Goal: Task Accomplishment & Management: Manage account settings

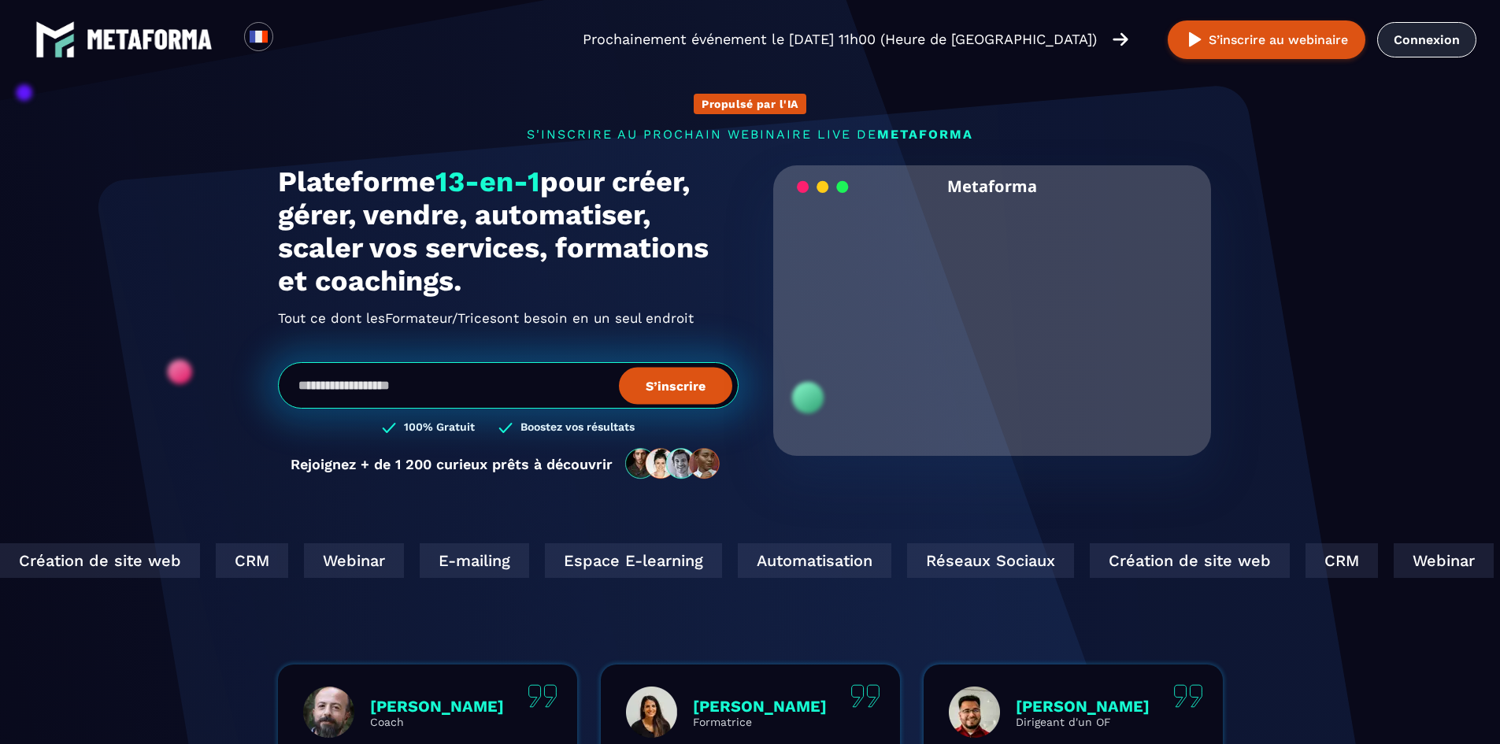
click at [1400, 43] on link "Connexion" at bounding box center [1426, 39] width 99 height 35
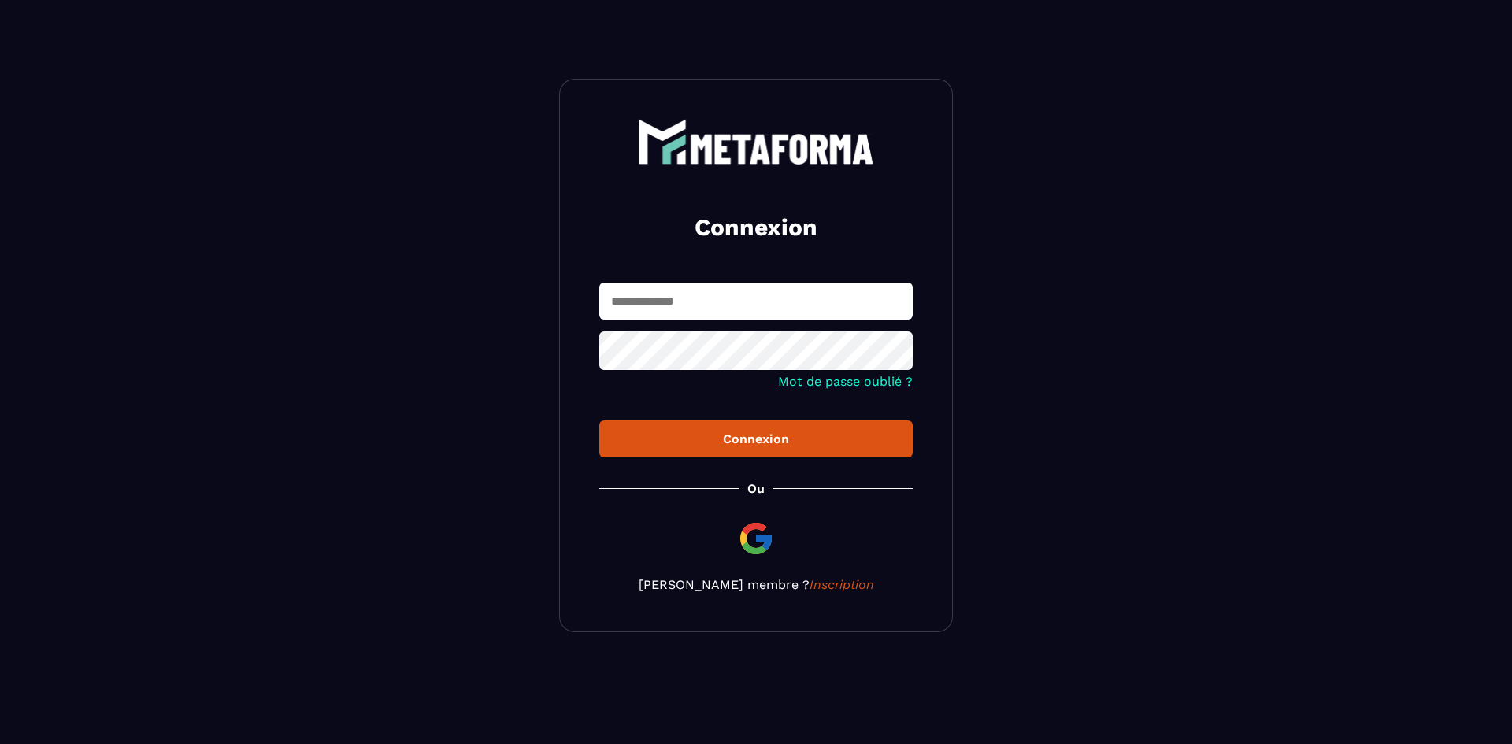
click at [683, 305] on input "text" at bounding box center [755, 301] width 313 height 37
type input "**********"
click at [599, 420] on button "Connexion" at bounding box center [755, 438] width 313 height 37
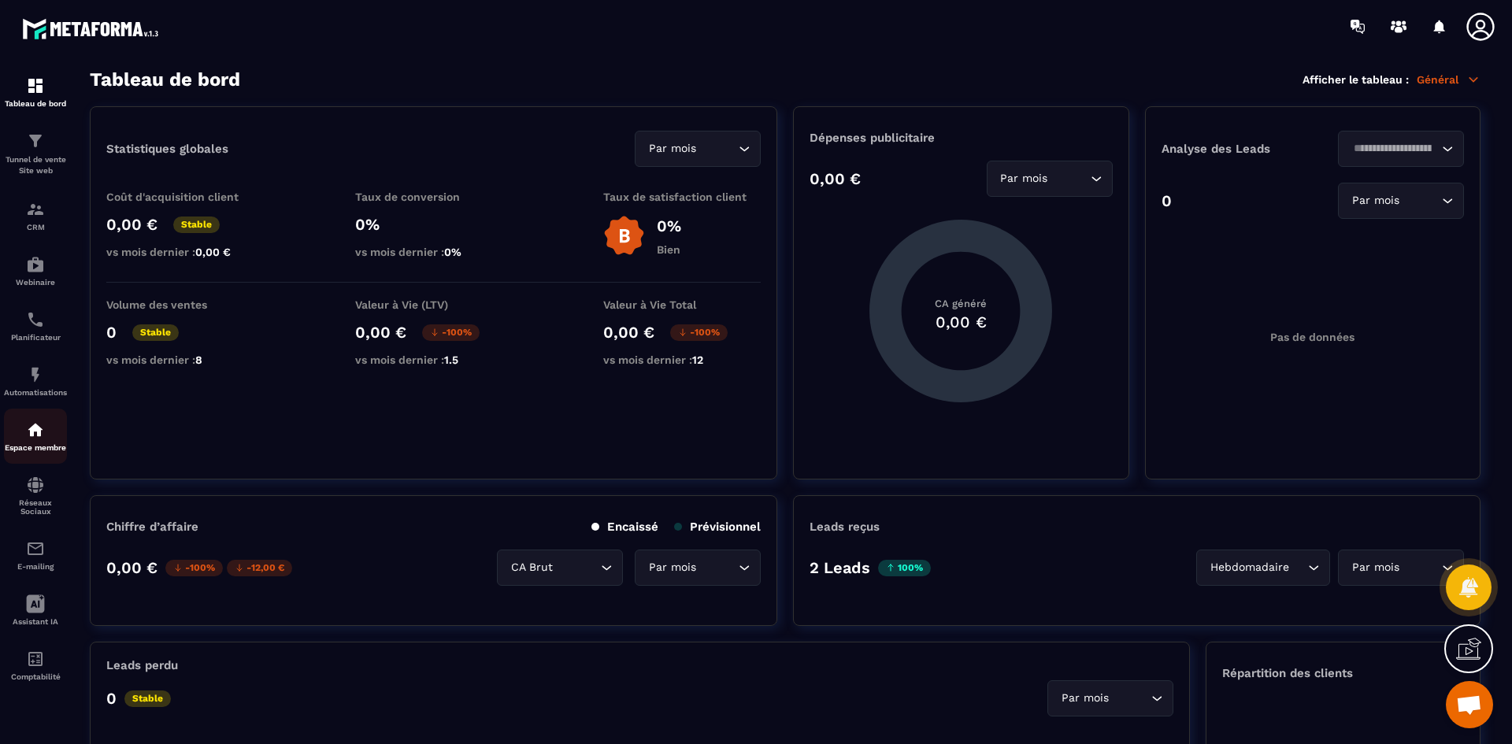
click at [39, 435] on img at bounding box center [35, 429] width 19 height 19
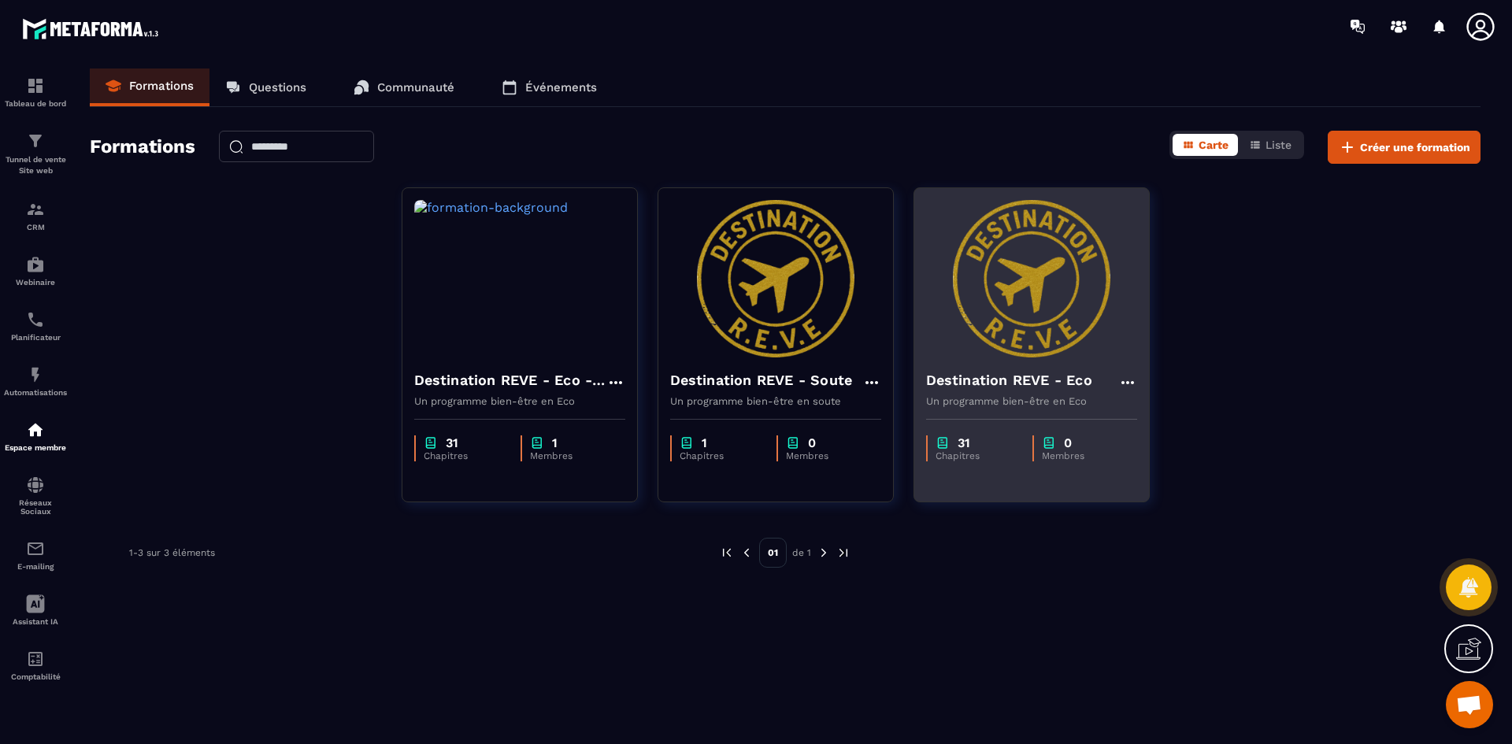
click at [1031, 376] on h4 "Destination REVE - Eco" at bounding box center [1009, 380] width 166 height 22
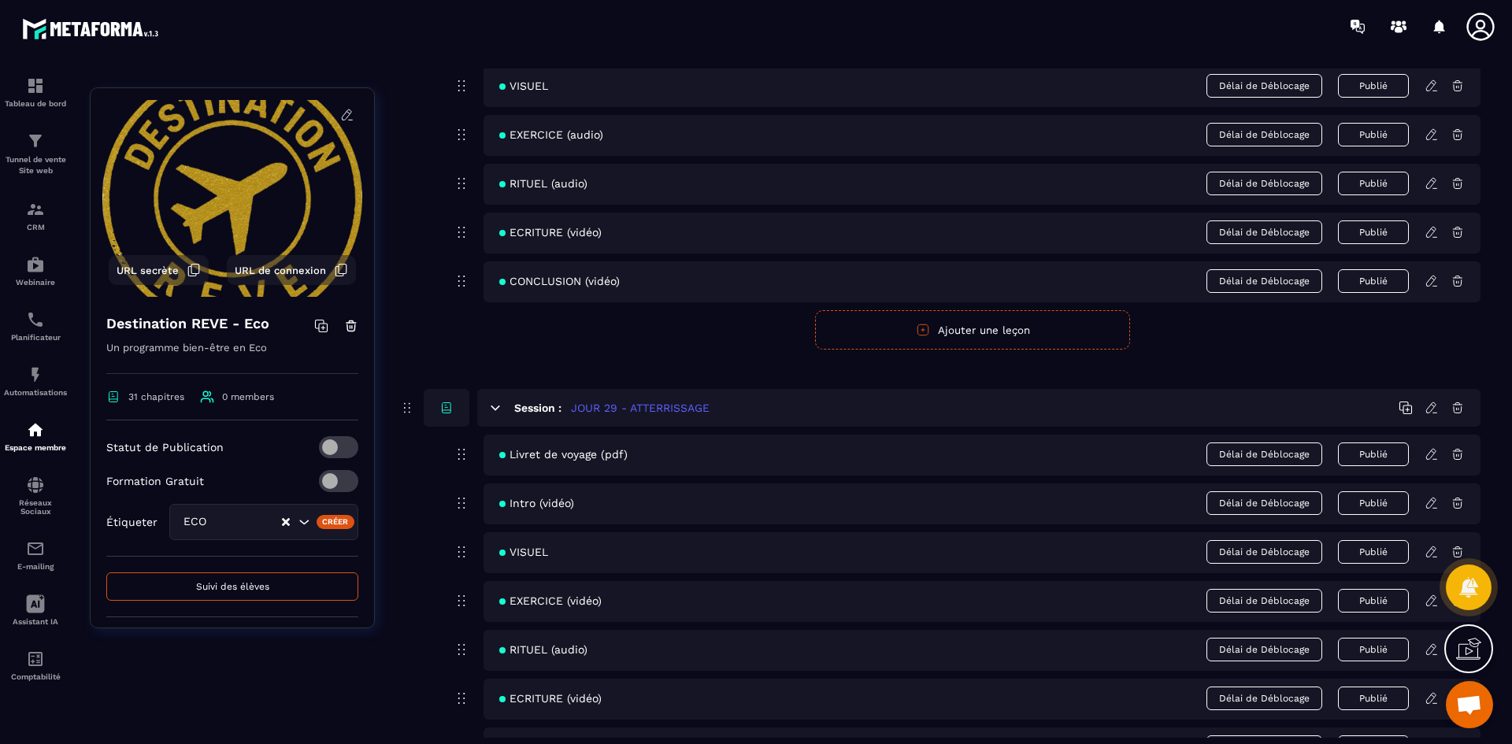
scroll to position [12282, 0]
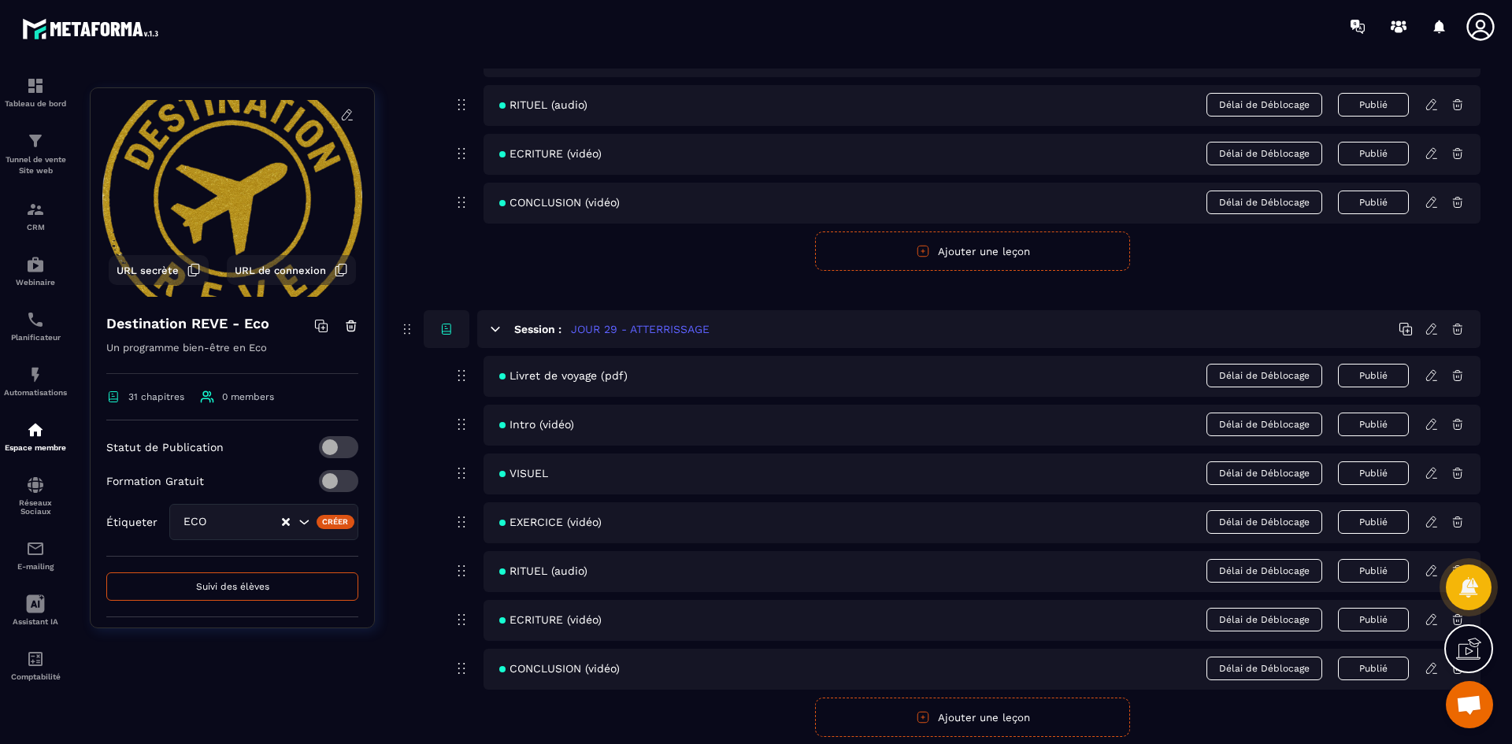
click at [1434, 425] on icon at bounding box center [1431, 424] width 14 height 14
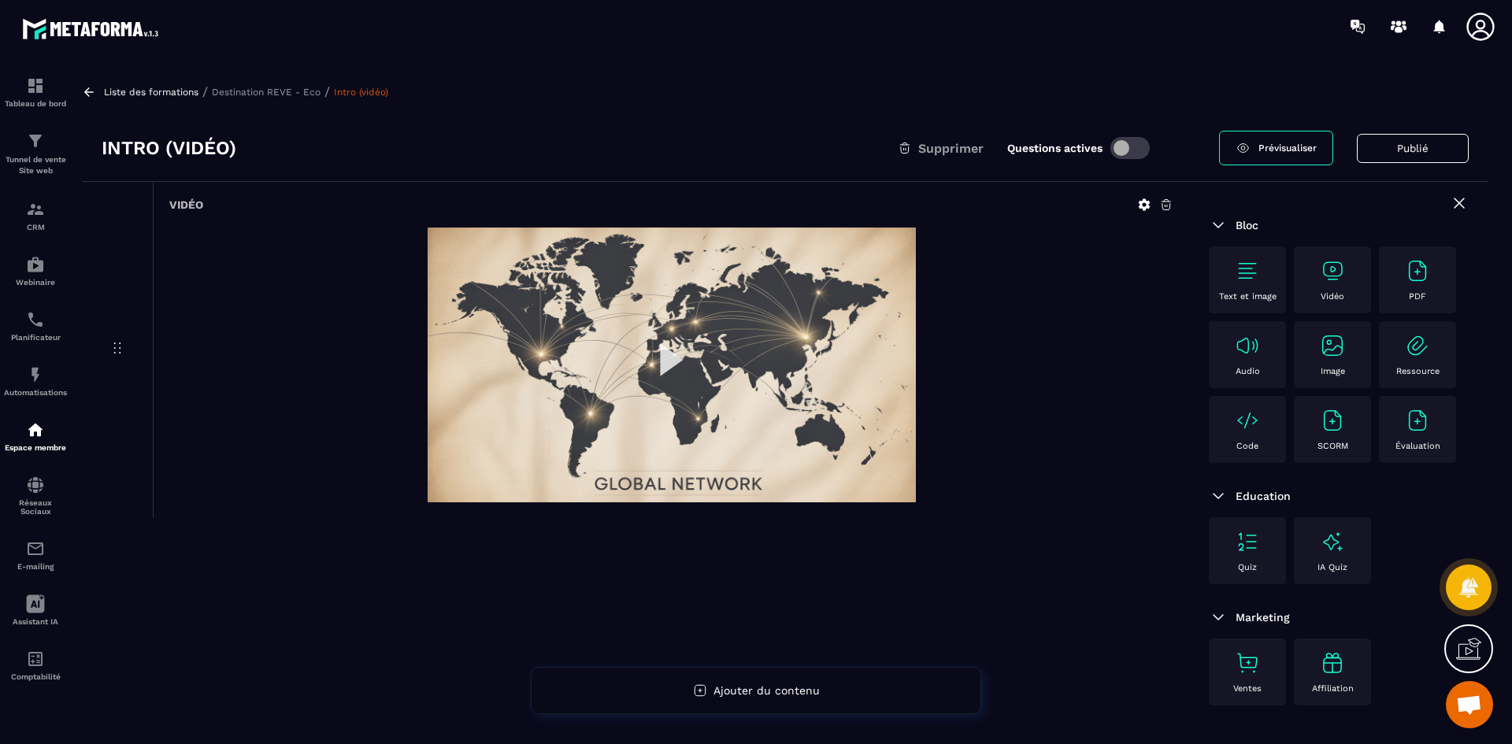
click at [1163, 207] on icon at bounding box center [1166, 205] width 14 height 14
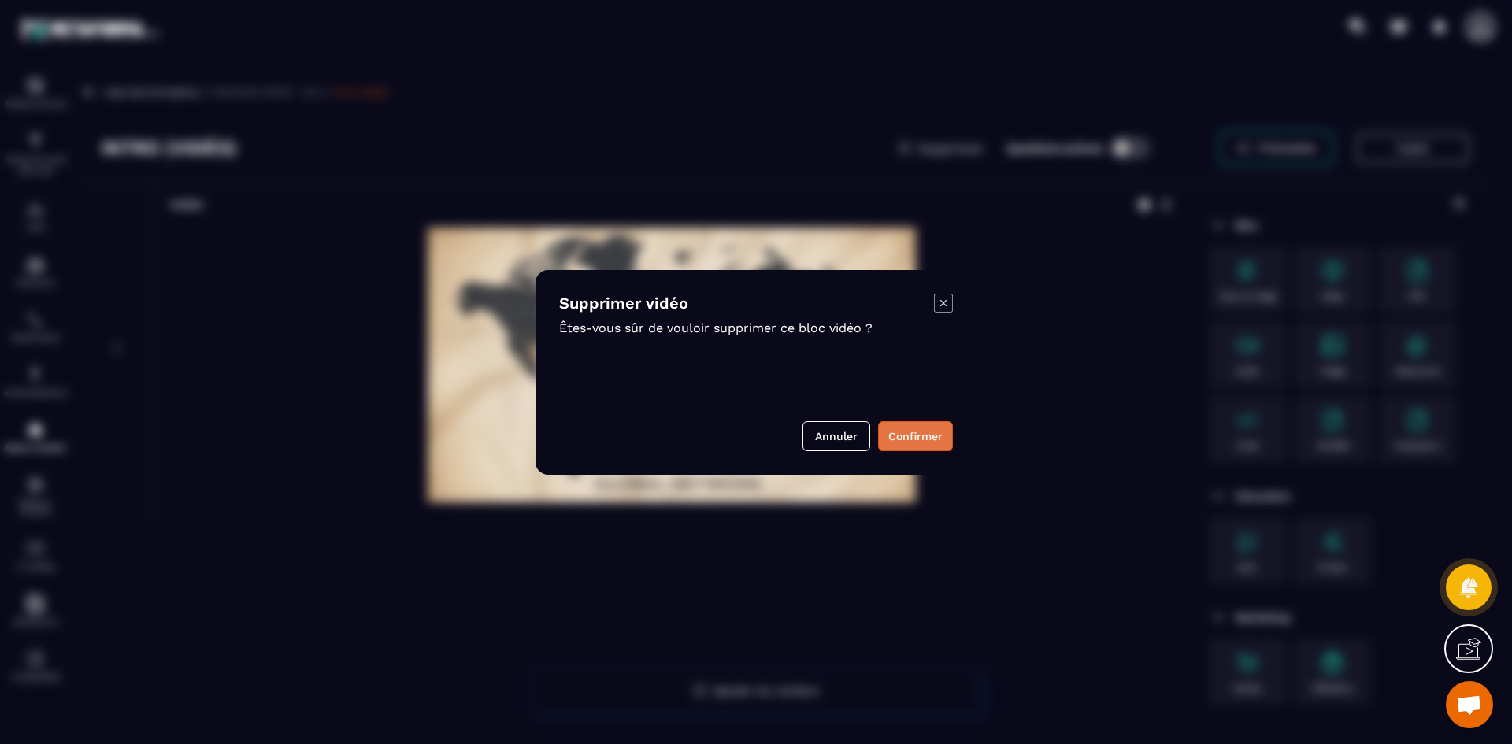
click at [916, 442] on button "Confirmer" at bounding box center [915, 436] width 75 height 30
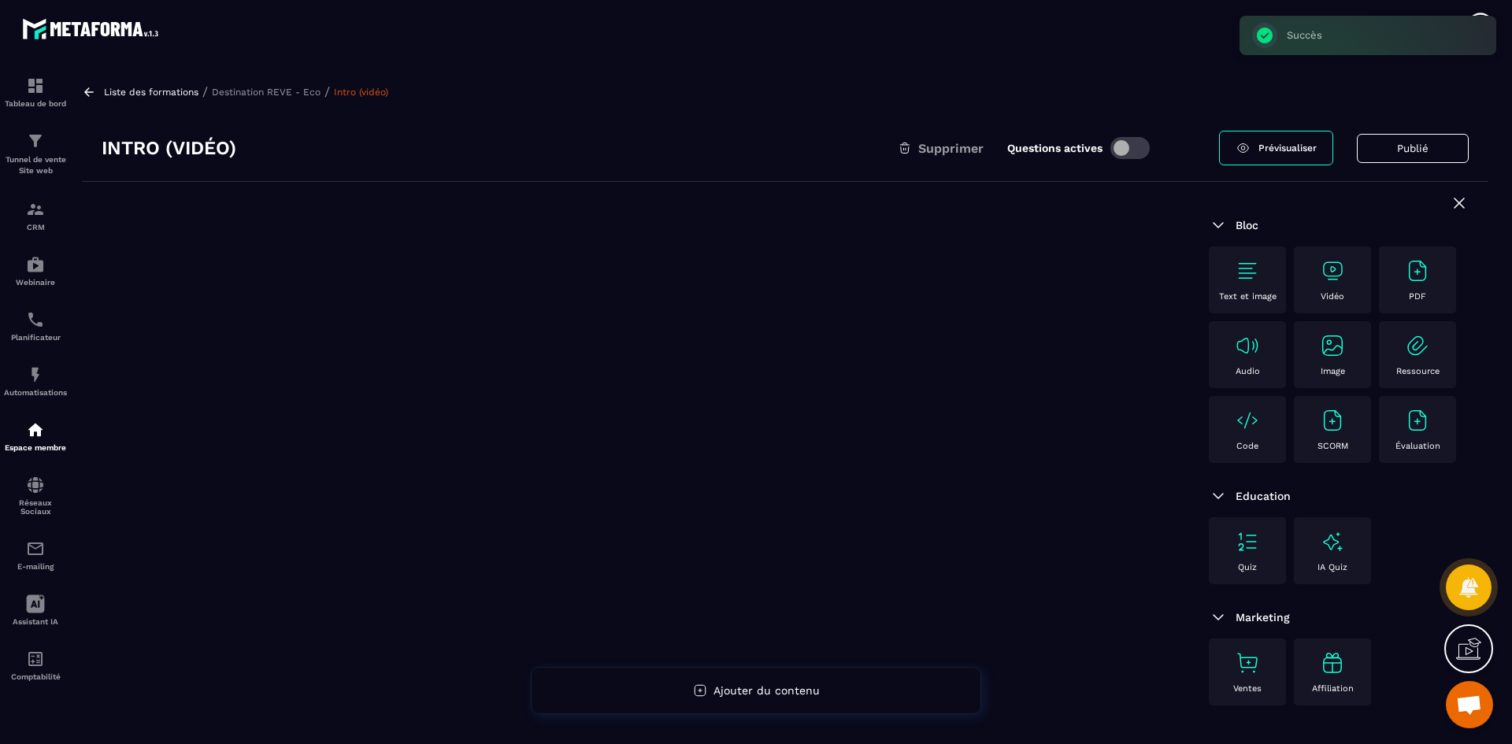
click at [1337, 275] on img at bounding box center [1332, 270] width 25 height 25
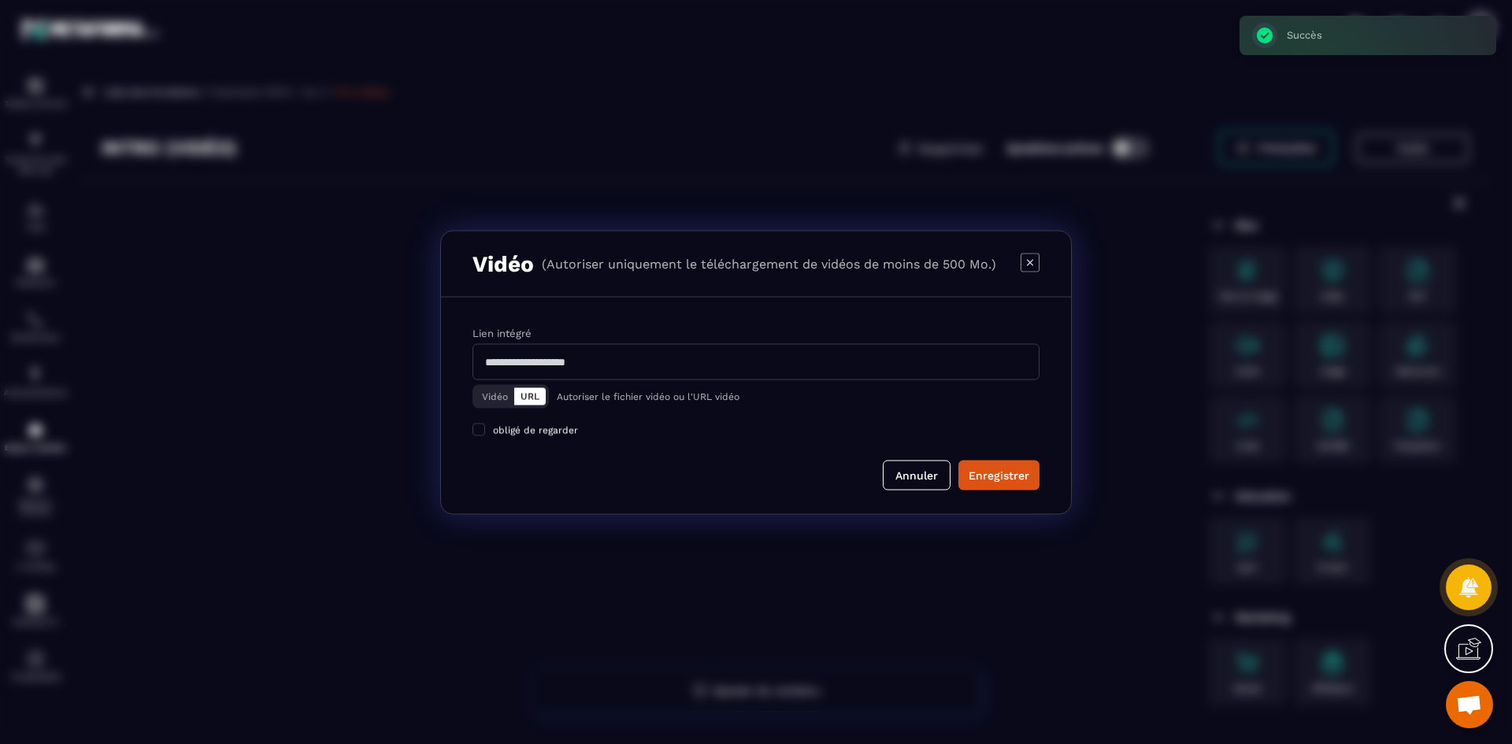
click at [498, 400] on button "Vidéo" at bounding box center [495, 395] width 39 height 17
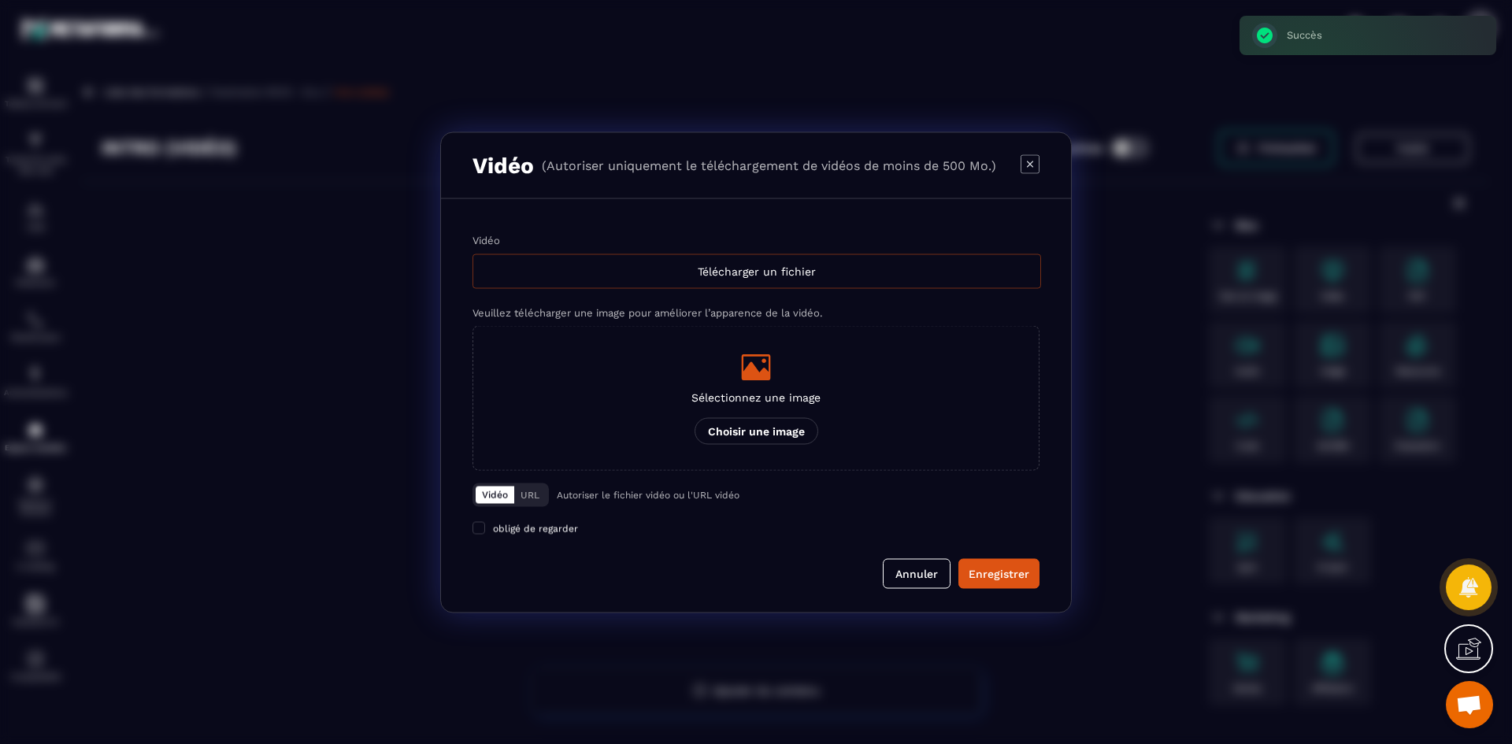
click at [728, 274] on div "Télécharger un fichier" at bounding box center [756, 271] width 568 height 35
click at [0, 0] on input "Vidéo Télécharger un fichier" at bounding box center [0, 0] width 0 height 0
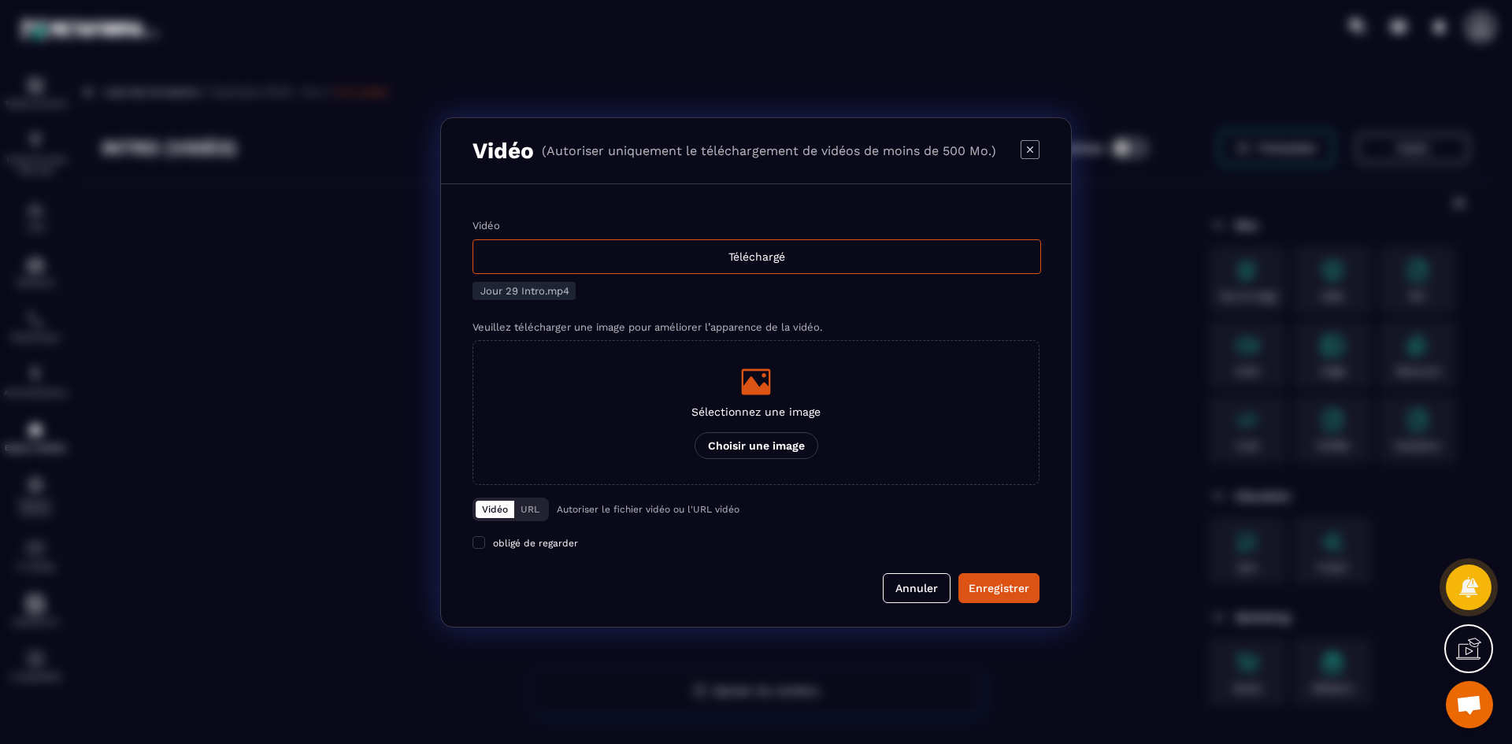
click at [731, 380] on div "Modal window" at bounding box center [755, 381] width 129 height 31
click at [0, 0] on input "Sélectionnez une image Choisir une image" at bounding box center [0, 0] width 0 height 0
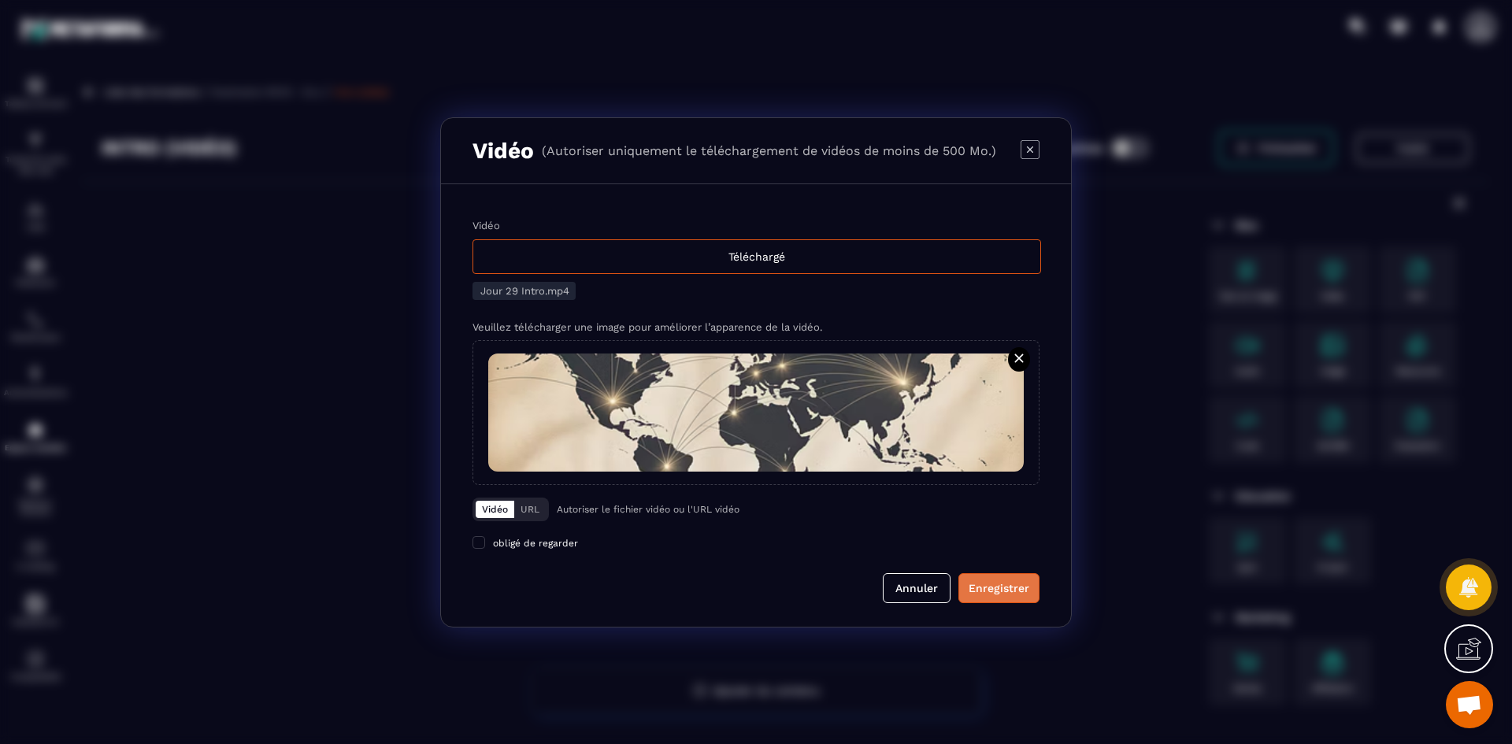
click at [1007, 589] on div "Enregistrer" at bounding box center [998, 588] width 61 height 16
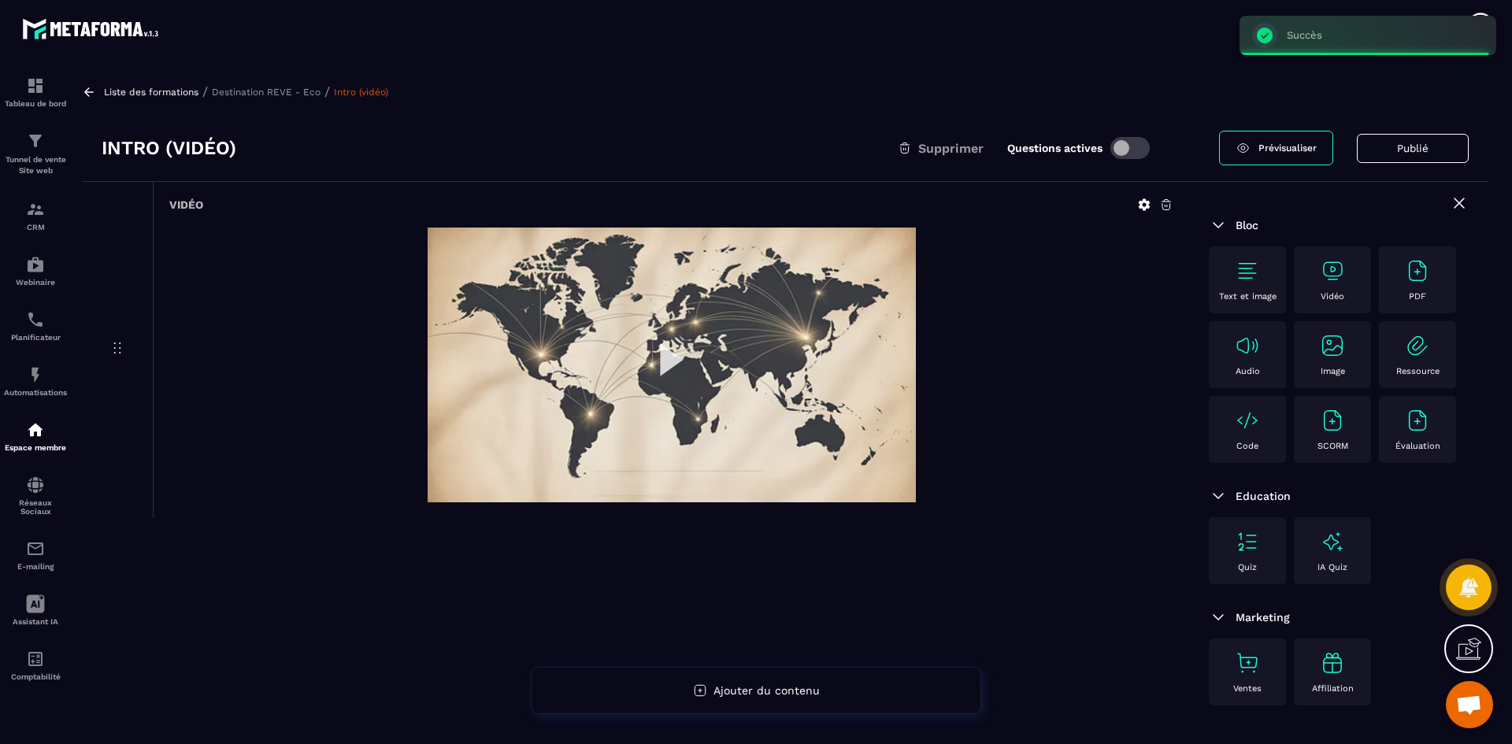
click at [285, 89] on p "Destination REVE - Eco" at bounding box center [266, 92] width 109 height 11
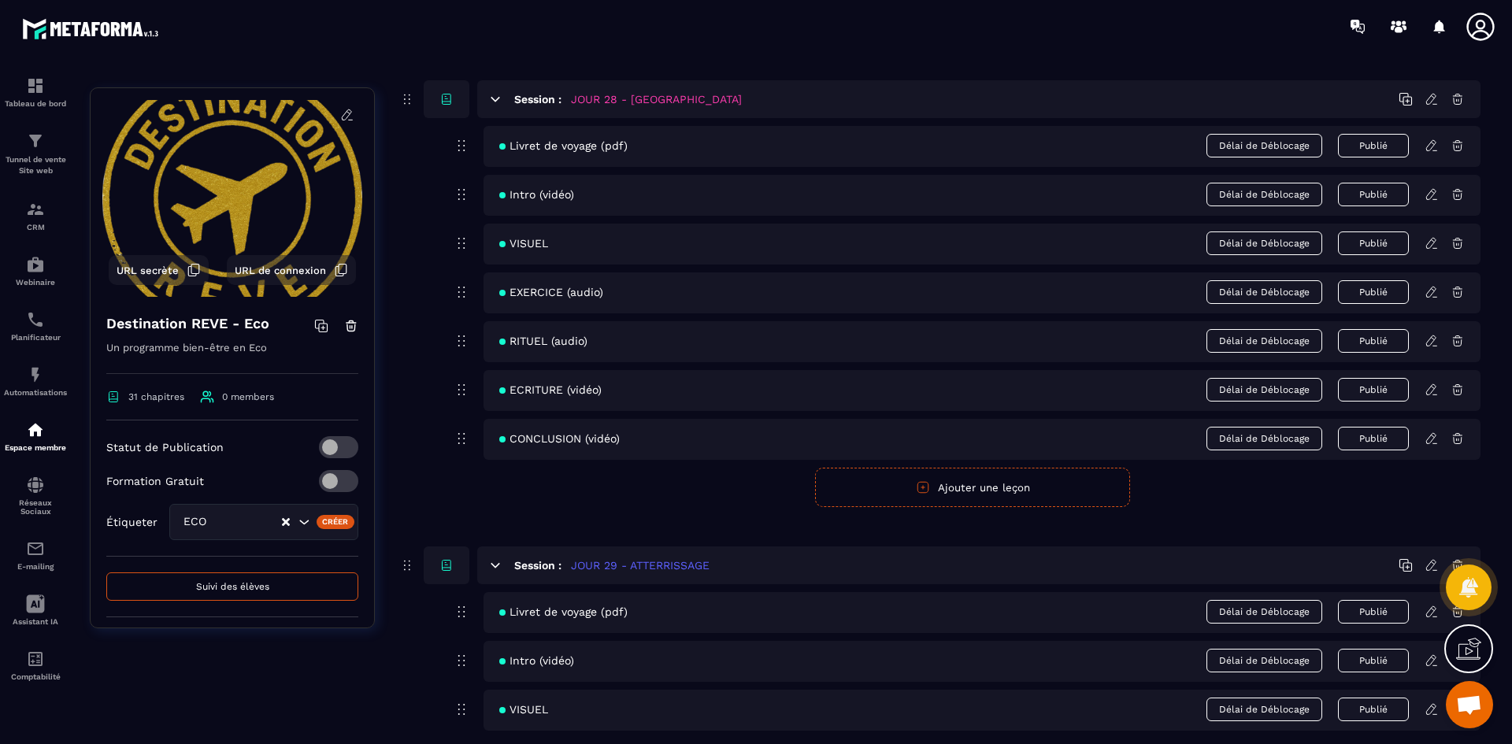
scroll to position [12361, 0]
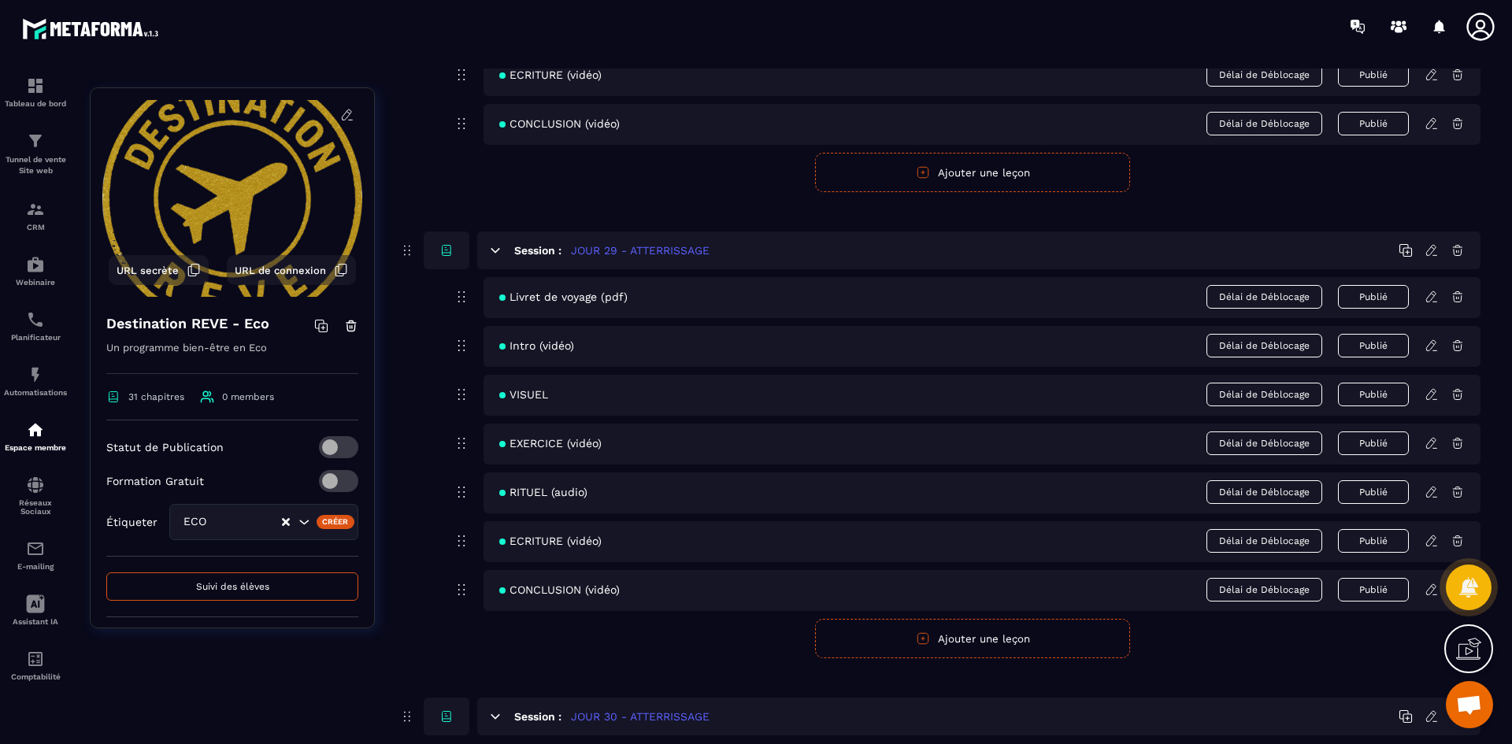
click at [1433, 394] on icon at bounding box center [1431, 394] width 14 height 14
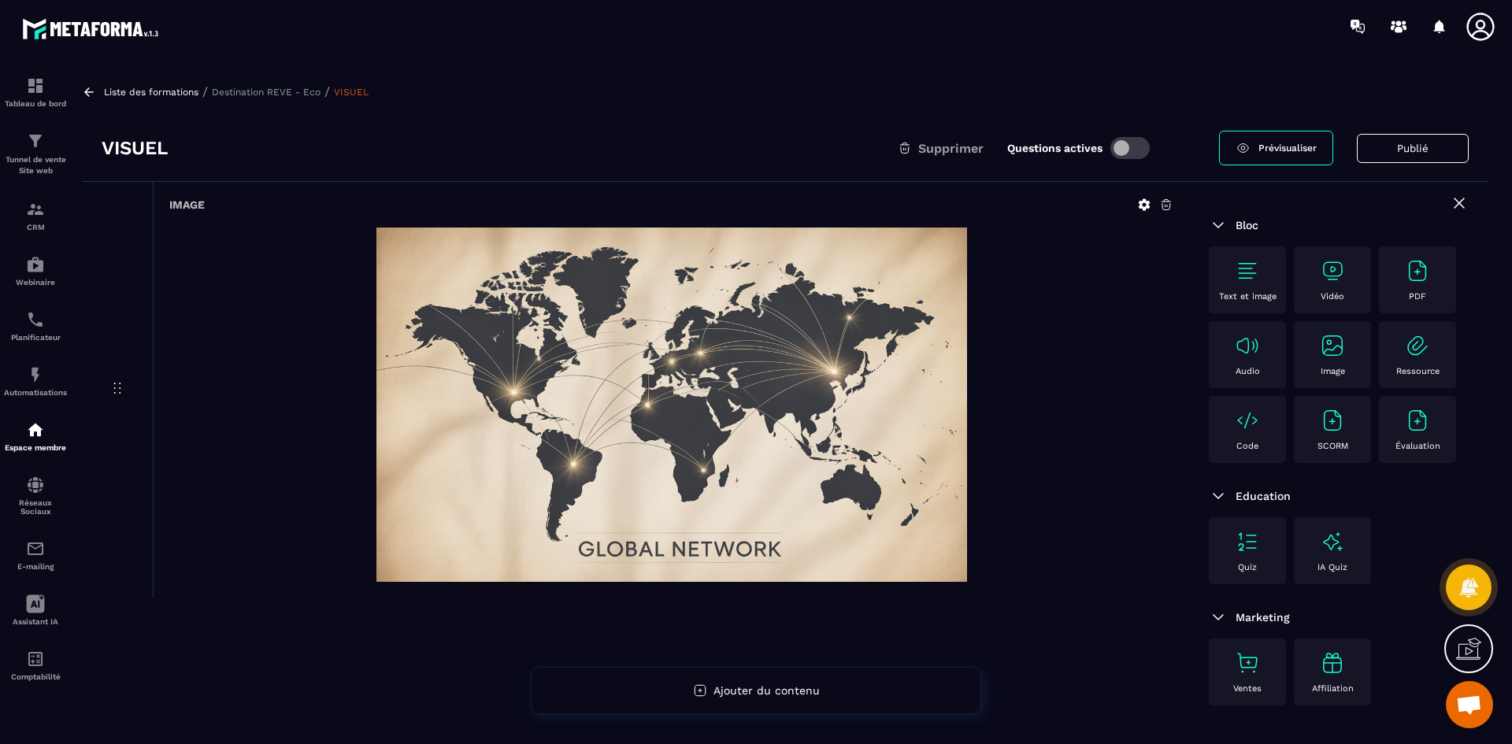
click at [1165, 205] on icon at bounding box center [1166, 205] width 14 height 14
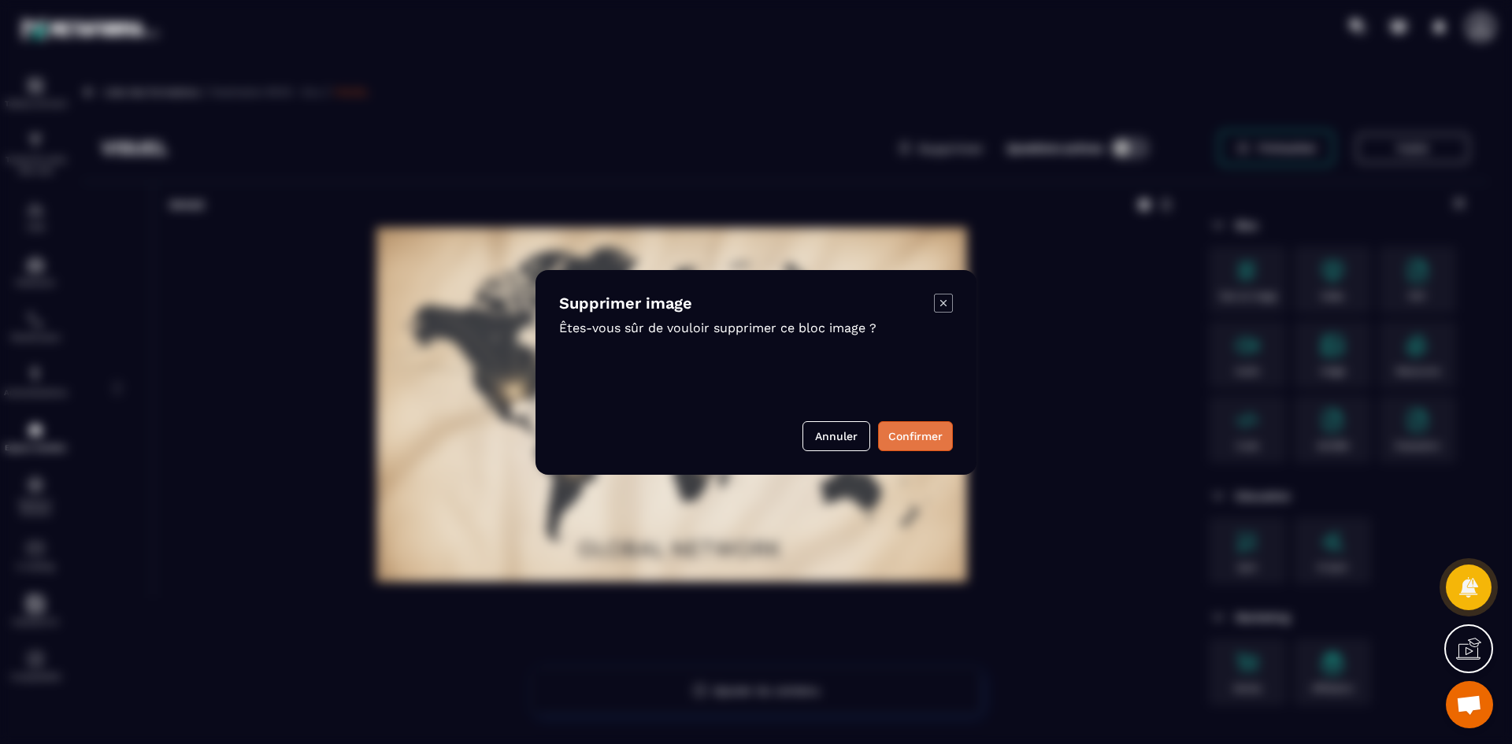
click at [925, 444] on button "Confirmer" at bounding box center [915, 436] width 75 height 30
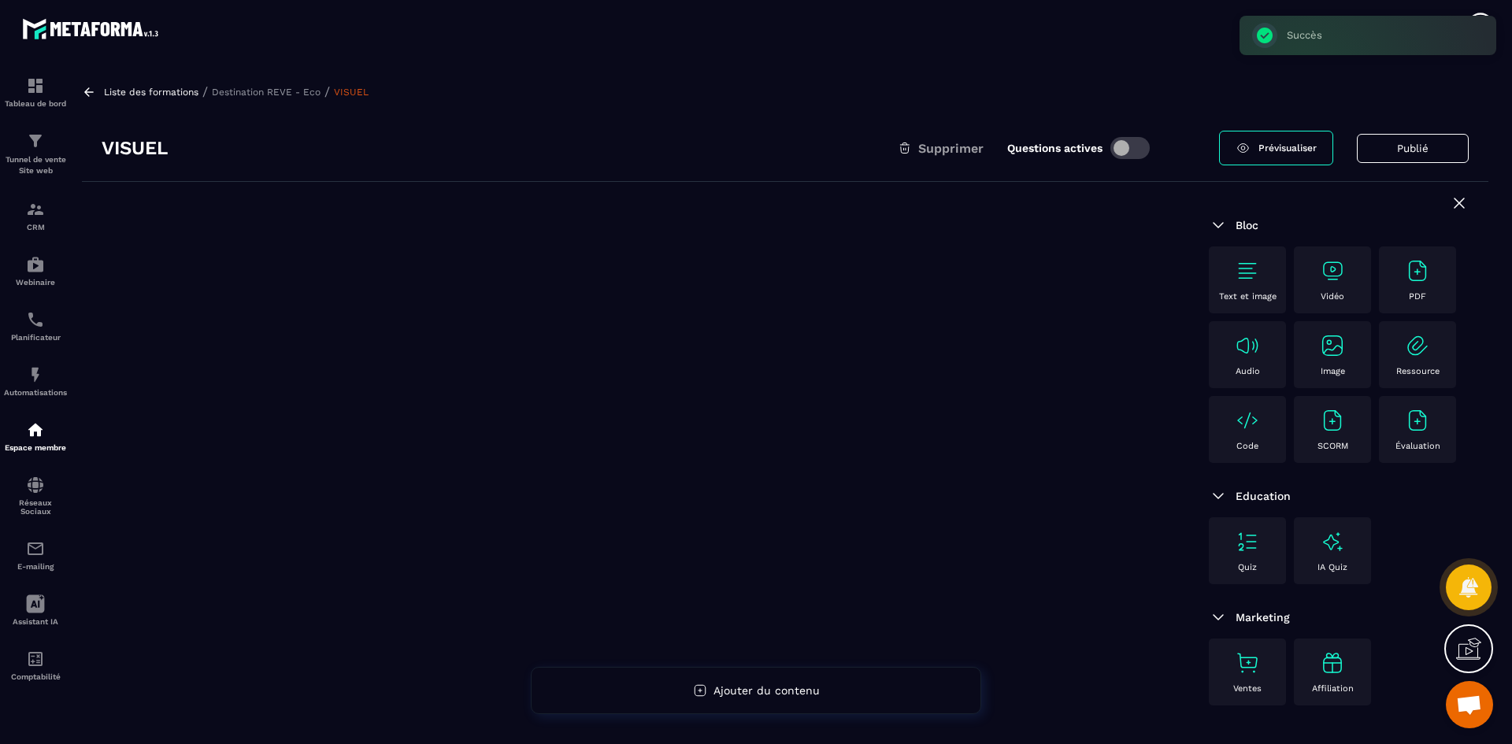
click at [1329, 349] on img at bounding box center [1332, 345] width 25 height 25
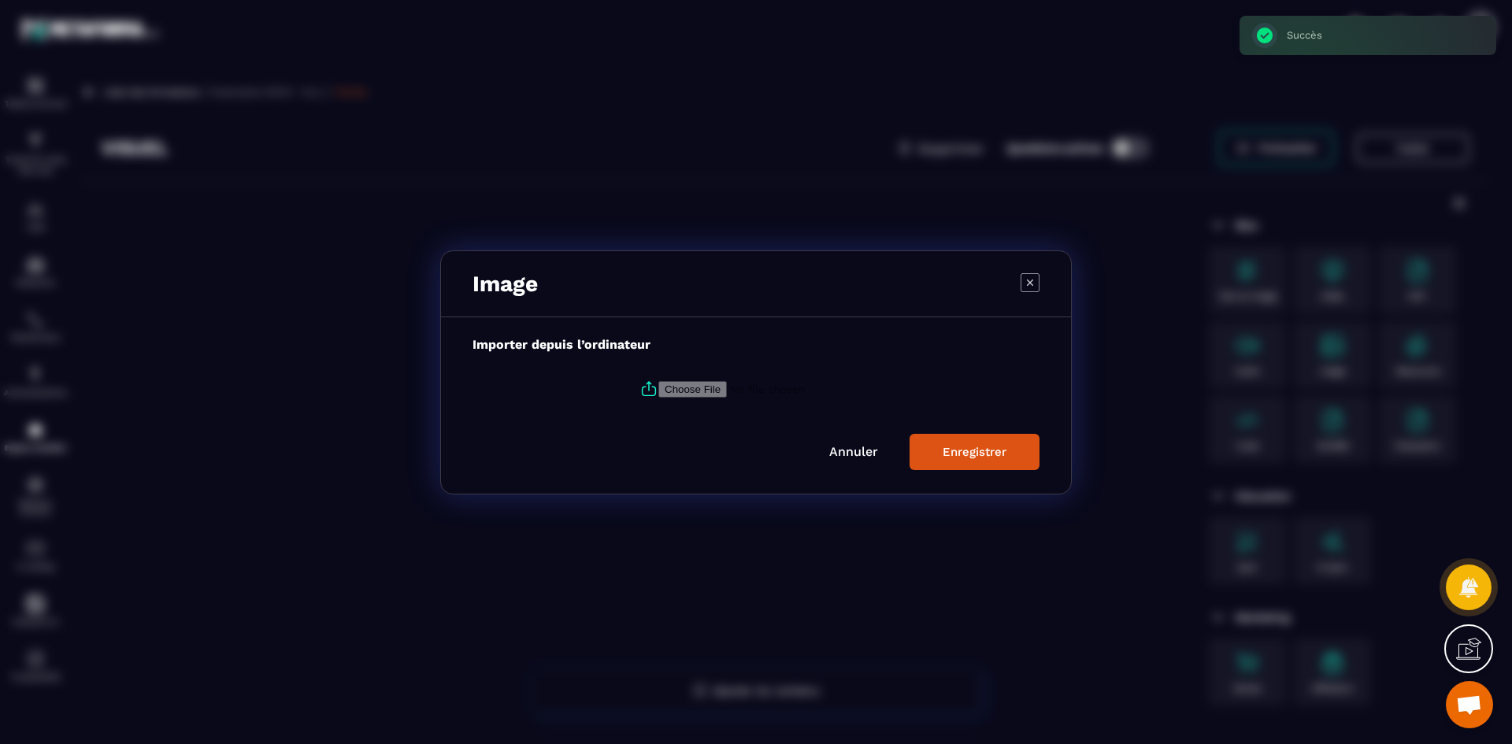
click at [643, 386] on icon "Modal window" at bounding box center [648, 388] width 19 height 19
click at [658, 386] on input "Modal window" at bounding box center [765, 388] width 214 height 17
type input "**********"
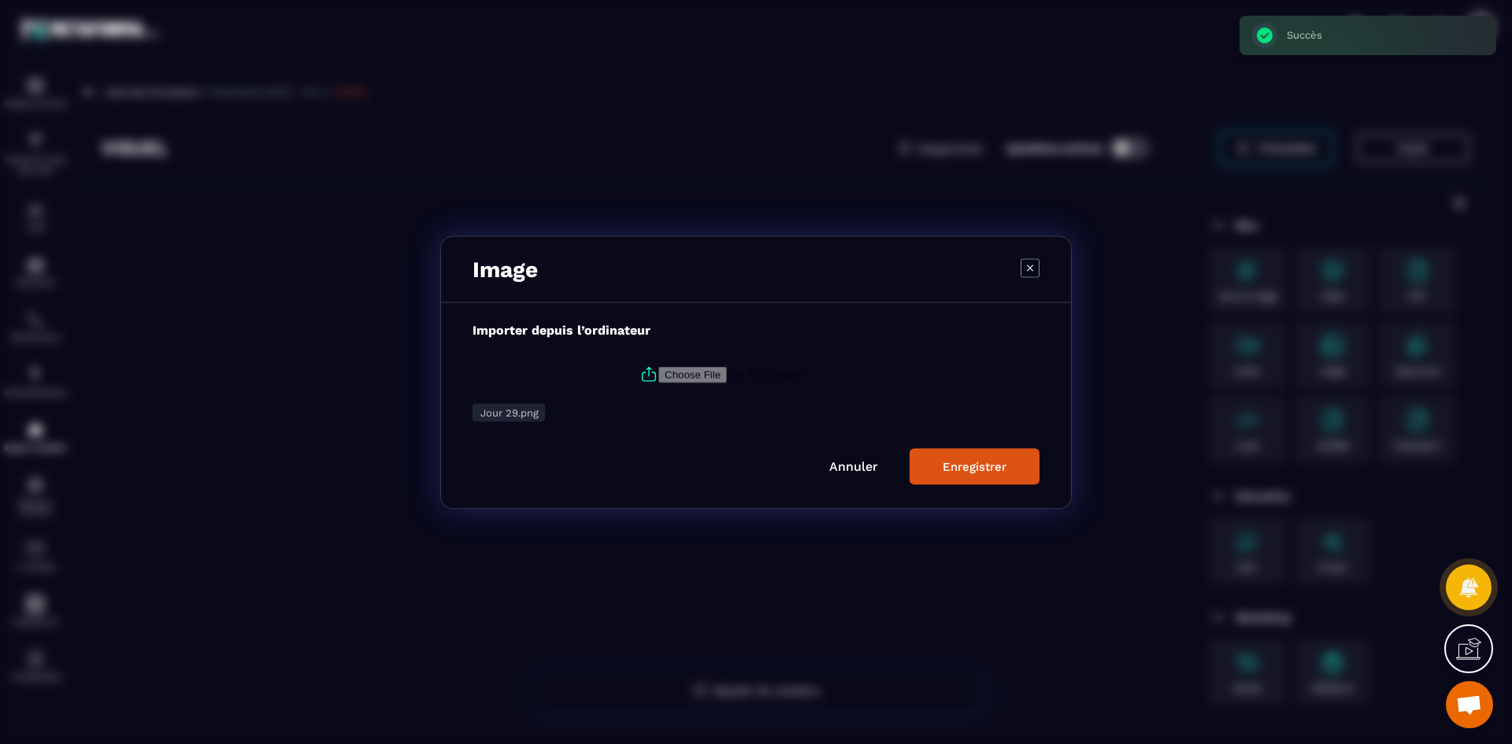
click at [174, 73] on div "Modal window" at bounding box center [756, 372] width 1512 height 744
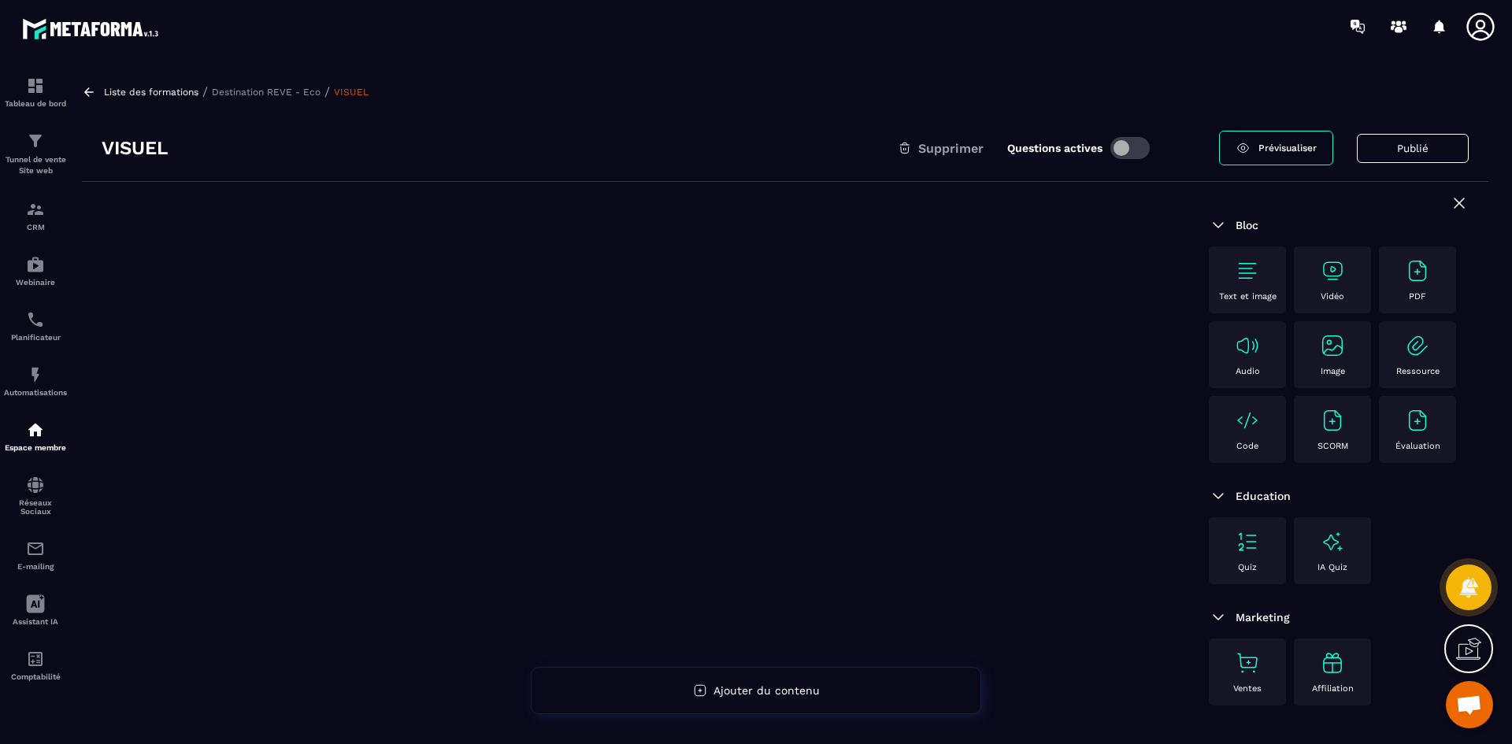
click at [1350, 360] on div "Image" at bounding box center [1331, 354] width 61 height 43
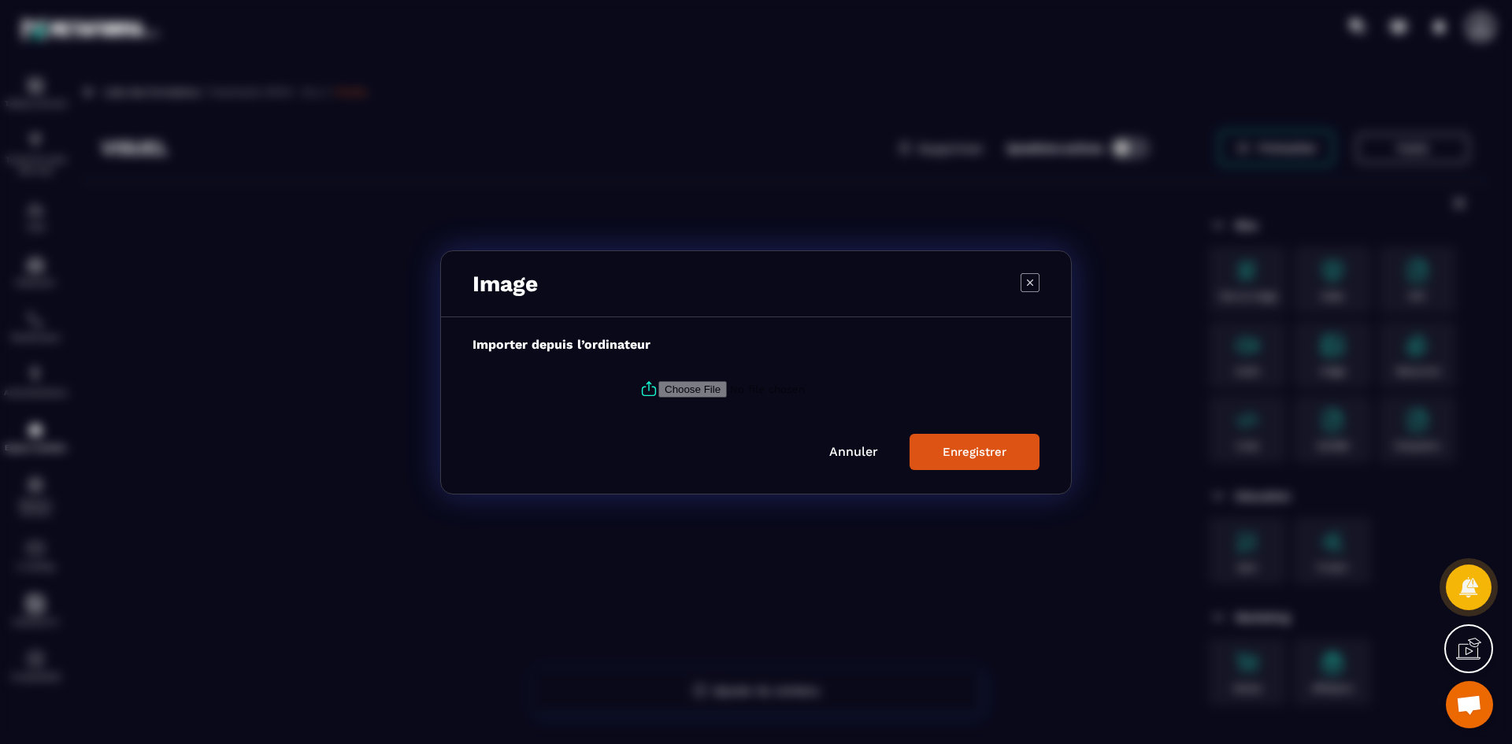
click at [662, 387] on input "Modal window" at bounding box center [765, 388] width 214 height 17
type input "**********"
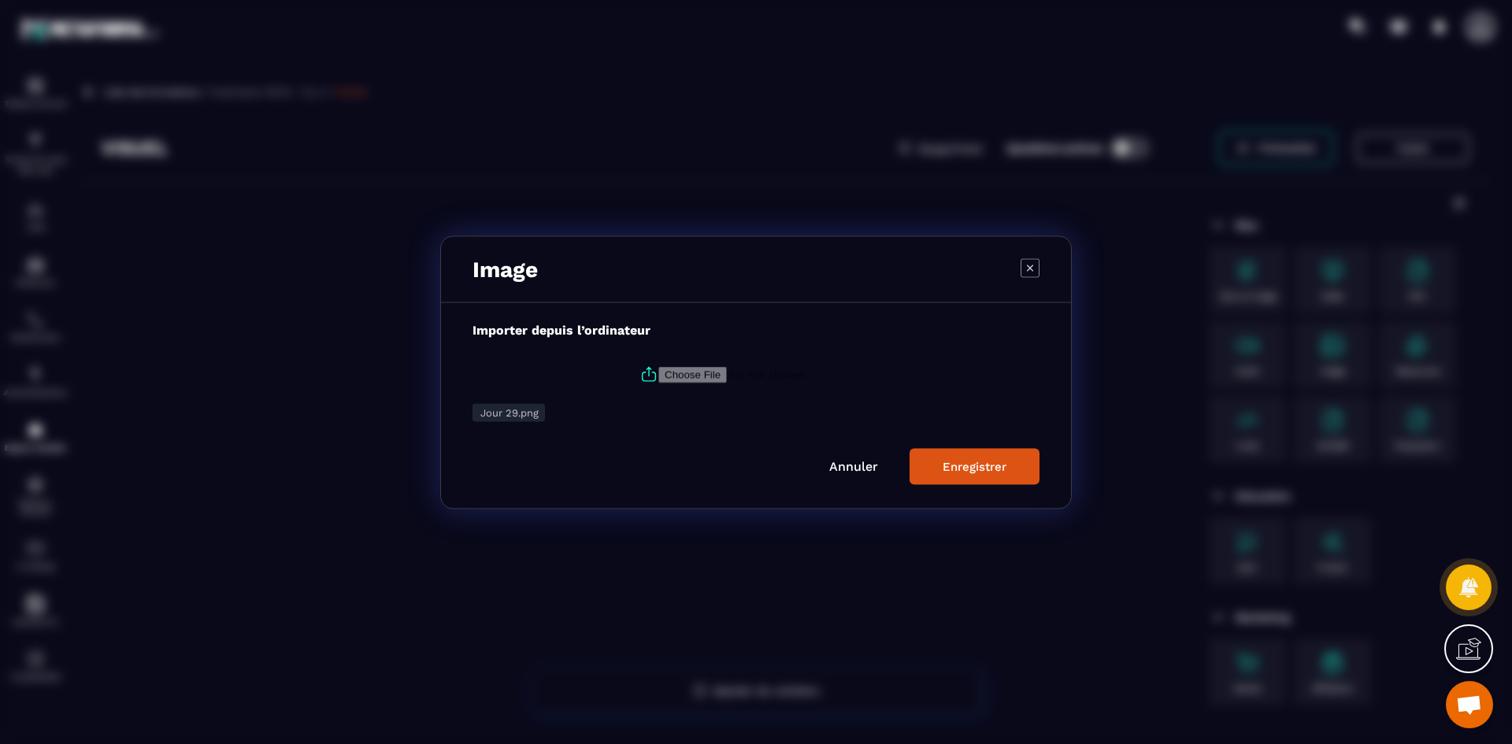
click at [976, 479] on button "Enregistrer" at bounding box center [974, 466] width 130 height 36
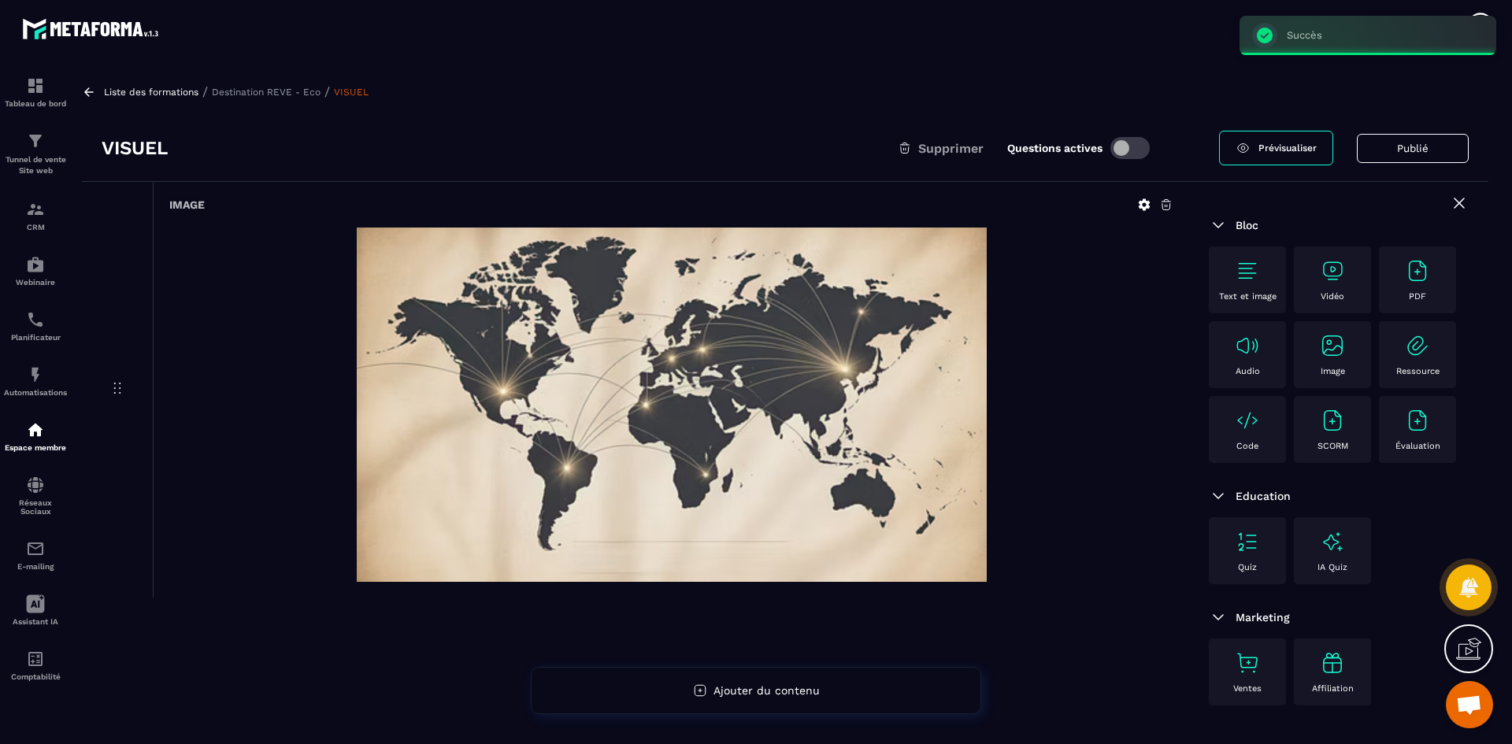
click at [1068, 377] on div at bounding box center [671, 405] width 1004 height 354
click at [275, 91] on p "Destination REVE - Eco" at bounding box center [266, 92] width 109 height 11
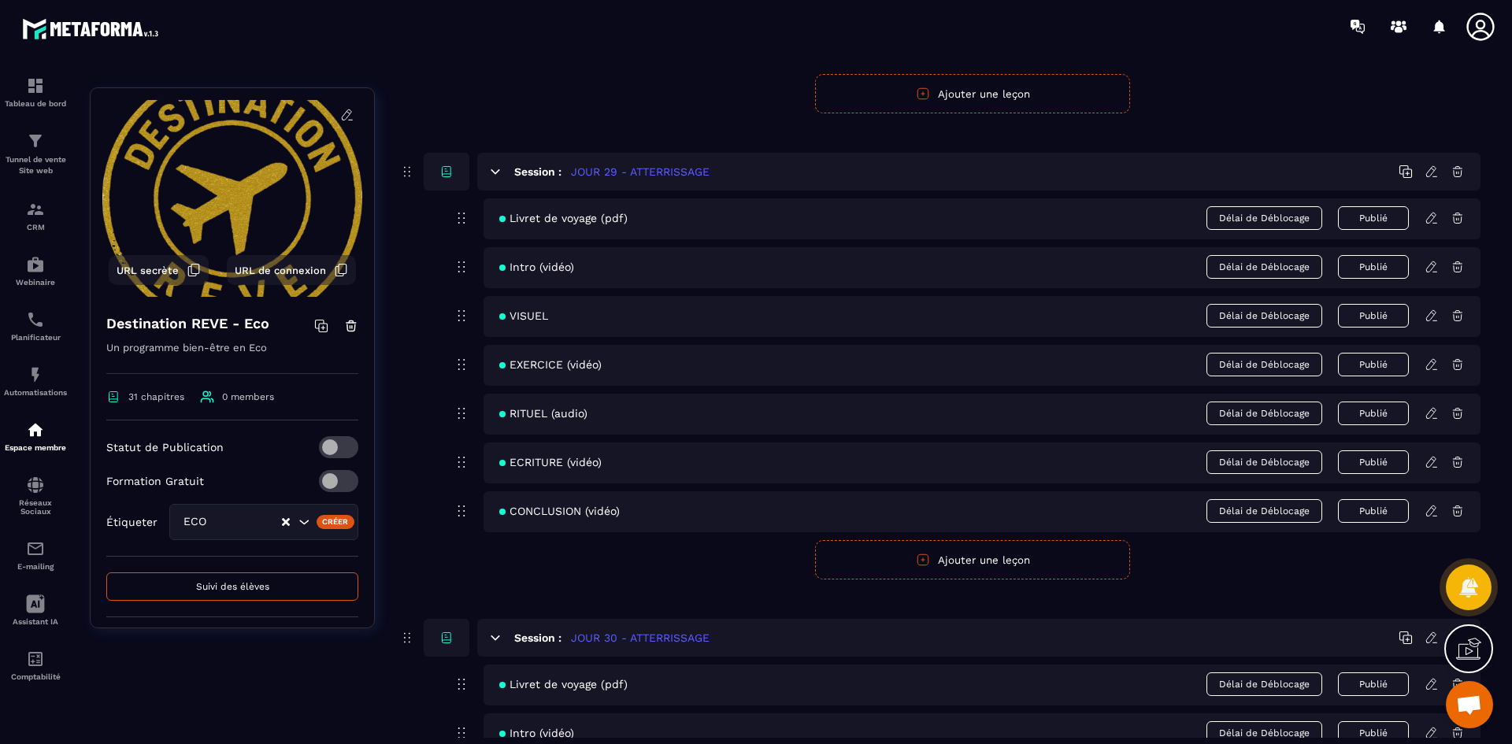
scroll to position [12518, 0]
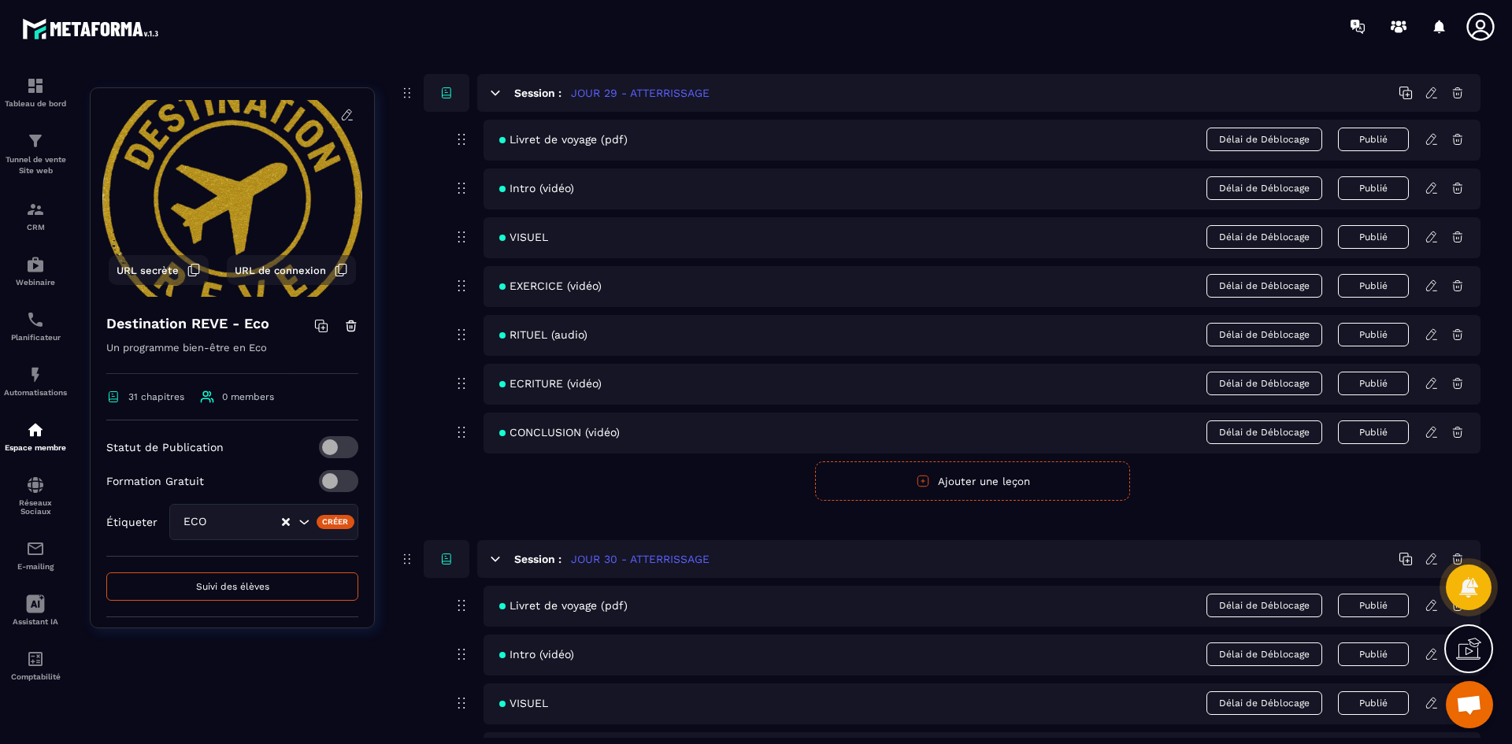
click at [1426, 285] on icon at bounding box center [1431, 286] width 14 height 14
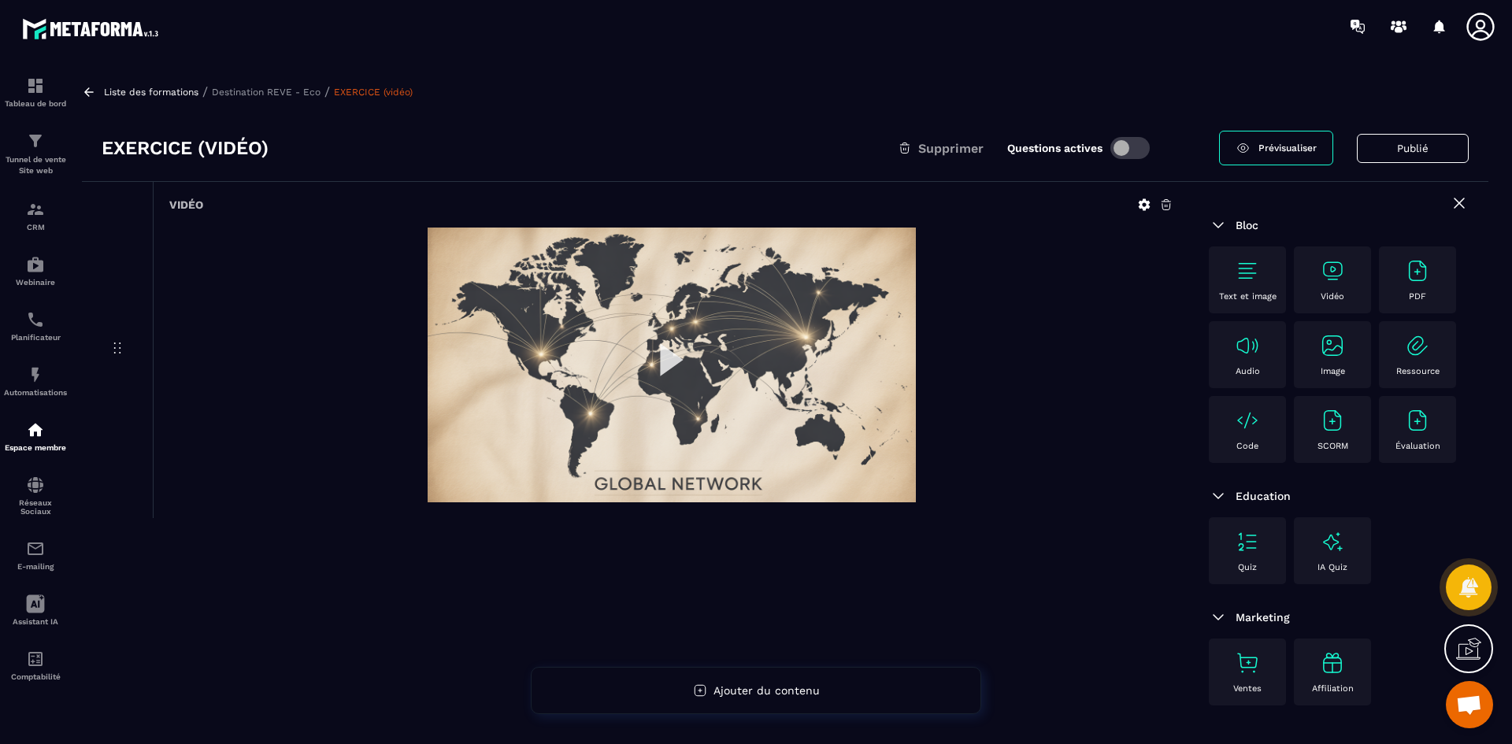
click at [1167, 205] on icon at bounding box center [1165, 205] width 9 height 10
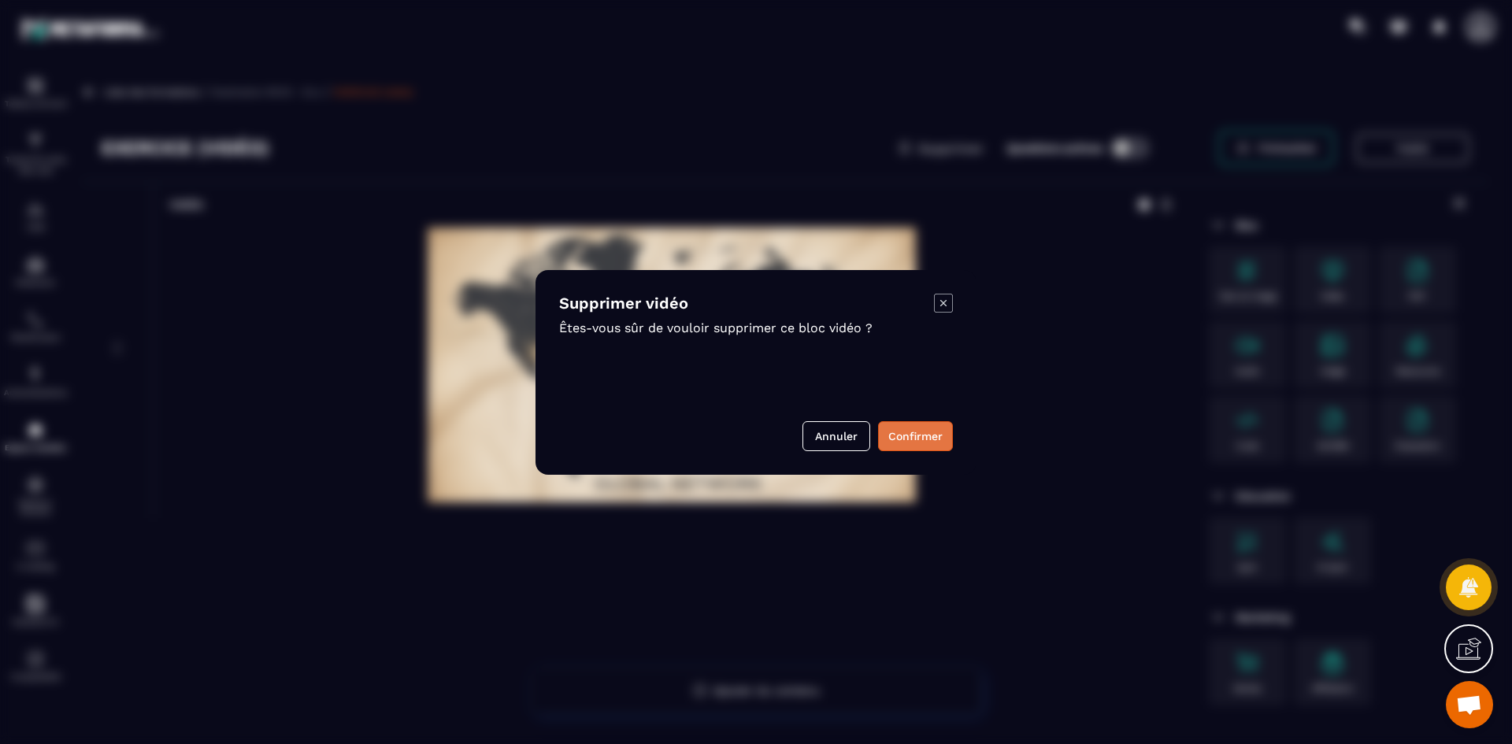
click at [900, 429] on button "Confirmer" at bounding box center [915, 436] width 75 height 30
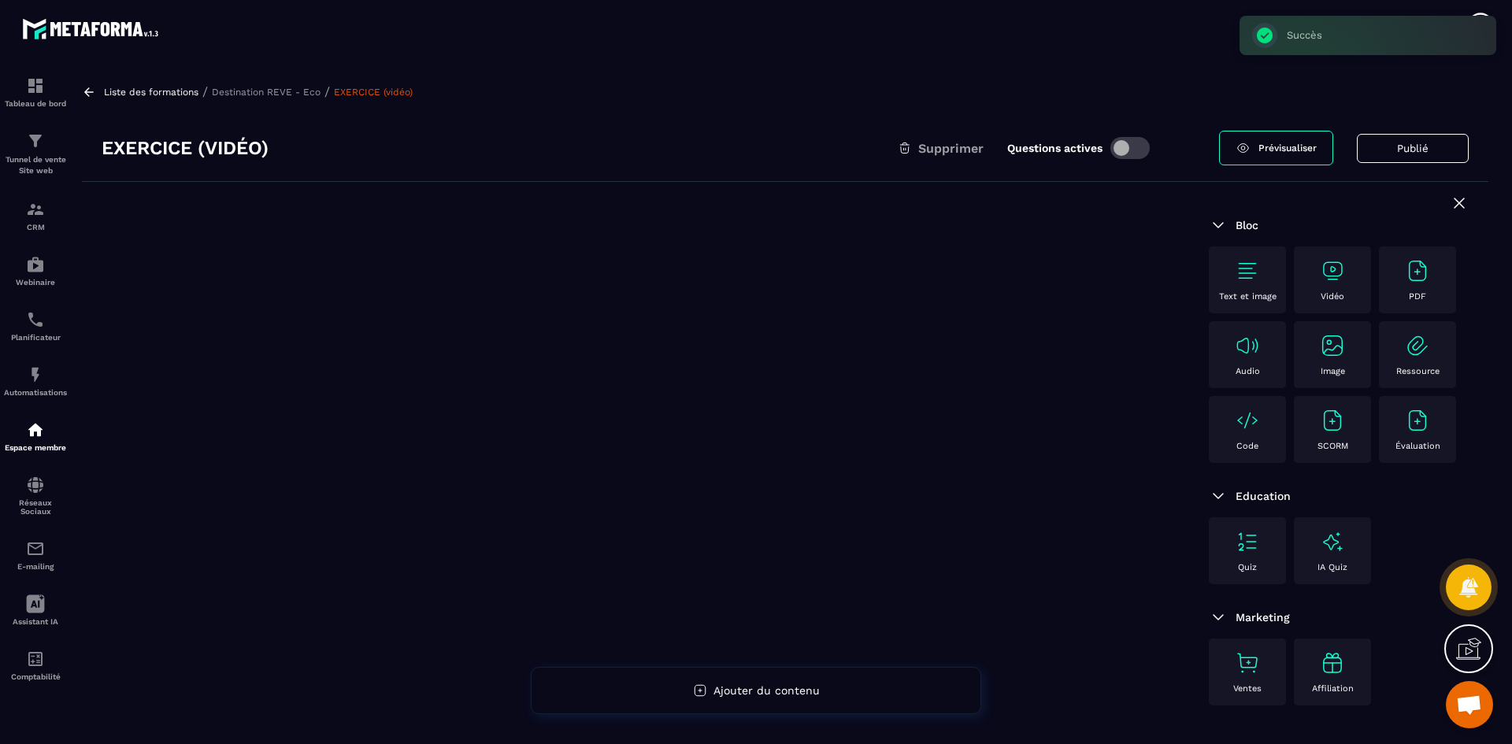
click at [1338, 276] on img at bounding box center [1332, 270] width 25 height 25
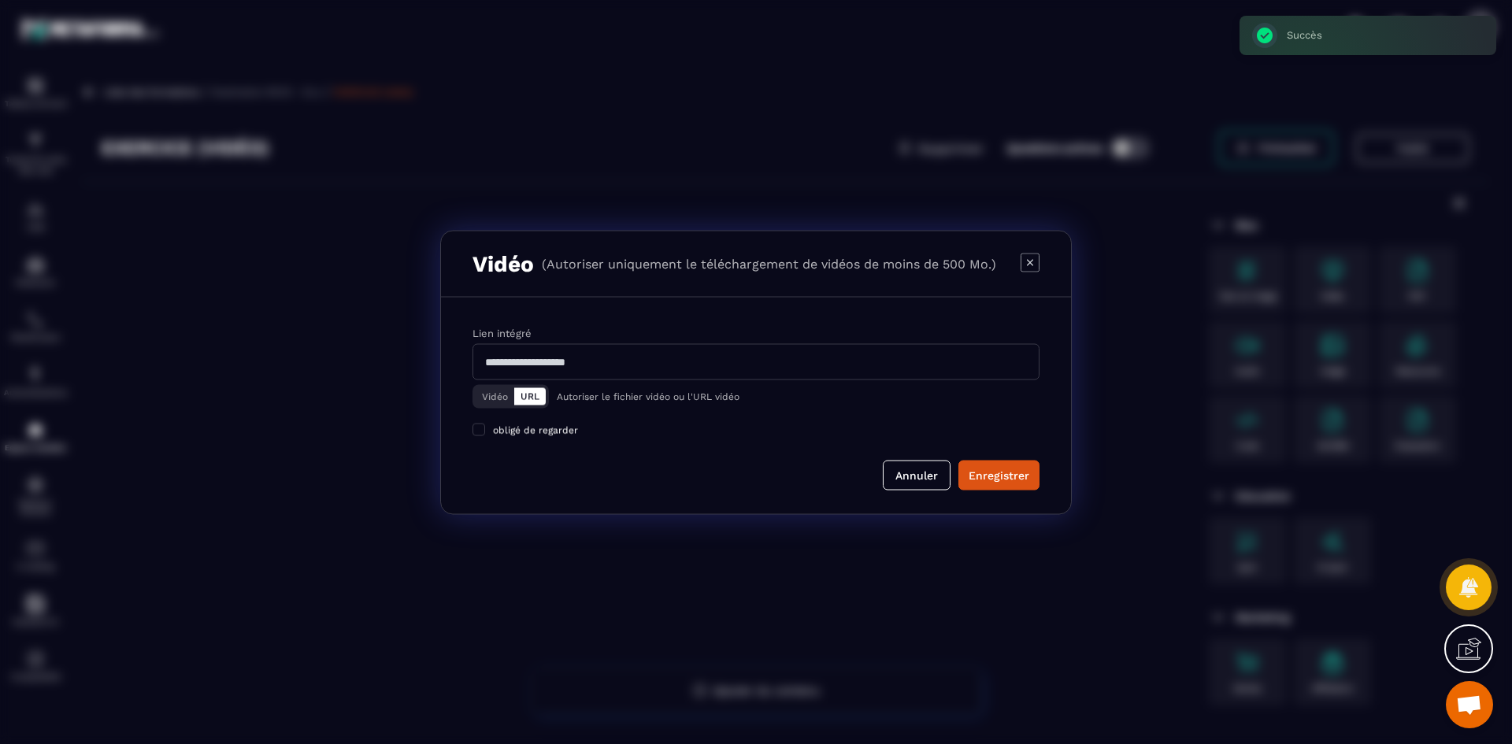
click at [499, 400] on button "Vidéo" at bounding box center [495, 395] width 39 height 17
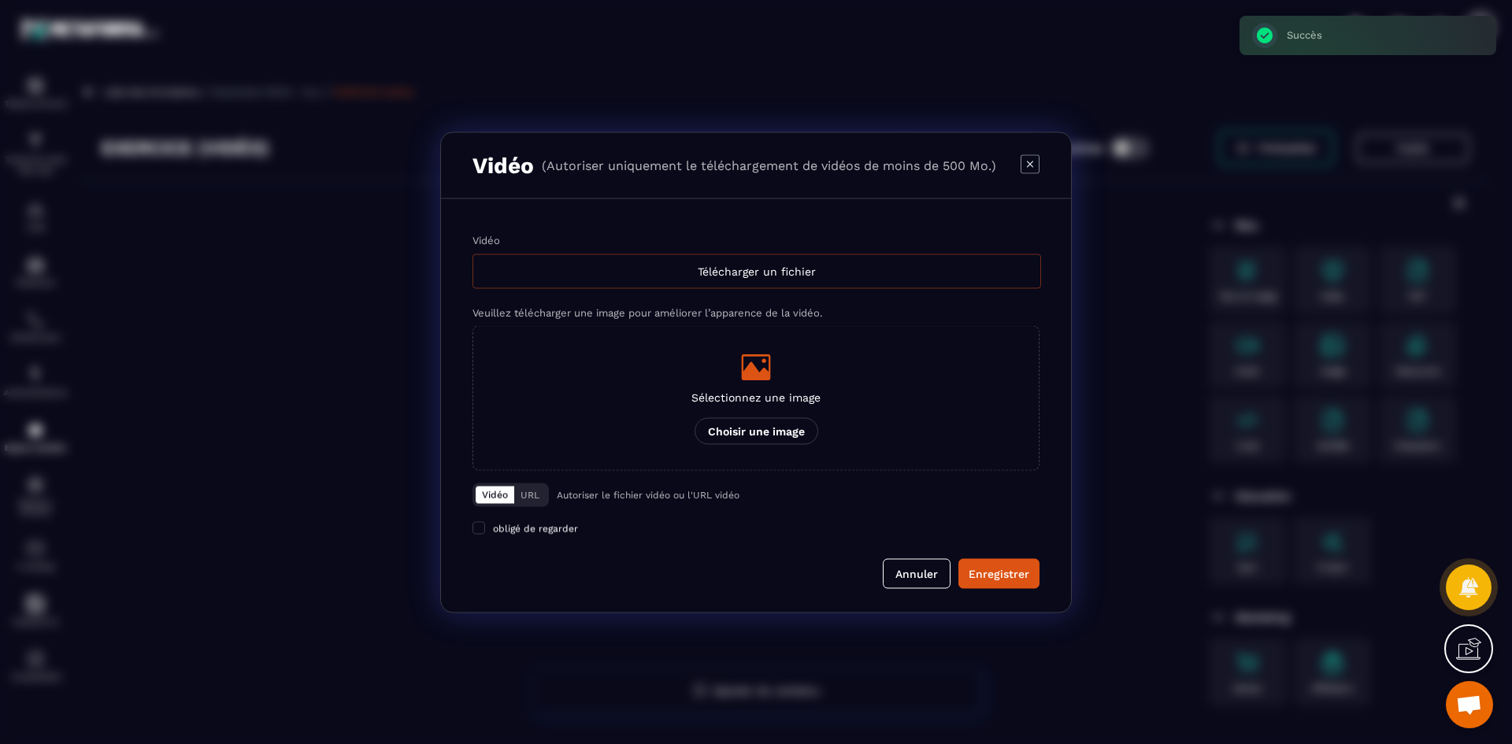
click at [673, 266] on div "Télécharger un fichier" at bounding box center [756, 271] width 568 height 35
click at [0, 0] on input "Vidéo Télécharger un fichier" at bounding box center [0, 0] width 0 height 0
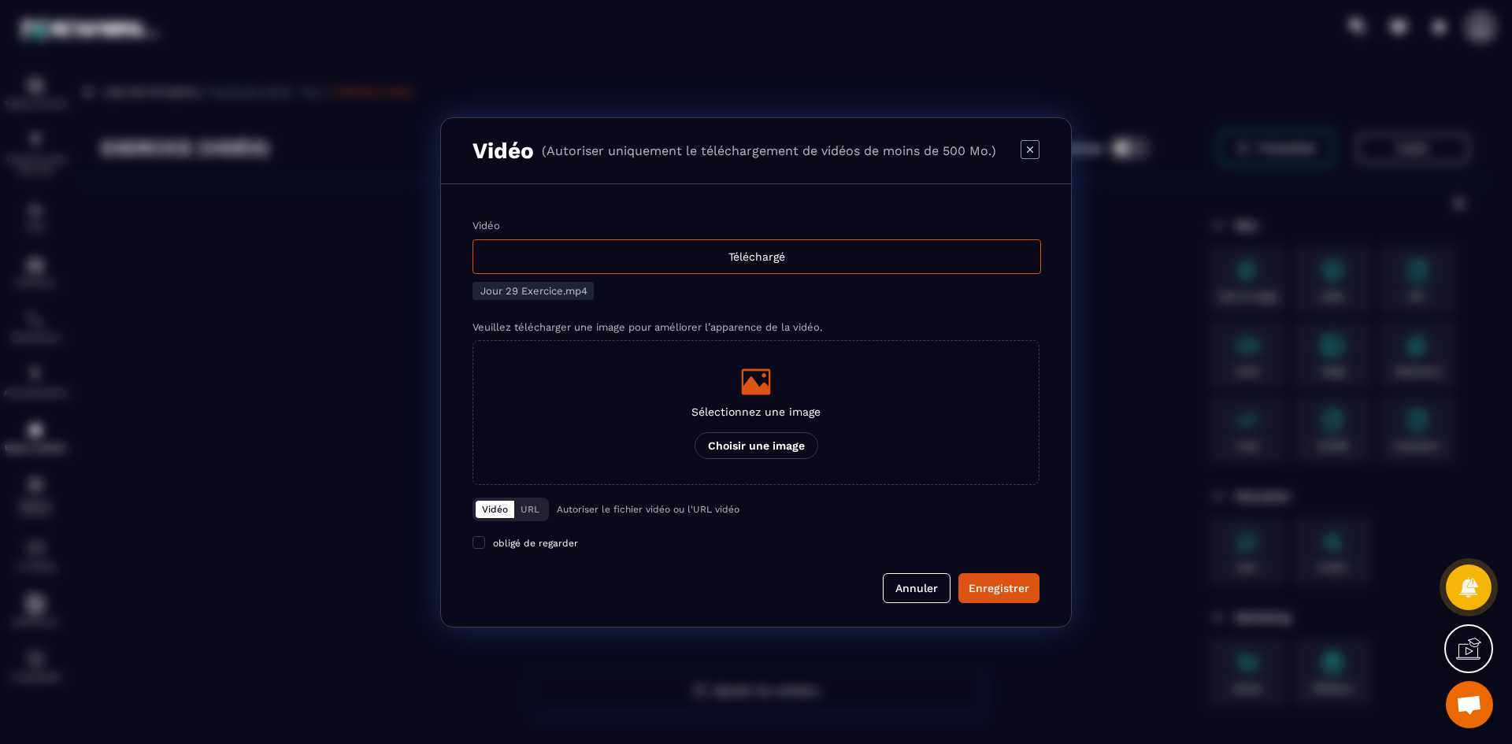
click at [774, 397] on div "Modal window" at bounding box center [755, 381] width 129 height 31
click at [0, 0] on input "Sélectionnez une image Choisir une image" at bounding box center [0, 0] width 0 height 0
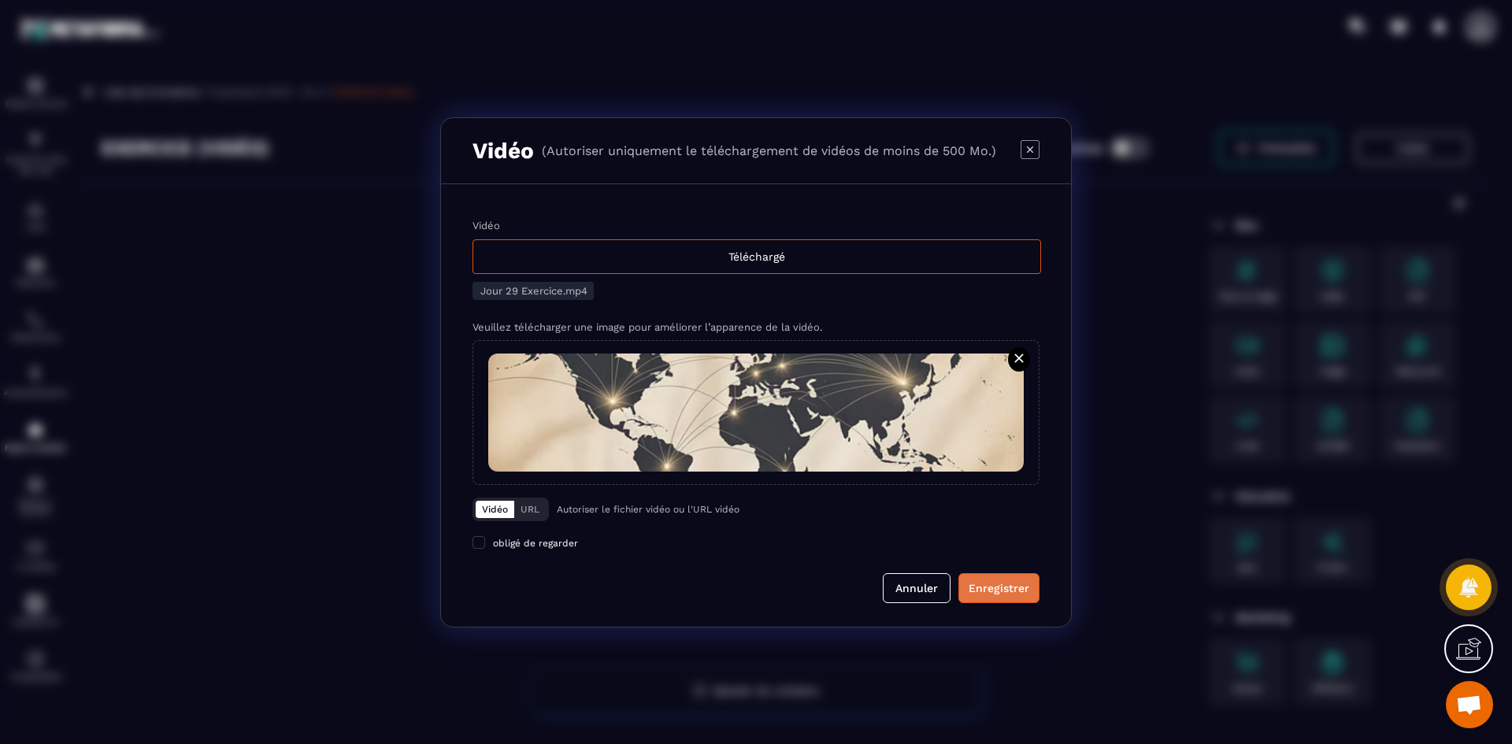
click at [1002, 589] on div "Enregistrer" at bounding box center [998, 588] width 61 height 16
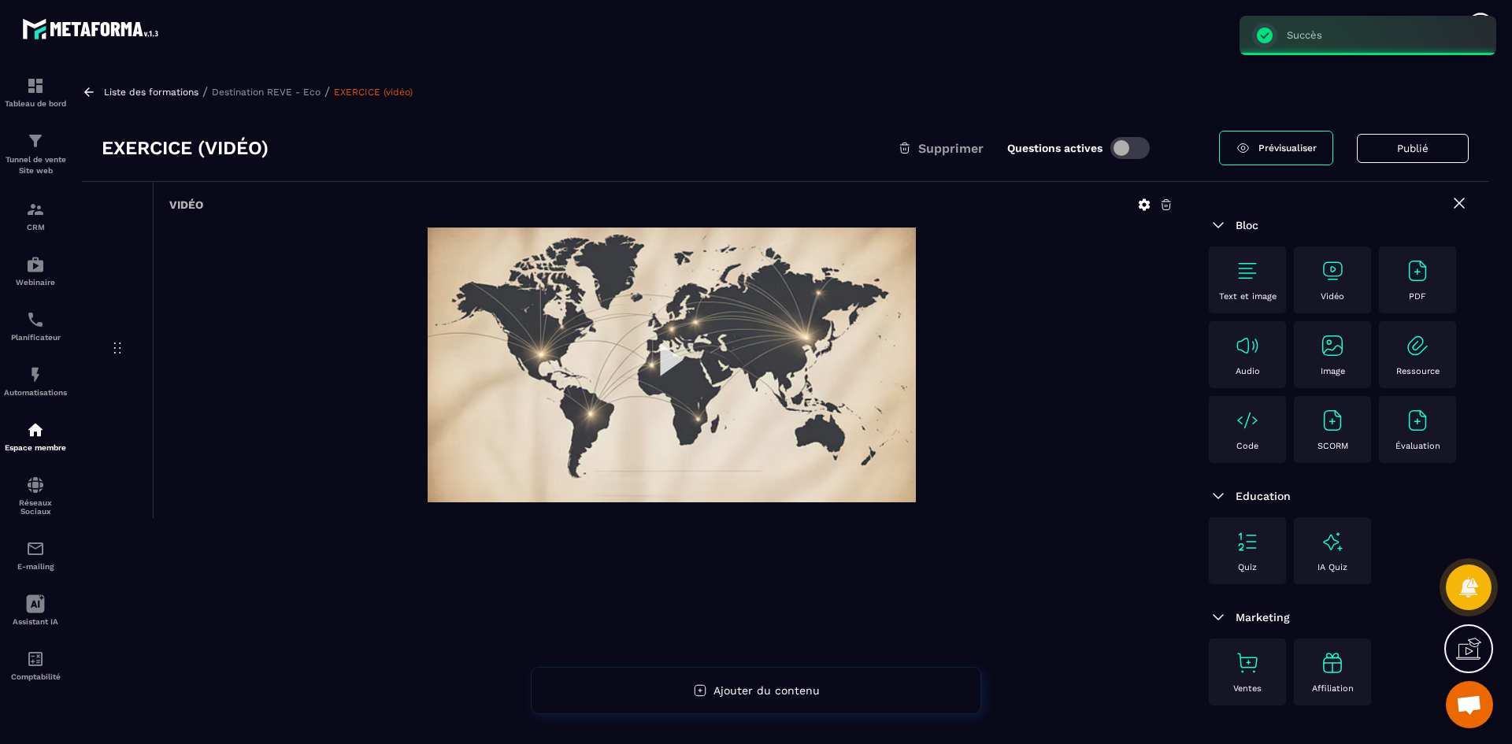
click at [310, 93] on p "Destination REVE - Eco" at bounding box center [266, 92] width 109 height 11
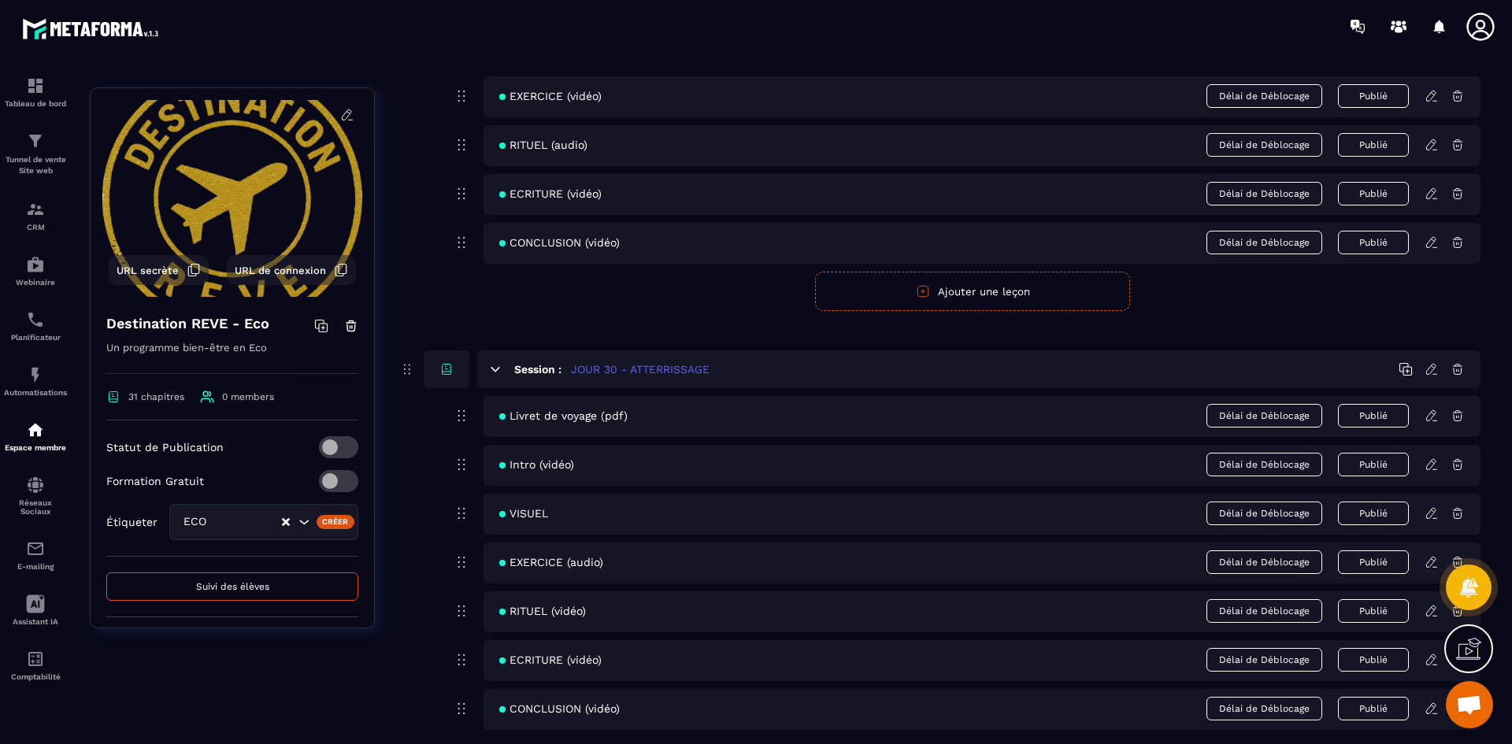
scroll to position [12802, 0]
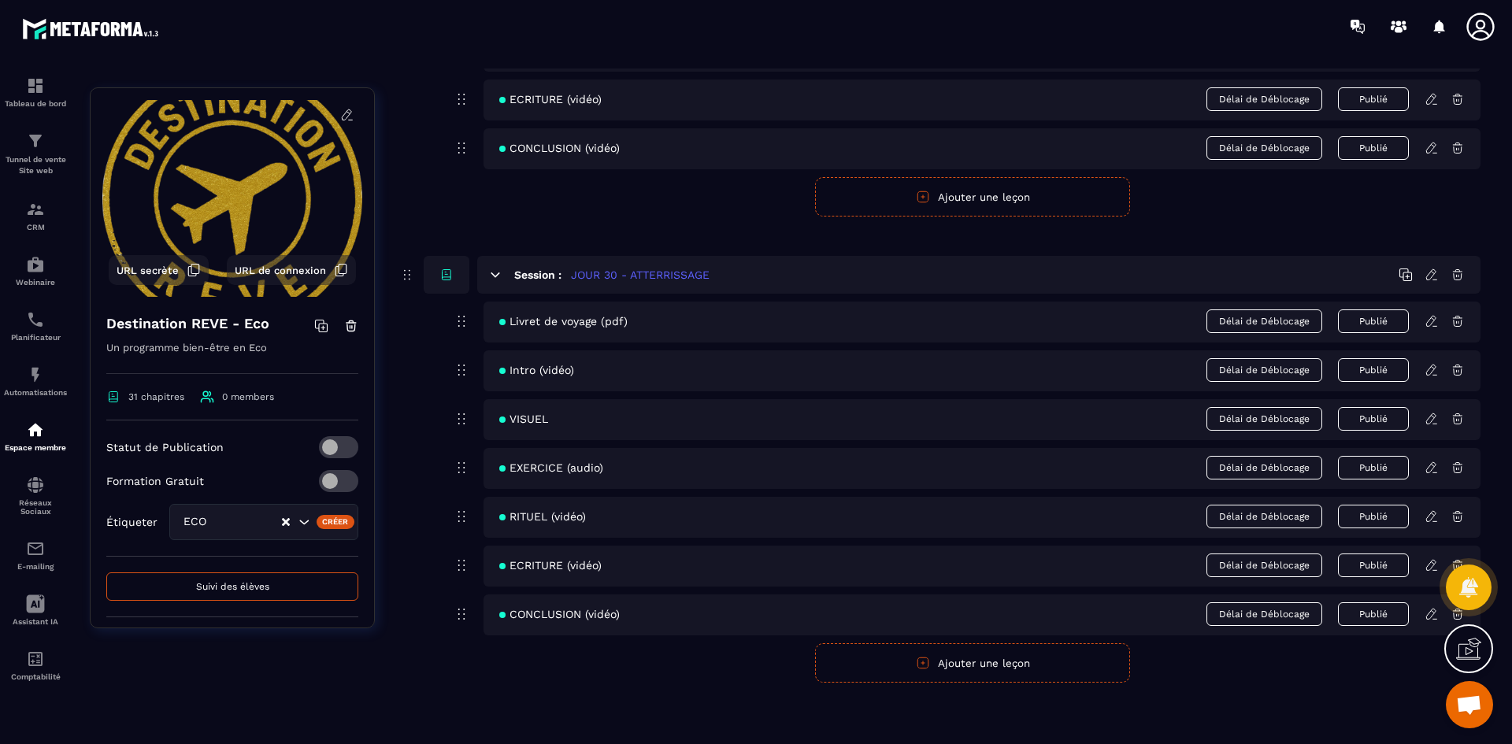
click at [1432, 517] on icon at bounding box center [1430, 516] width 9 height 10
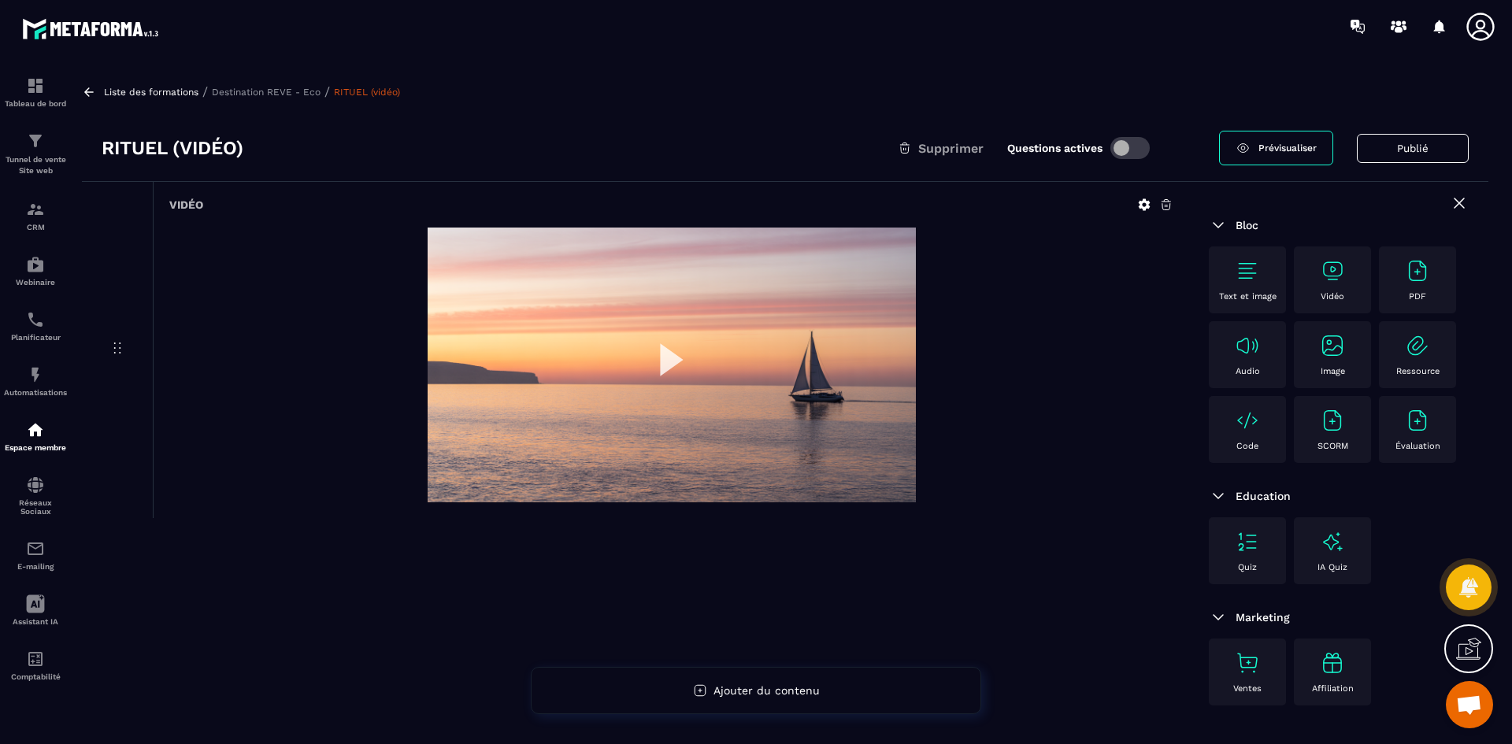
click at [300, 87] on p "Destination REVE - Eco" at bounding box center [266, 92] width 109 height 11
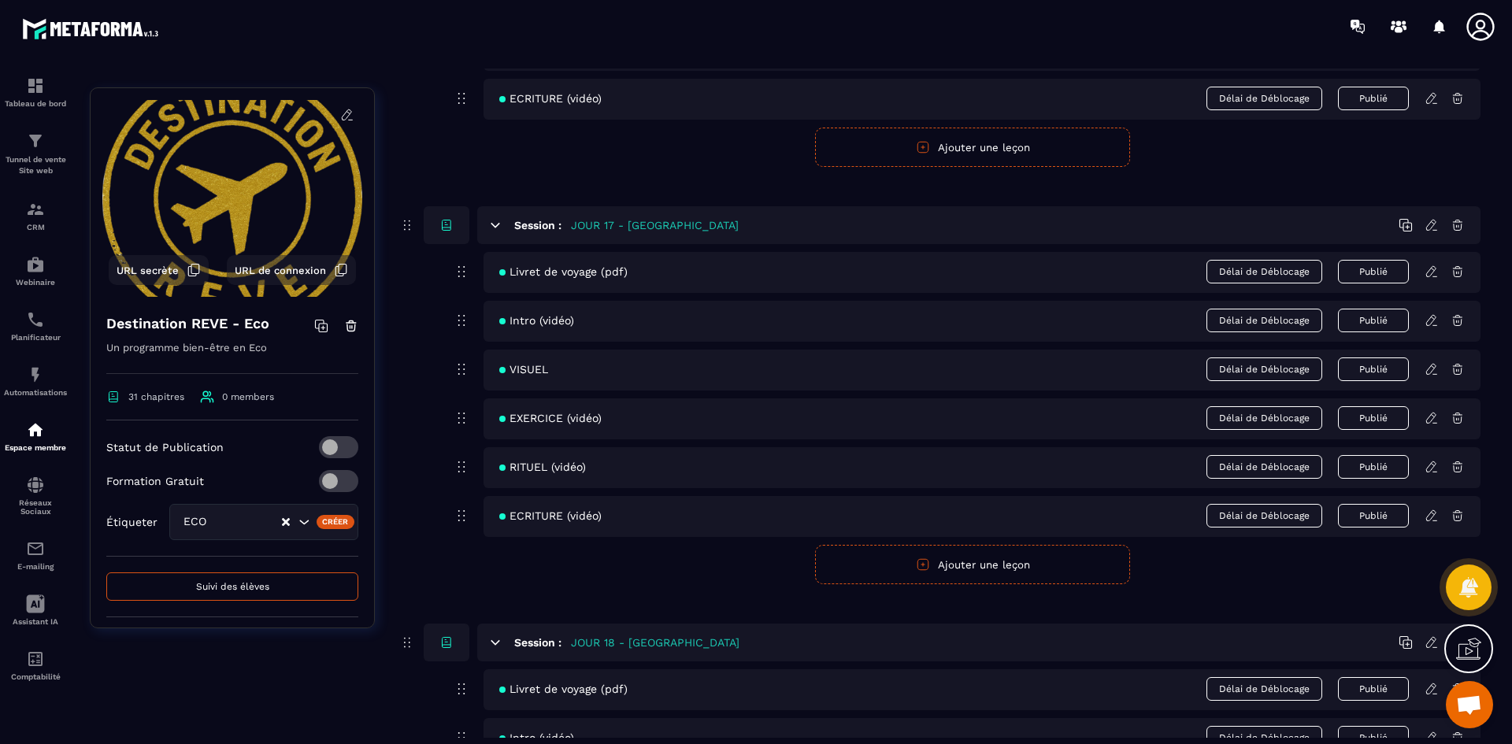
scroll to position [7401, 0]
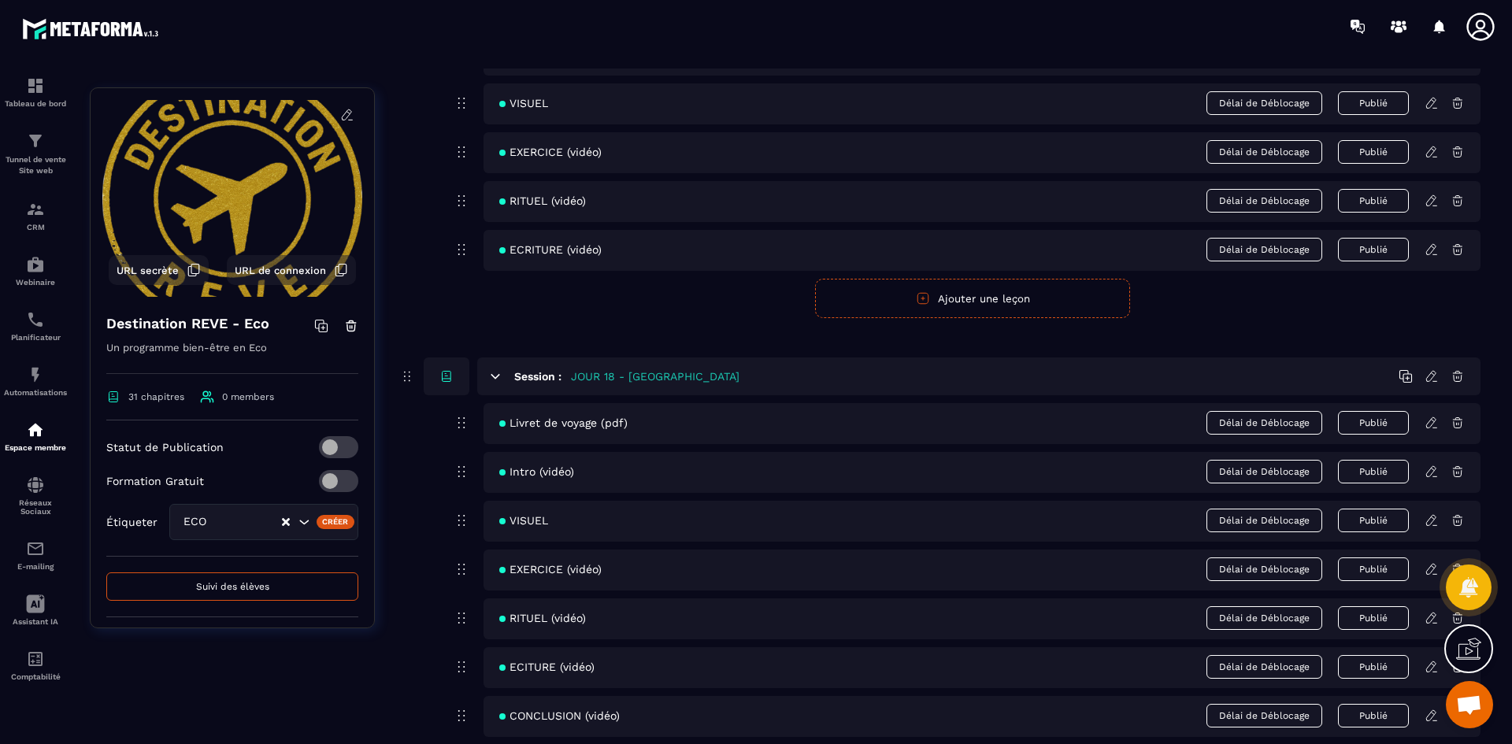
drag, startPoint x: 744, startPoint y: 563, endPoint x: 720, endPoint y: 583, distance: 31.9
click at [720, 583] on div "EXERCICE (vidéo) Délai de Déblocage Publié" at bounding box center [981, 570] width 997 height 41
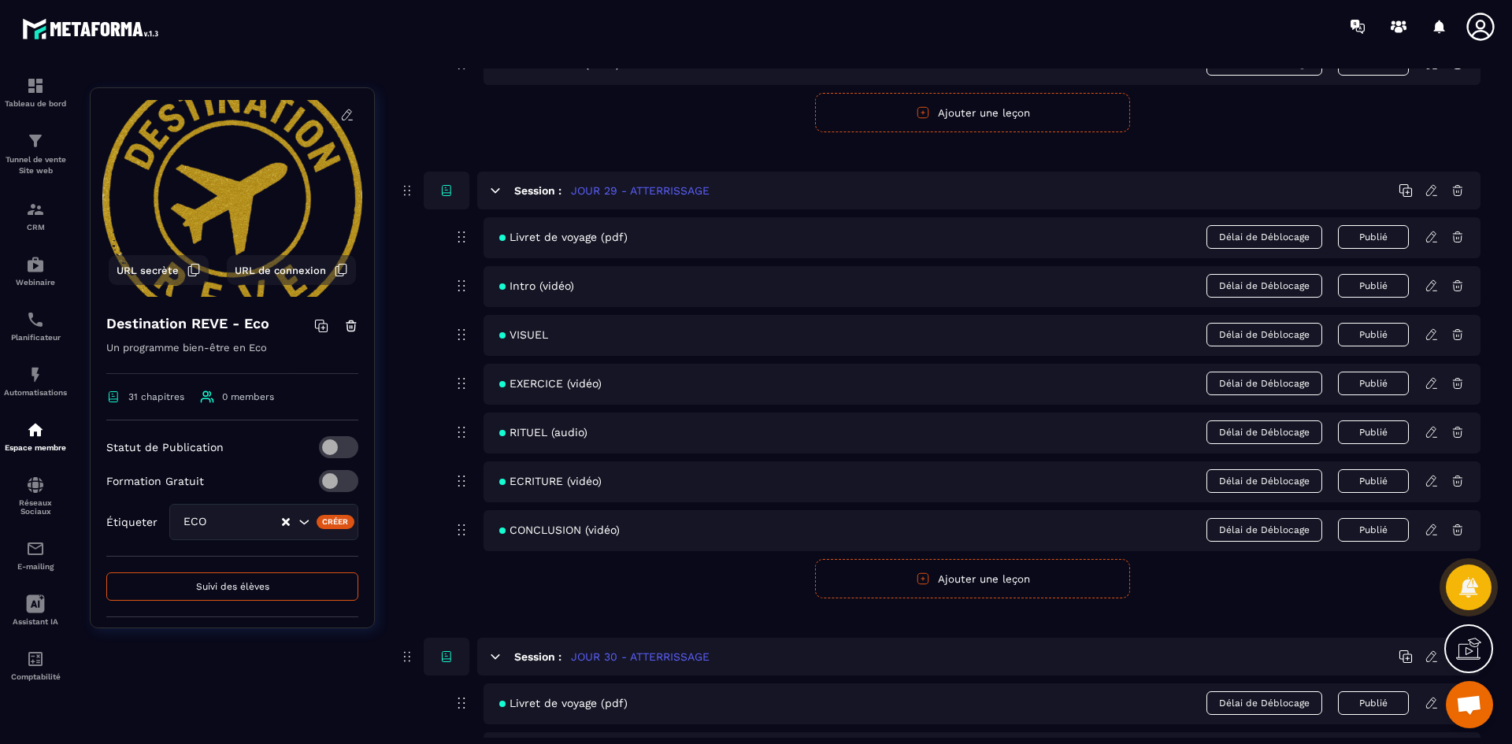
scroll to position [12518, 0]
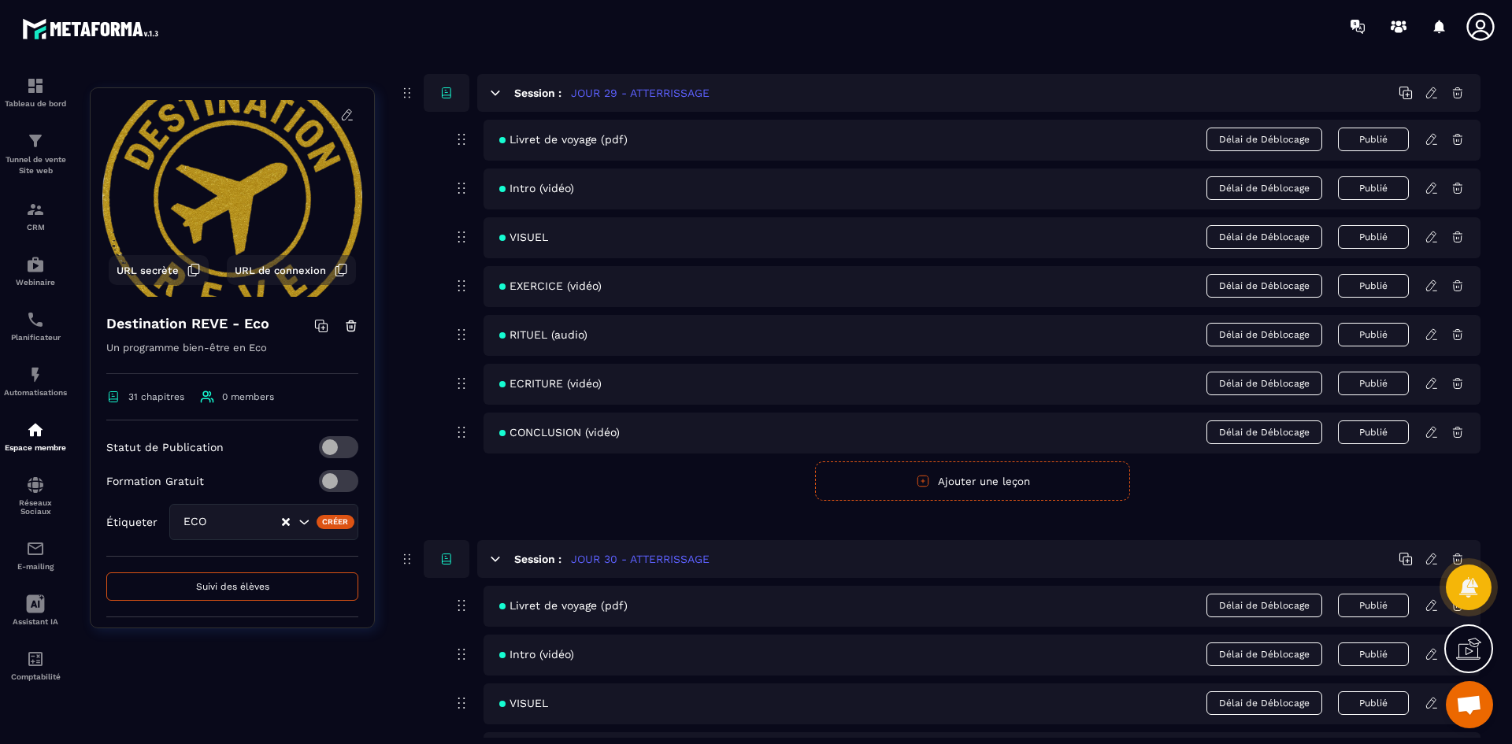
click at [1432, 339] on icon at bounding box center [1431, 335] width 14 height 14
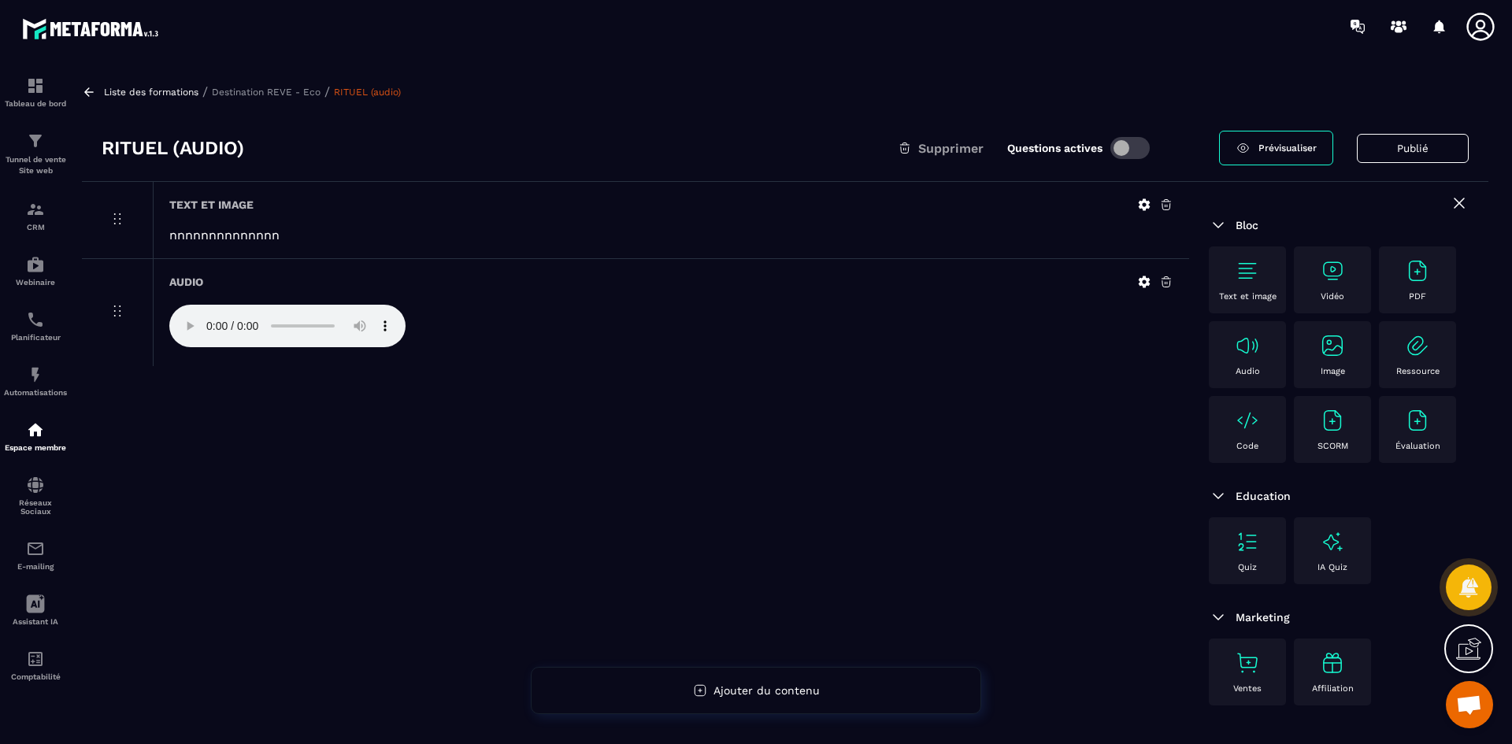
click at [299, 88] on p "Destination REVE - Eco" at bounding box center [266, 92] width 109 height 11
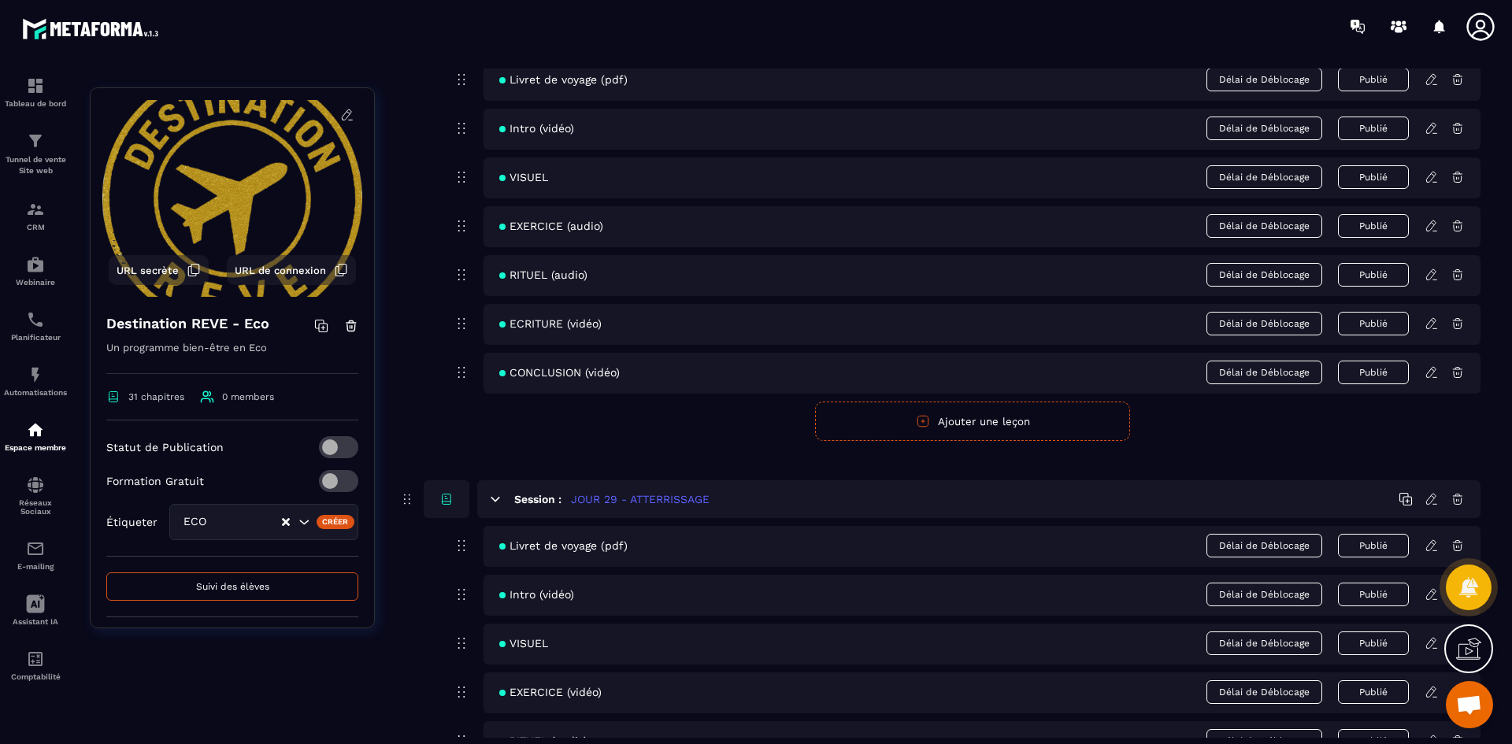
scroll to position [12676, 0]
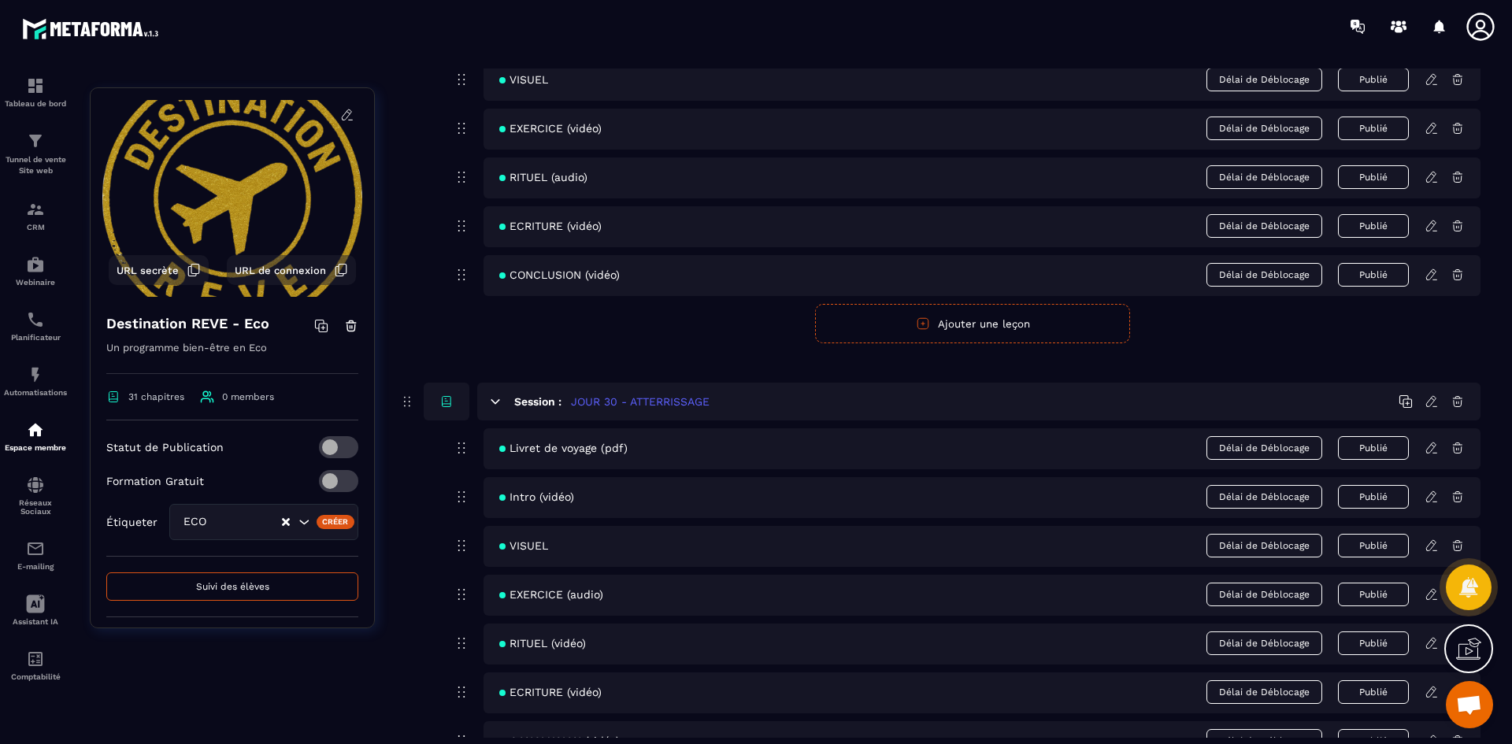
click at [1437, 226] on icon at bounding box center [1431, 226] width 14 height 14
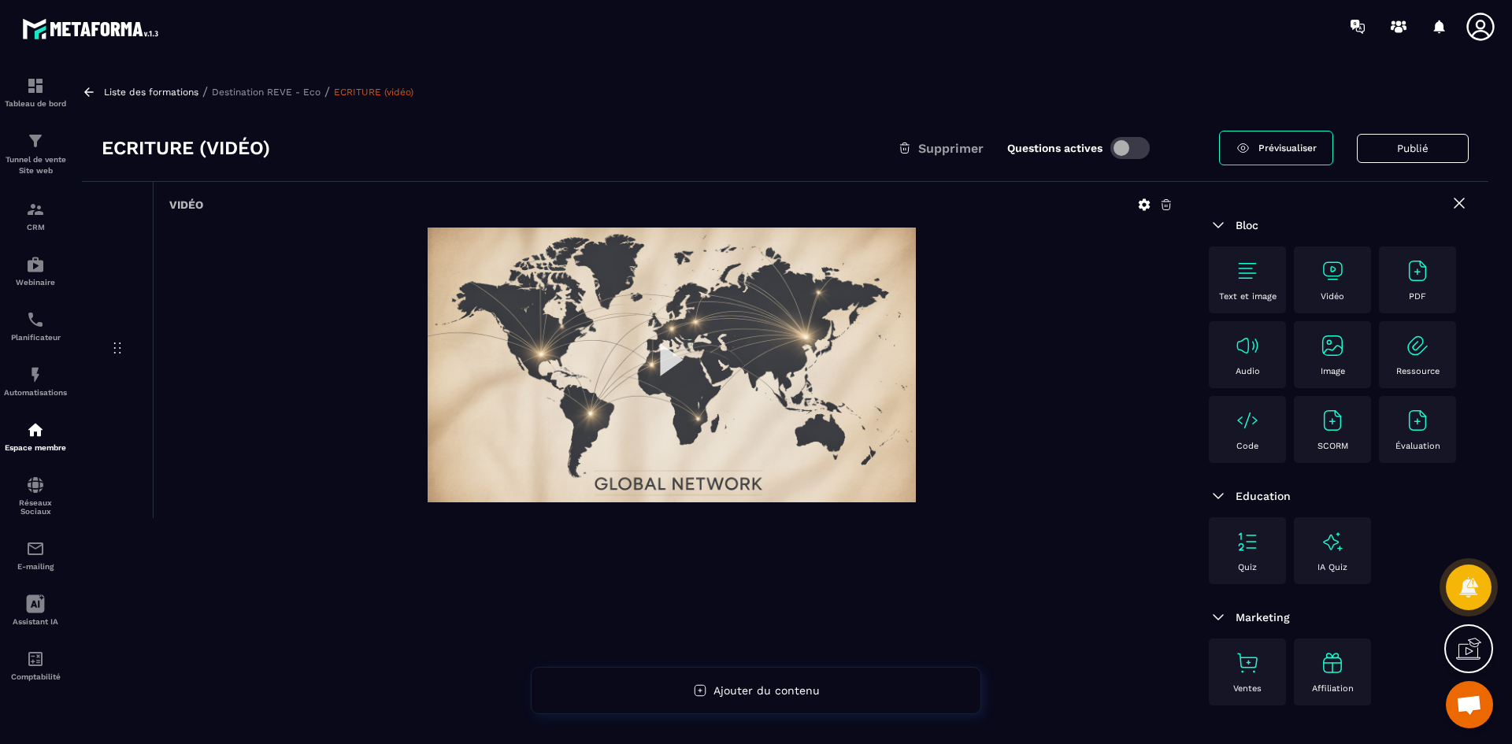
click at [1168, 205] on icon at bounding box center [1166, 205] width 14 height 14
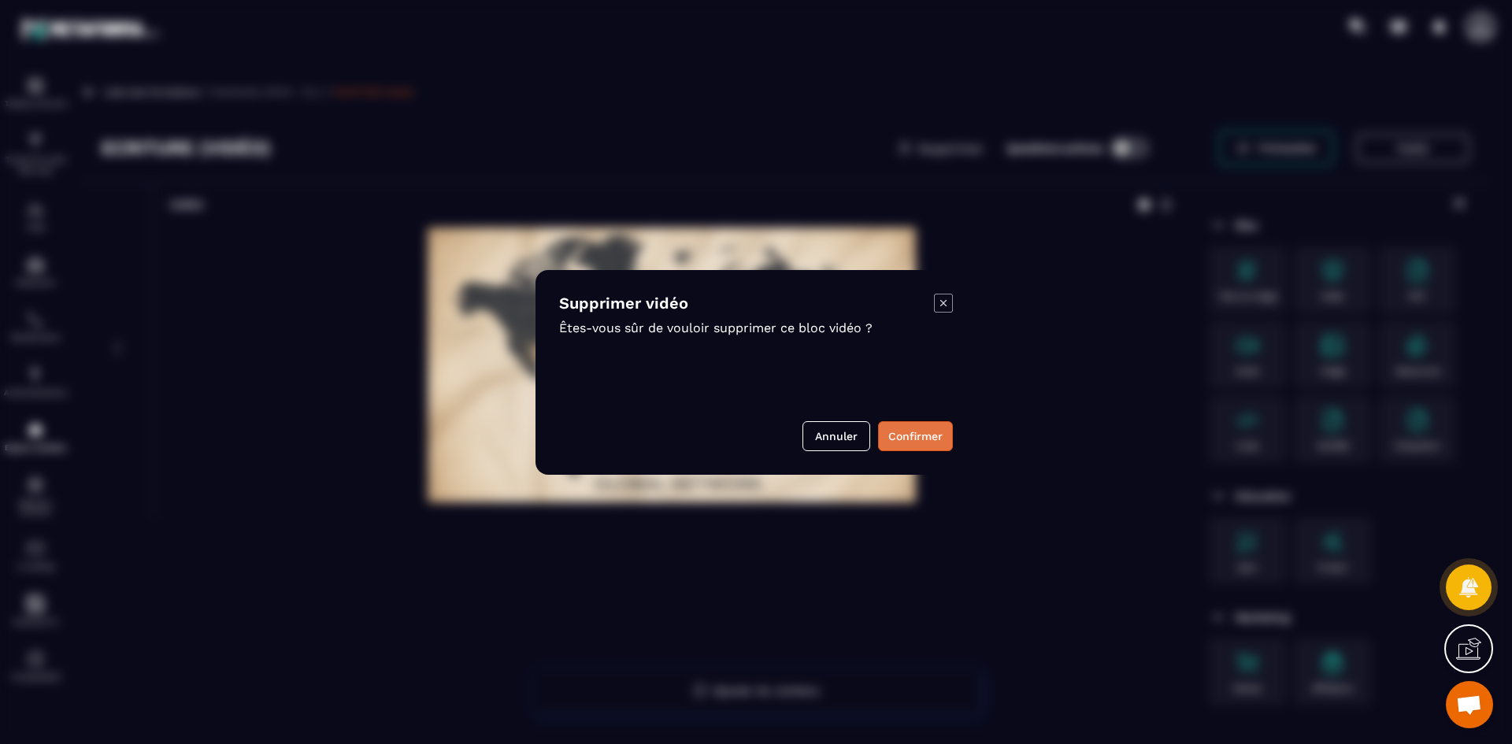
click at [914, 443] on button "Confirmer" at bounding box center [915, 436] width 75 height 30
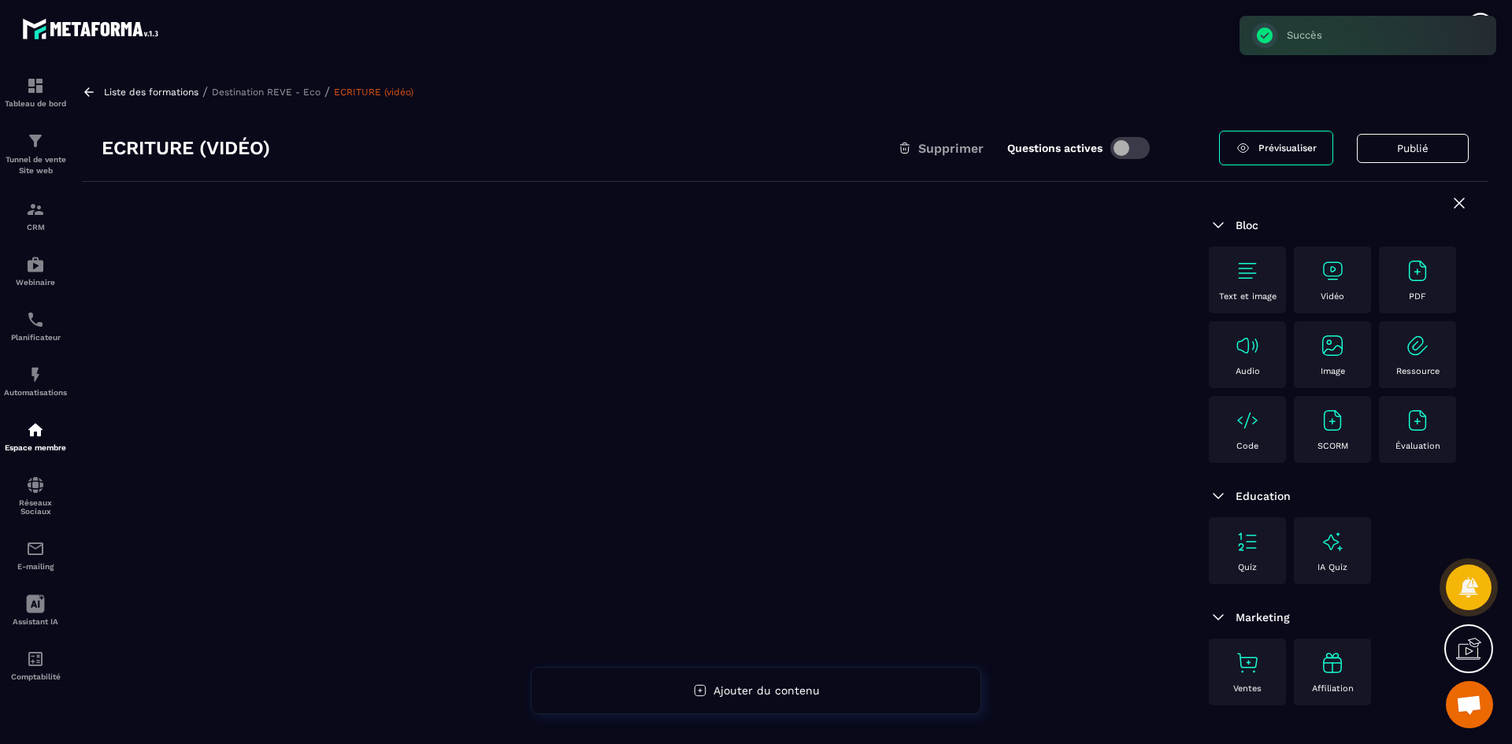
click at [1328, 268] on img at bounding box center [1332, 270] width 25 height 25
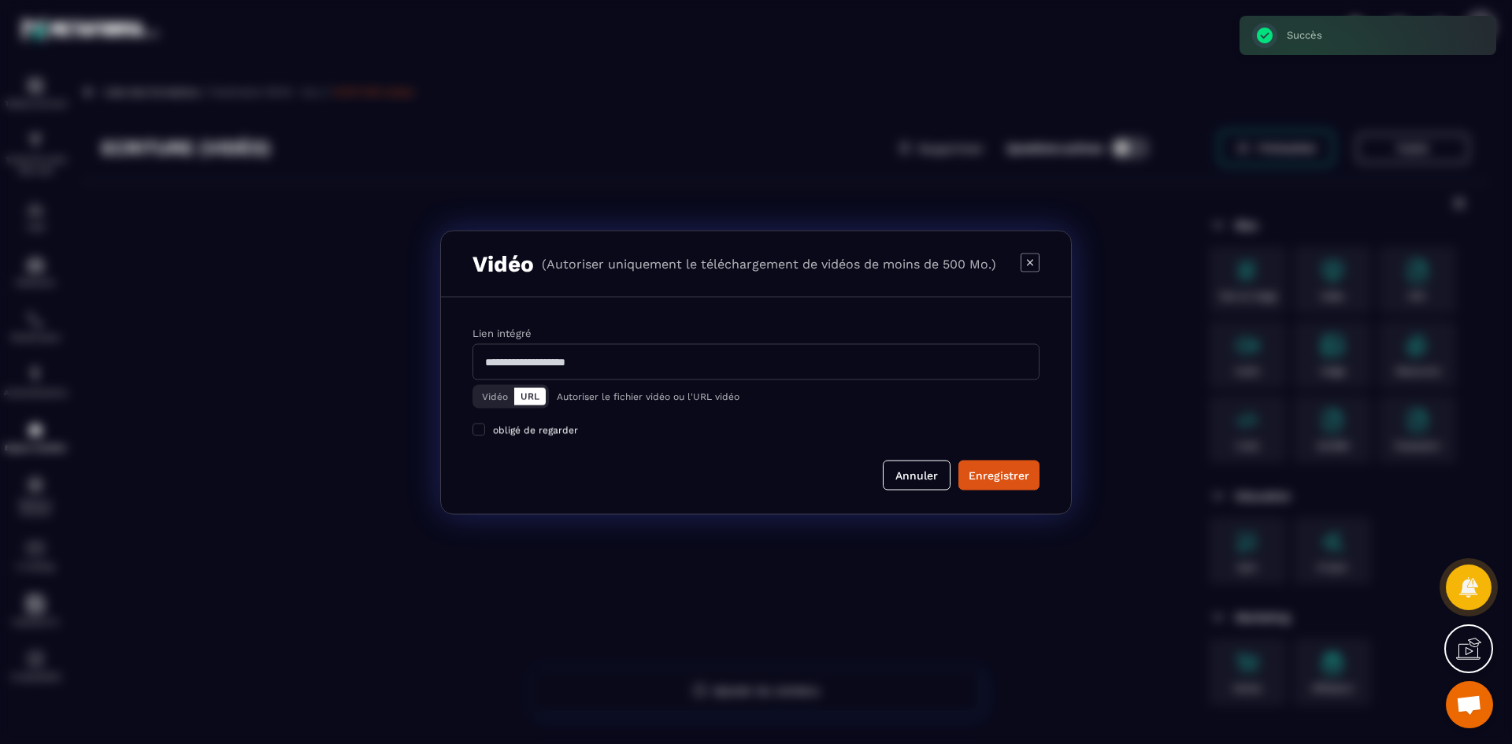
click at [501, 401] on button "Vidéo" at bounding box center [495, 395] width 39 height 17
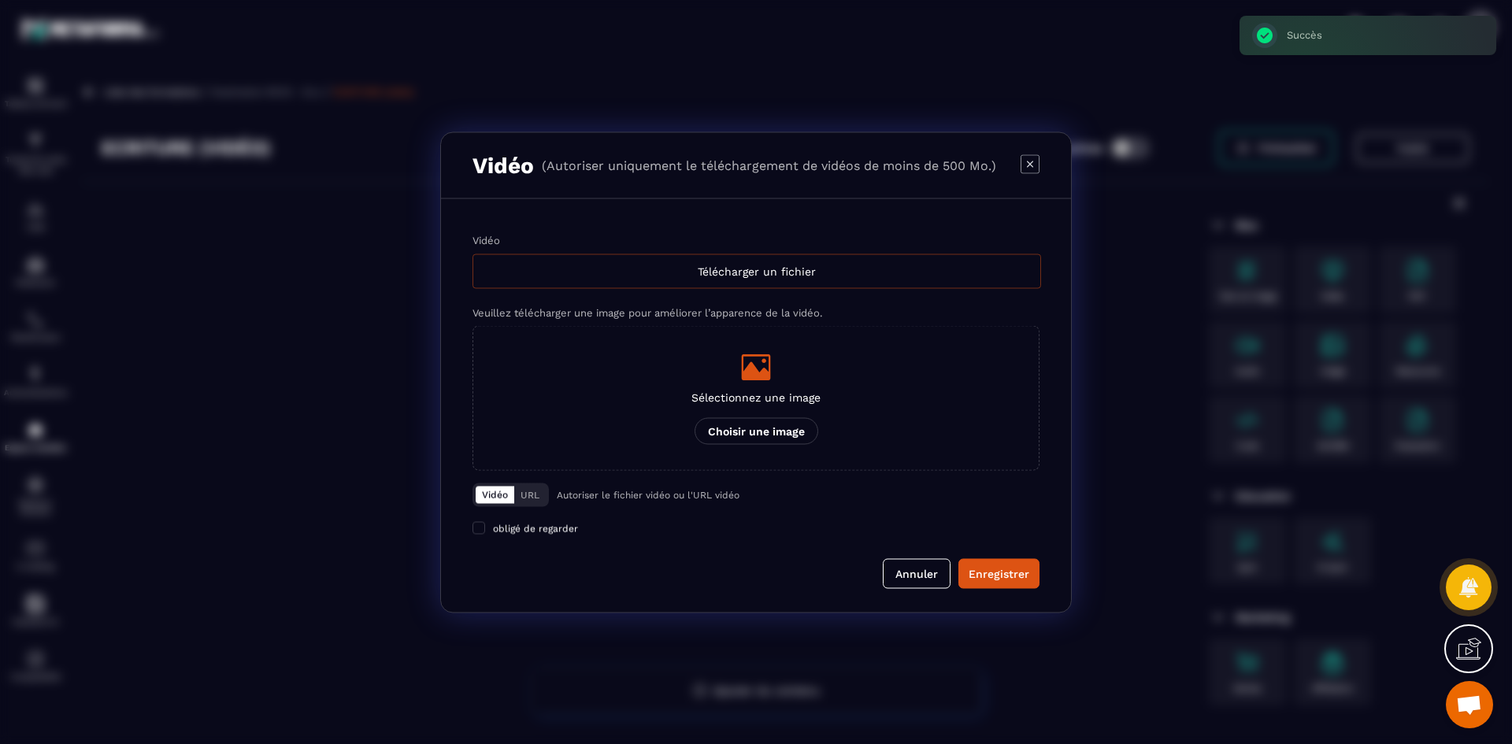
click at [762, 264] on div "Télécharger un fichier" at bounding box center [756, 271] width 568 height 35
click at [0, 0] on input "Vidéo Télécharger un fichier" at bounding box center [0, 0] width 0 height 0
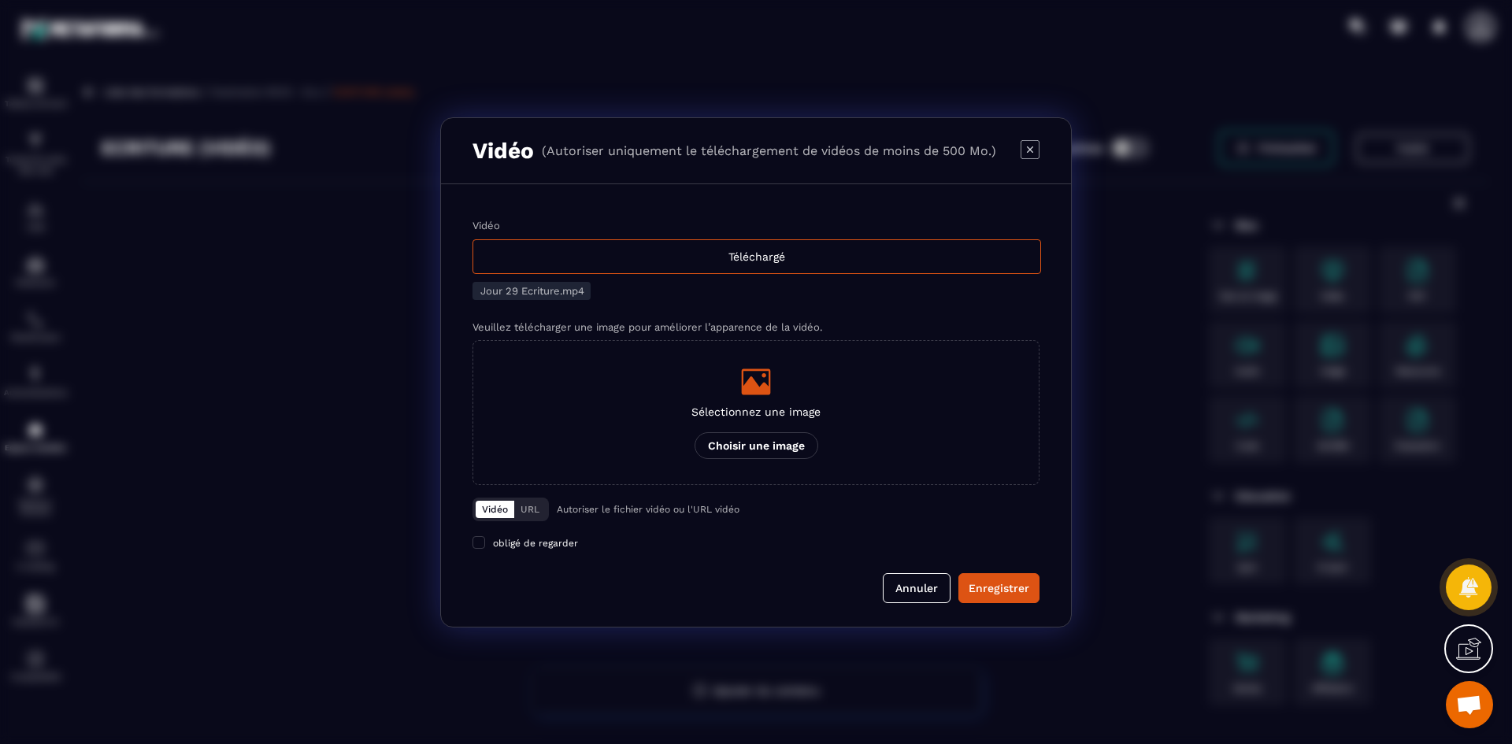
click at [728, 420] on div "Sélectionnez une image Choisir une image" at bounding box center [755, 412] width 129 height 93
click at [0, 0] on input "Sélectionnez une image Choisir une image" at bounding box center [0, 0] width 0 height 0
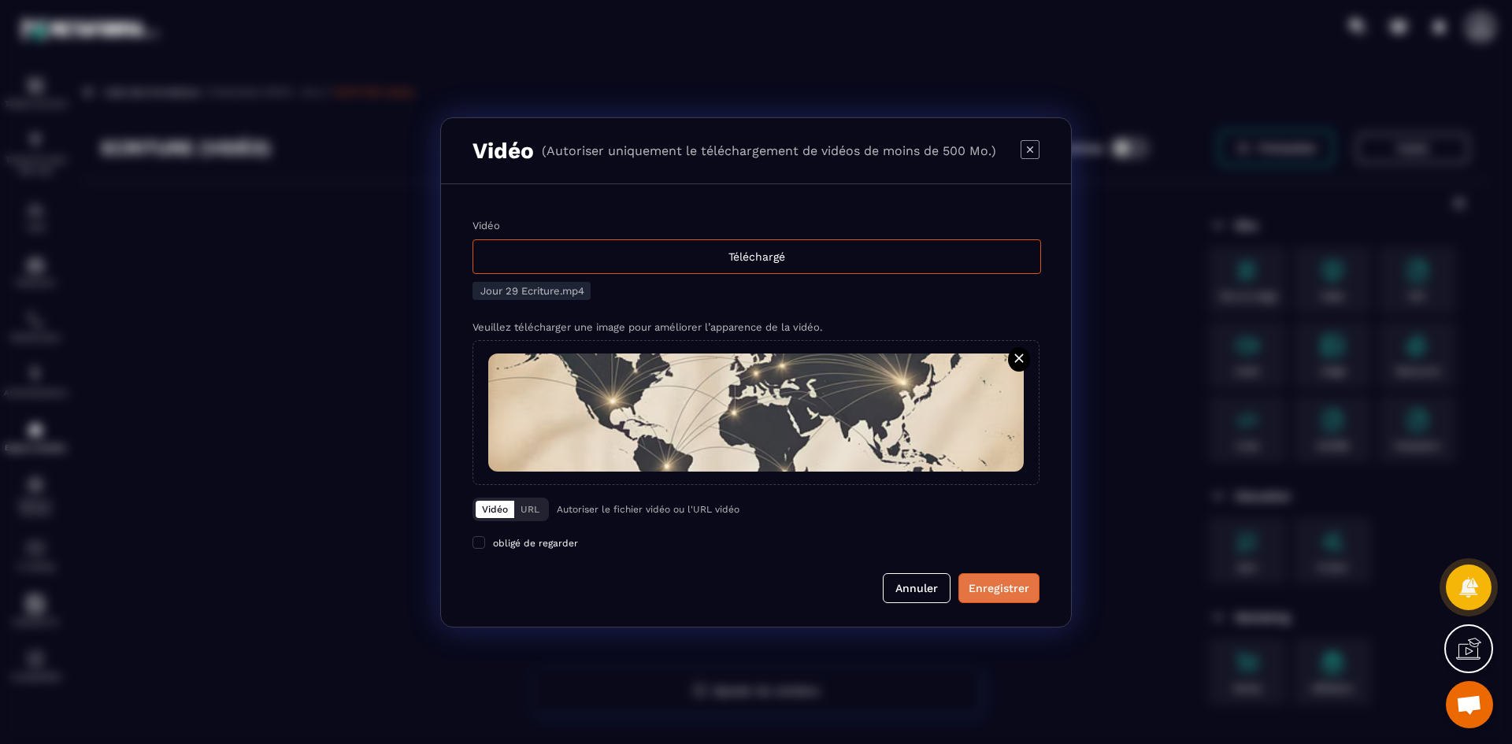
click at [986, 583] on div "Enregistrer" at bounding box center [998, 588] width 61 height 16
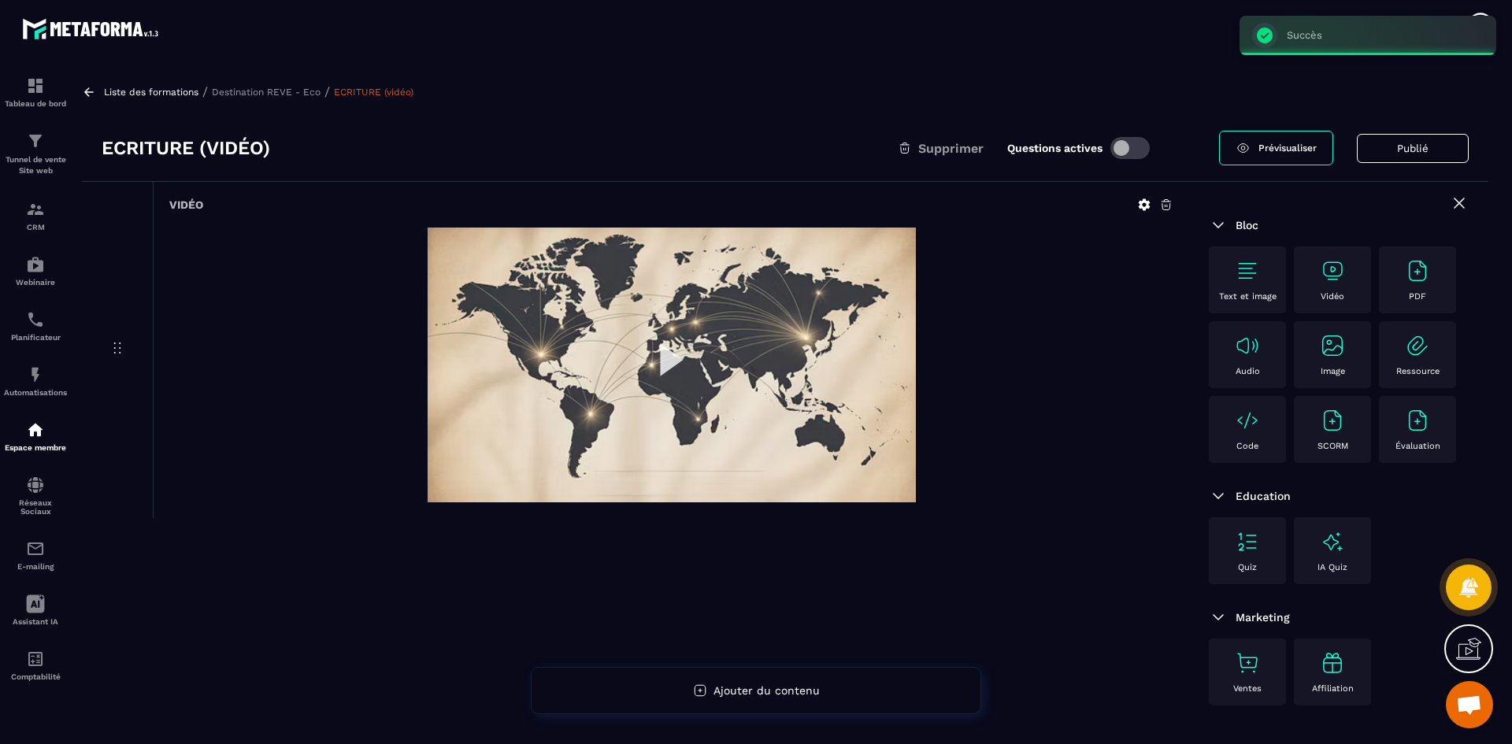
click at [239, 89] on p "Destination REVE - Eco" at bounding box center [266, 92] width 109 height 11
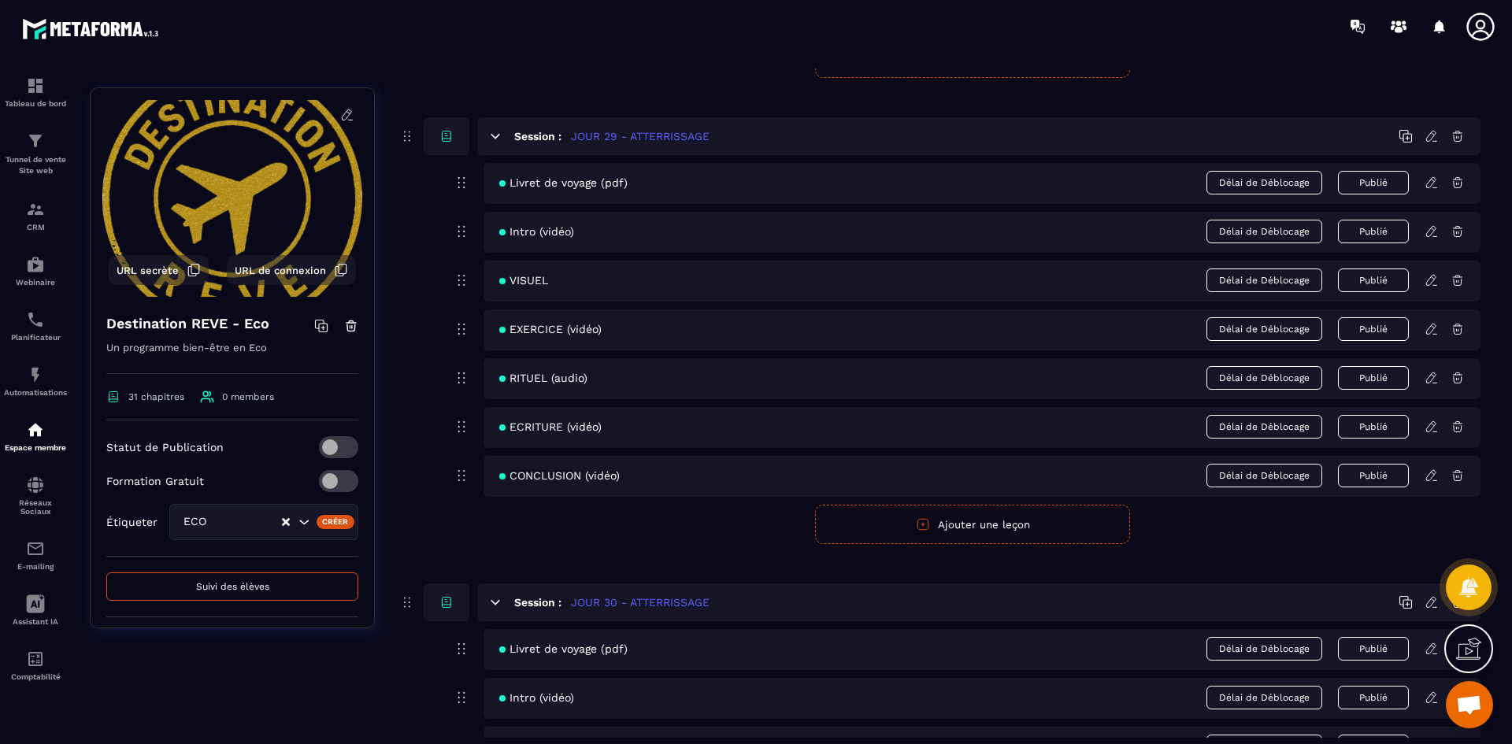
scroll to position [12518, 0]
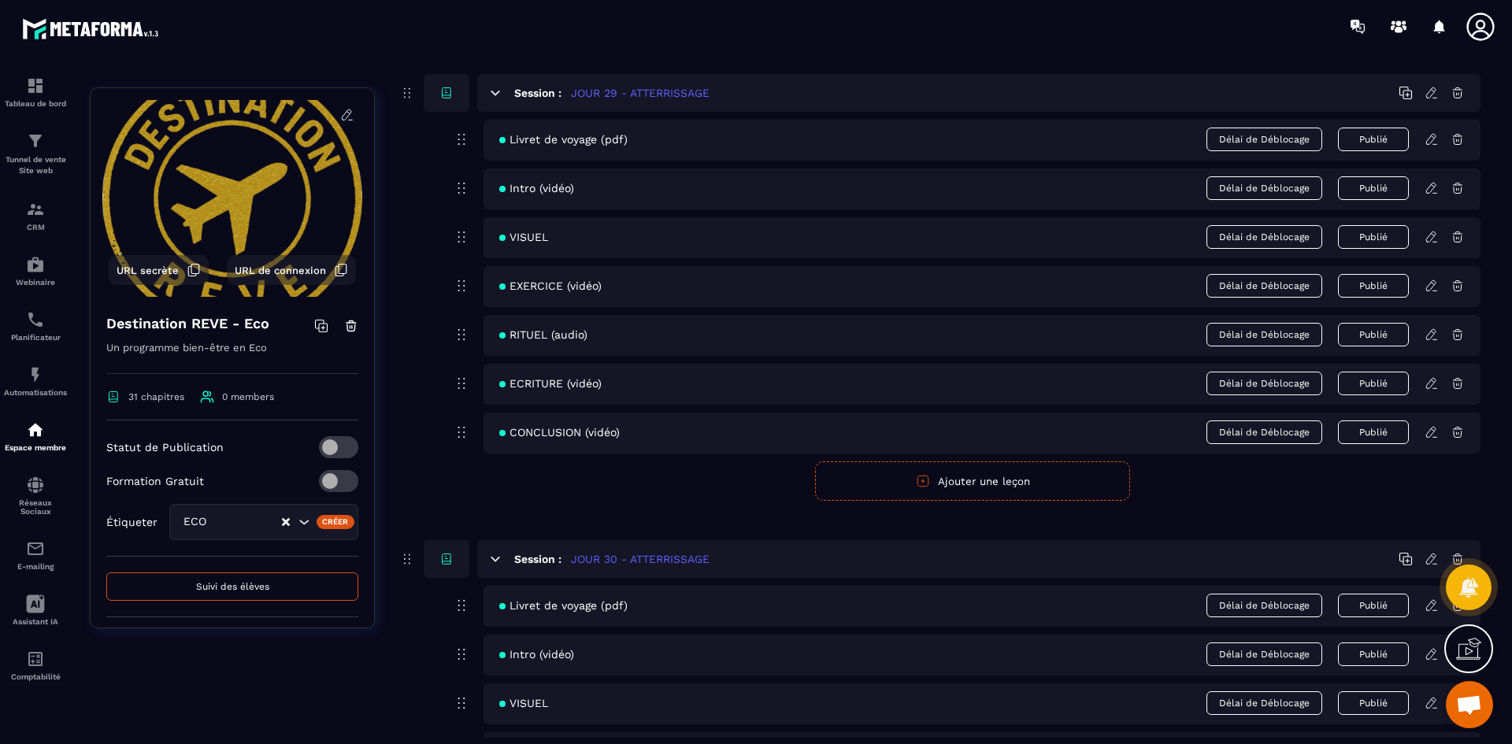
click at [1432, 432] on icon at bounding box center [1431, 432] width 14 height 14
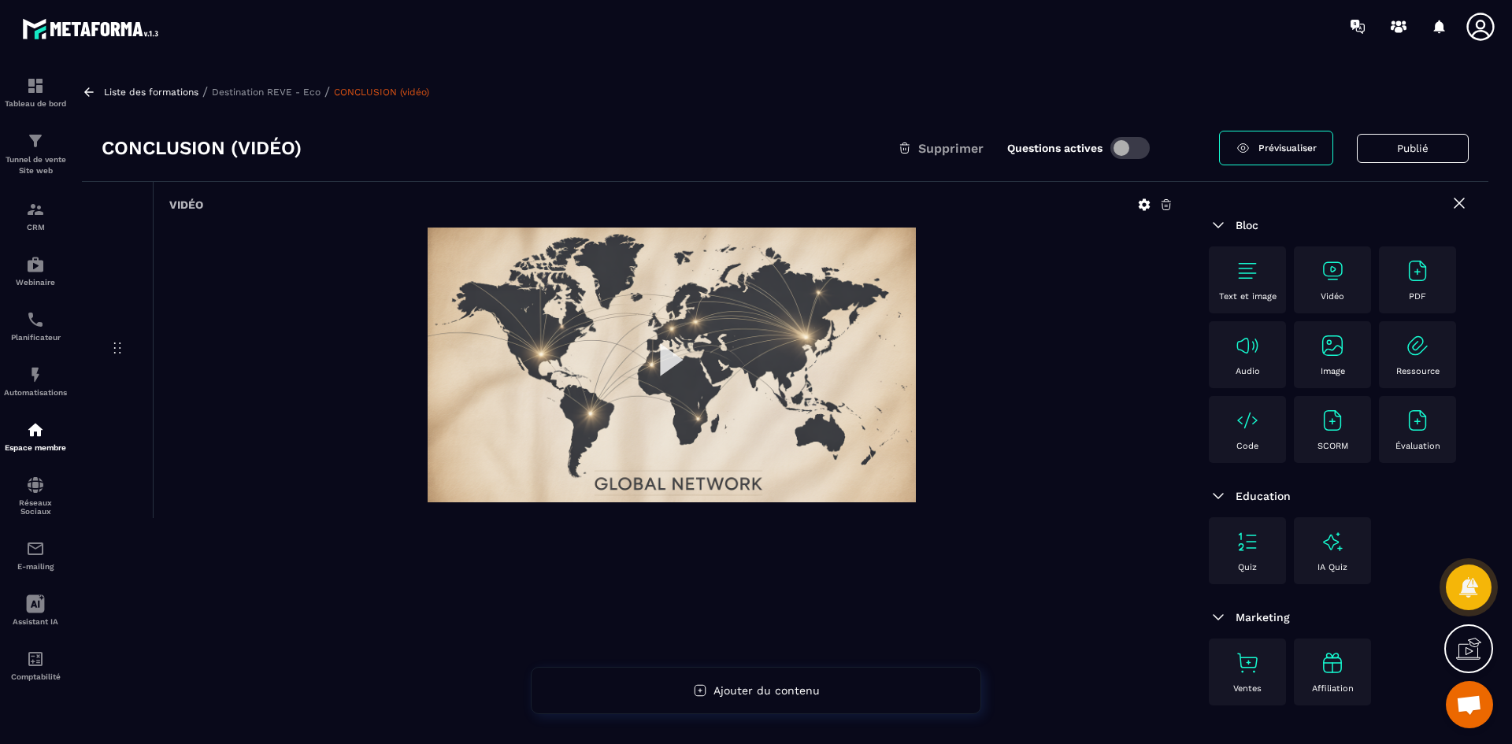
click at [1166, 205] on icon at bounding box center [1166, 205] width 14 height 14
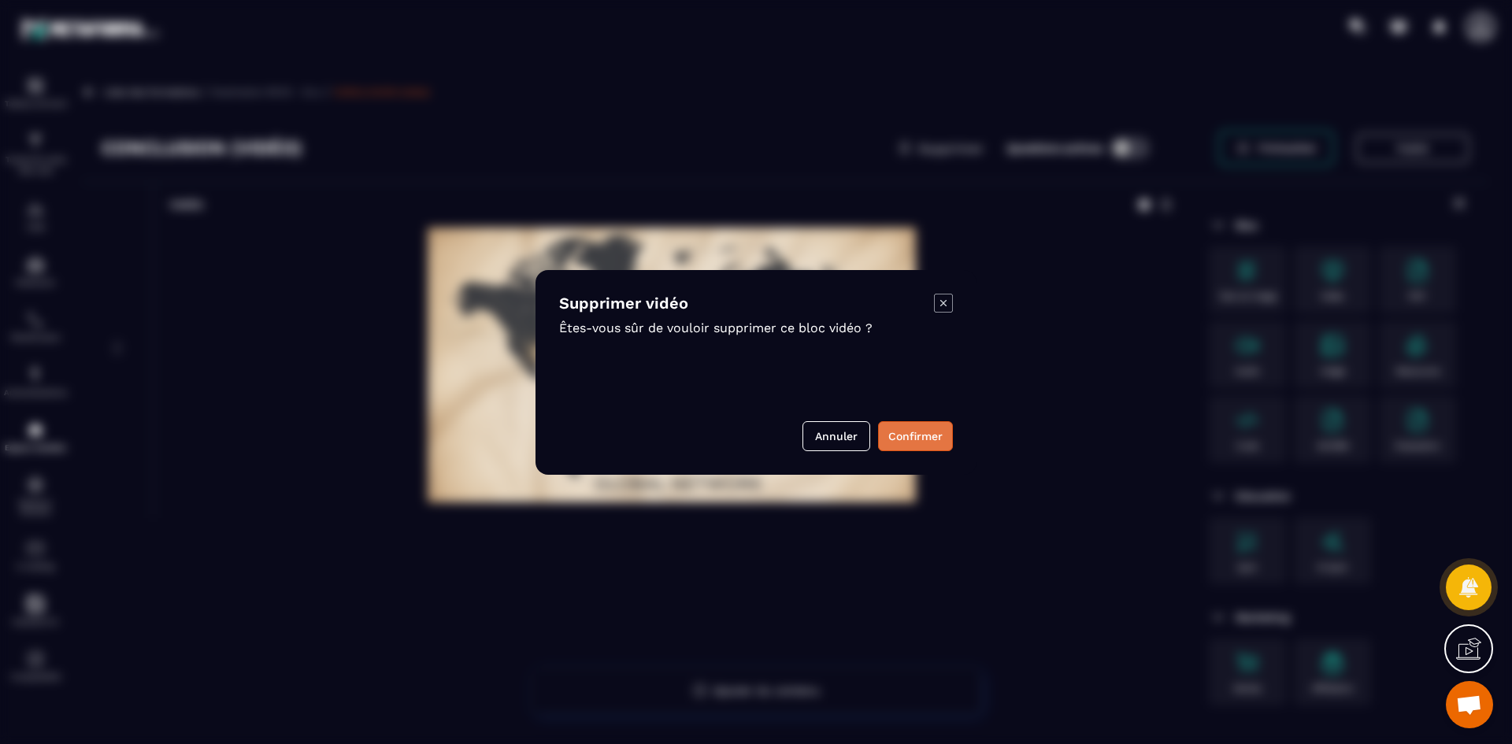
click at [920, 441] on button "Confirmer" at bounding box center [915, 436] width 75 height 30
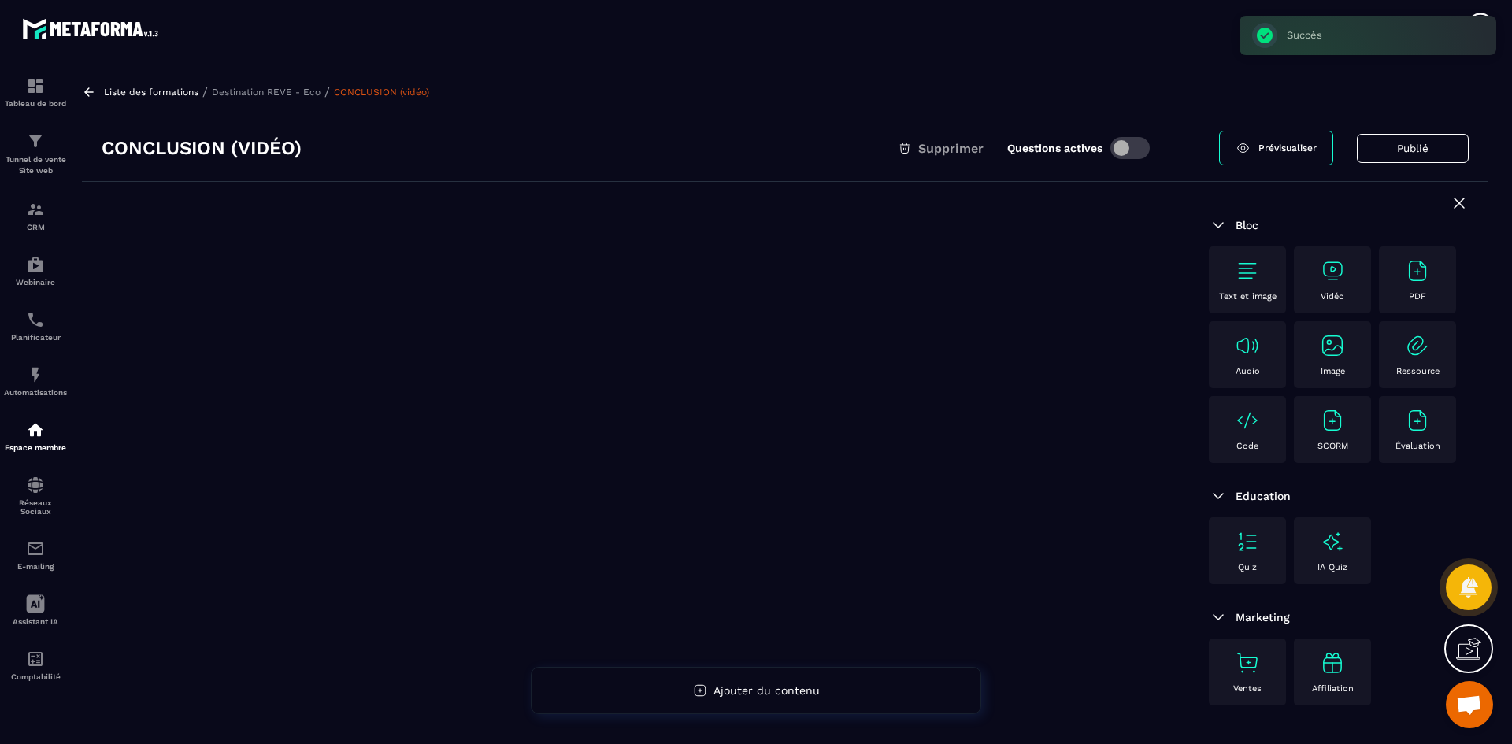
click at [1327, 283] on img at bounding box center [1332, 270] width 25 height 25
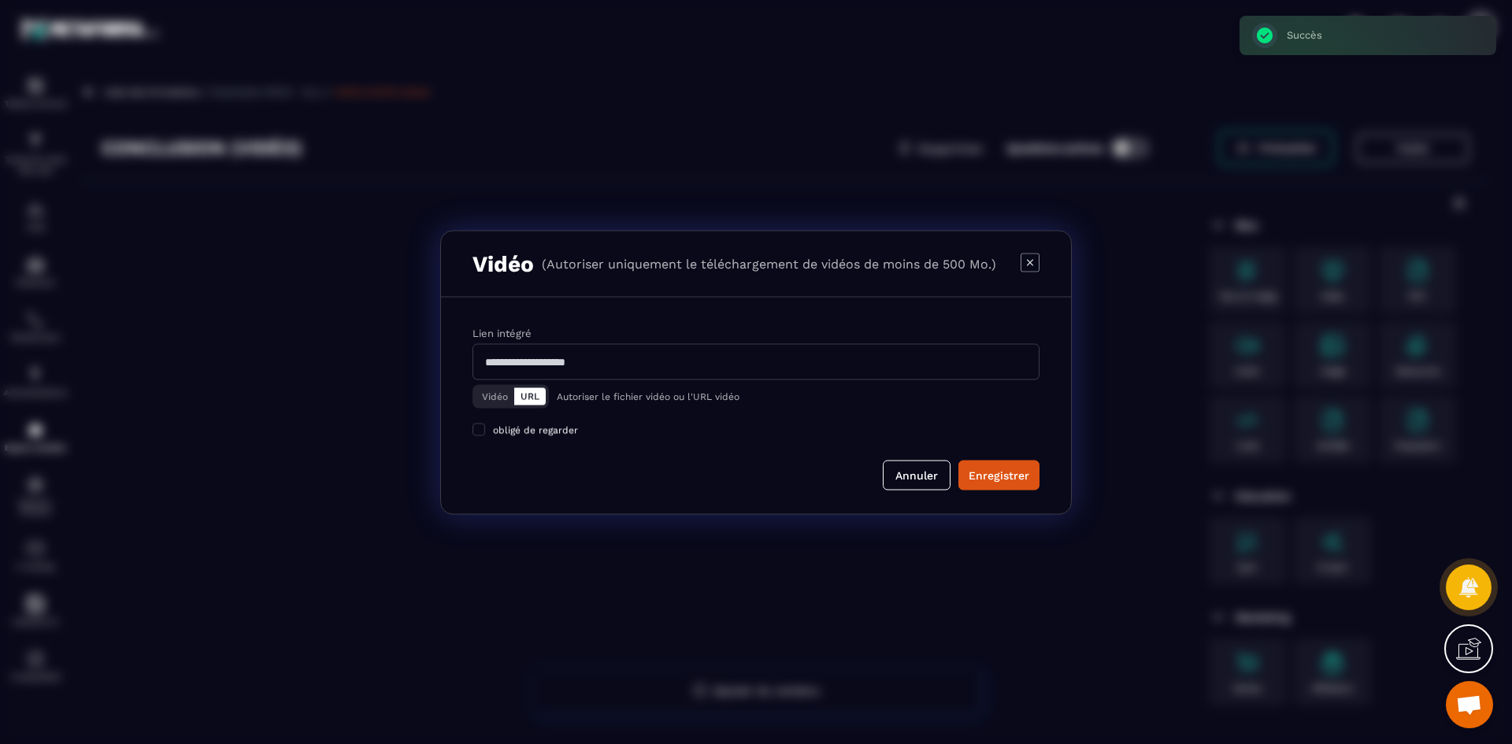
click at [494, 396] on button "Vidéo" at bounding box center [495, 395] width 39 height 17
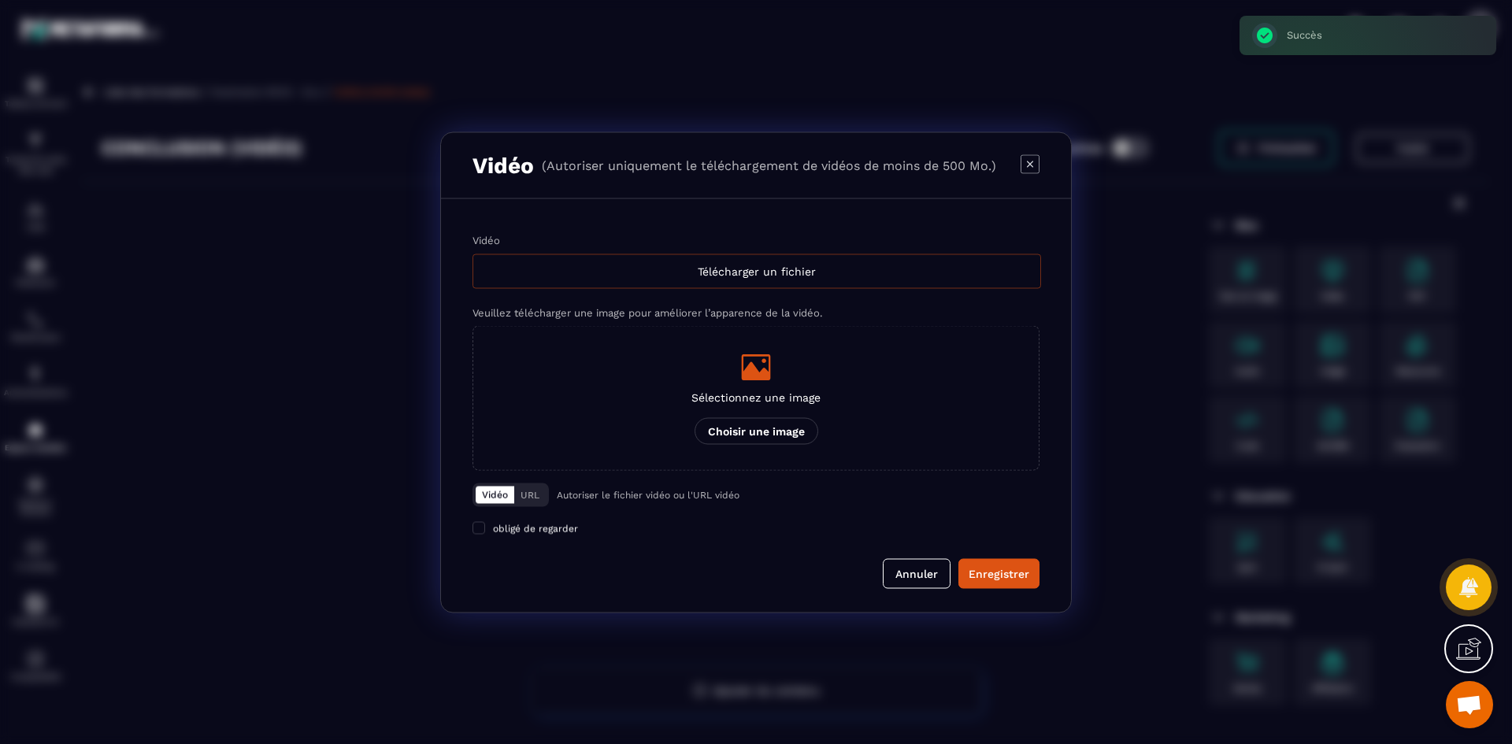
click at [621, 265] on div "Télécharger un fichier" at bounding box center [756, 271] width 568 height 35
click at [0, 0] on input "Vidéo Télécharger un fichier" at bounding box center [0, 0] width 0 height 0
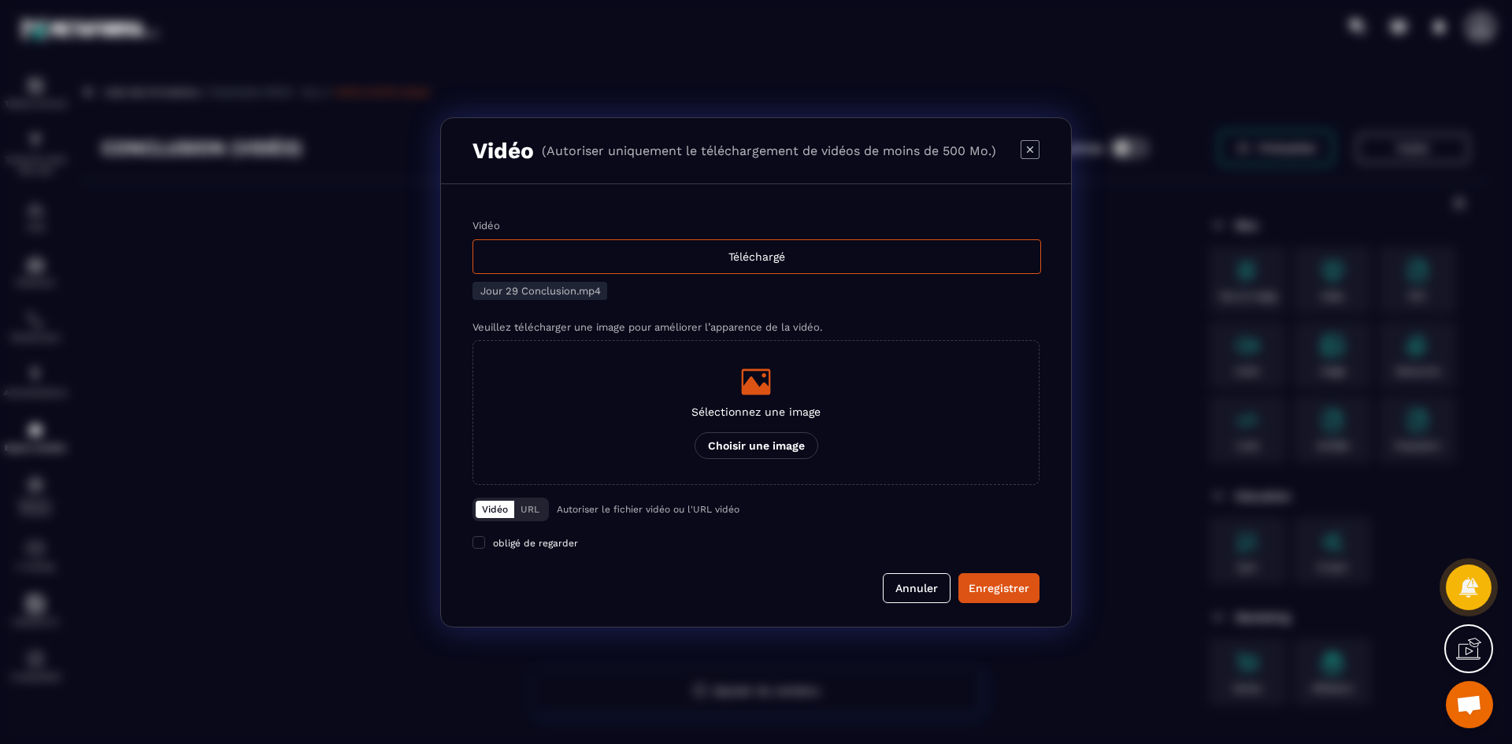
click at [735, 392] on div "Modal window" at bounding box center [755, 381] width 129 height 31
click at [0, 0] on input "Sélectionnez une image Choisir une image" at bounding box center [0, 0] width 0 height 0
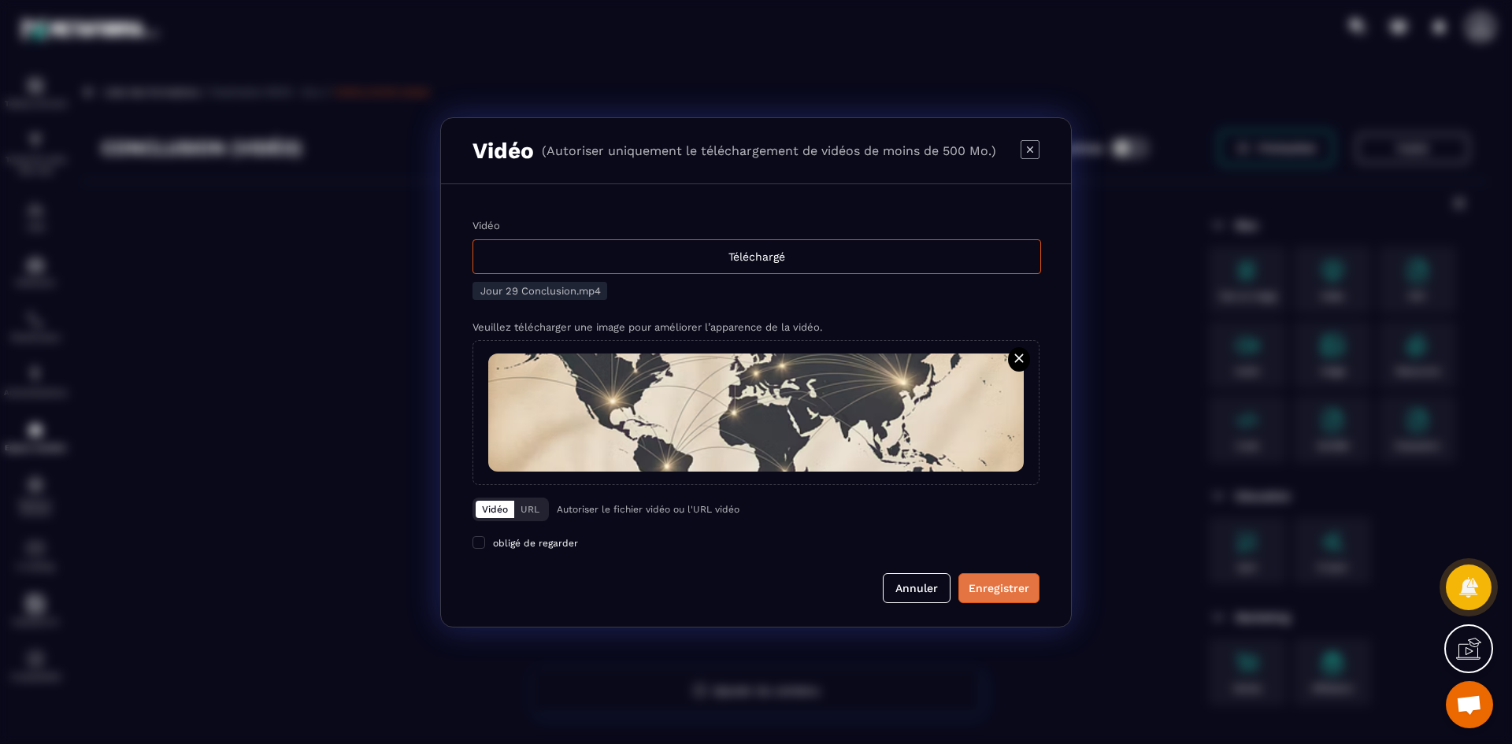
click at [986, 593] on div "Enregistrer" at bounding box center [998, 588] width 61 height 16
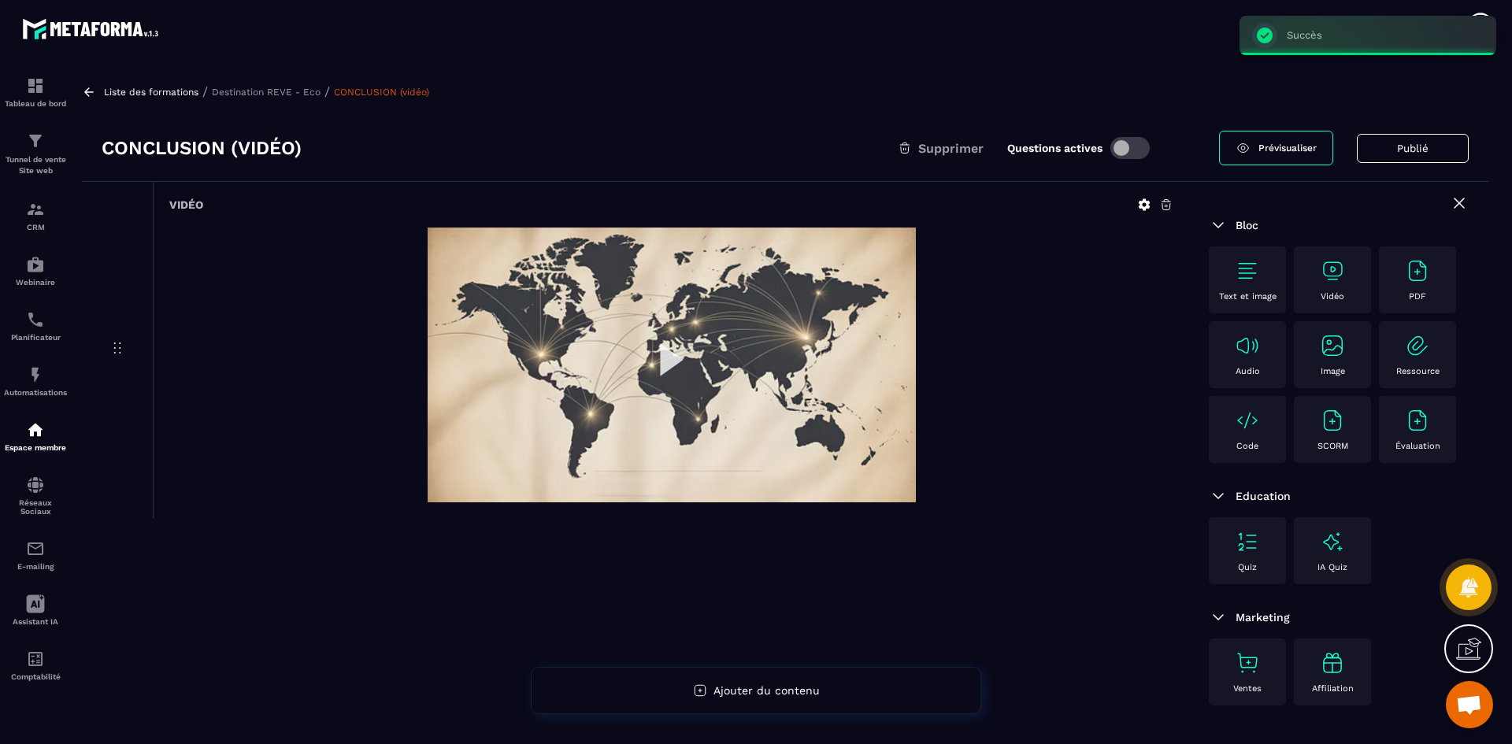
click at [678, 354] on img at bounding box center [672, 365] width 488 height 275
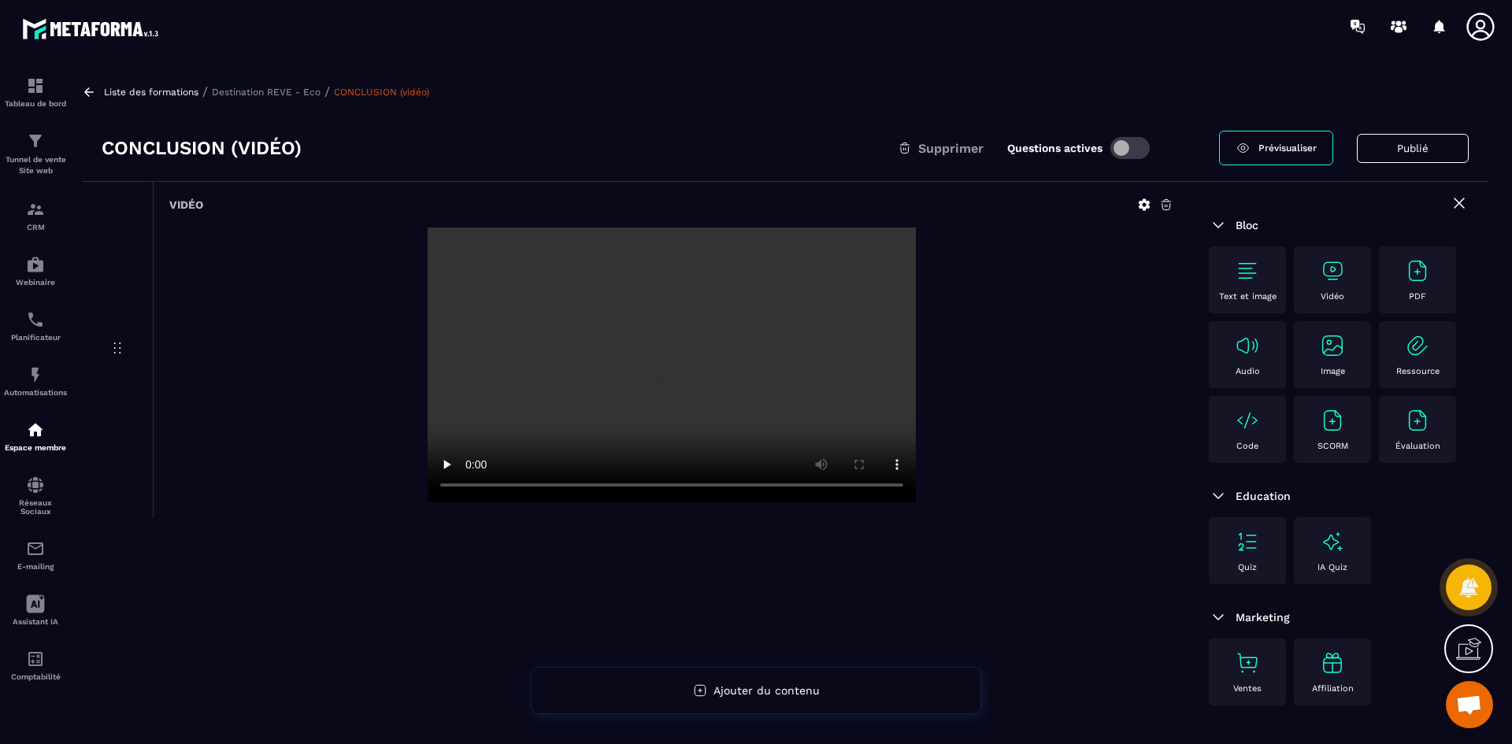
click at [268, 91] on p "Destination REVE - Eco" at bounding box center [266, 92] width 109 height 11
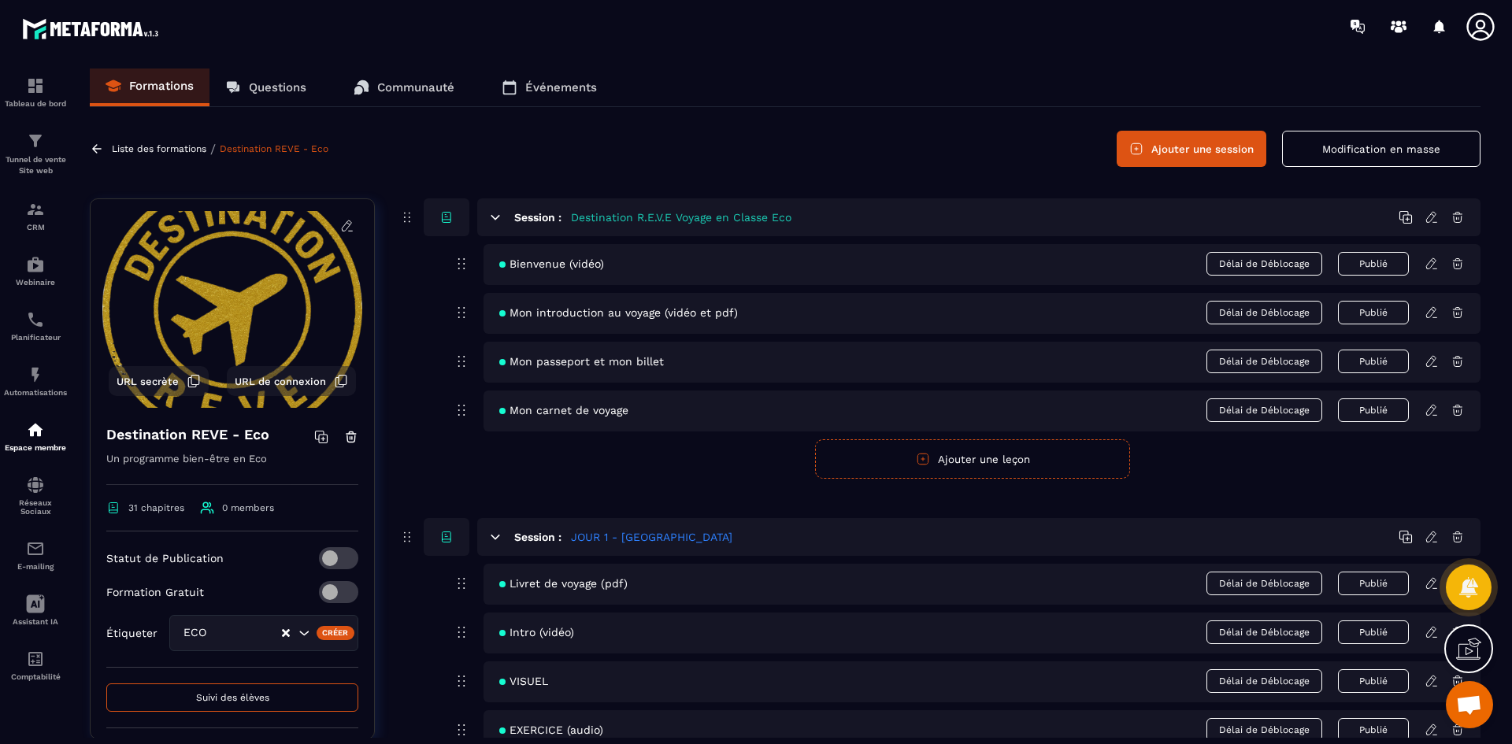
click at [1431, 213] on icon at bounding box center [1431, 217] width 14 height 14
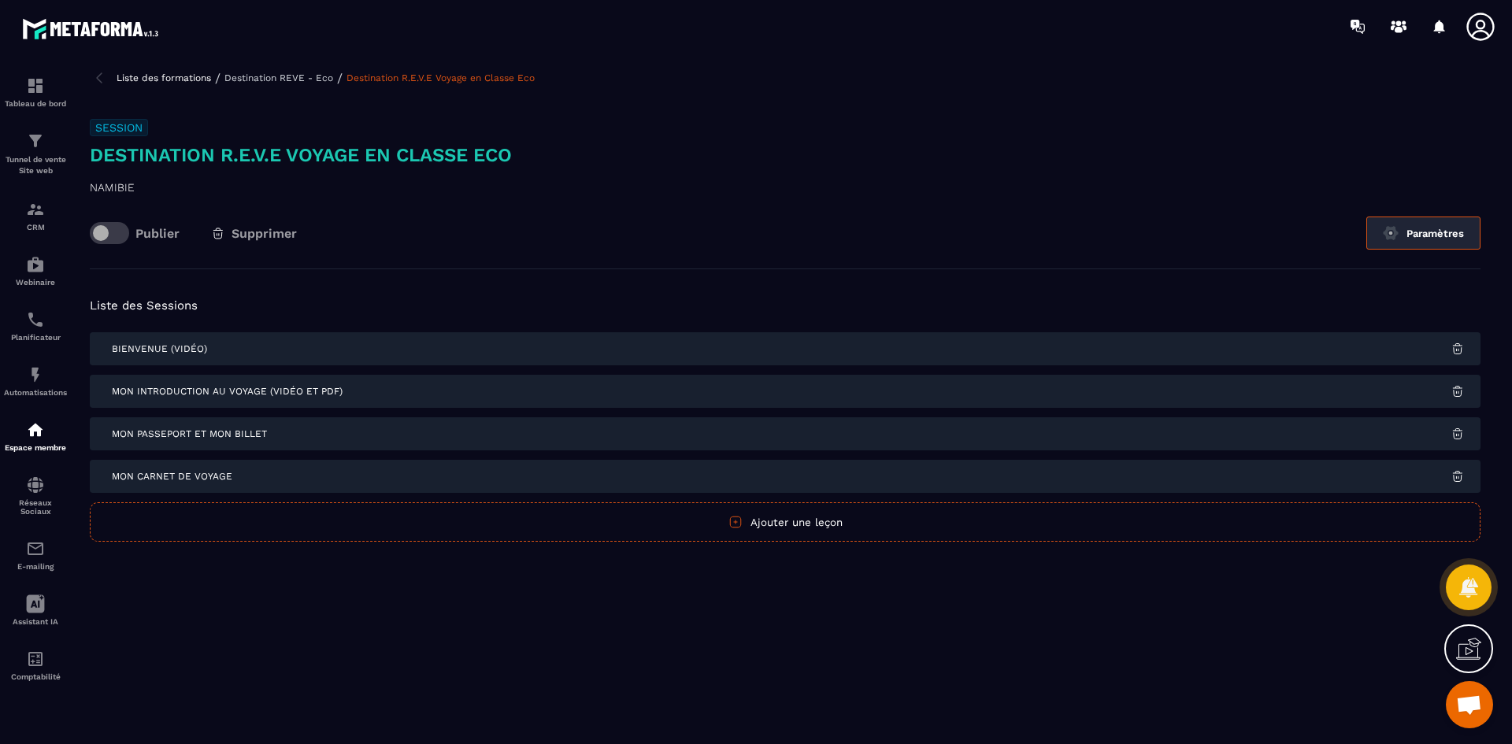
click at [1388, 231] on img at bounding box center [1391, 233] width 16 height 16
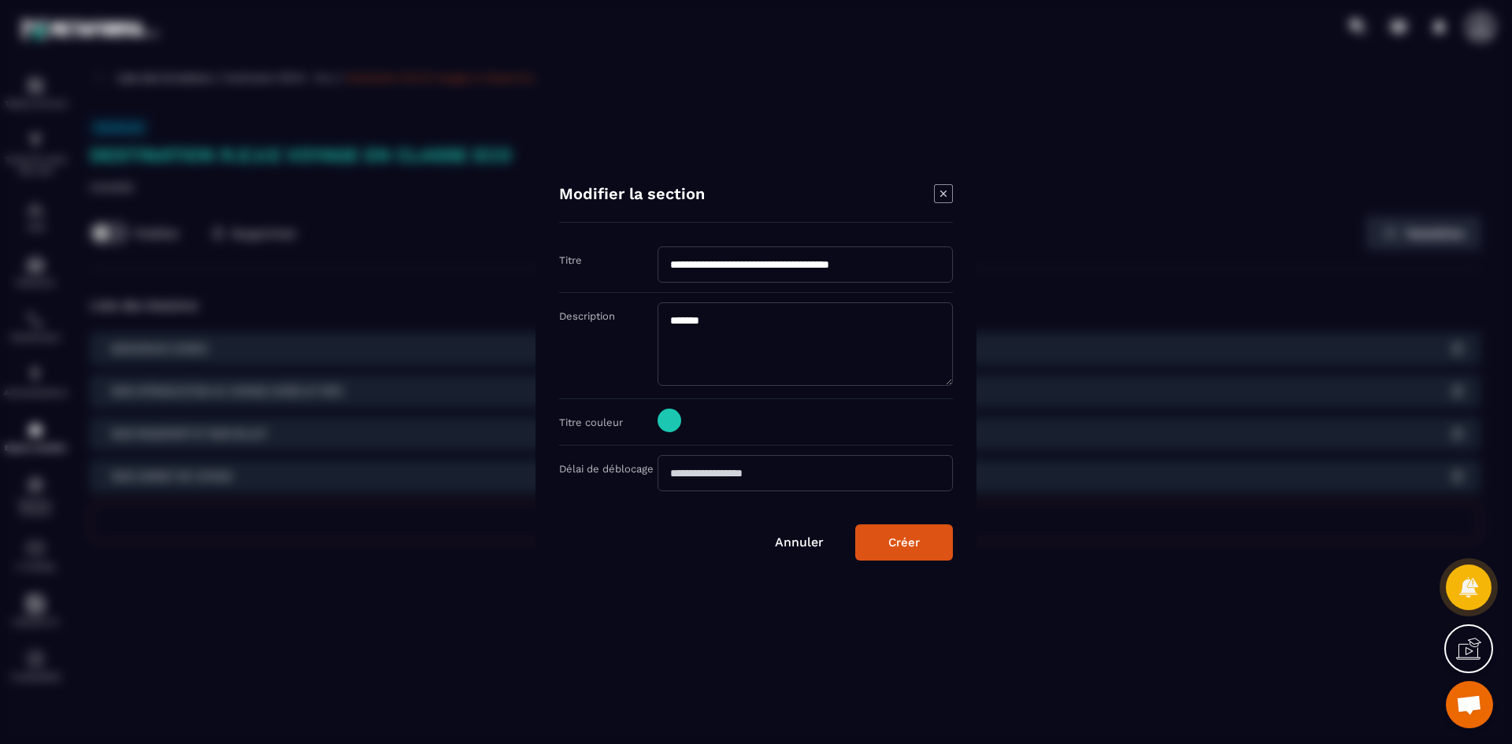
click at [942, 191] on icon "Modal window" at bounding box center [943, 193] width 19 height 19
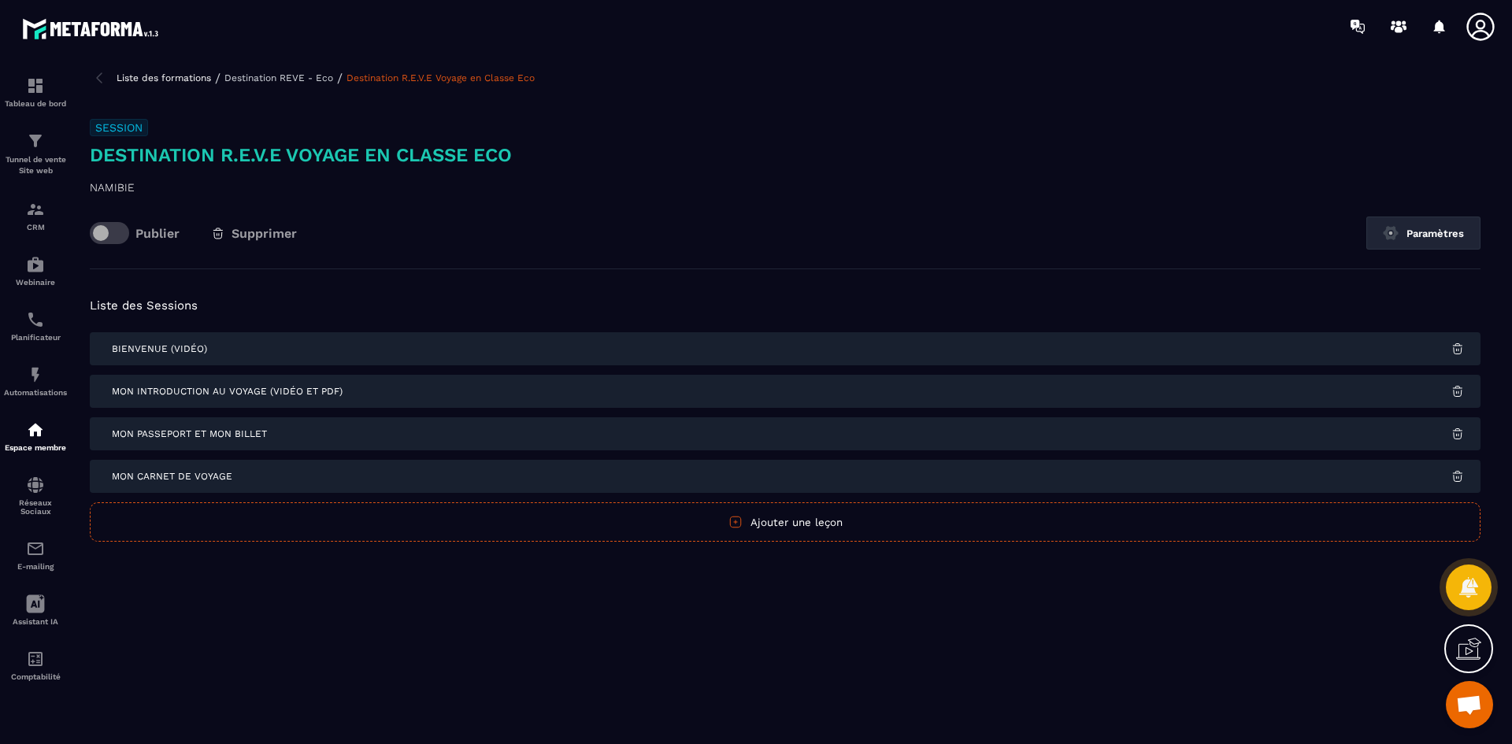
click at [266, 76] on p "Destination REVE - Eco" at bounding box center [278, 77] width 109 height 11
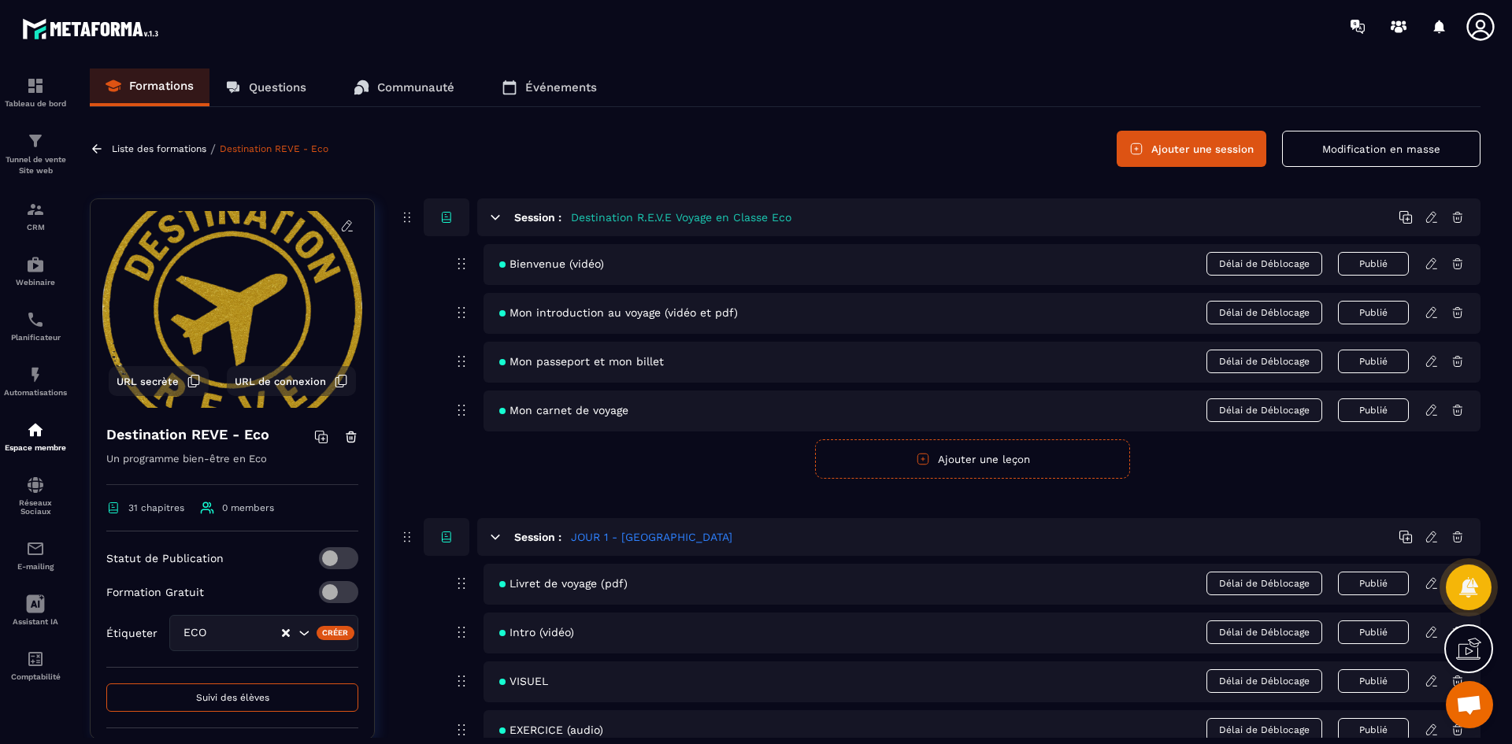
click at [1331, 139] on button "Modification en masse" at bounding box center [1381, 149] width 198 height 36
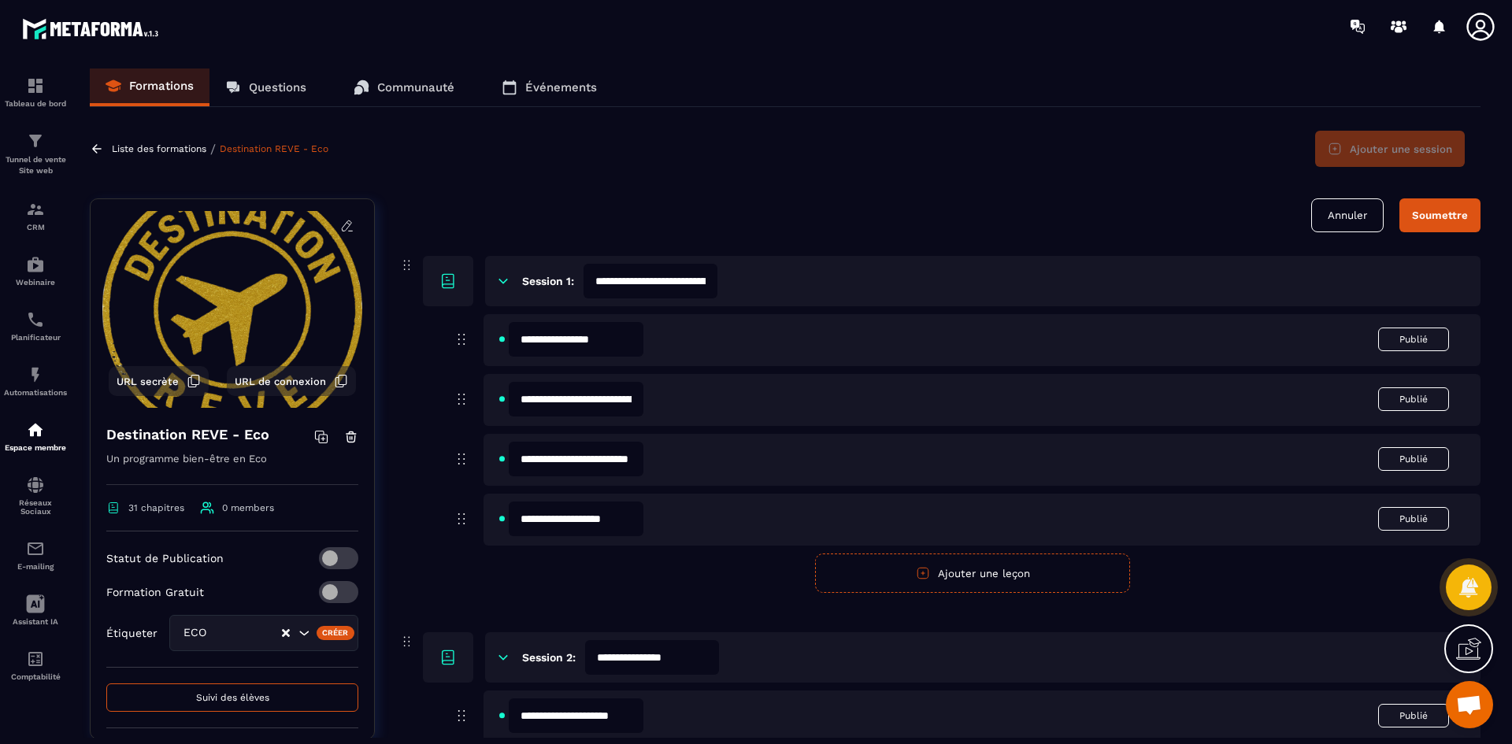
click at [1357, 220] on button "Annuler" at bounding box center [1347, 215] width 72 height 34
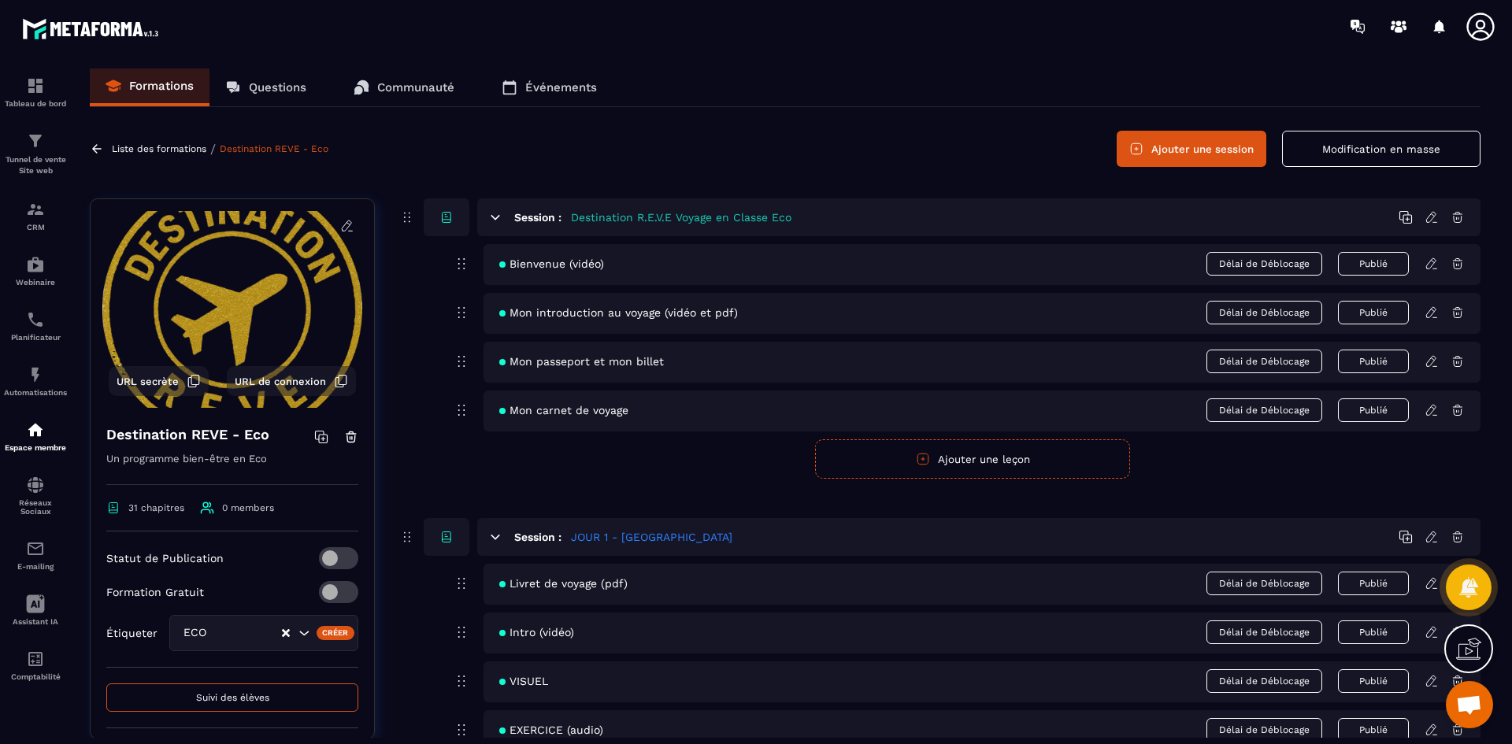
click at [450, 216] on icon at bounding box center [446, 217] width 9 height 9
click at [1405, 217] on icon at bounding box center [1405, 217] width 14 height 14
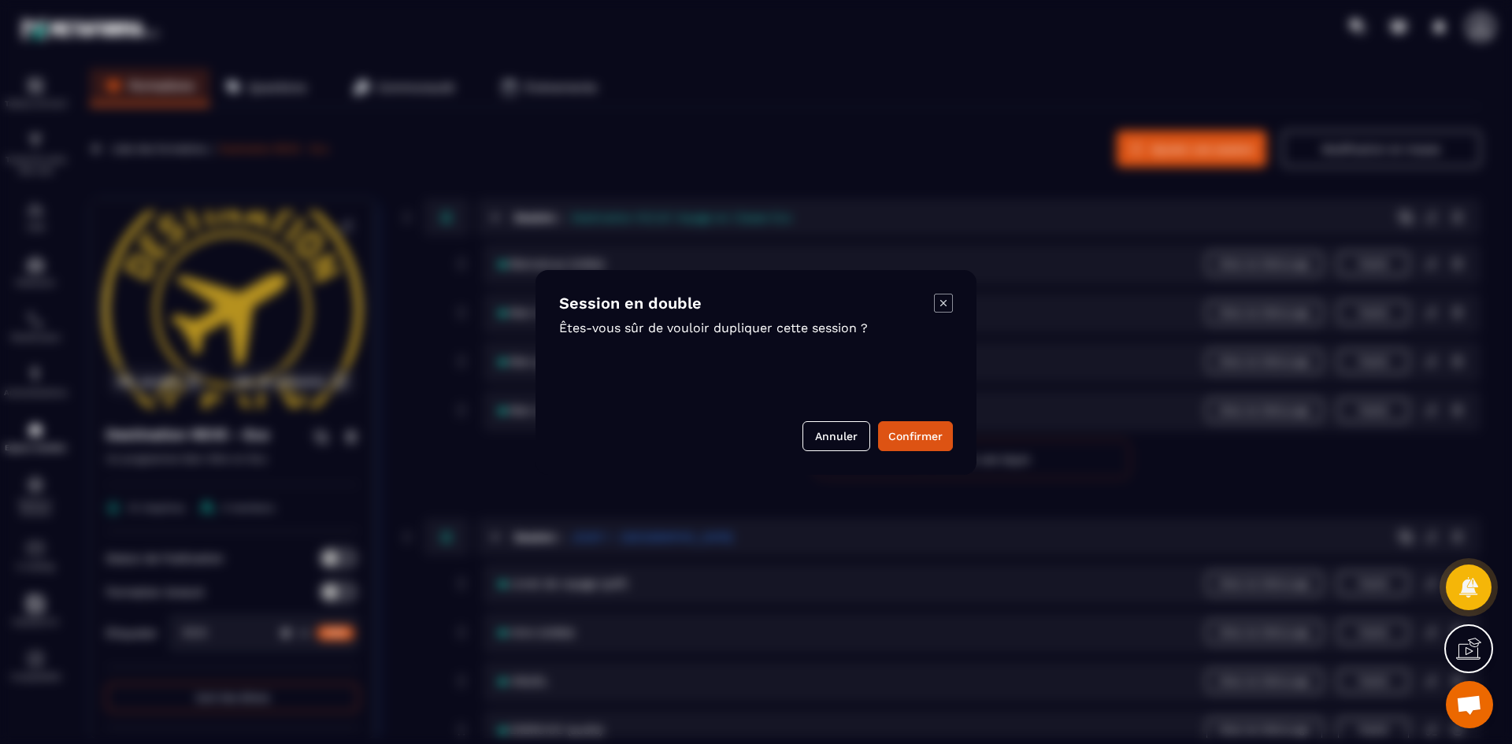
click at [946, 299] on icon "Modal window" at bounding box center [943, 303] width 19 height 19
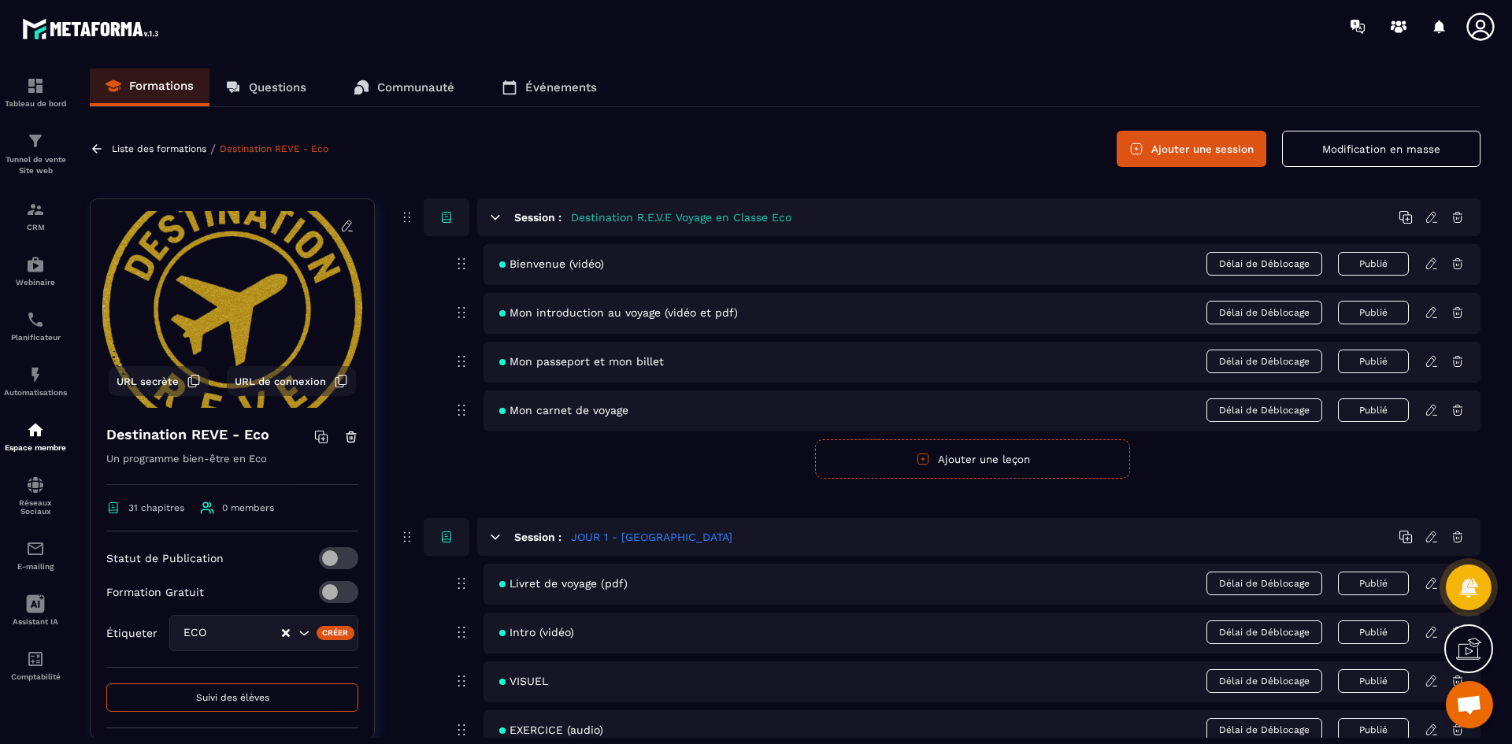
click at [1429, 268] on icon at bounding box center [1431, 264] width 14 height 14
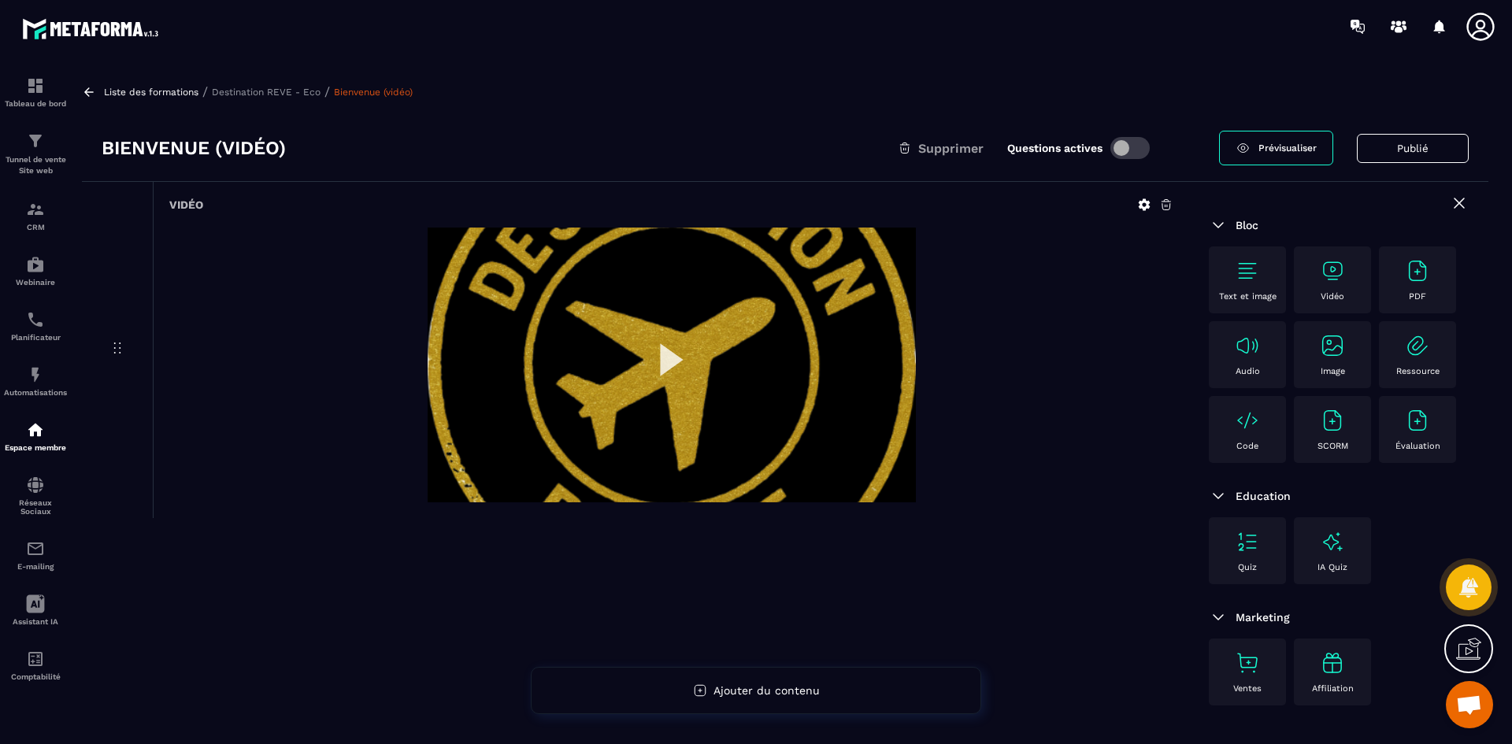
click at [1130, 143] on span at bounding box center [1129, 148] width 39 height 22
click at [284, 91] on p "Destination REVE - Eco" at bounding box center [266, 92] width 109 height 11
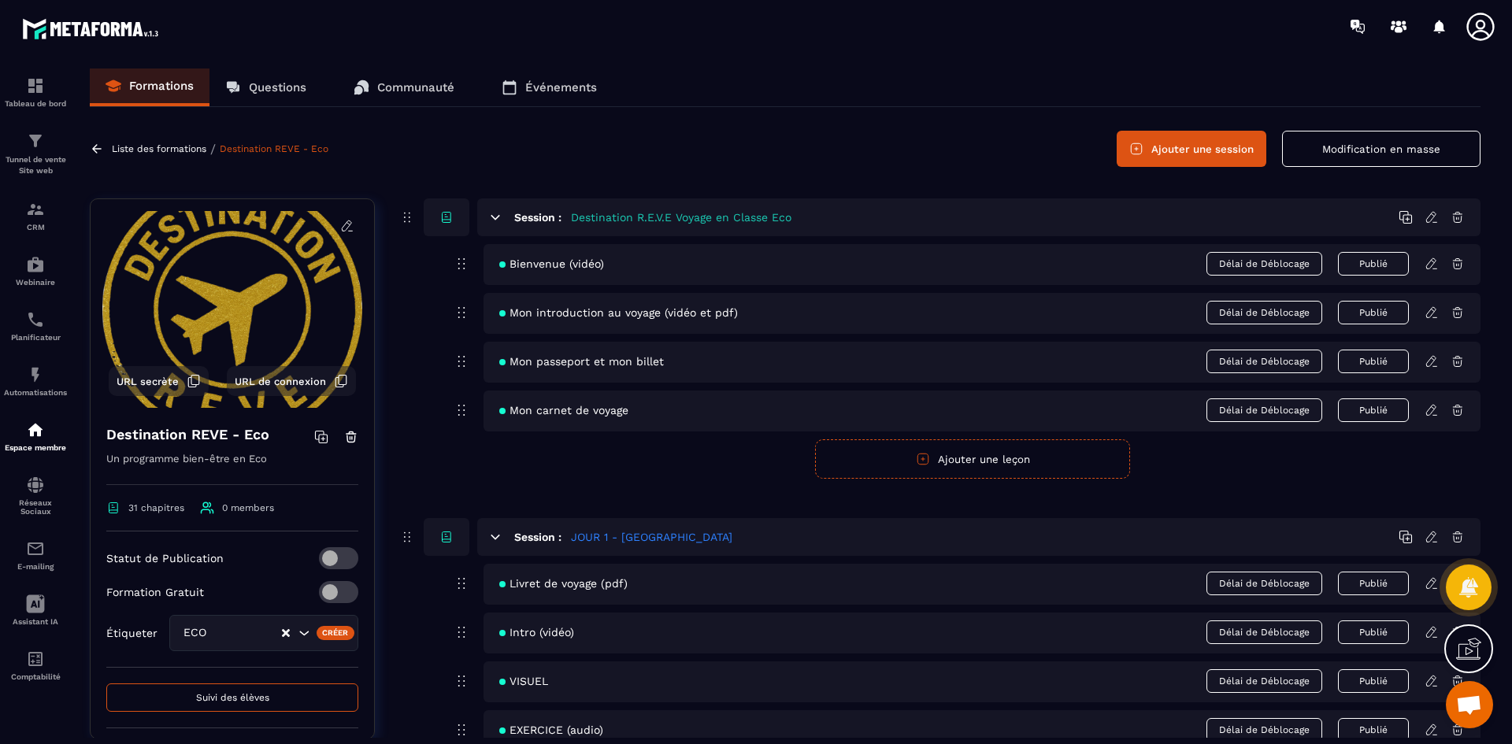
click at [1430, 312] on icon at bounding box center [1431, 312] width 14 height 14
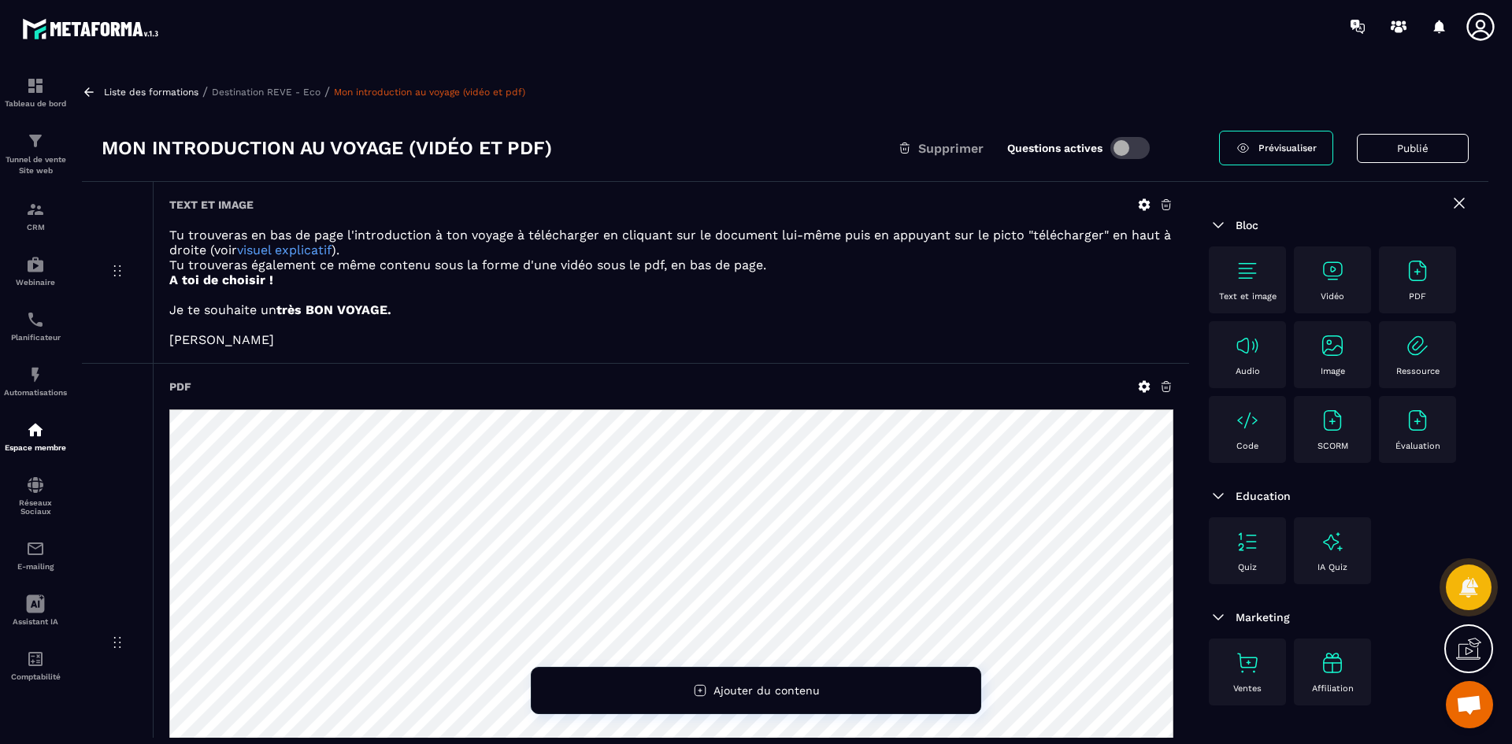
click at [1129, 146] on span at bounding box center [1129, 148] width 39 height 22
click at [303, 87] on p "Destination REVE - Eco" at bounding box center [266, 92] width 109 height 11
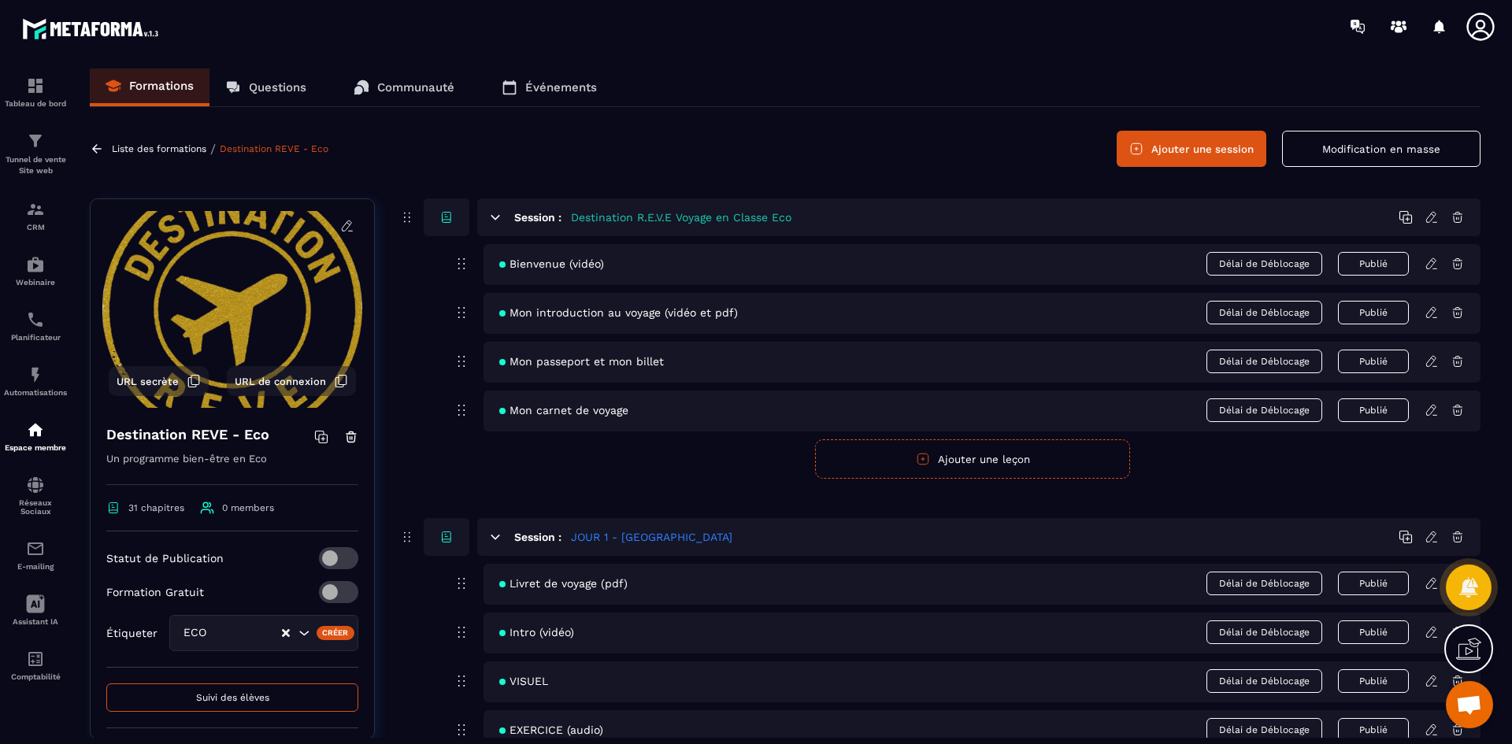
click at [1431, 365] on icon at bounding box center [1431, 361] width 14 height 14
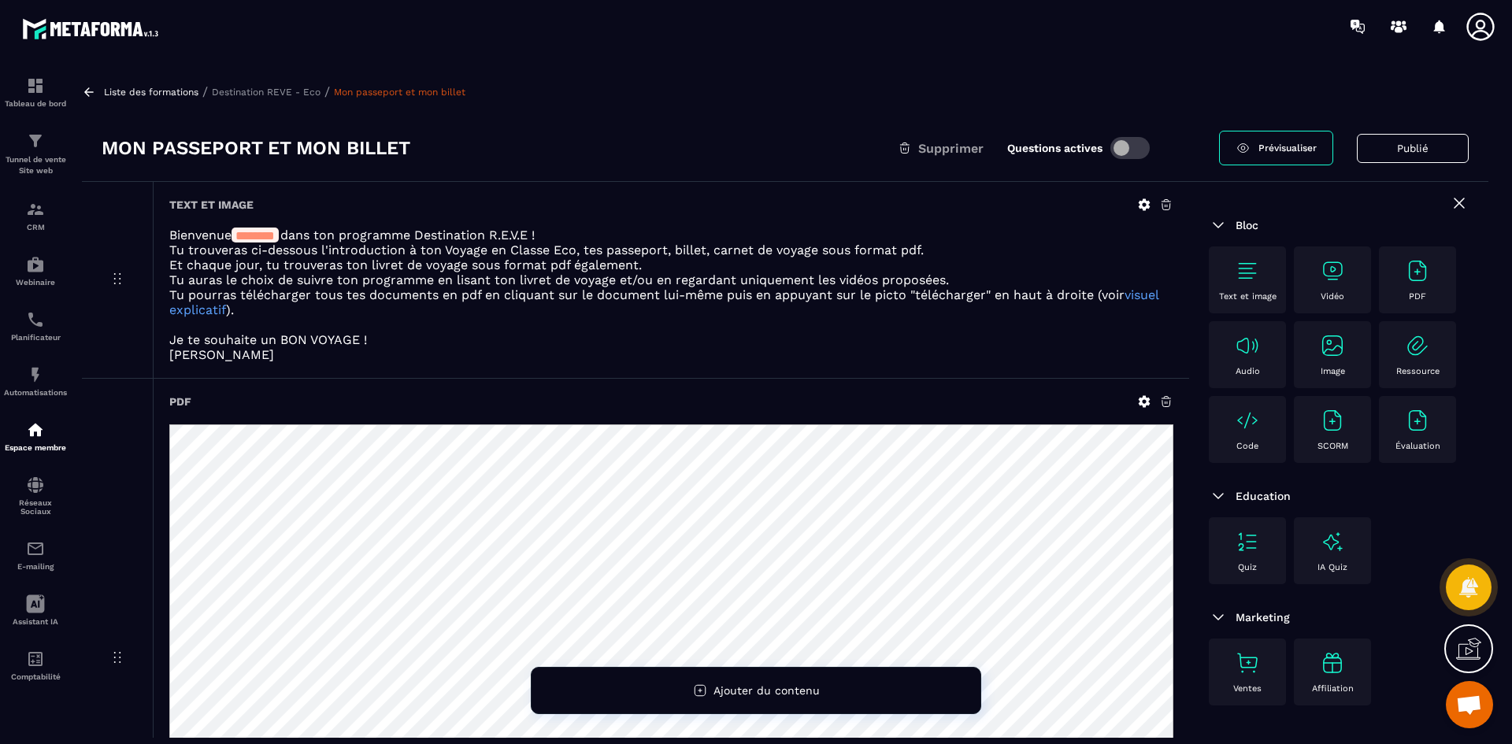
click at [1119, 141] on span at bounding box center [1129, 148] width 39 height 22
click at [287, 91] on p "Destination REVE - Eco" at bounding box center [266, 92] width 109 height 11
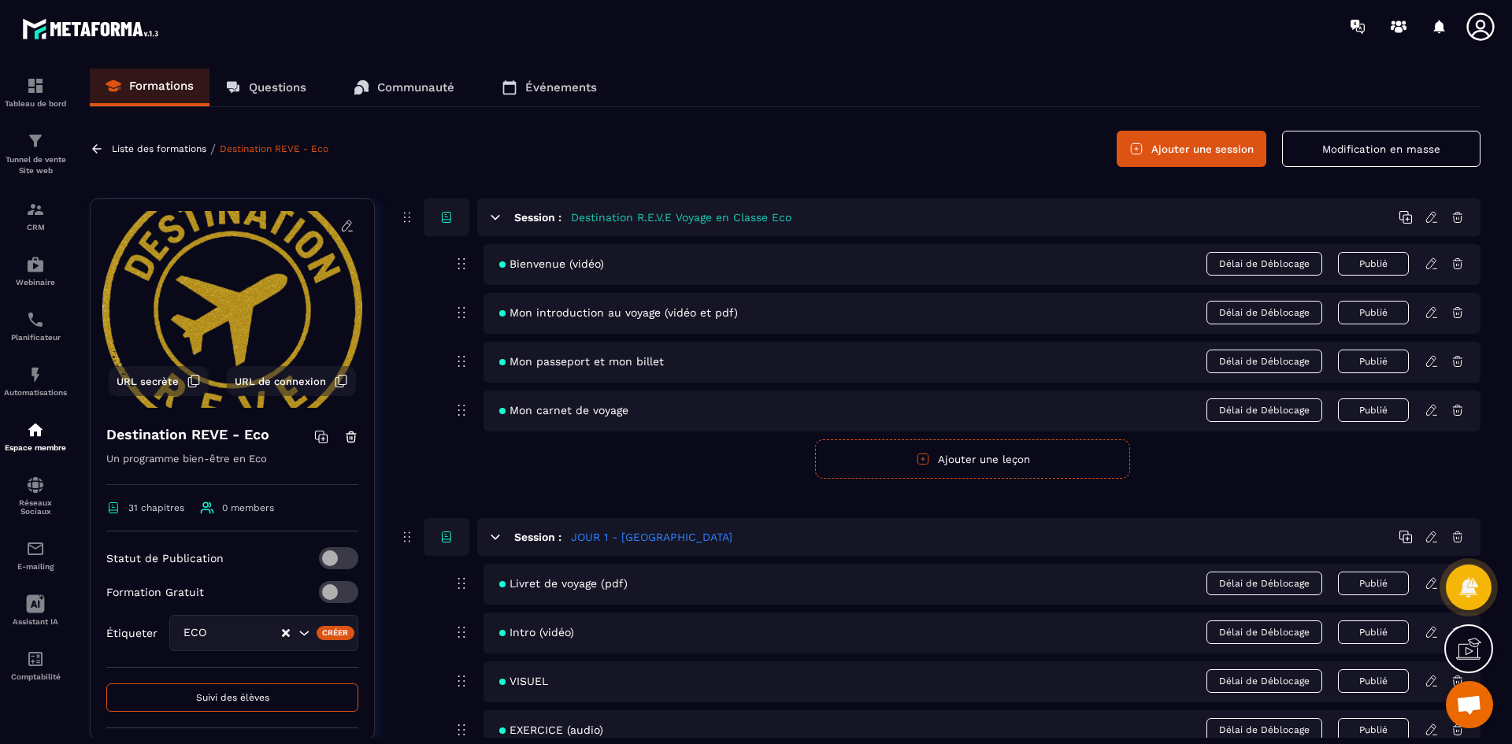
click at [1429, 265] on icon at bounding box center [1431, 264] width 14 height 14
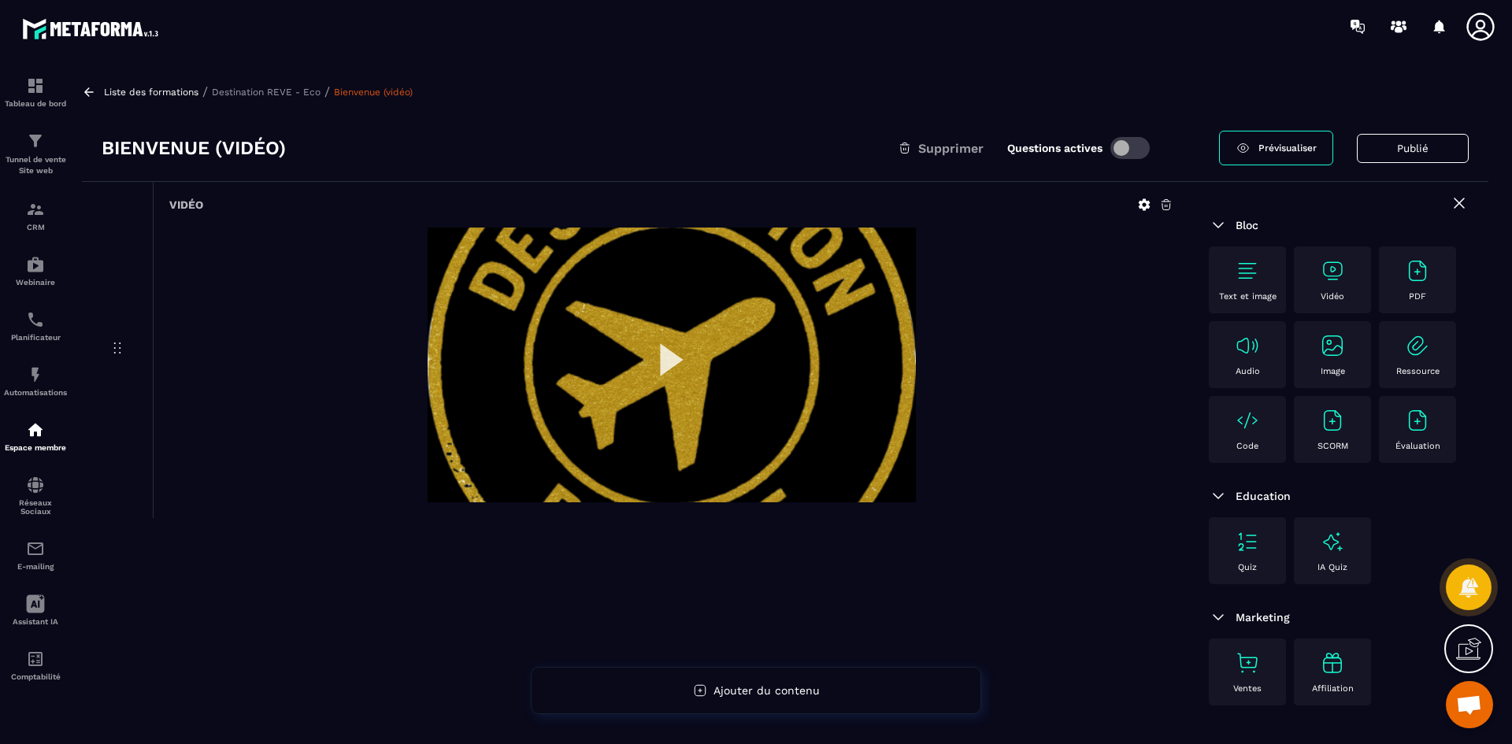
click at [301, 91] on p "Destination REVE - Eco" at bounding box center [266, 92] width 109 height 11
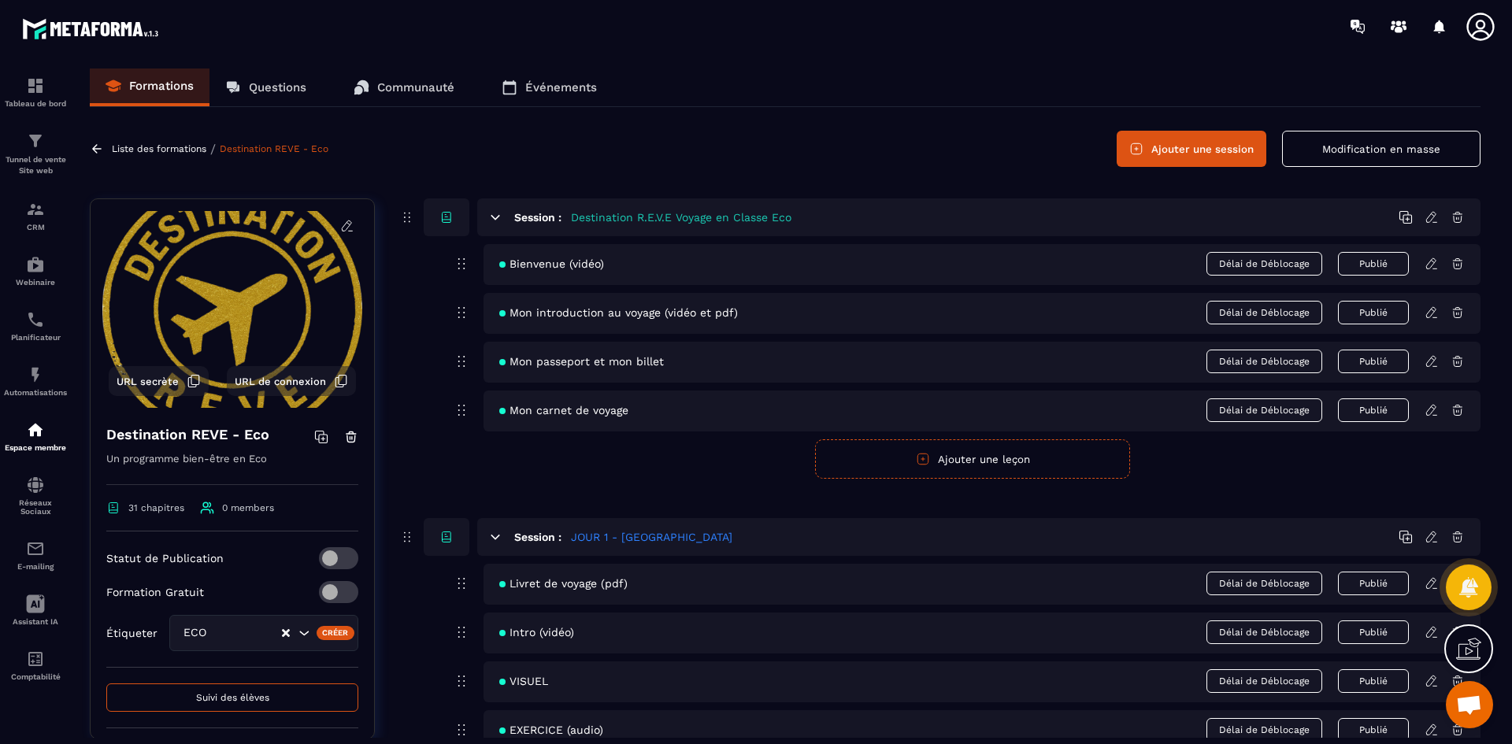
click at [1431, 310] on icon at bounding box center [1431, 312] width 14 height 14
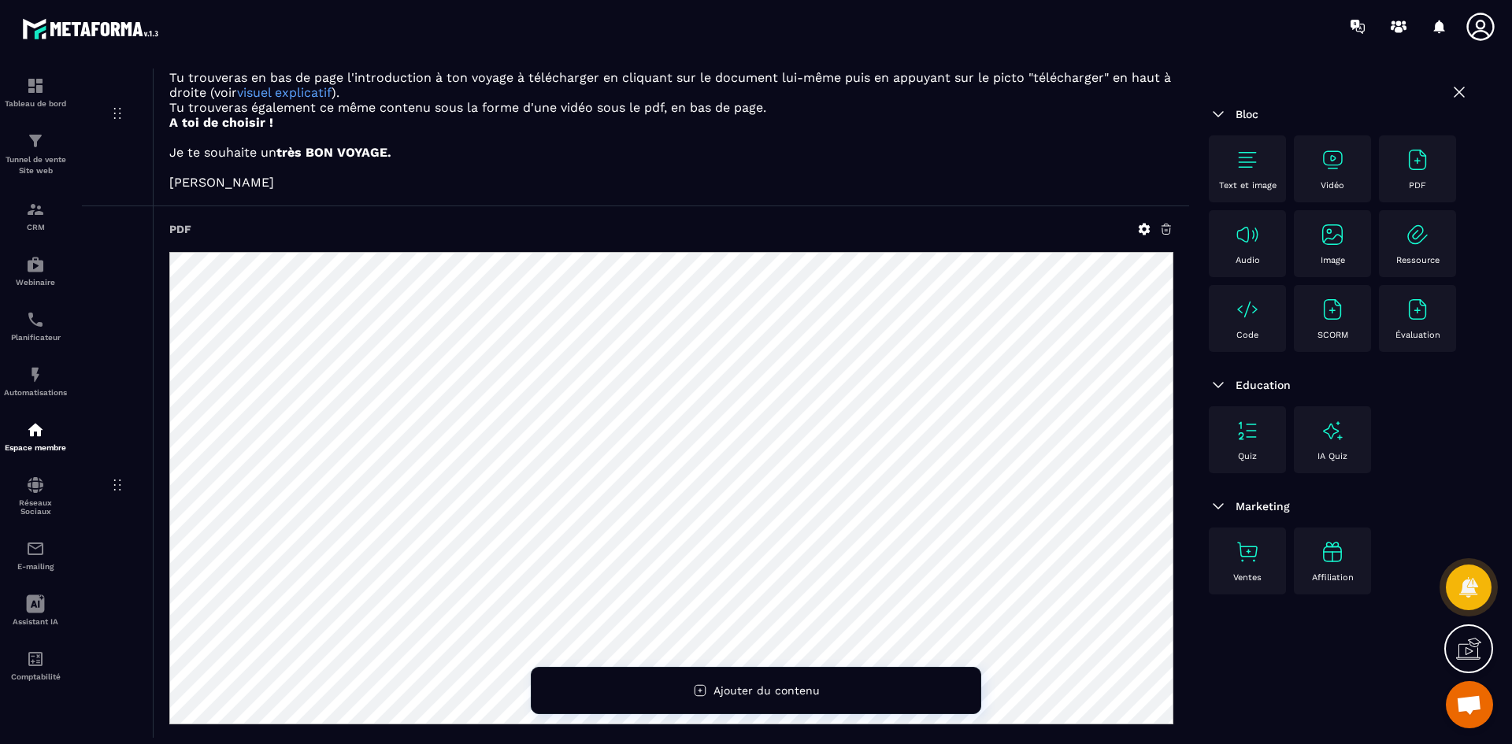
scroll to position [79, 0]
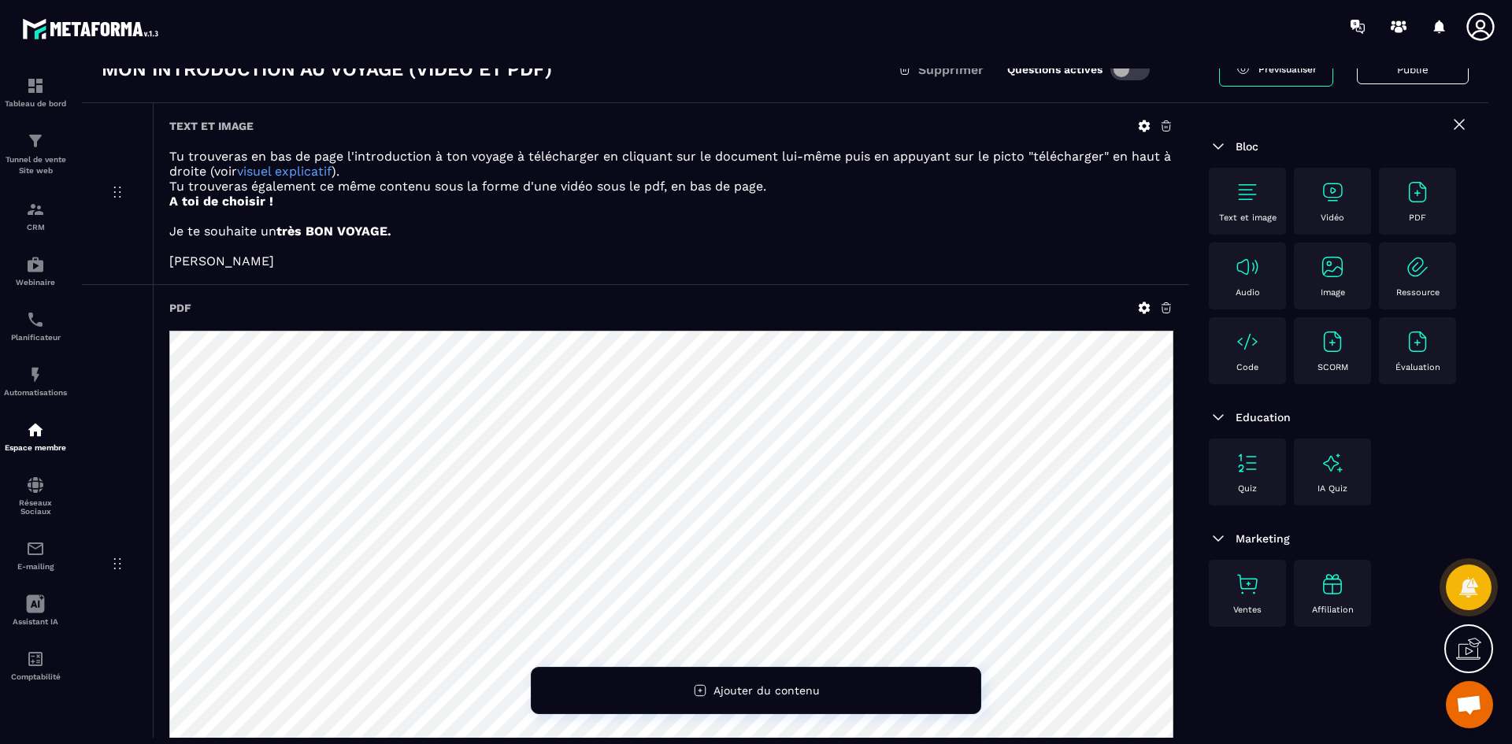
click at [1143, 128] on icon at bounding box center [1144, 126] width 14 height 14
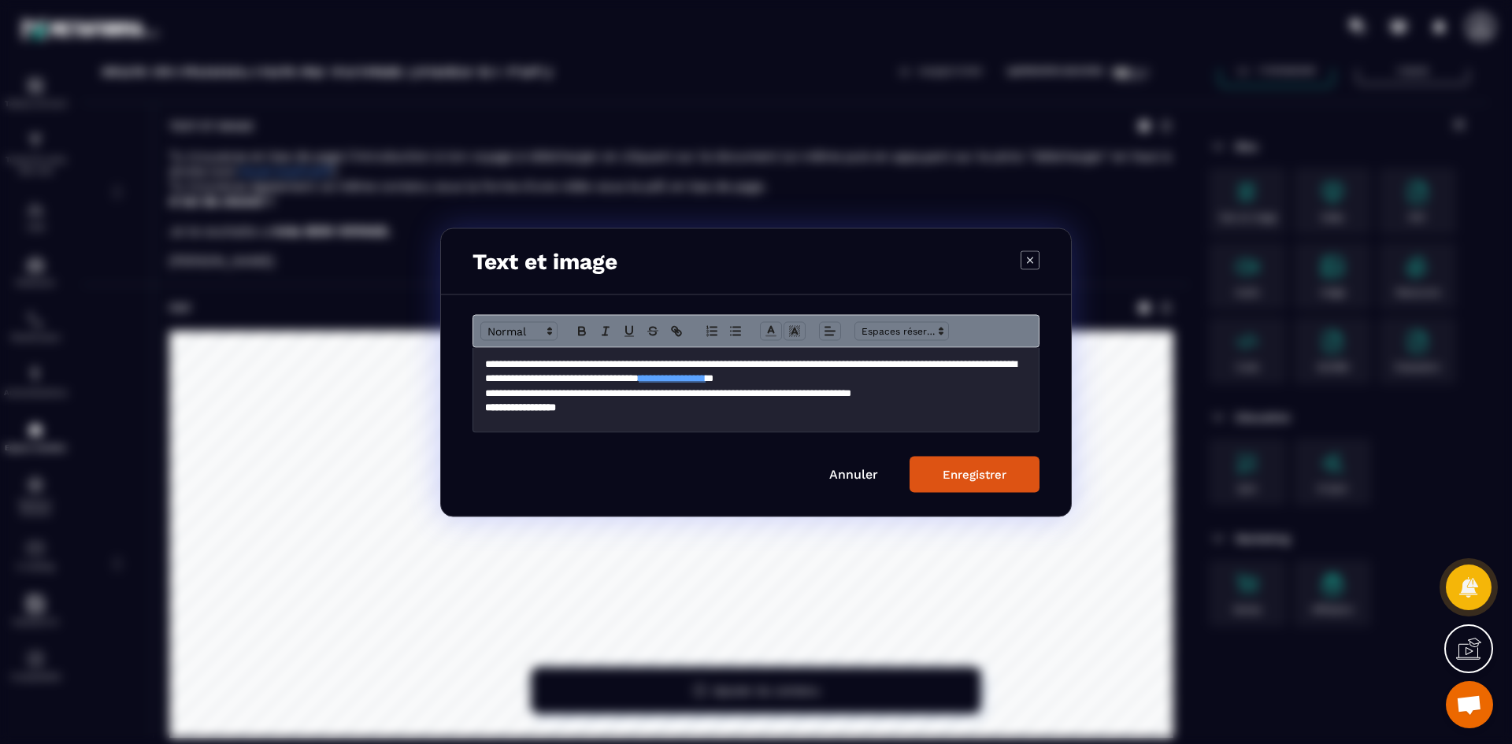
click at [595, 375] on p "**********" at bounding box center [750, 371] width 530 height 29
drag, startPoint x: 628, startPoint y: 365, endPoint x: 553, endPoint y: 362, distance: 75.6
click at [553, 362] on p "**********" at bounding box center [750, 371] width 530 height 29
drag, startPoint x: 645, startPoint y: 361, endPoint x: 616, endPoint y: 360, distance: 28.4
click at [616, 360] on p "**********" at bounding box center [750, 371] width 530 height 29
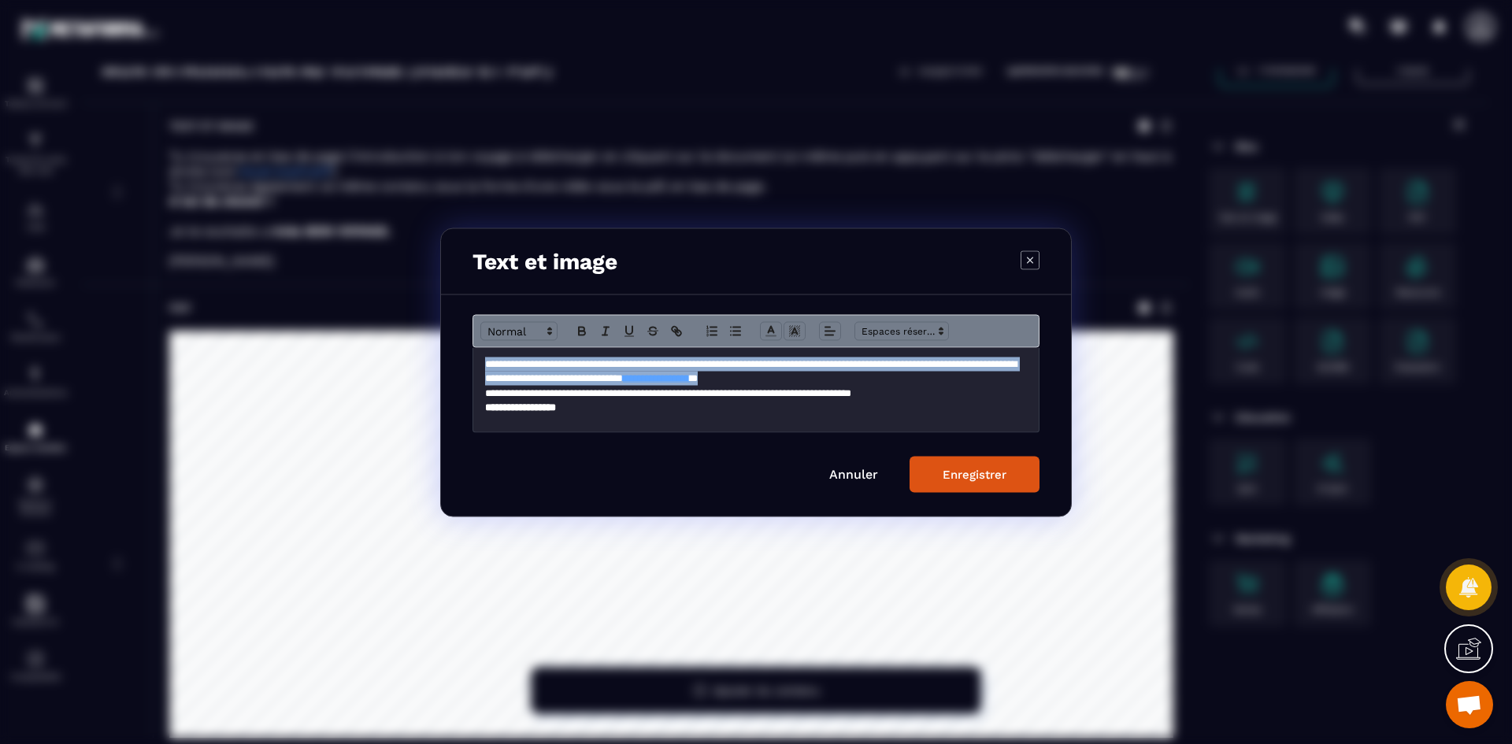
drag, startPoint x: 912, startPoint y: 379, endPoint x: 485, endPoint y: 368, distance: 427.7
click at [485, 368] on p "**********" at bounding box center [750, 371] width 530 height 29
copy p "**********"
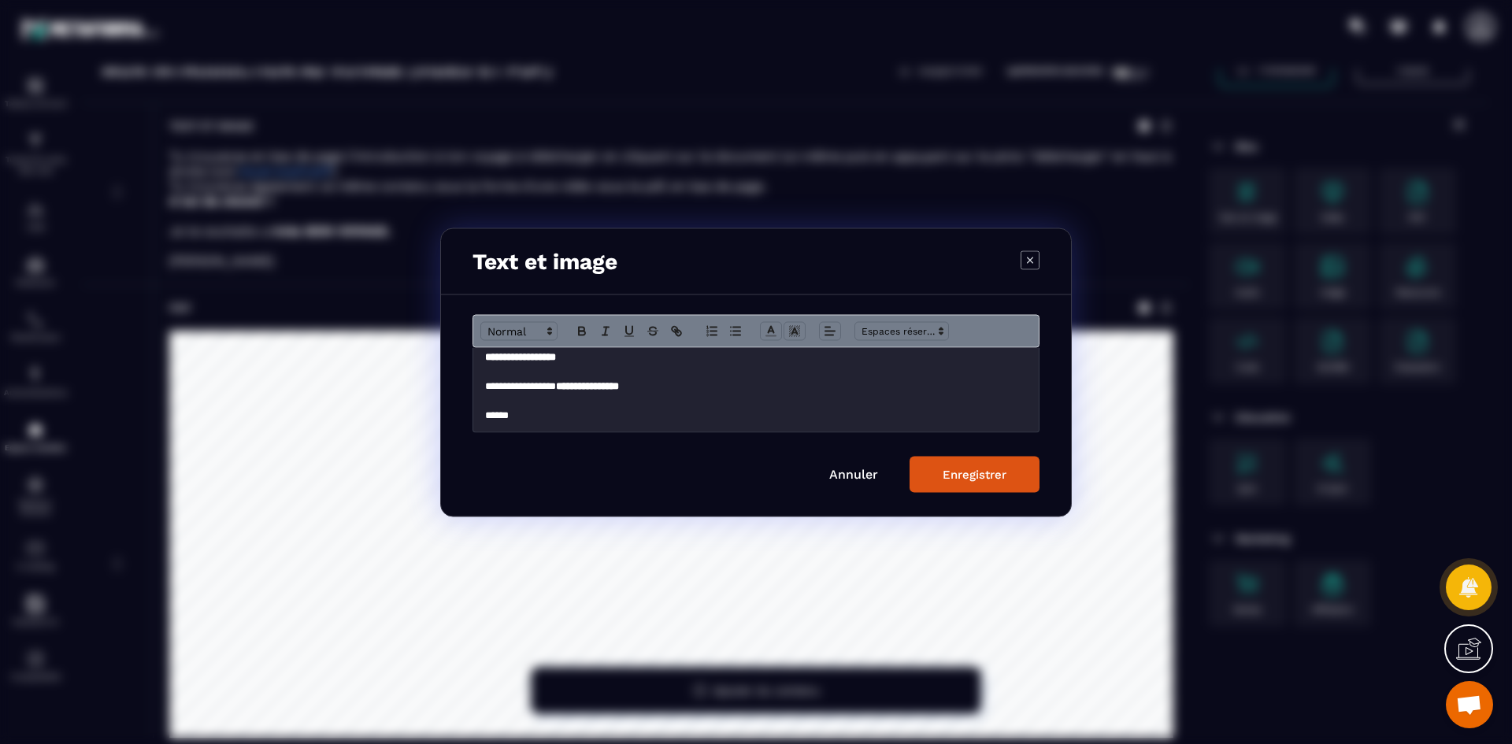
click at [977, 483] on button "Enregistrer" at bounding box center [974, 474] width 130 height 36
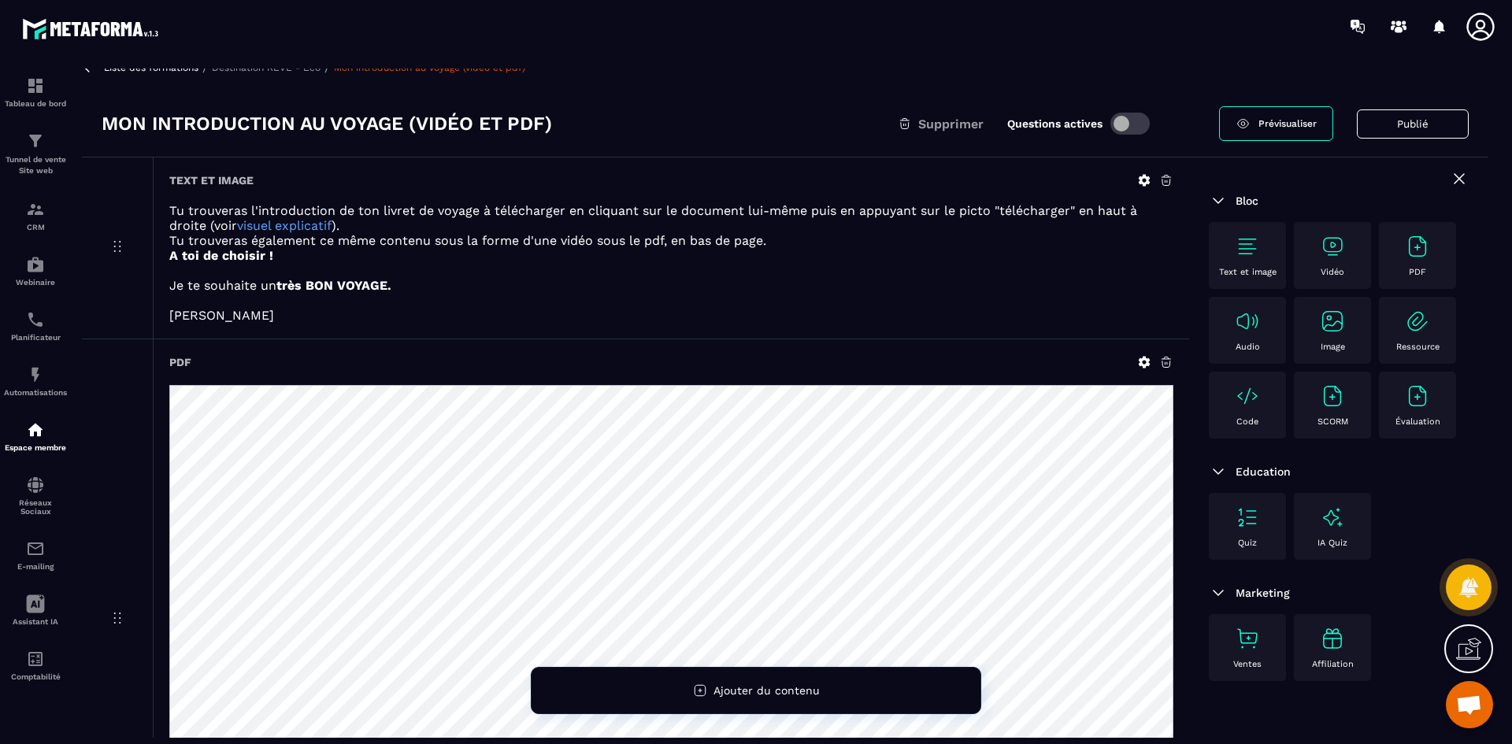
scroll to position [0, 0]
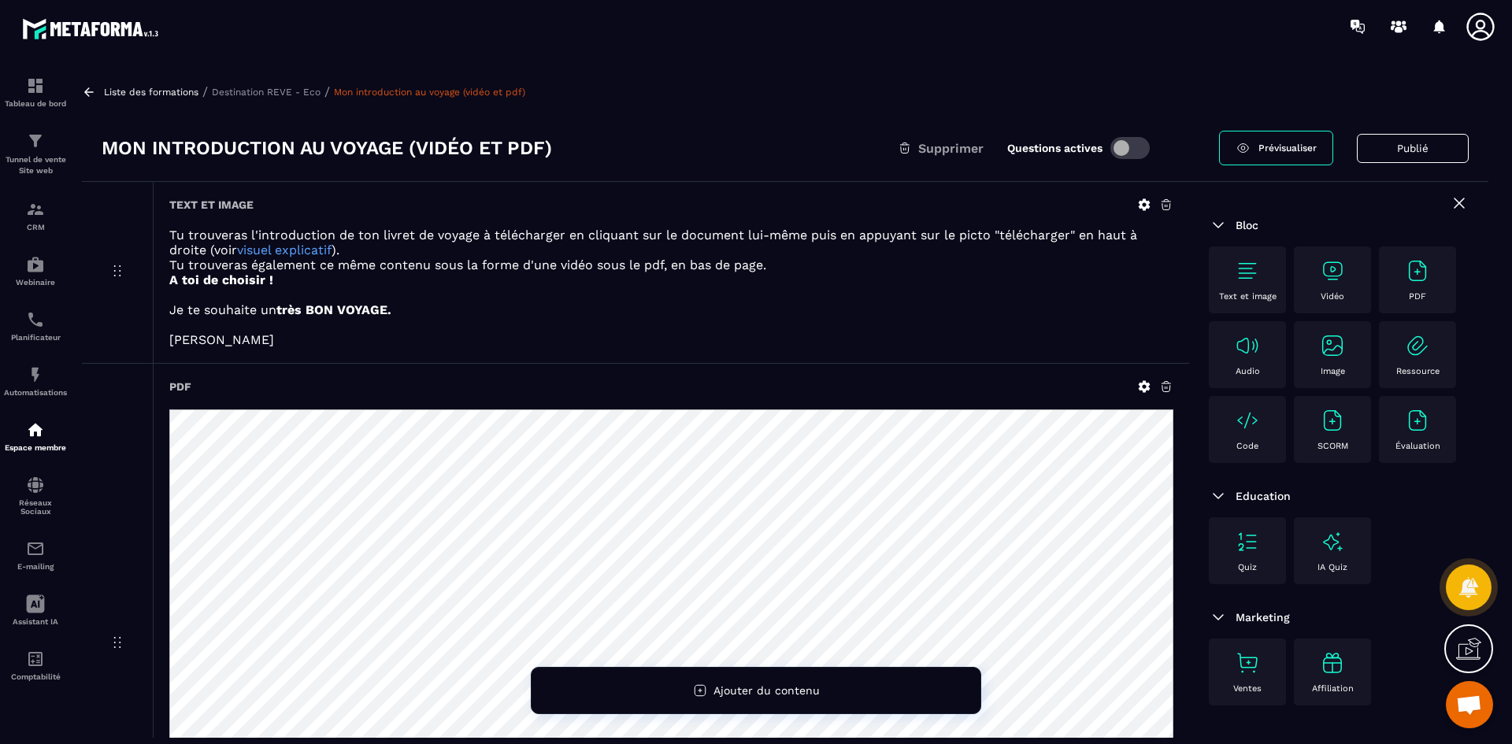
click at [308, 88] on p "Destination REVE - Eco" at bounding box center [266, 92] width 109 height 11
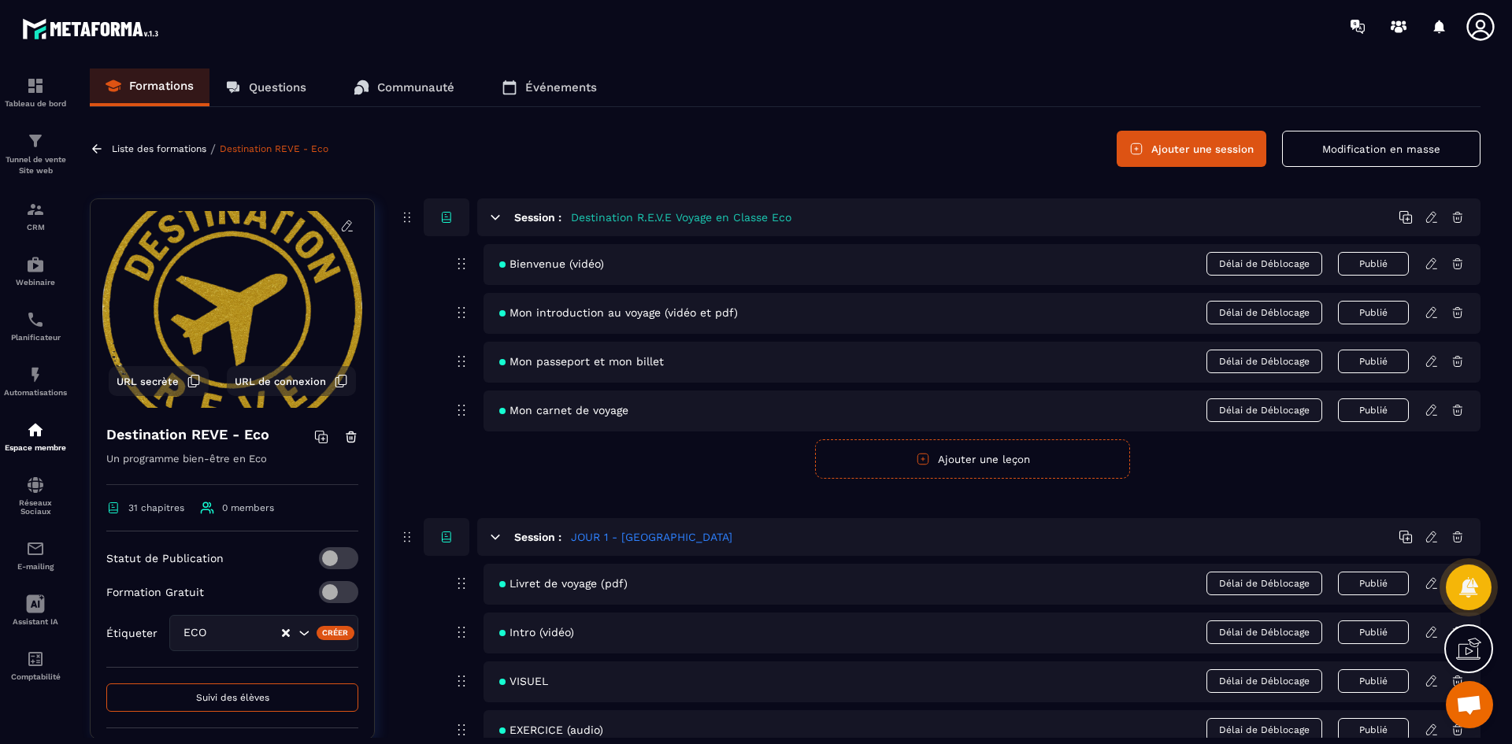
click at [1431, 261] on icon at bounding box center [1431, 264] width 14 height 14
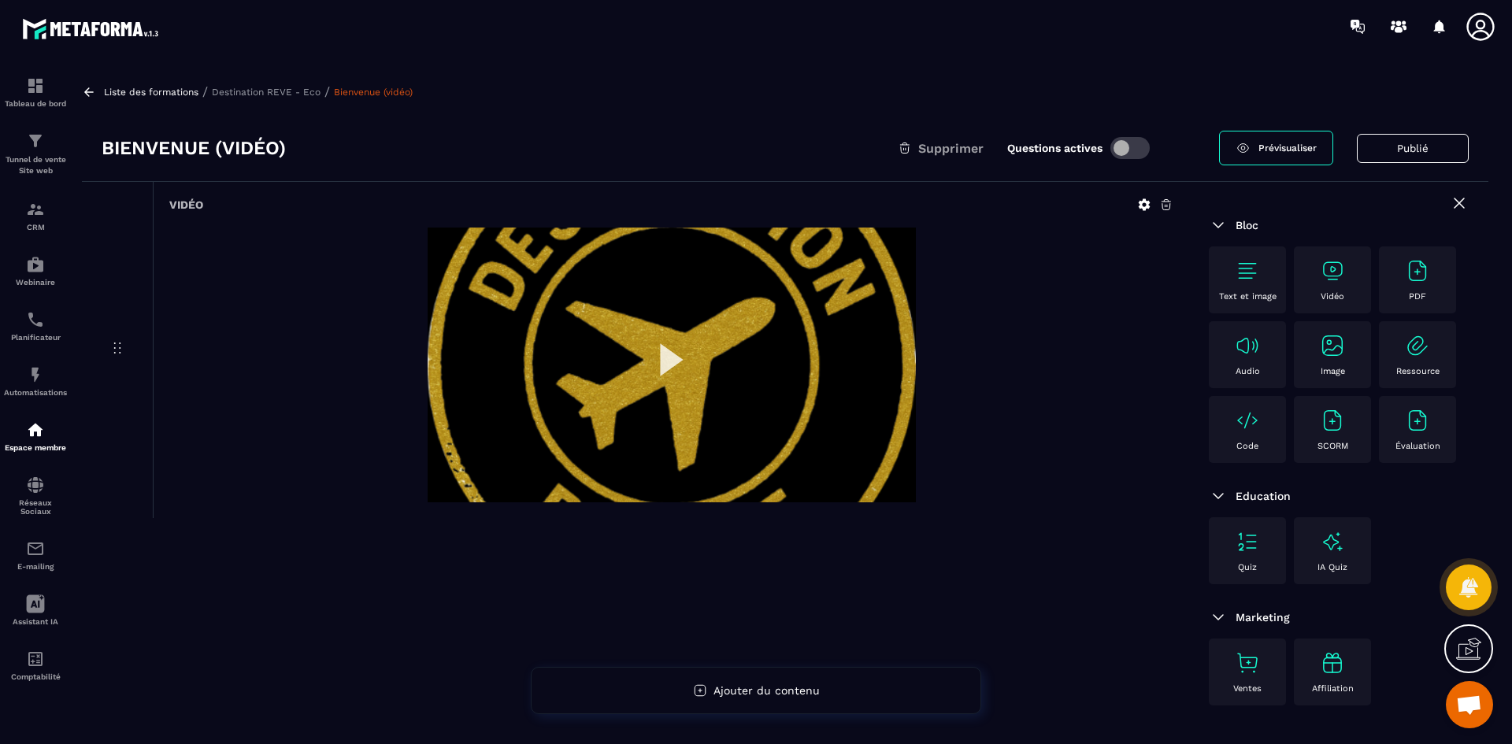
click at [250, 89] on p "Destination REVE - Eco" at bounding box center [266, 92] width 109 height 11
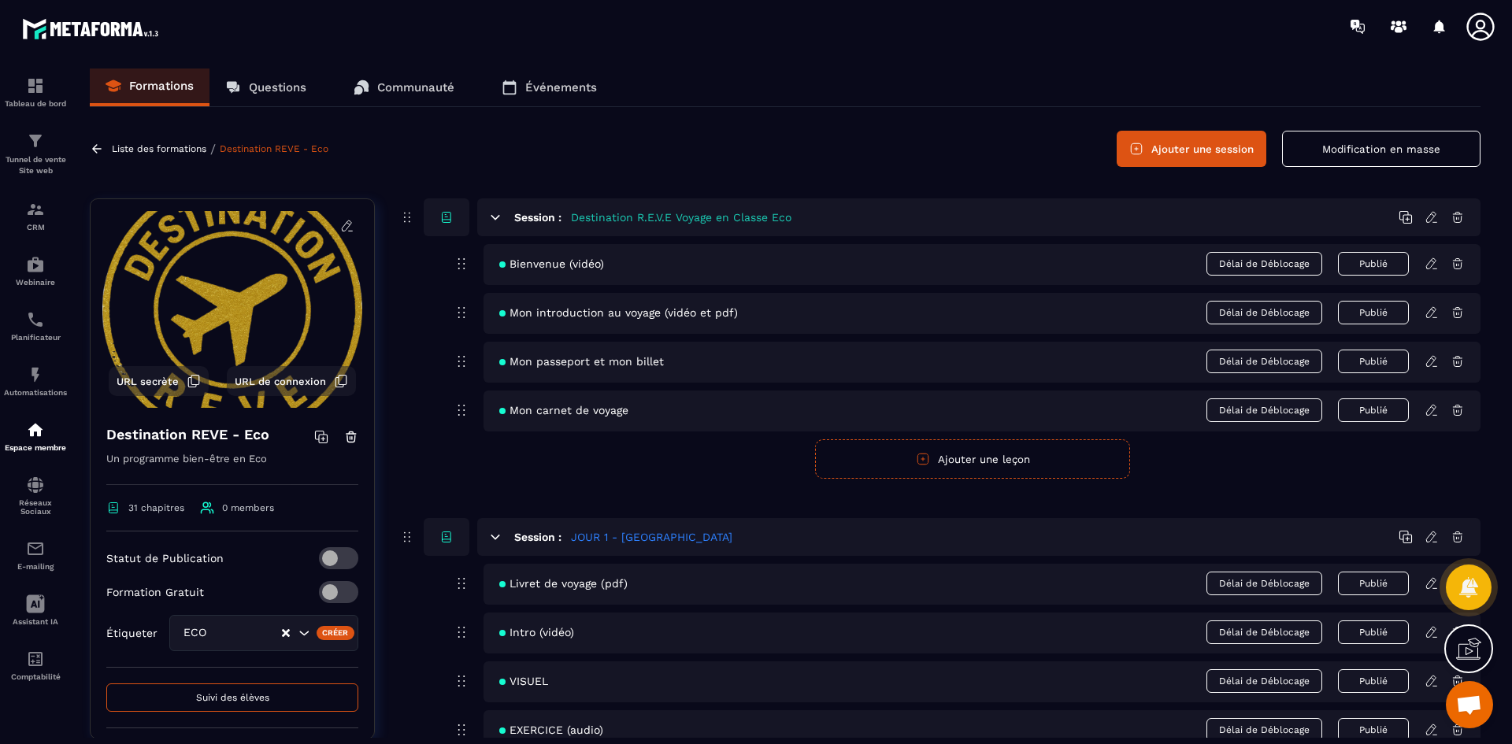
click at [1431, 361] on icon at bounding box center [1431, 361] width 14 height 14
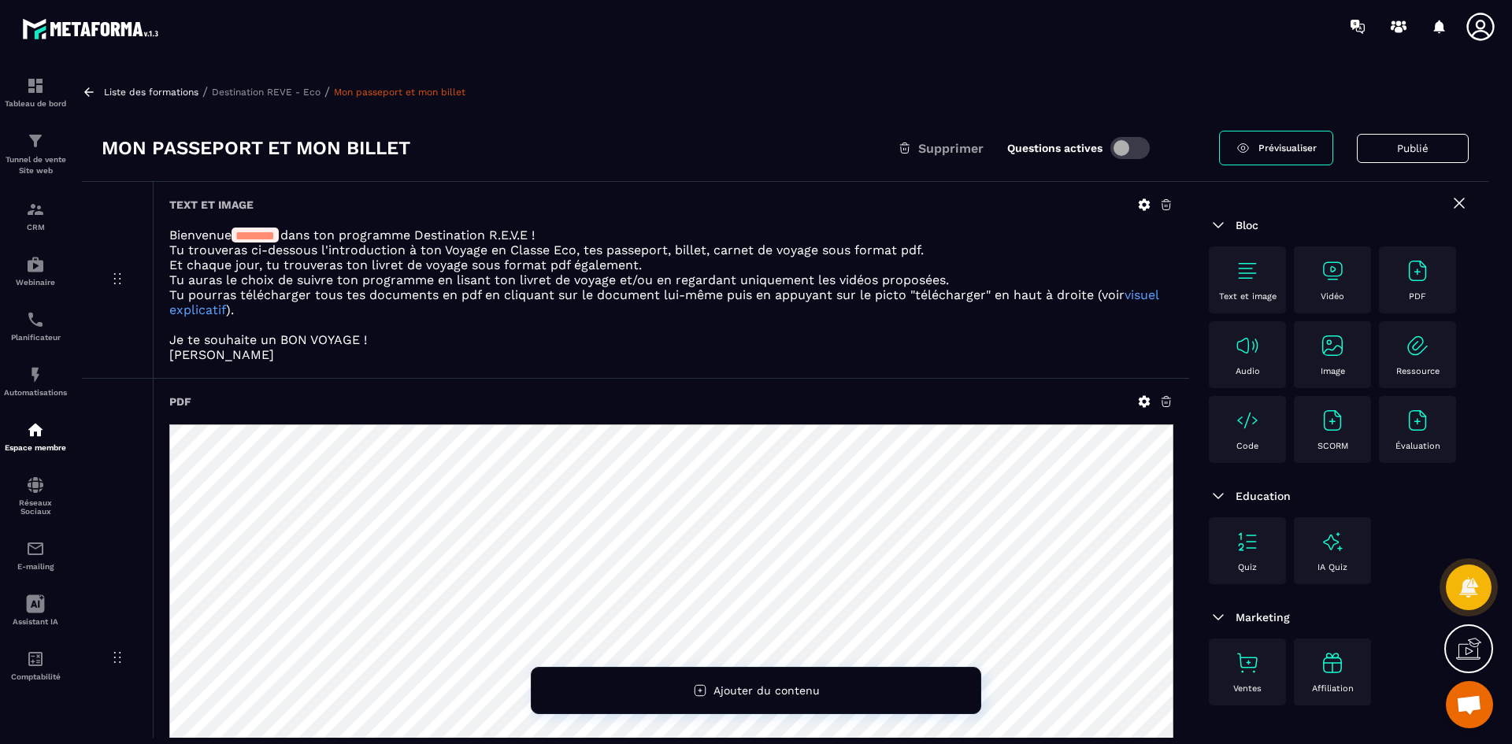
click at [261, 91] on p "Destination REVE - Eco" at bounding box center [266, 92] width 109 height 11
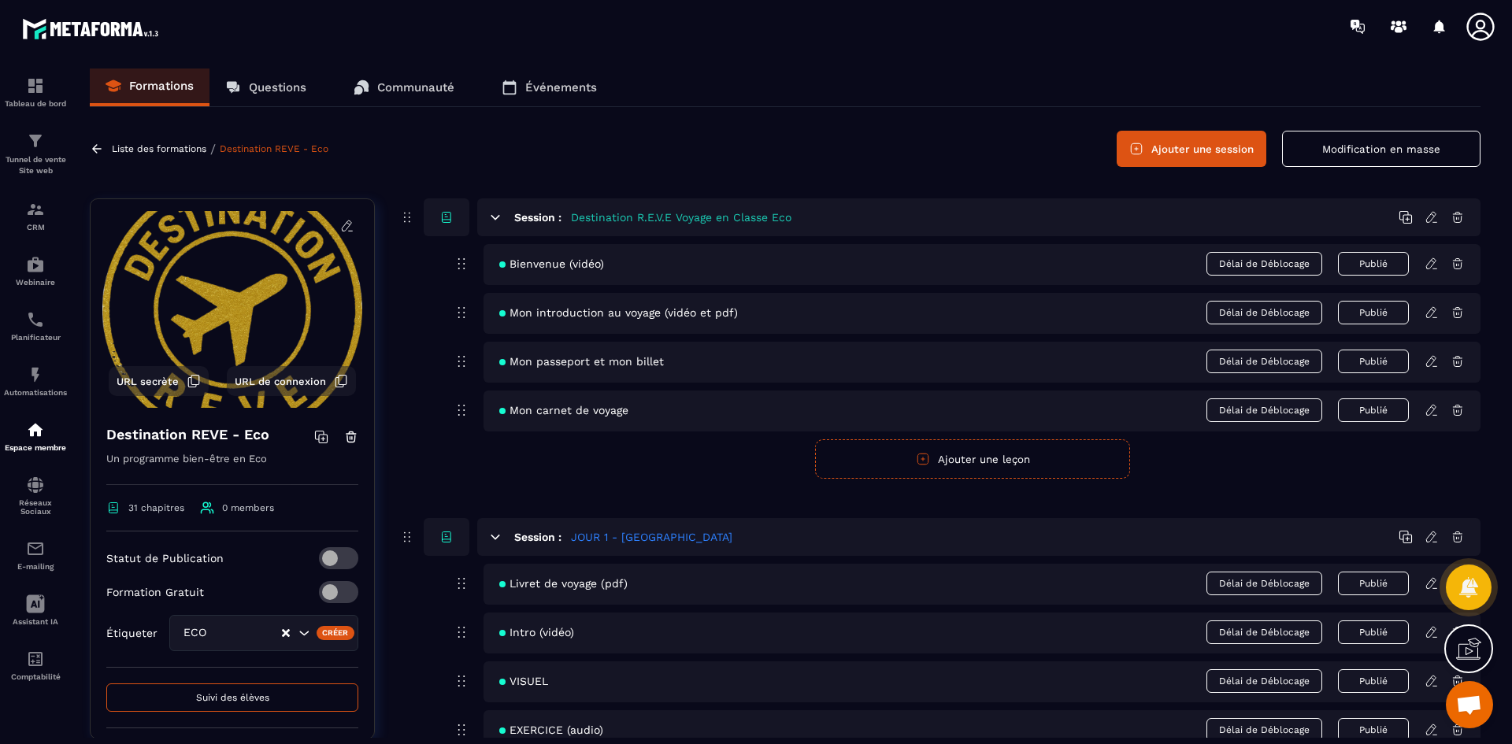
click at [1430, 313] on icon at bounding box center [1431, 312] width 14 height 14
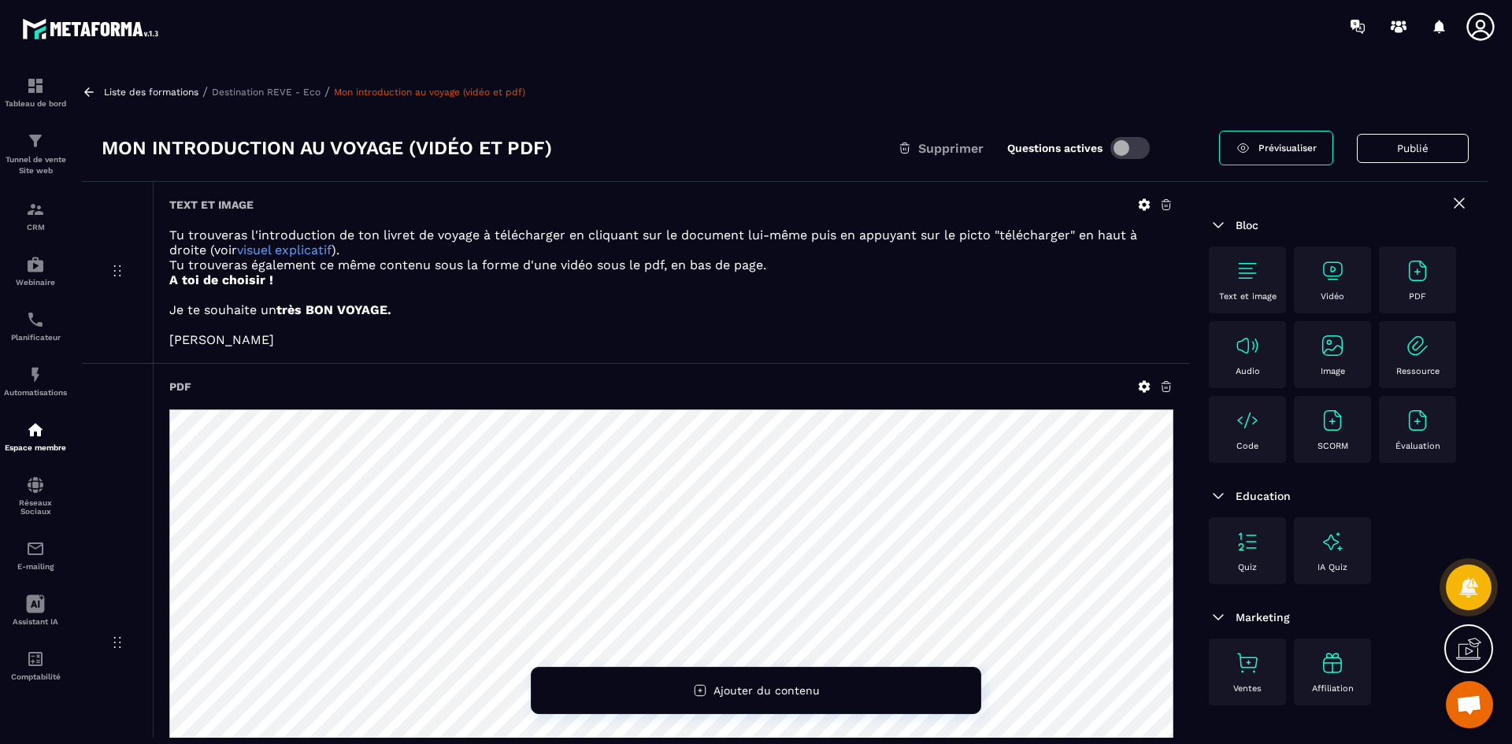
click at [1144, 203] on icon at bounding box center [1144, 205] width 14 height 14
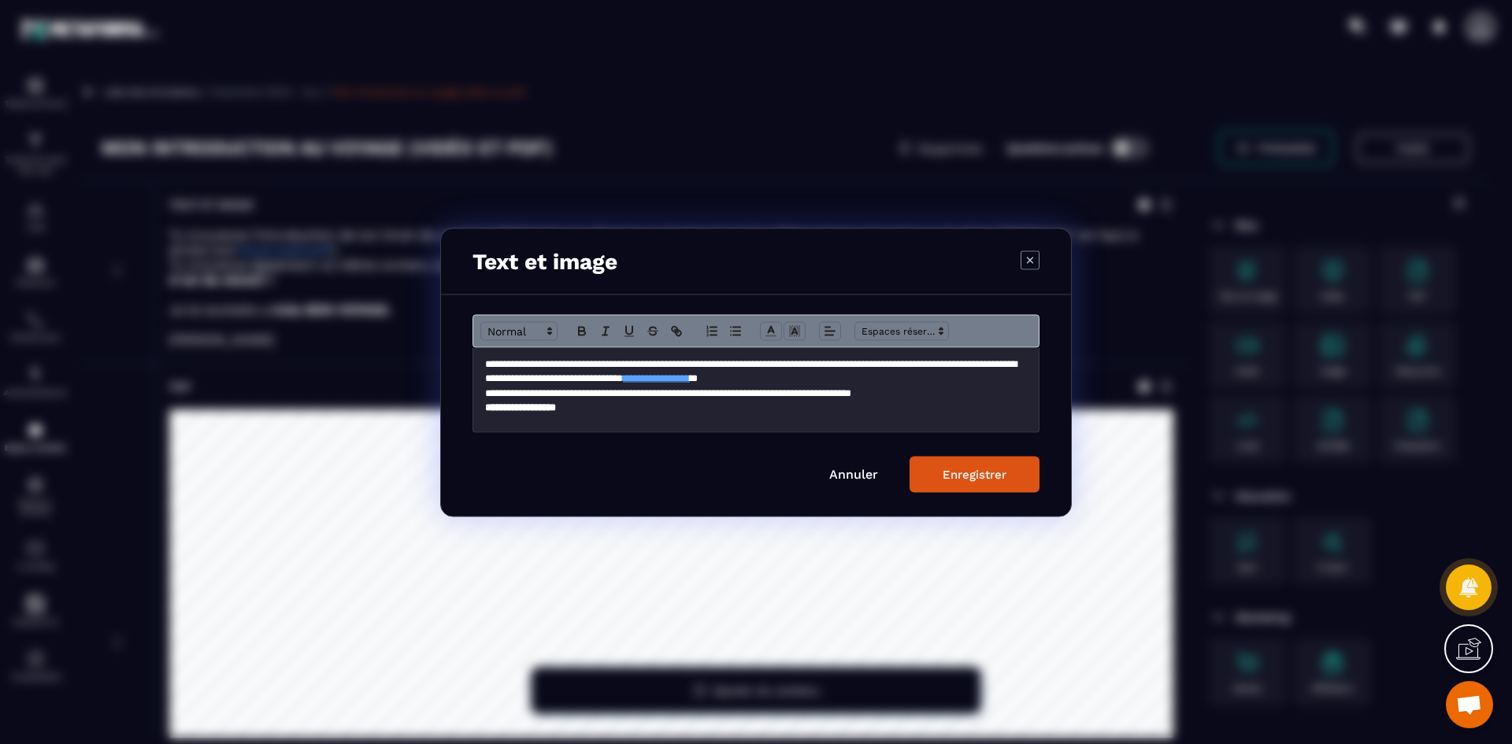
click at [484, 364] on div "**********" at bounding box center [755, 389] width 565 height 84
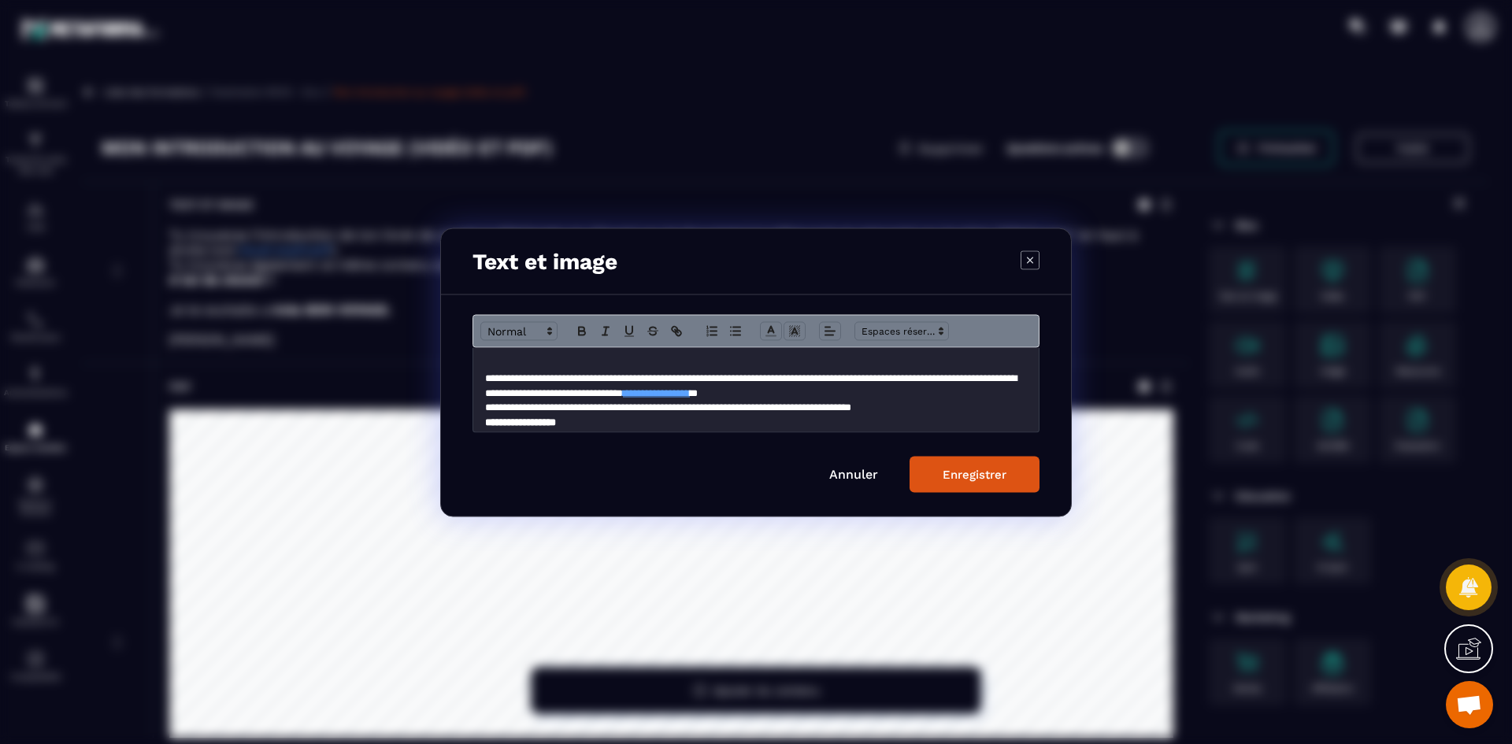
click at [490, 358] on p "Modal window" at bounding box center [756, 364] width 542 height 14
click at [932, 330] on span "Modal window" at bounding box center [901, 330] width 94 height 19
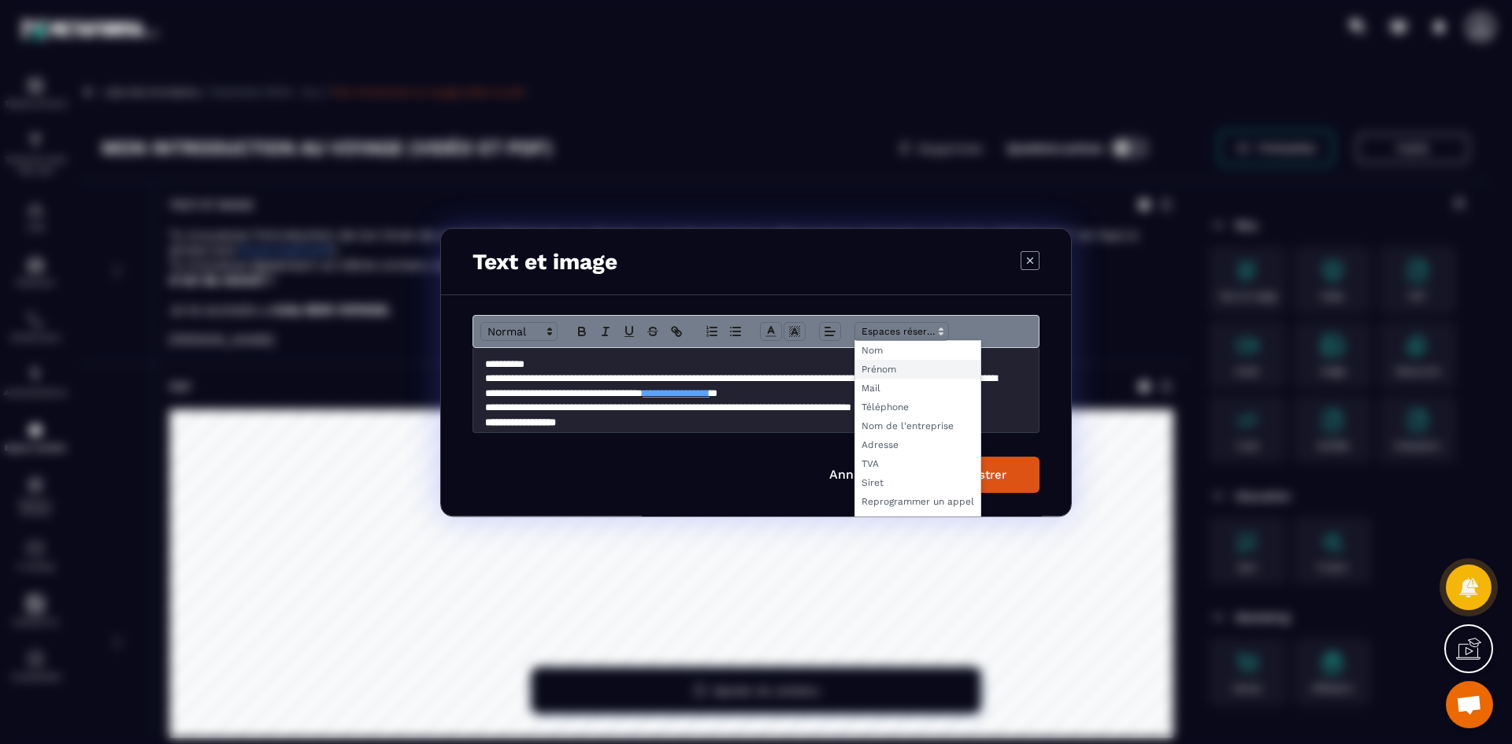
click at [906, 368] on span "Modal window" at bounding box center [917, 368] width 125 height 19
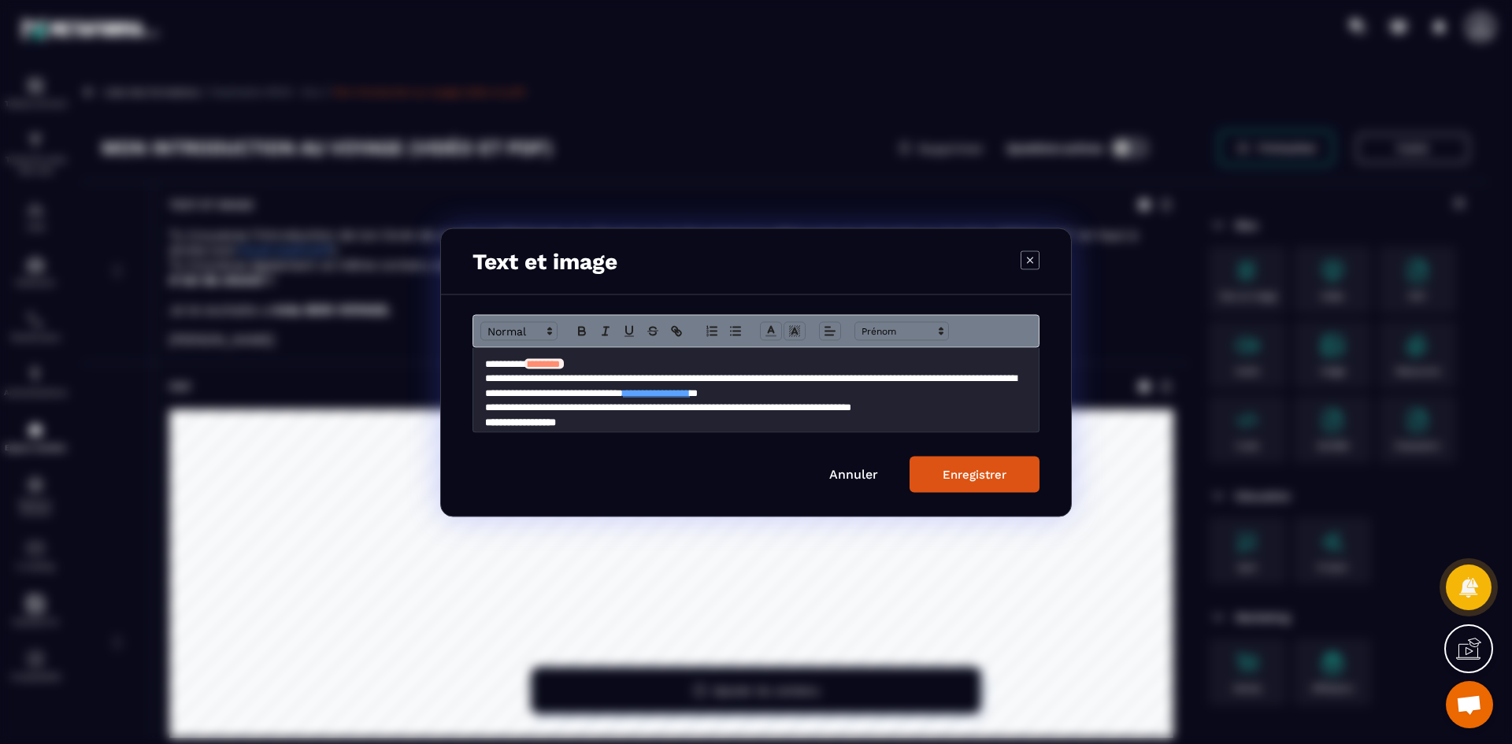
click at [657, 368] on p "********* ﻿ ******** ﻿" at bounding box center [750, 364] width 530 height 14
click at [552, 379] on p "**********" at bounding box center [750, 385] width 530 height 29
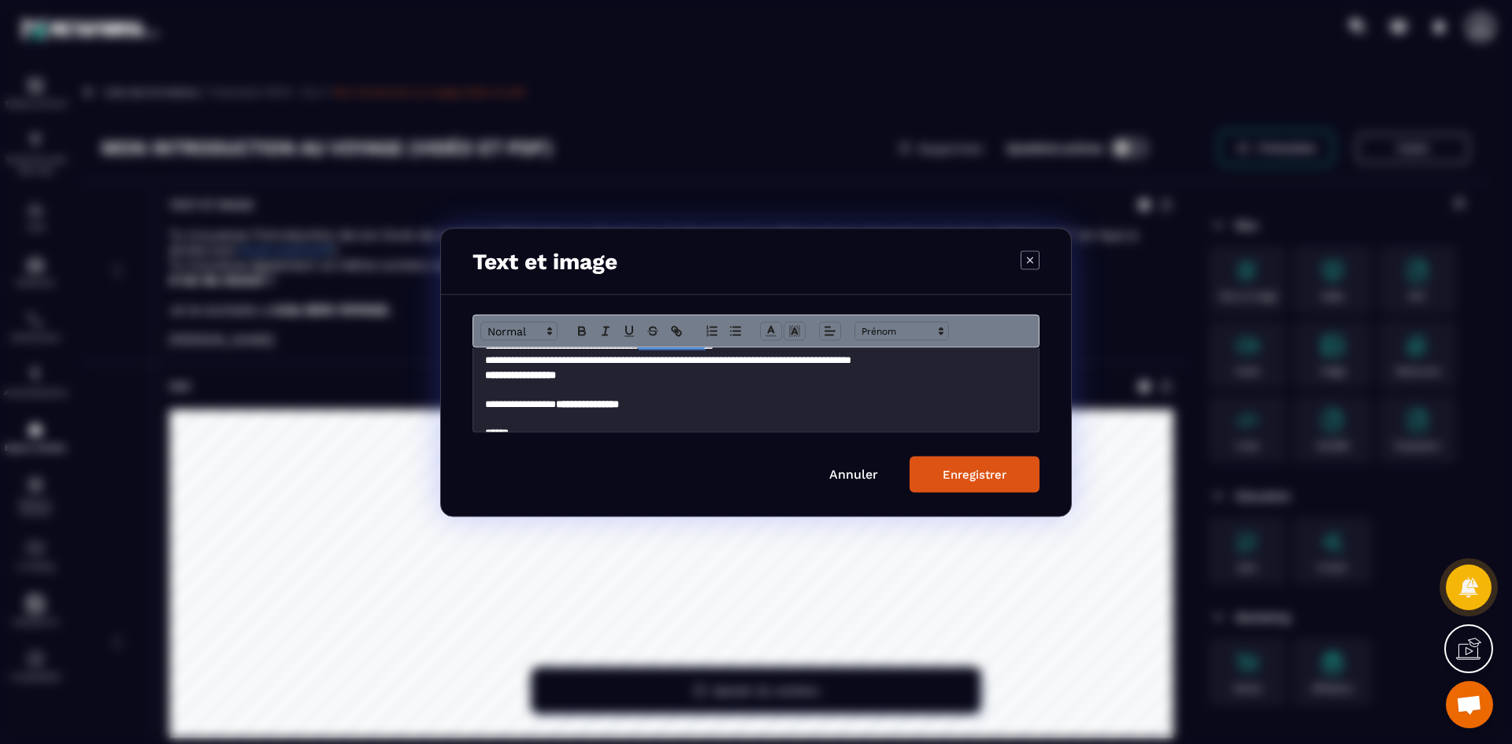
scroll to position [65, 0]
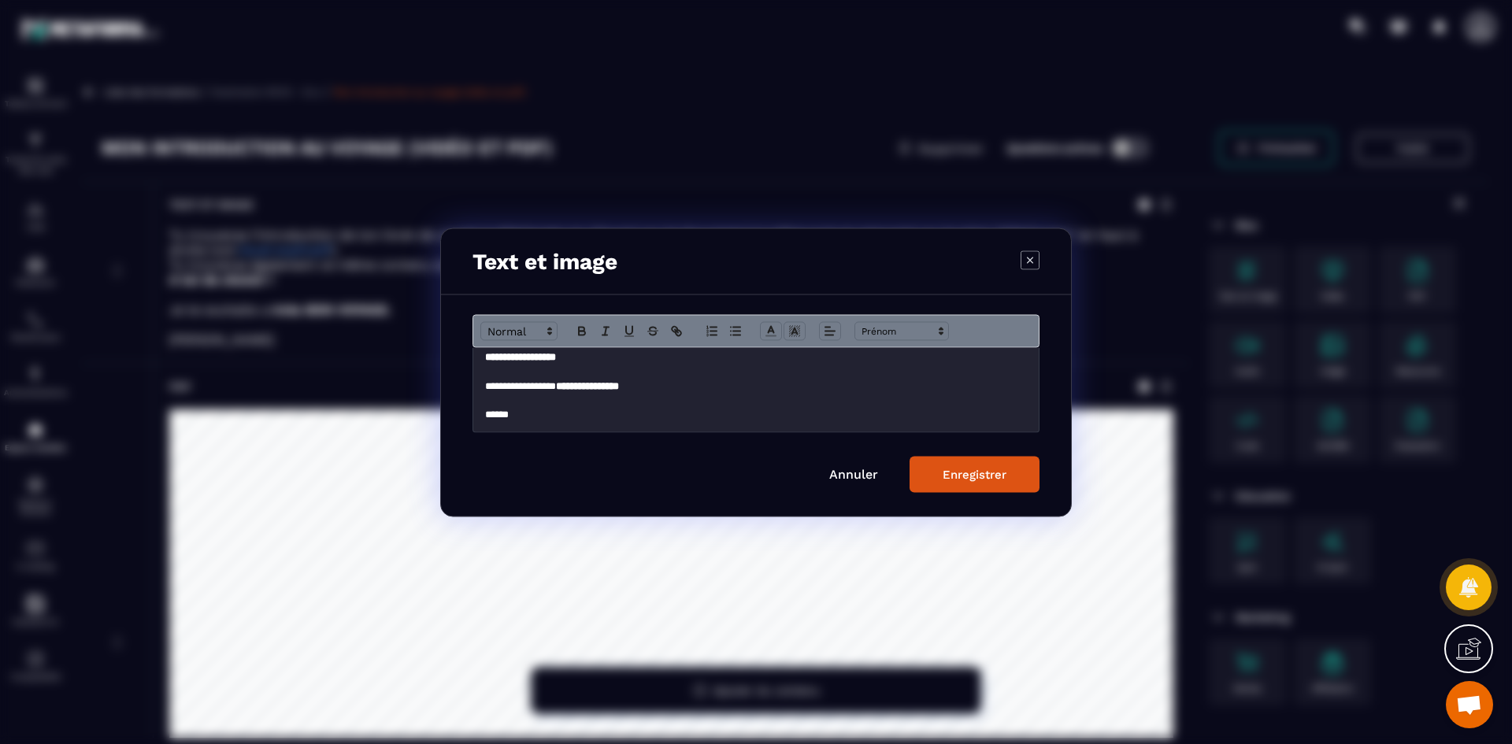
click at [1033, 481] on button "Enregistrer" at bounding box center [974, 474] width 130 height 36
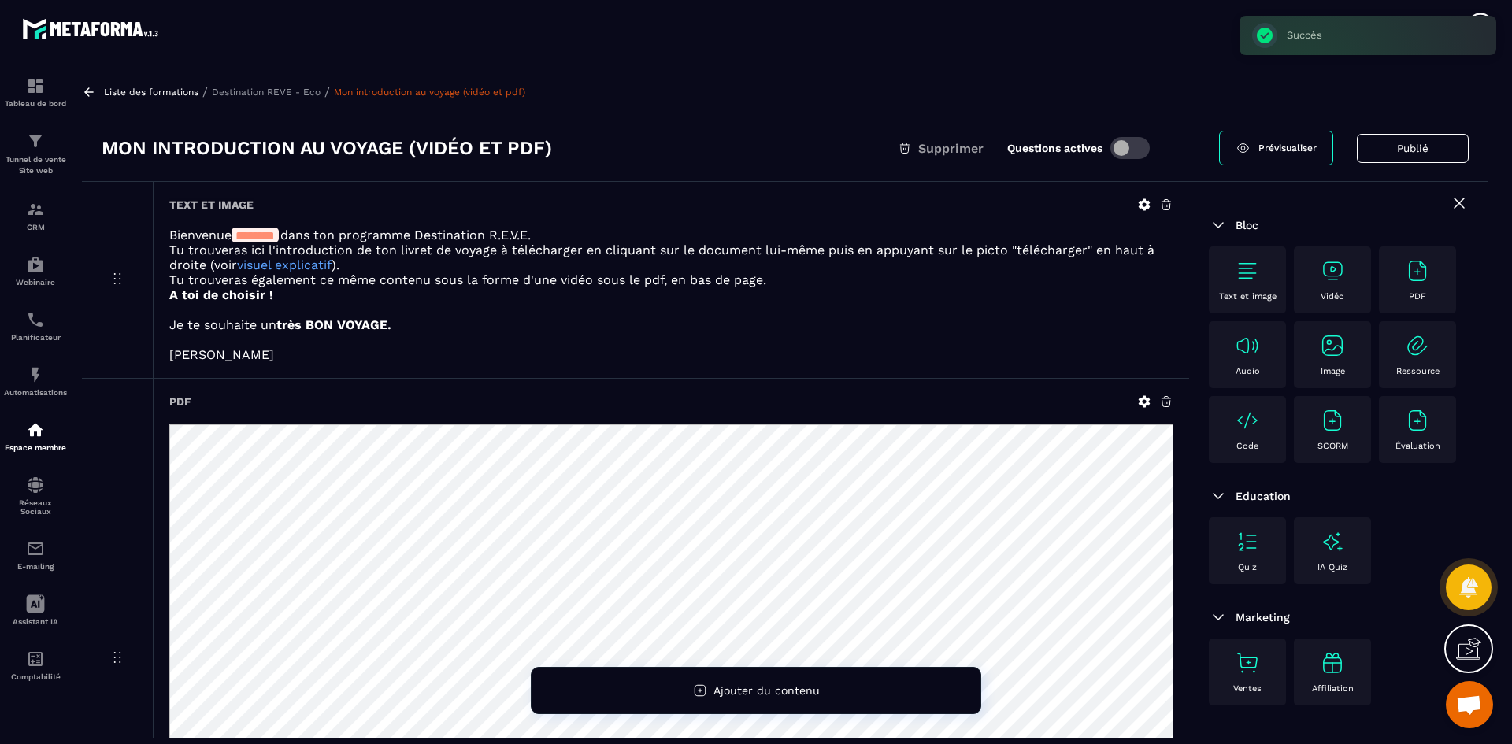
click at [261, 90] on p "Destination REVE - Eco" at bounding box center [266, 92] width 109 height 11
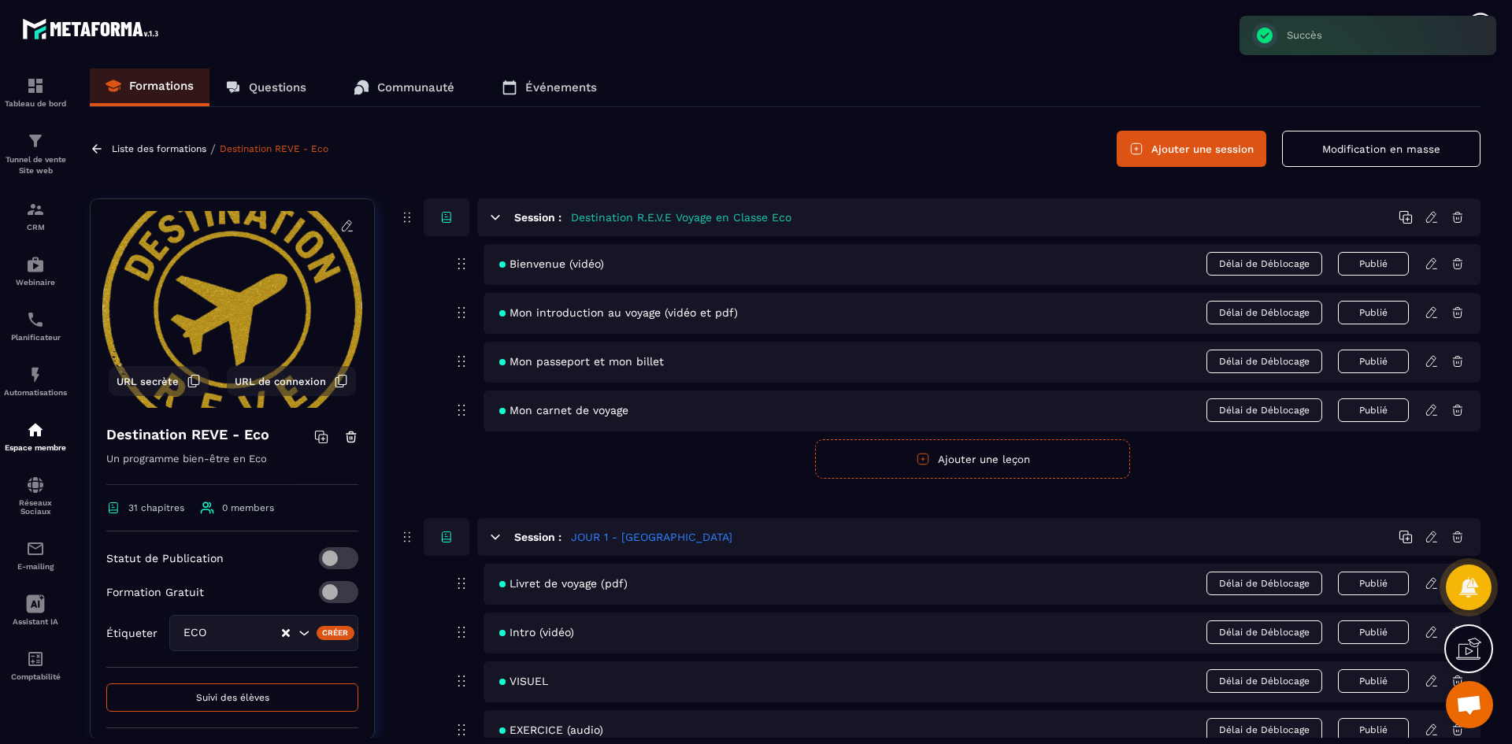
click at [1430, 361] on icon at bounding box center [1431, 361] width 14 height 14
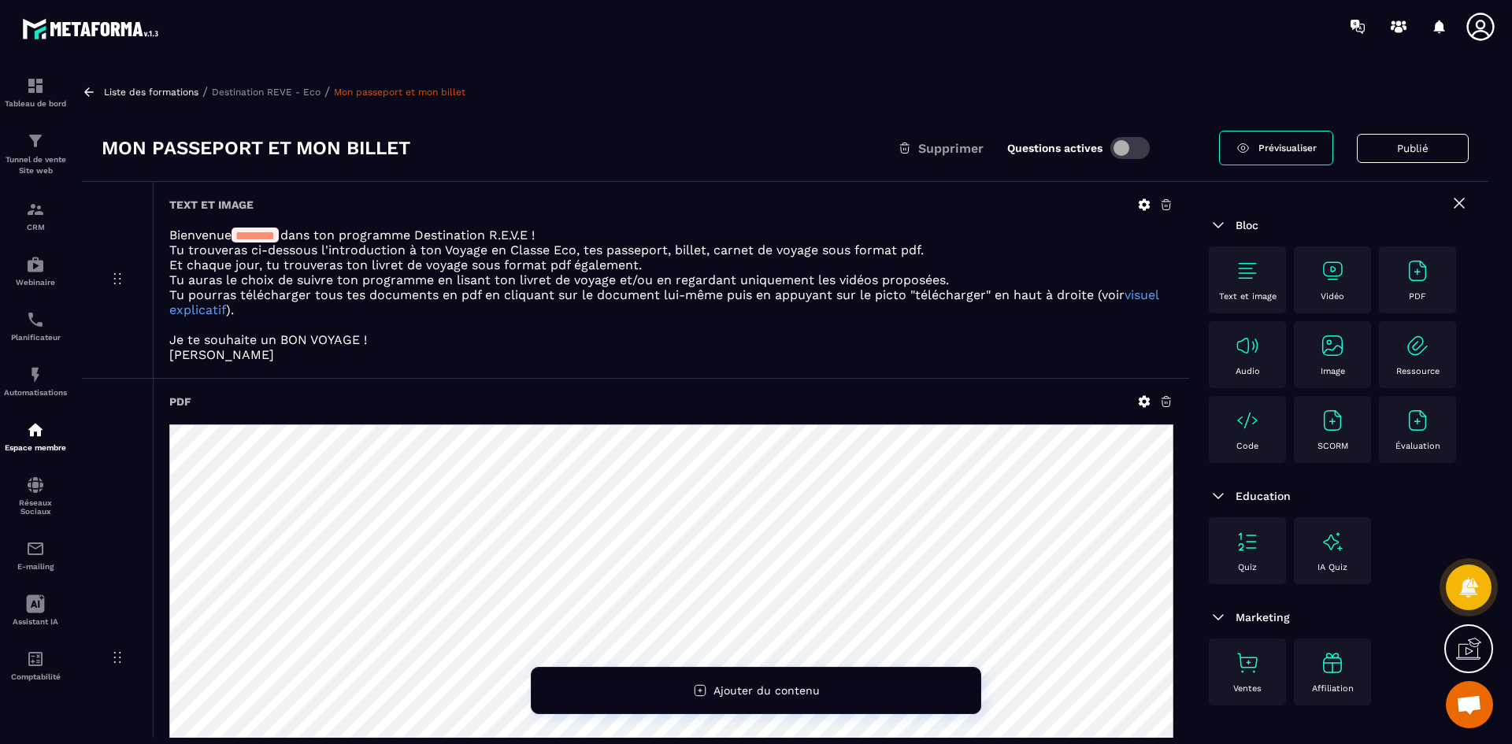
click at [346, 264] on p "Et chaque jour, tu trouveras ton livret de voyage sous format pdf également." at bounding box center [671, 264] width 1004 height 15
click at [1139, 202] on icon at bounding box center [1144, 205] width 12 height 12
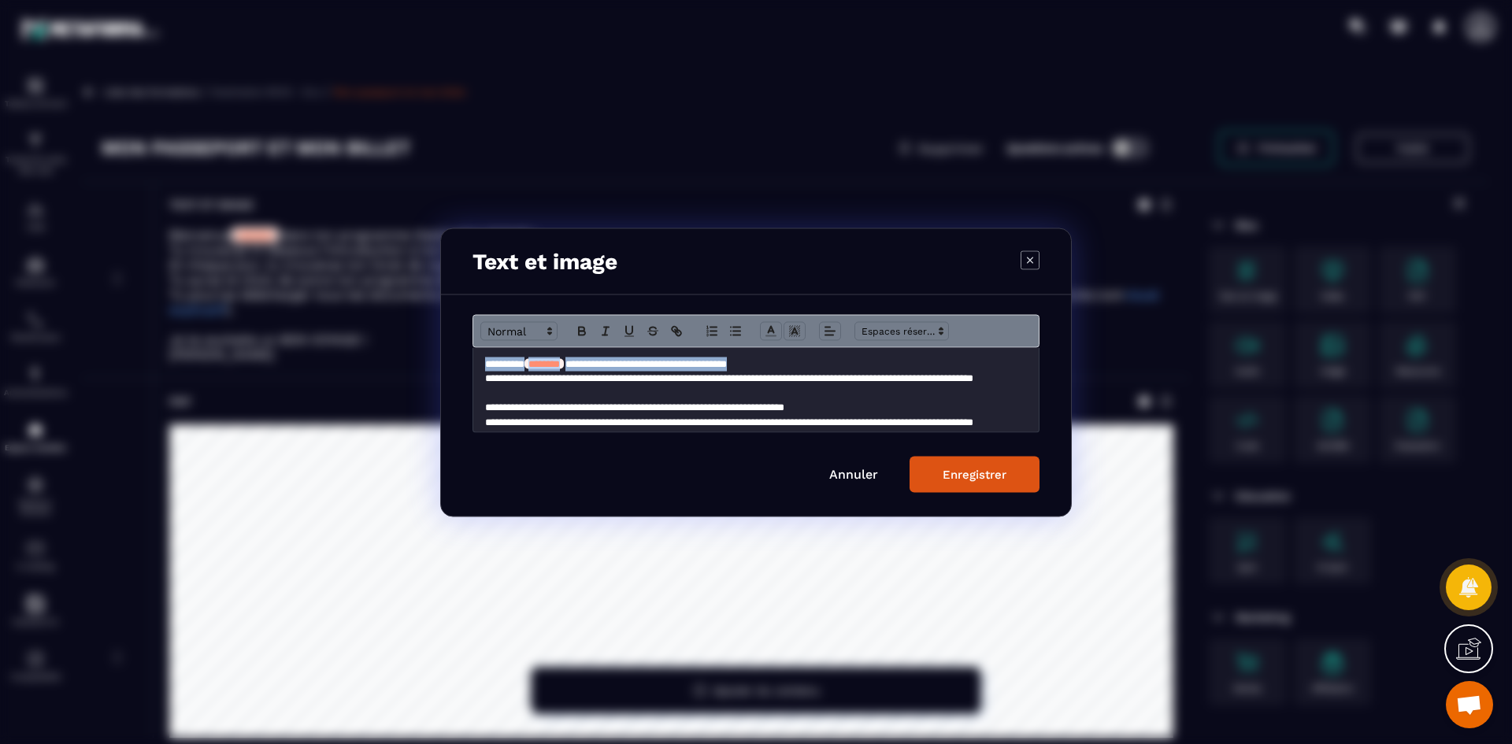
drag, startPoint x: 826, startPoint y: 366, endPoint x: 479, endPoint y: 363, distance: 347.2
click at [479, 363] on div "**********" at bounding box center [755, 389] width 565 height 84
click at [483, 370] on div "**********" at bounding box center [755, 389] width 565 height 84
click at [484, 375] on div "**********" at bounding box center [755, 389] width 565 height 84
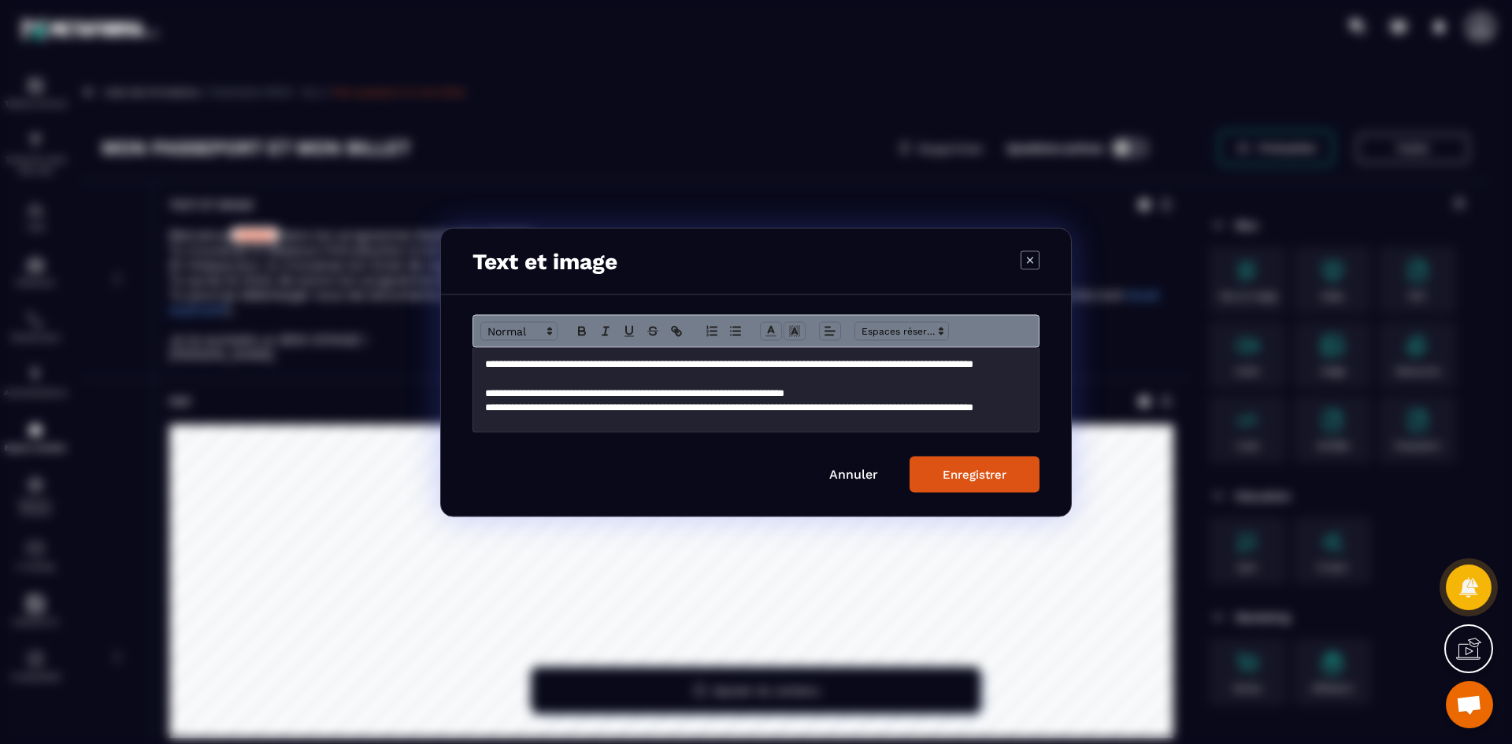
click at [988, 479] on div "Enregistrer" at bounding box center [974, 474] width 64 height 14
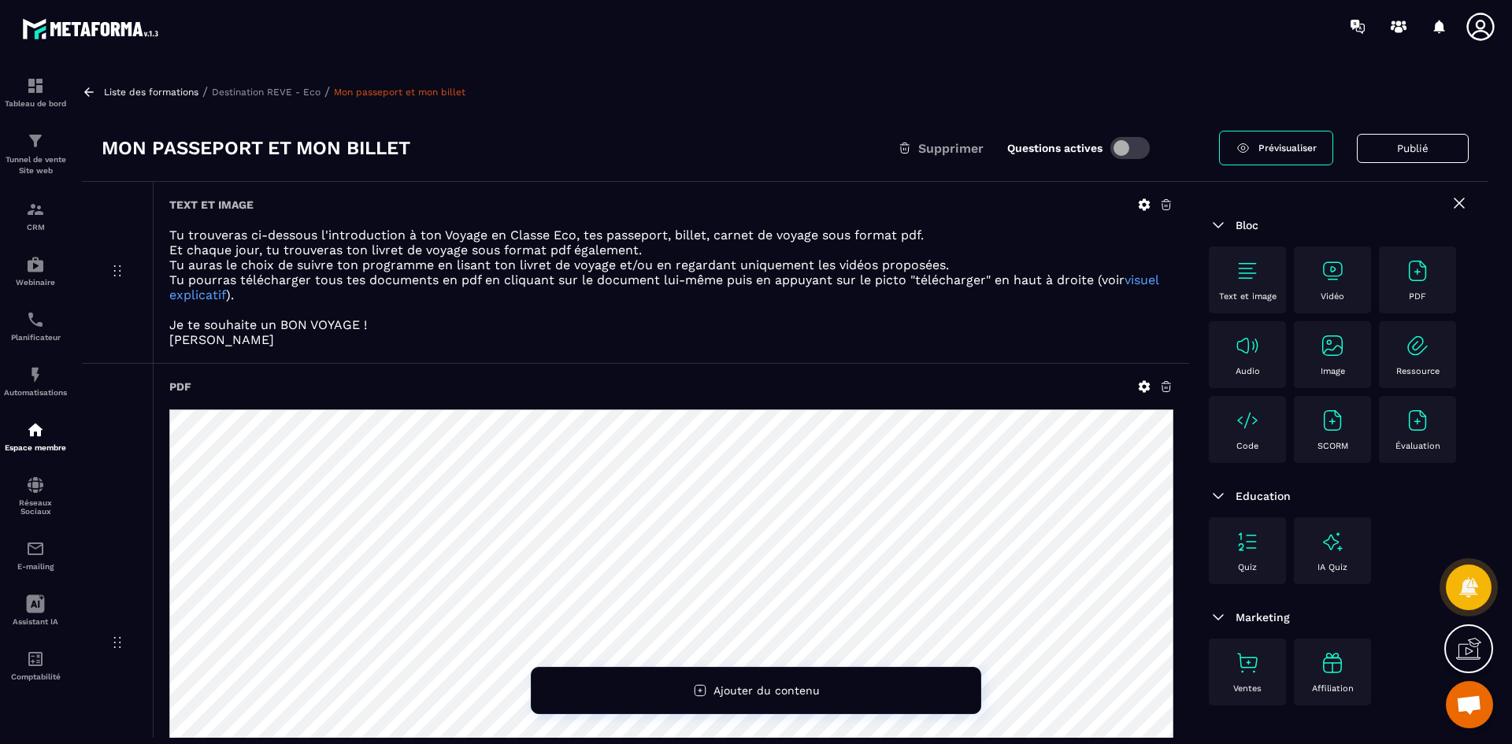
click at [1141, 202] on icon at bounding box center [1144, 205] width 12 height 12
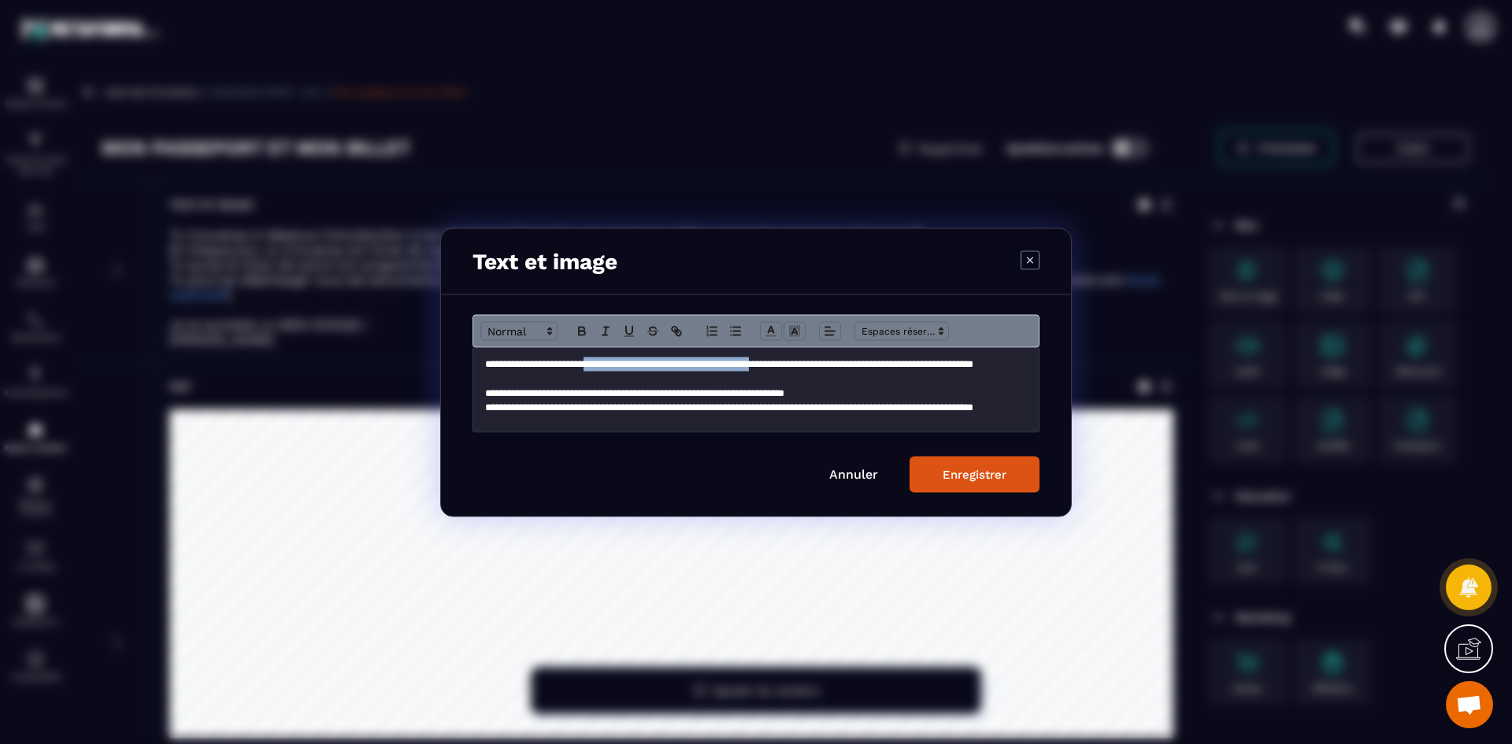
drag, startPoint x: 820, startPoint y: 365, endPoint x: 611, endPoint y: 364, distance: 209.4
click at [611, 364] on p "**********" at bounding box center [750, 371] width 530 height 29
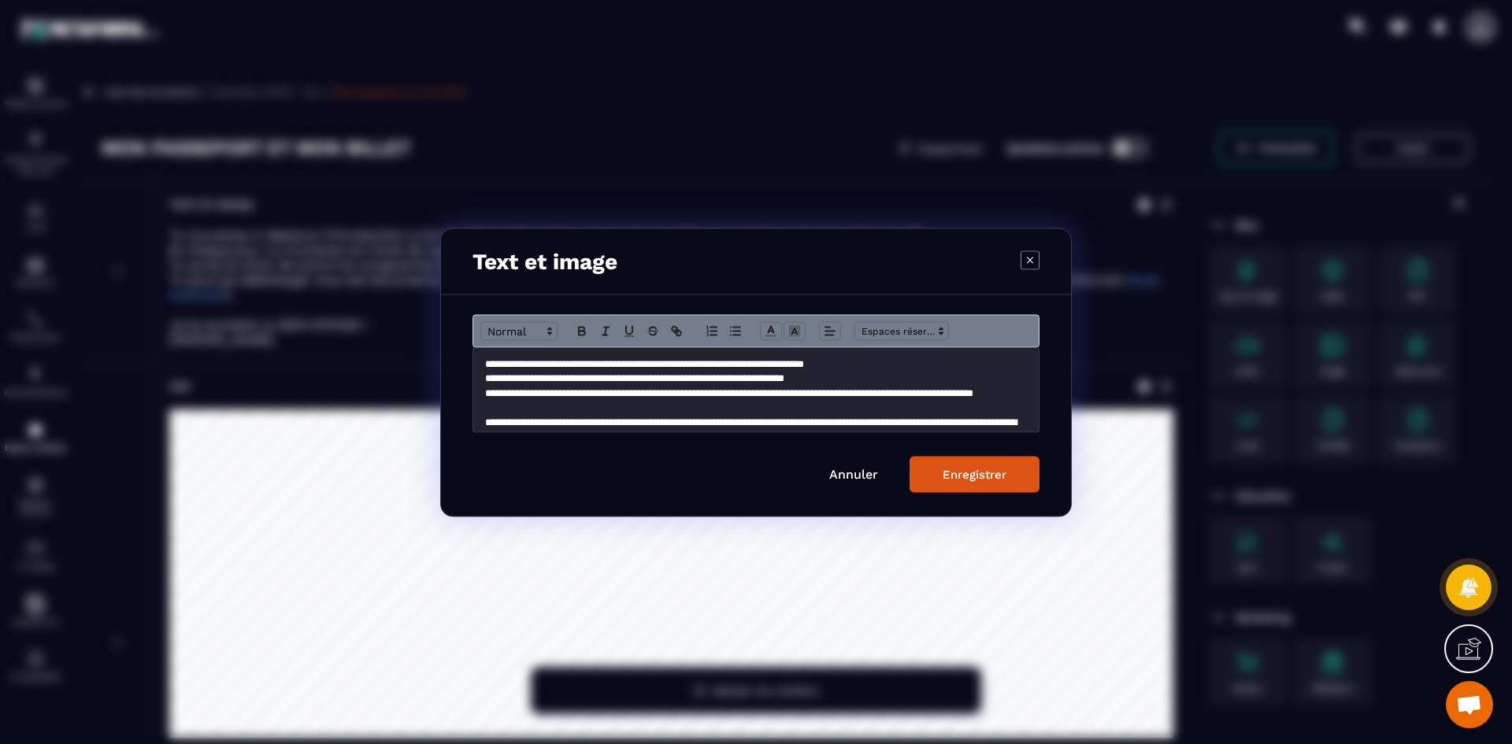
click at [682, 367] on p "**********" at bounding box center [750, 364] width 530 height 14
drag, startPoint x: 905, startPoint y: 363, endPoint x: 729, endPoint y: 359, distance: 175.6
click at [729, 359] on p "**********" at bounding box center [750, 364] width 530 height 14
click at [771, 370] on p "**********" at bounding box center [750, 364] width 530 height 14
drag, startPoint x: 814, startPoint y: 363, endPoint x: 736, endPoint y: 368, distance: 78.1
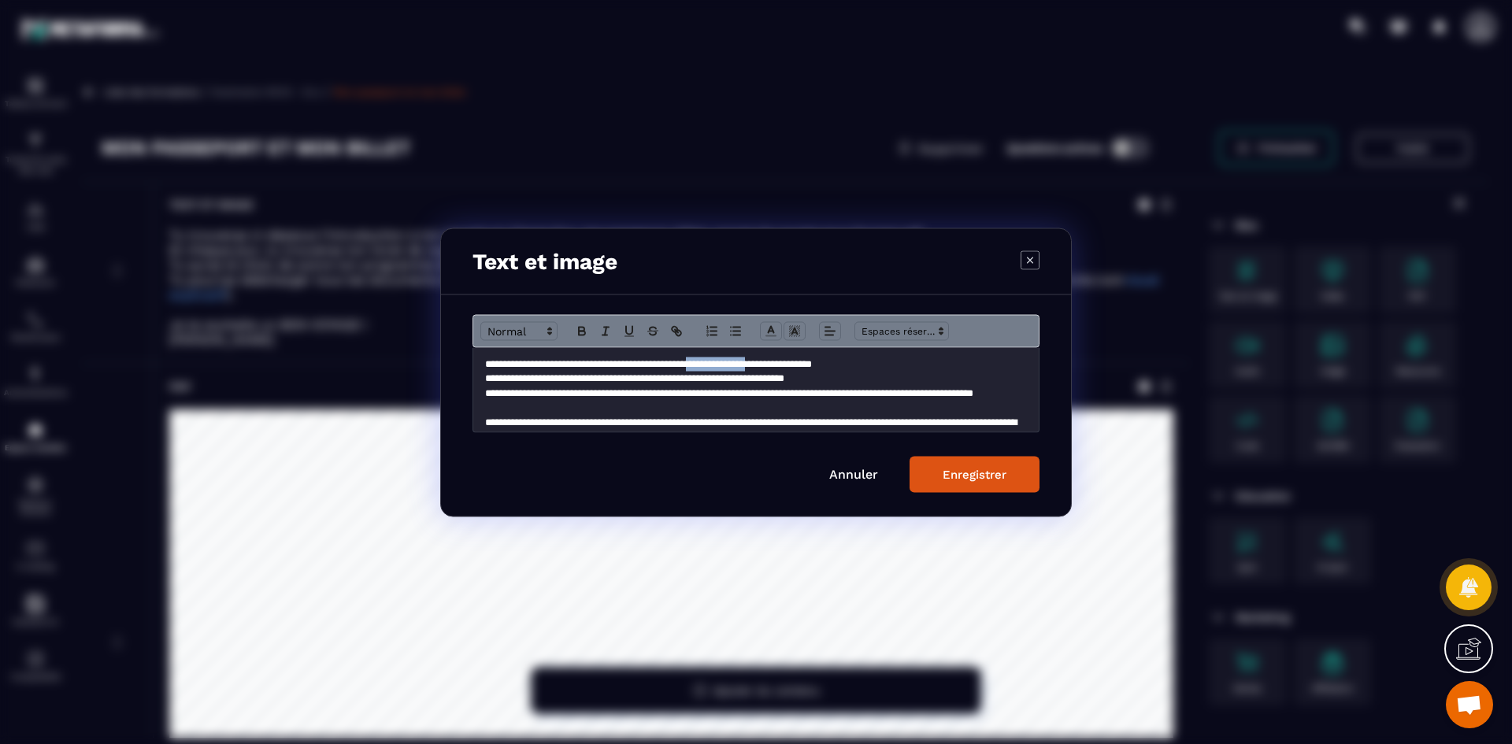
click at [736, 368] on p "**********" at bounding box center [750, 364] width 530 height 14
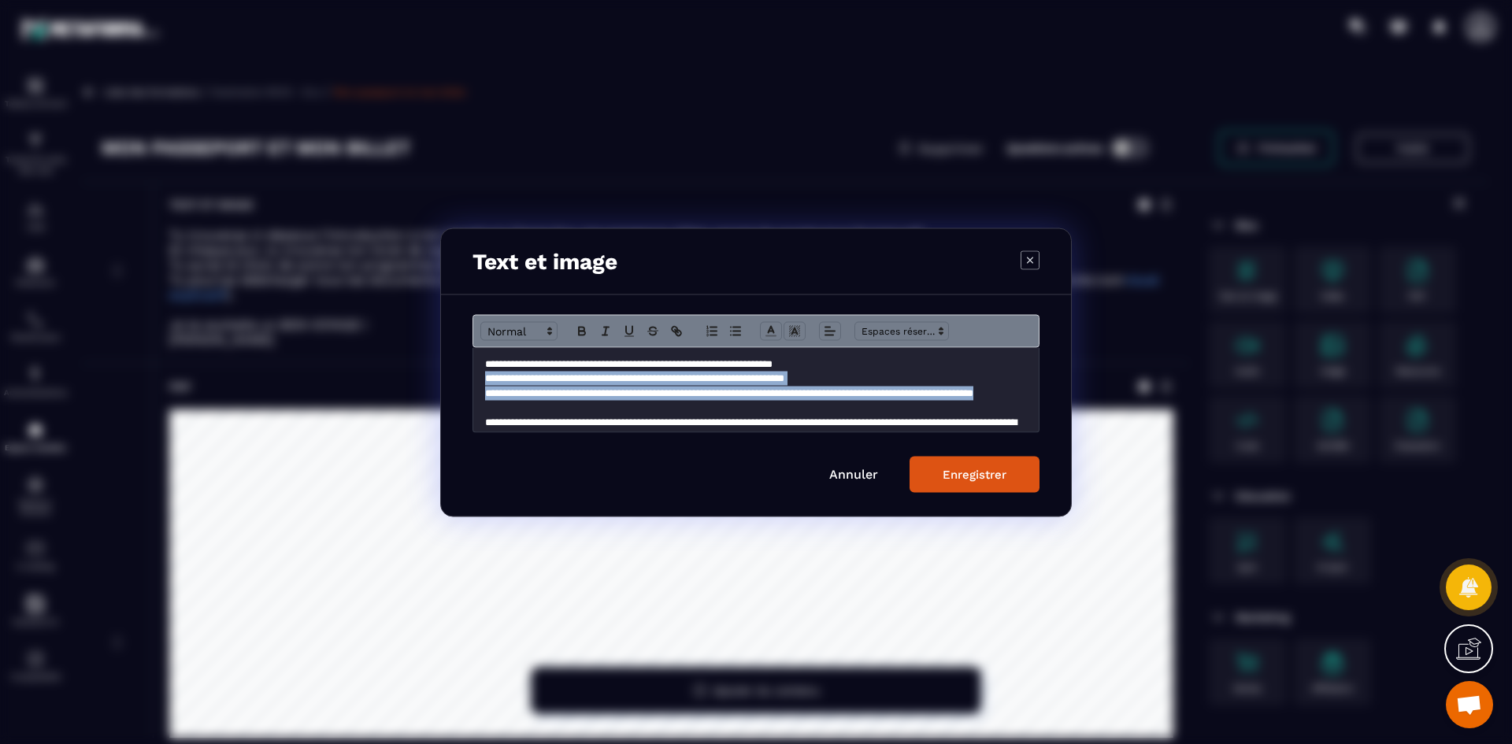
drag, startPoint x: 487, startPoint y: 376, endPoint x: 596, endPoint y: 405, distance: 113.2
click at [596, 405] on div "**********" at bounding box center [755, 389] width 565 height 84
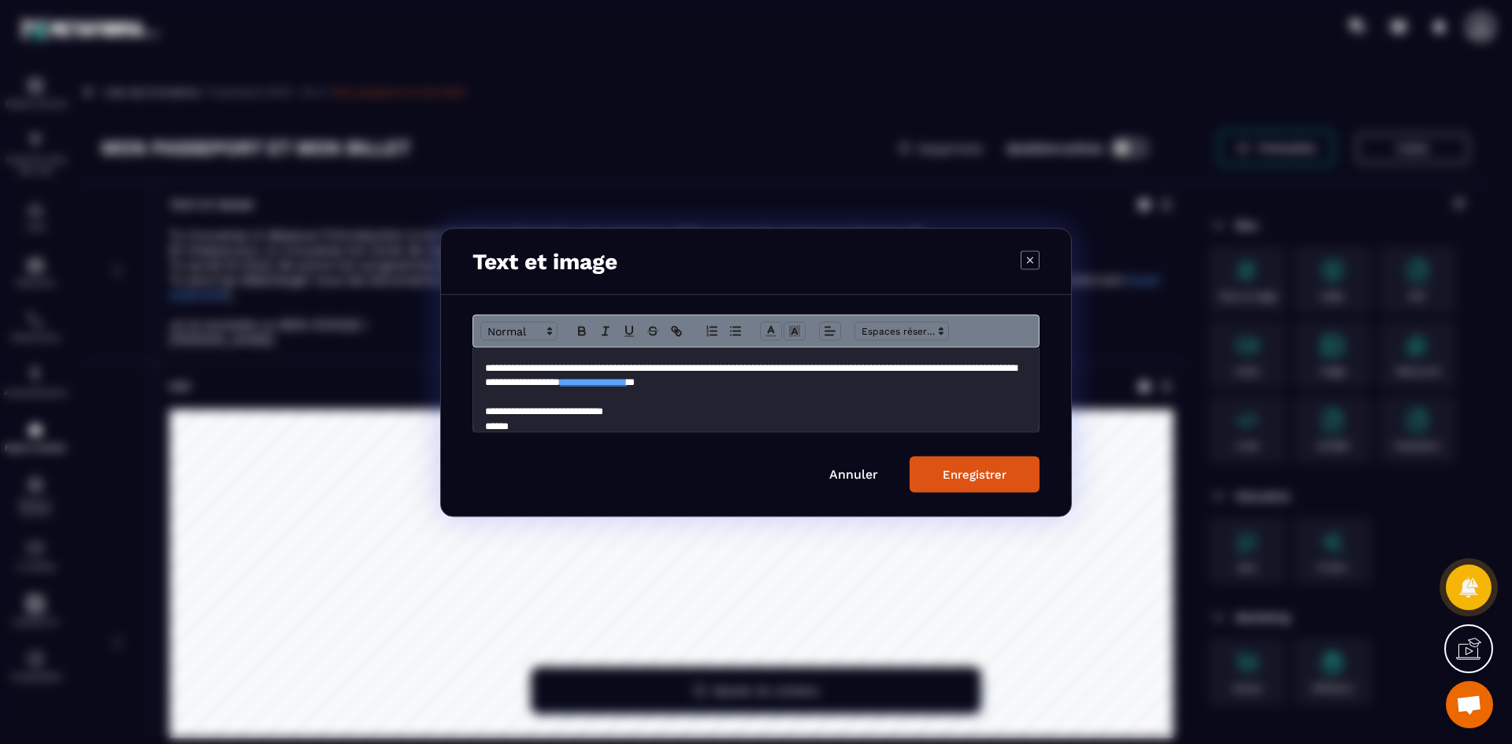
scroll to position [36, 0]
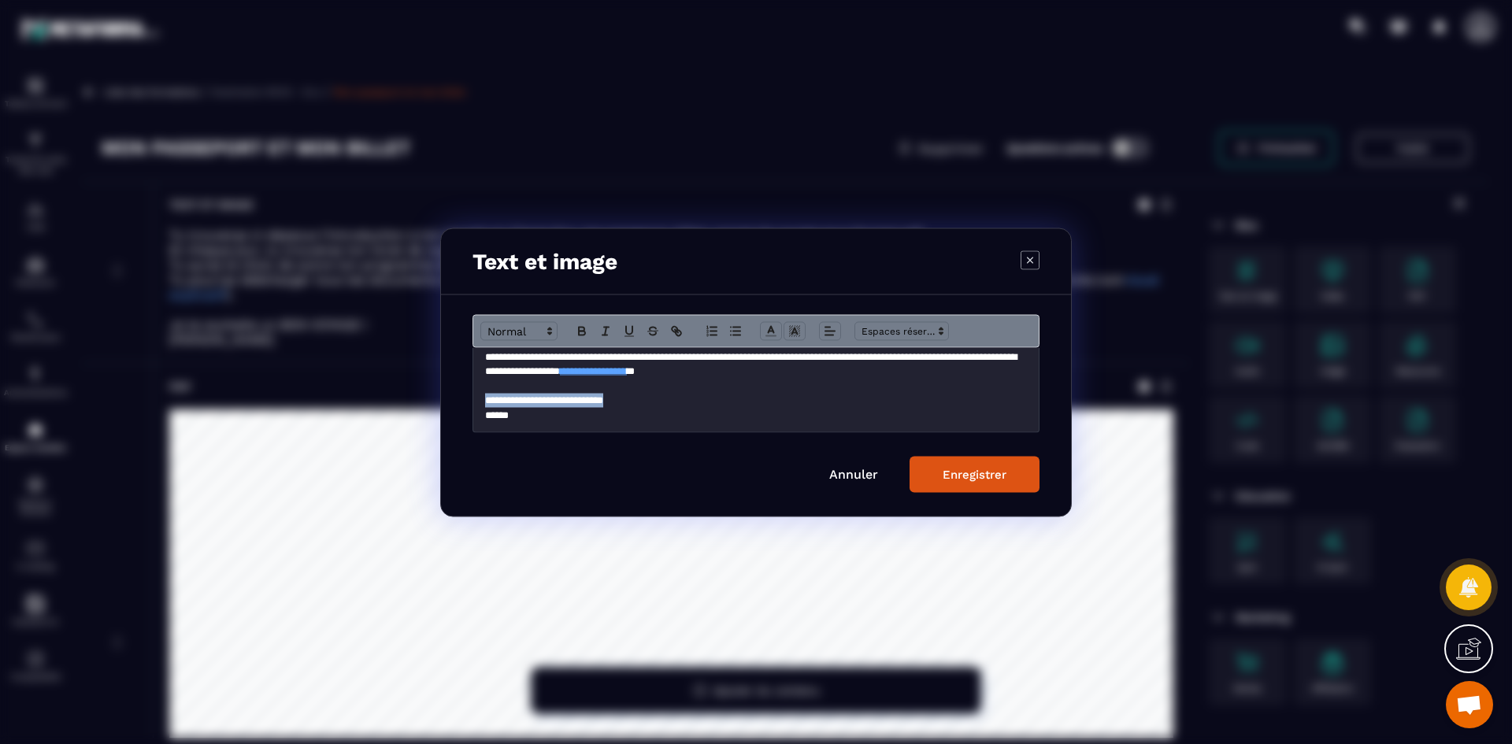
drag, startPoint x: 658, startPoint y: 404, endPoint x: 483, endPoint y: 396, distance: 175.7
click at [483, 396] on div "**********" at bounding box center [755, 389] width 565 height 84
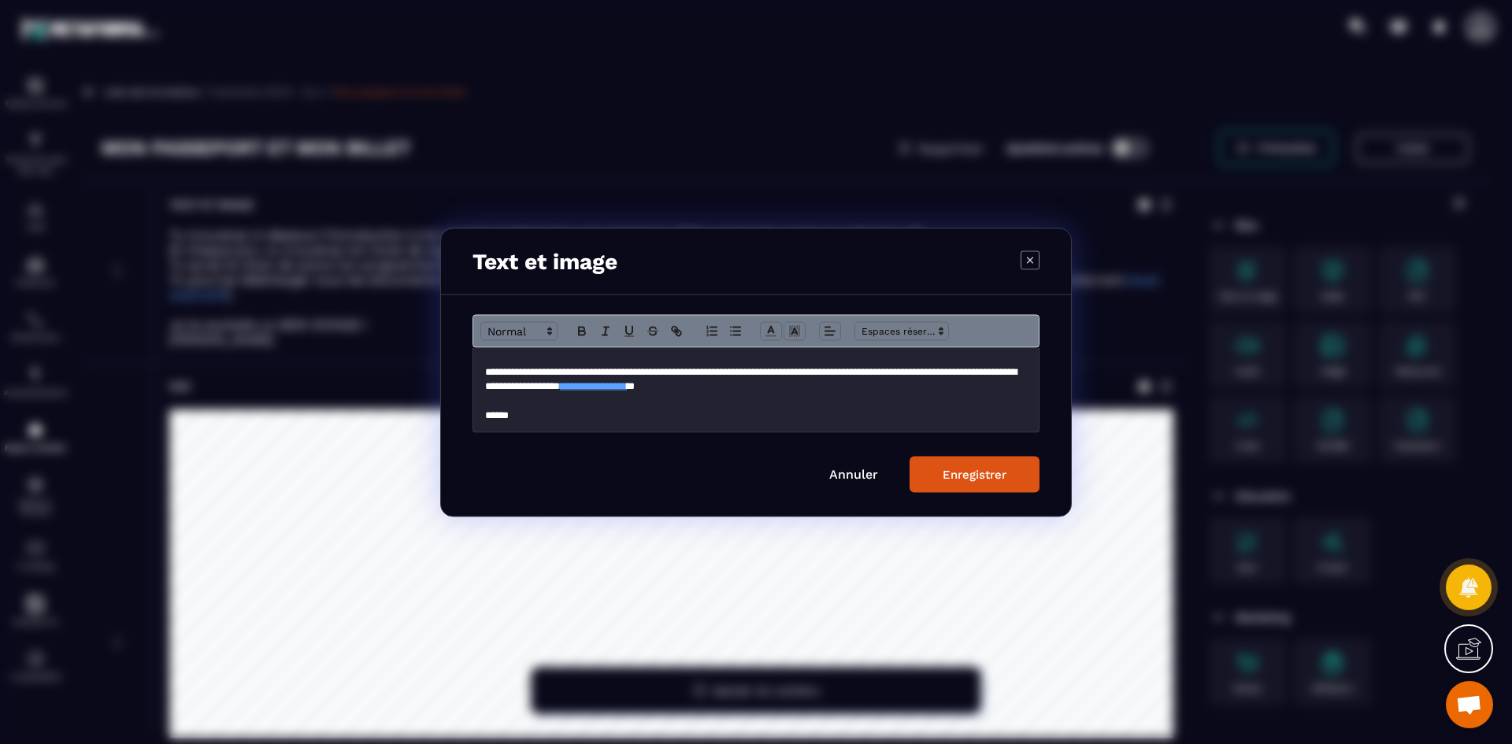
click at [537, 415] on p "******" at bounding box center [750, 415] width 530 height 14
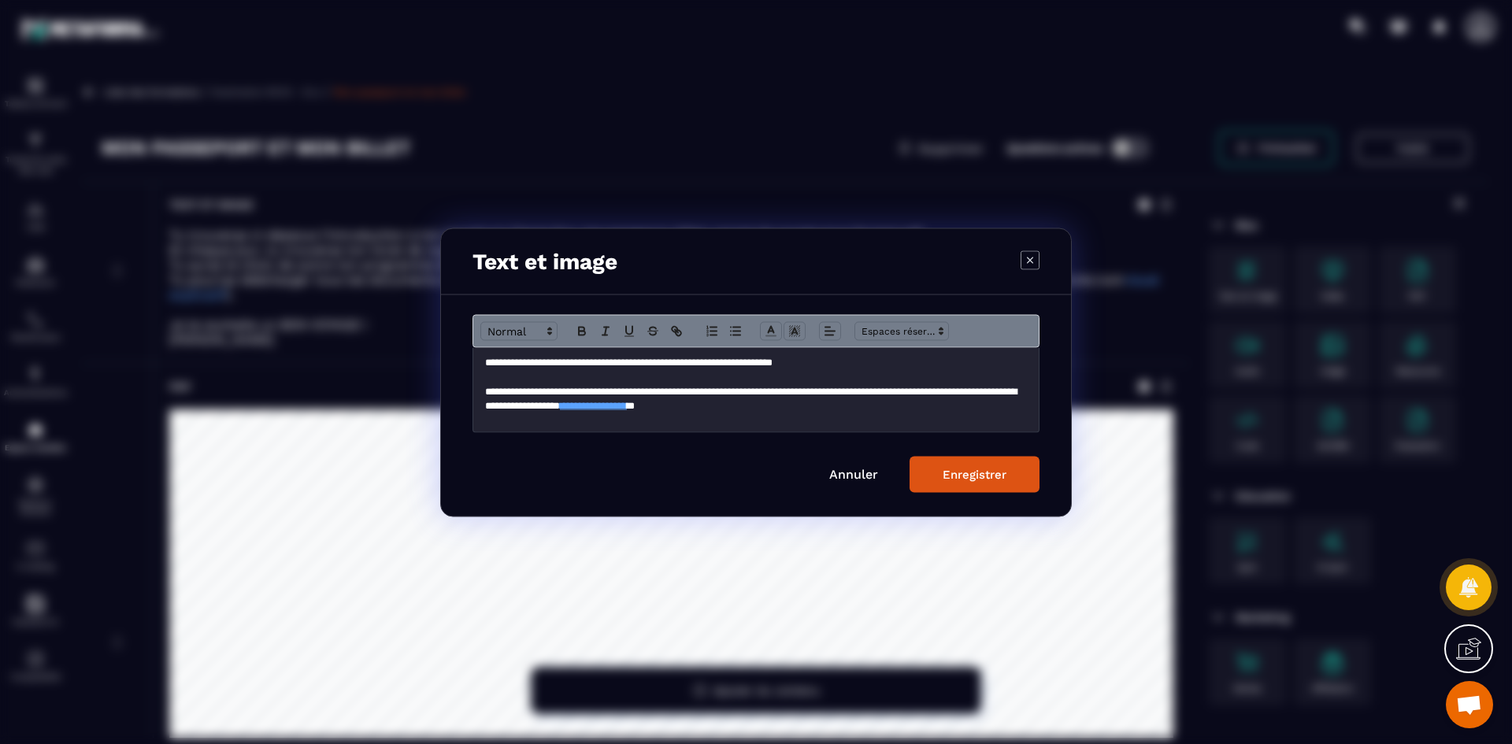
scroll to position [0, 0]
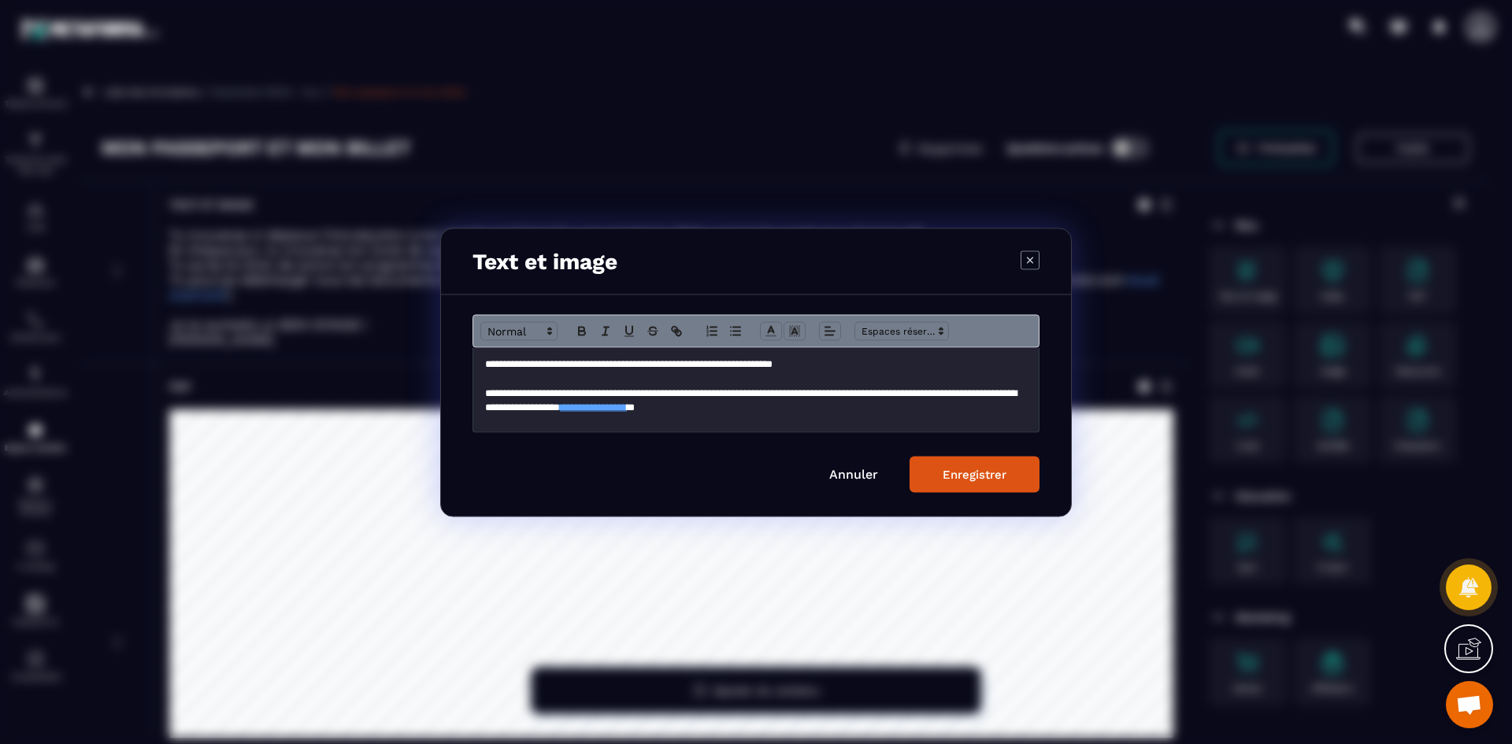
click at [952, 476] on div "Enregistrer" at bounding box center [974, 474] width 64 height 14
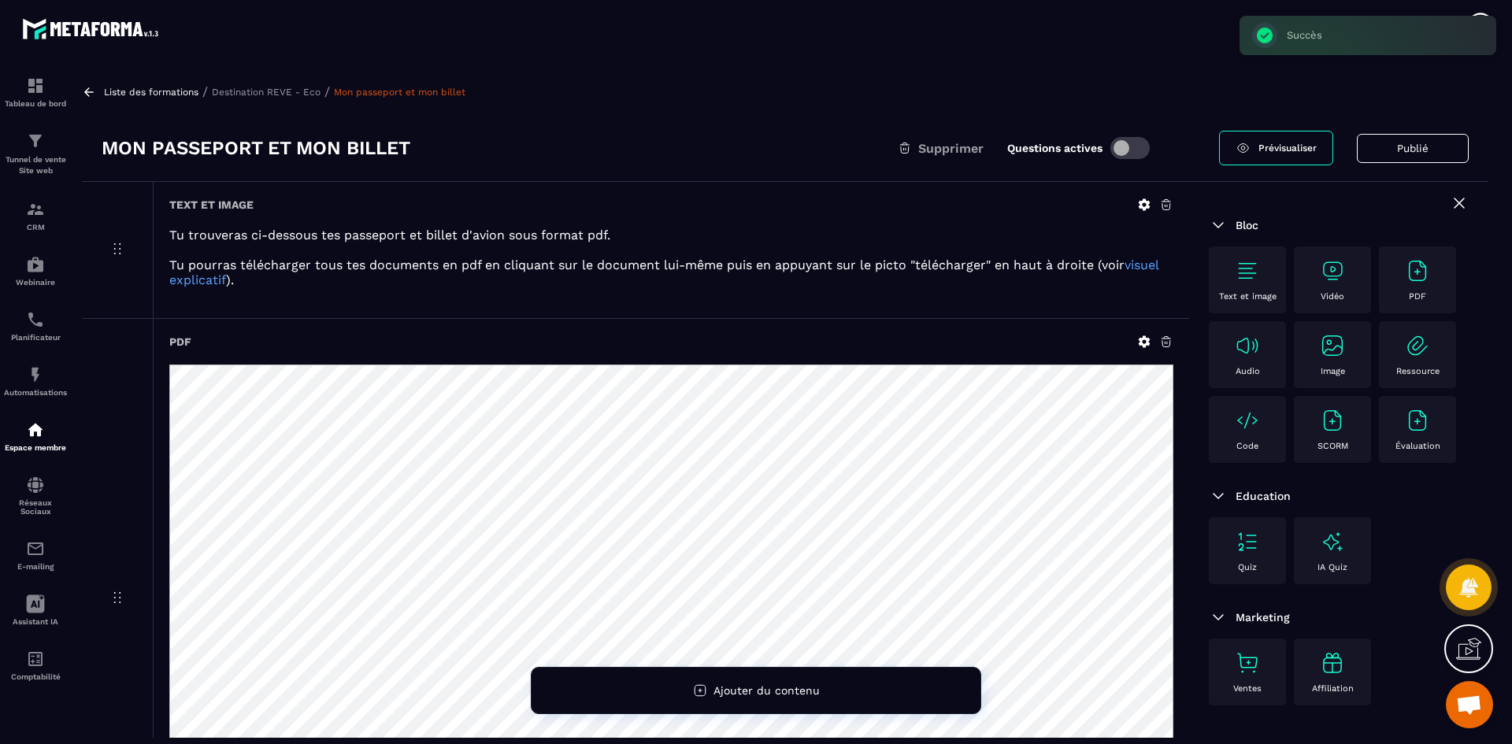
click at [265, 94] on p "Destination REVE - Eco" at bounding box center [266, 92] width 109 height 11
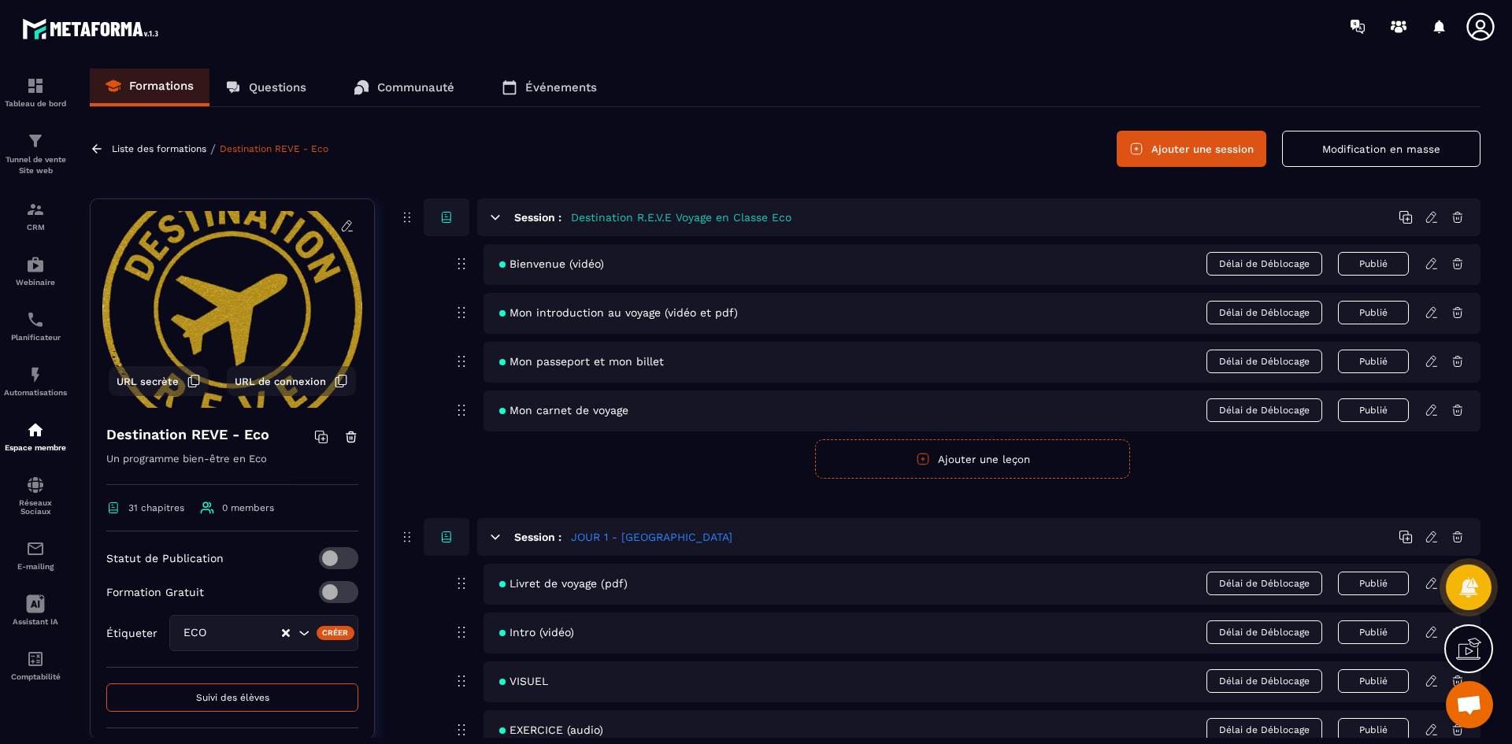
click at [1429, 313] on icon at bounding box center [1431, 312] width 14 height 14
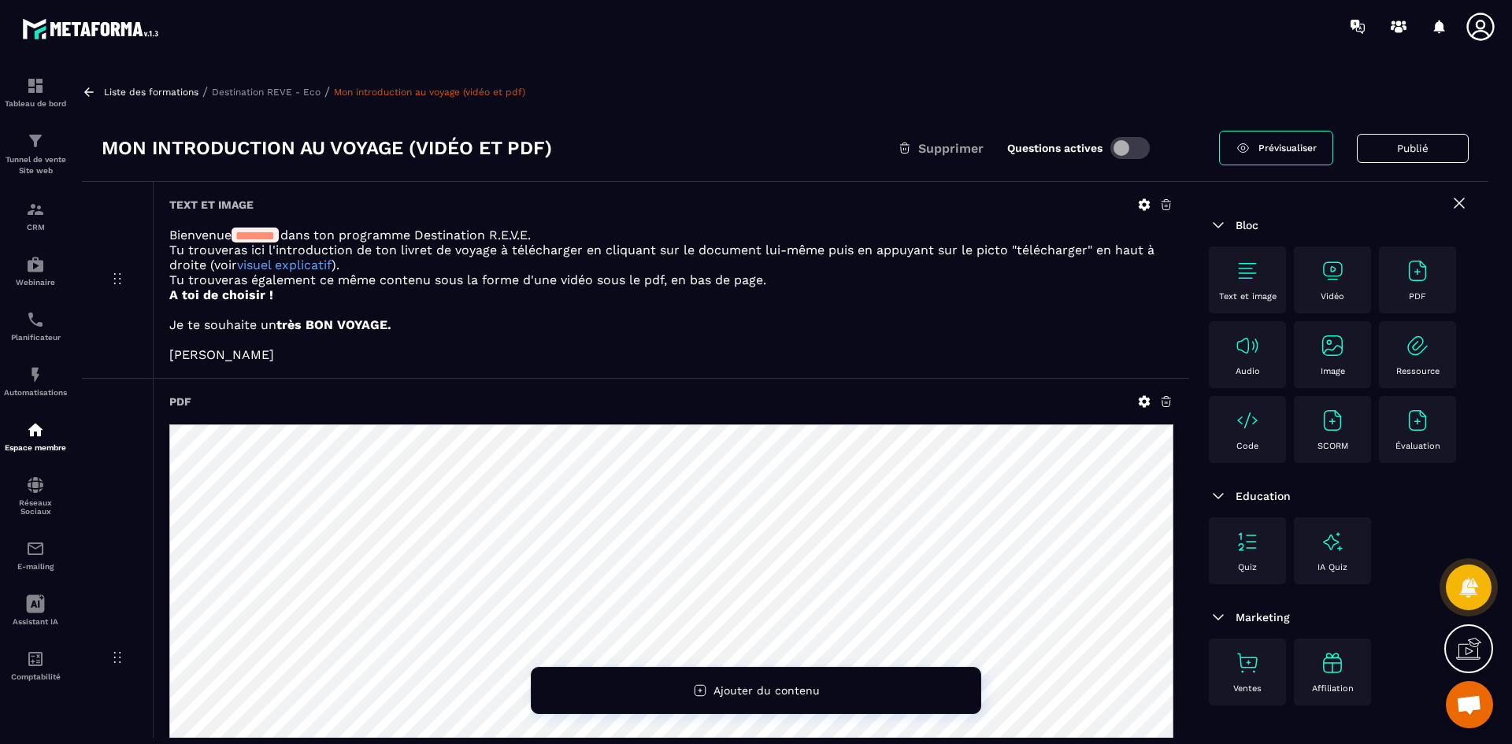
click at [1144, 209] on icon at bounding box center [1144, 205] width 12 height 12
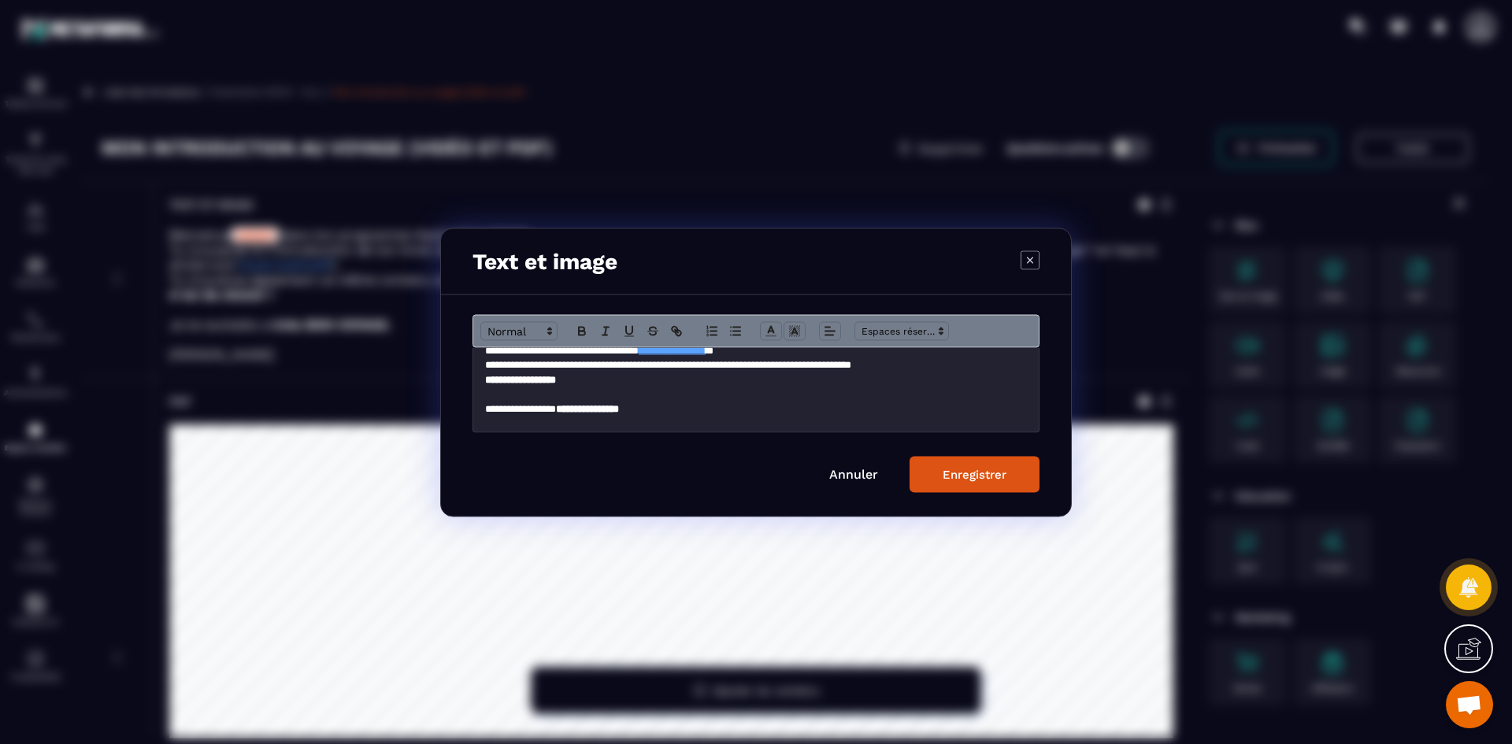
scroll to position [65, 0]
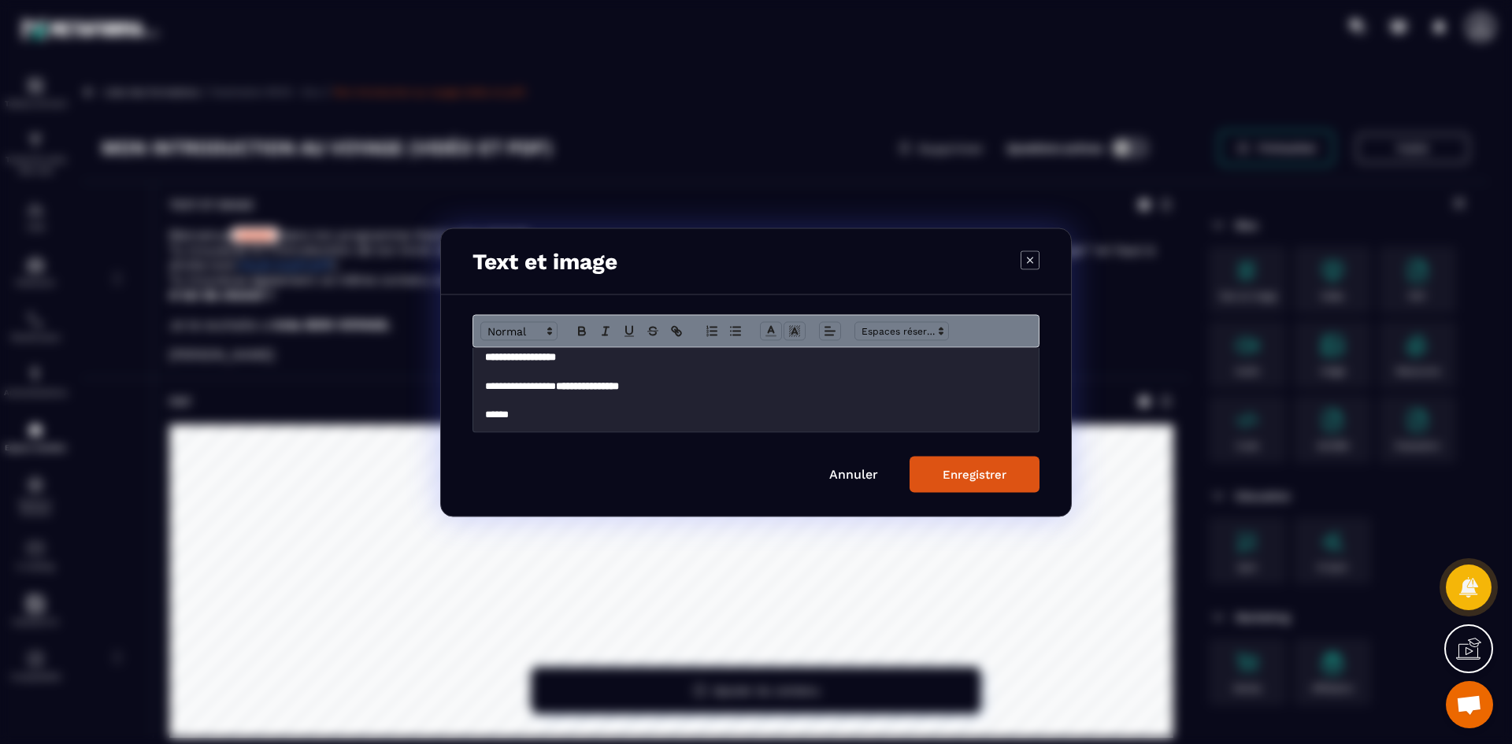
click at [579, 361] on p "**********" at bounding box center [756, 357] width 542 height 14
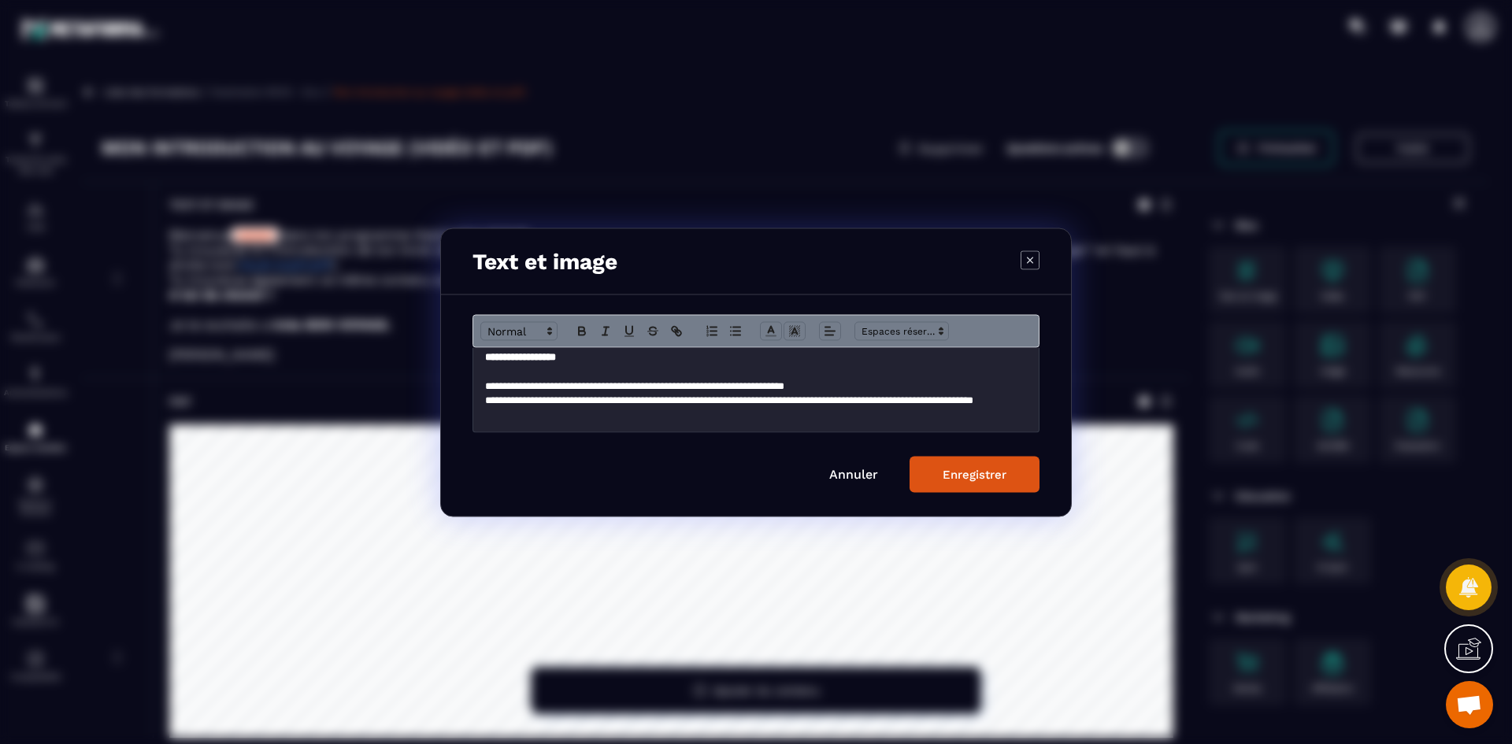
click at [503, 387] on p "**********" at bounding box center [750, 386] width 530 height 14
click at [853, 380] on p "**********" at bounding box center [750, 386] width 530 height 14
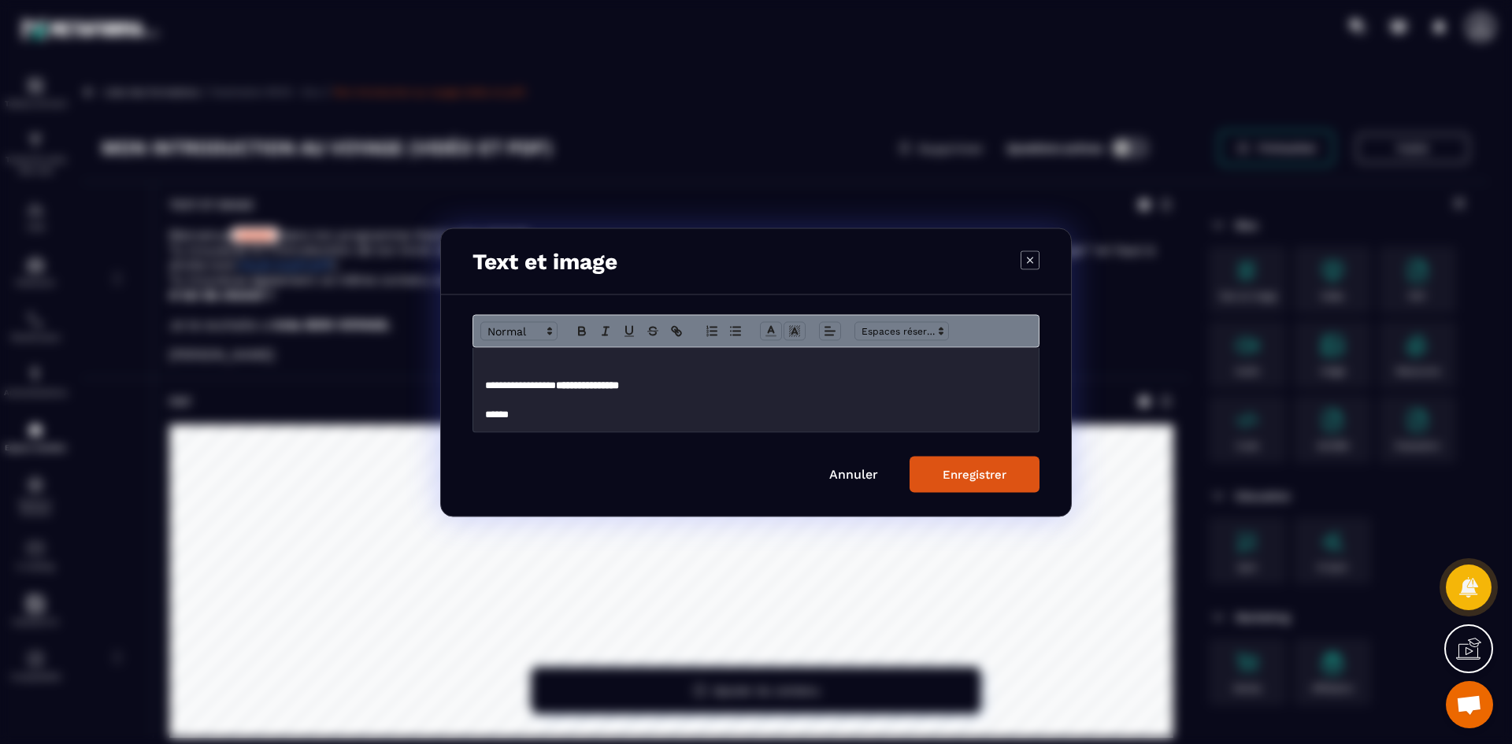
click at [1026, 485] on button "Enregistrer" at bounding box center [974, 474] width 130 height 36
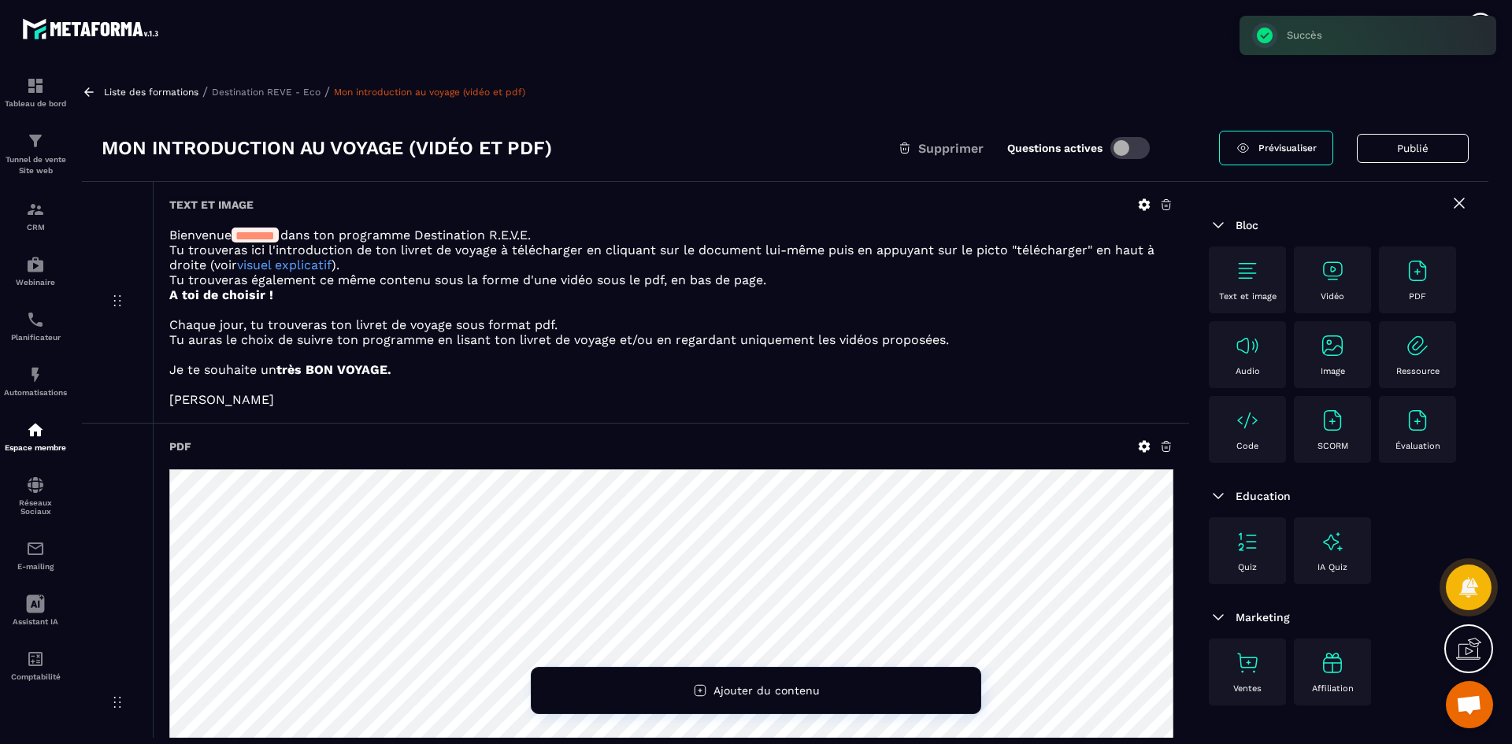
click at [298, 94] on p "Destination REVE - Eco" at bounding box center [266, 92] width 109 height 11
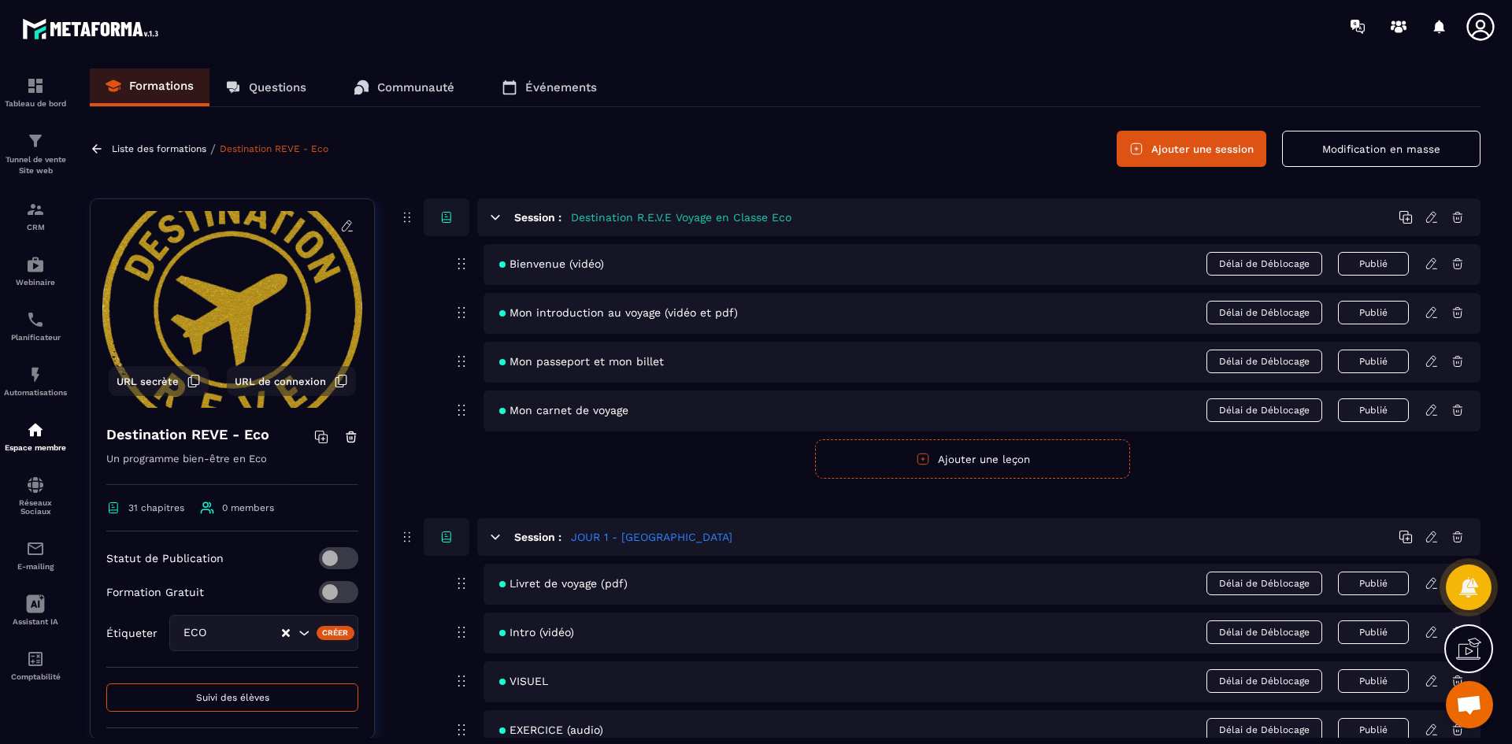
click at [1431, 409] on icon at bounding box center [1431, 410] width 14 height 14
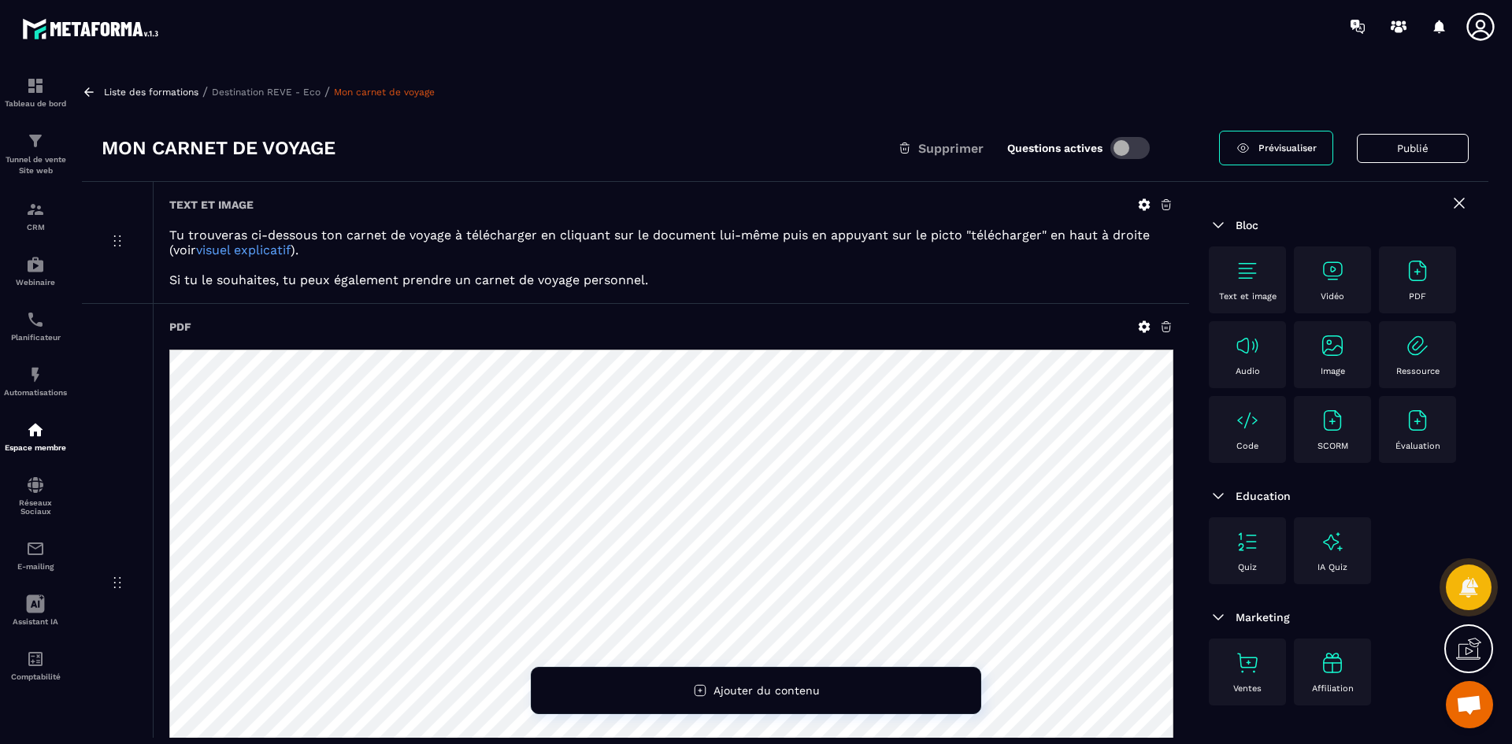
click at [283, 87] on p "Destination REVE - Eco" at bounding box center [266, 92] width 109 height 11
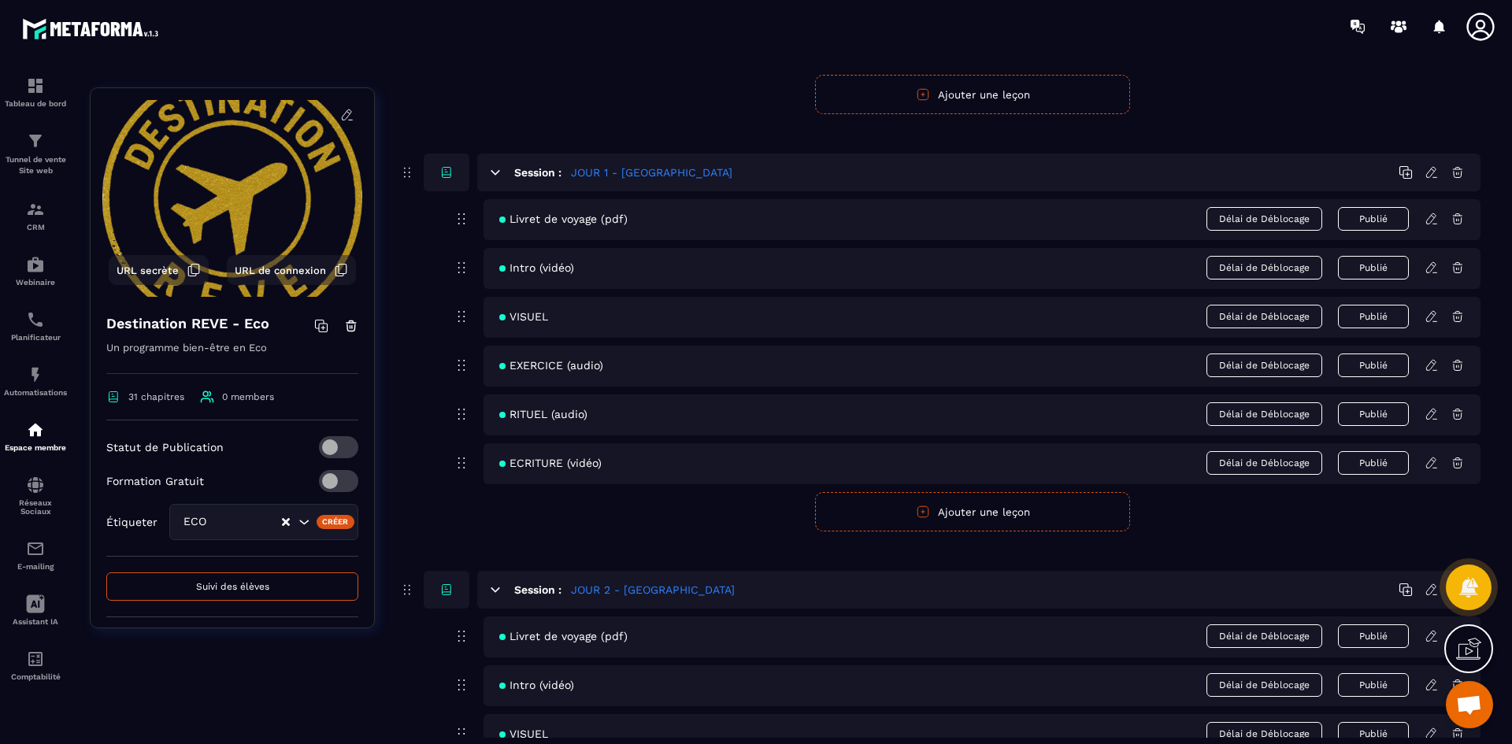
scroll to position [394, 0]
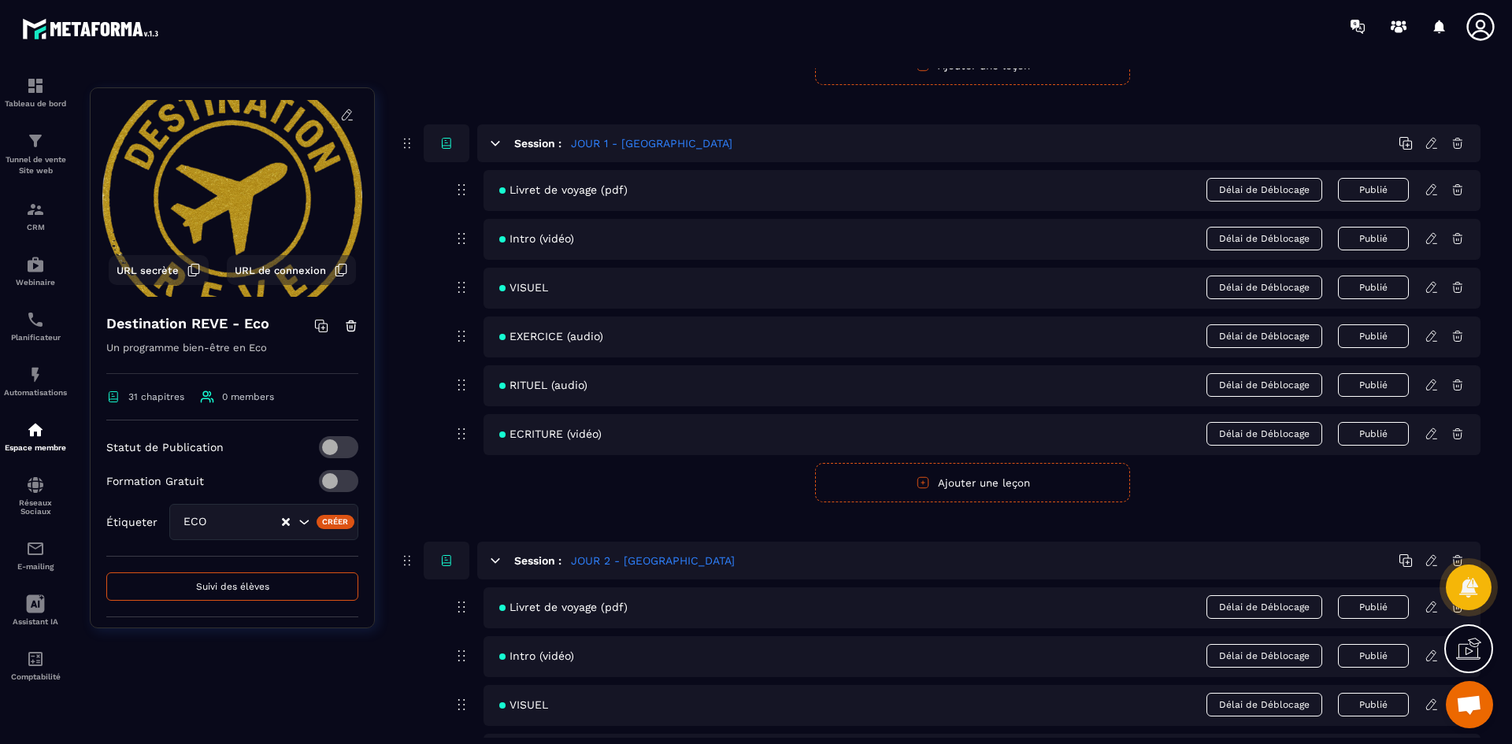
click at [1432, 192] on icon at bounding box center [1431, 190] width 14 height 14
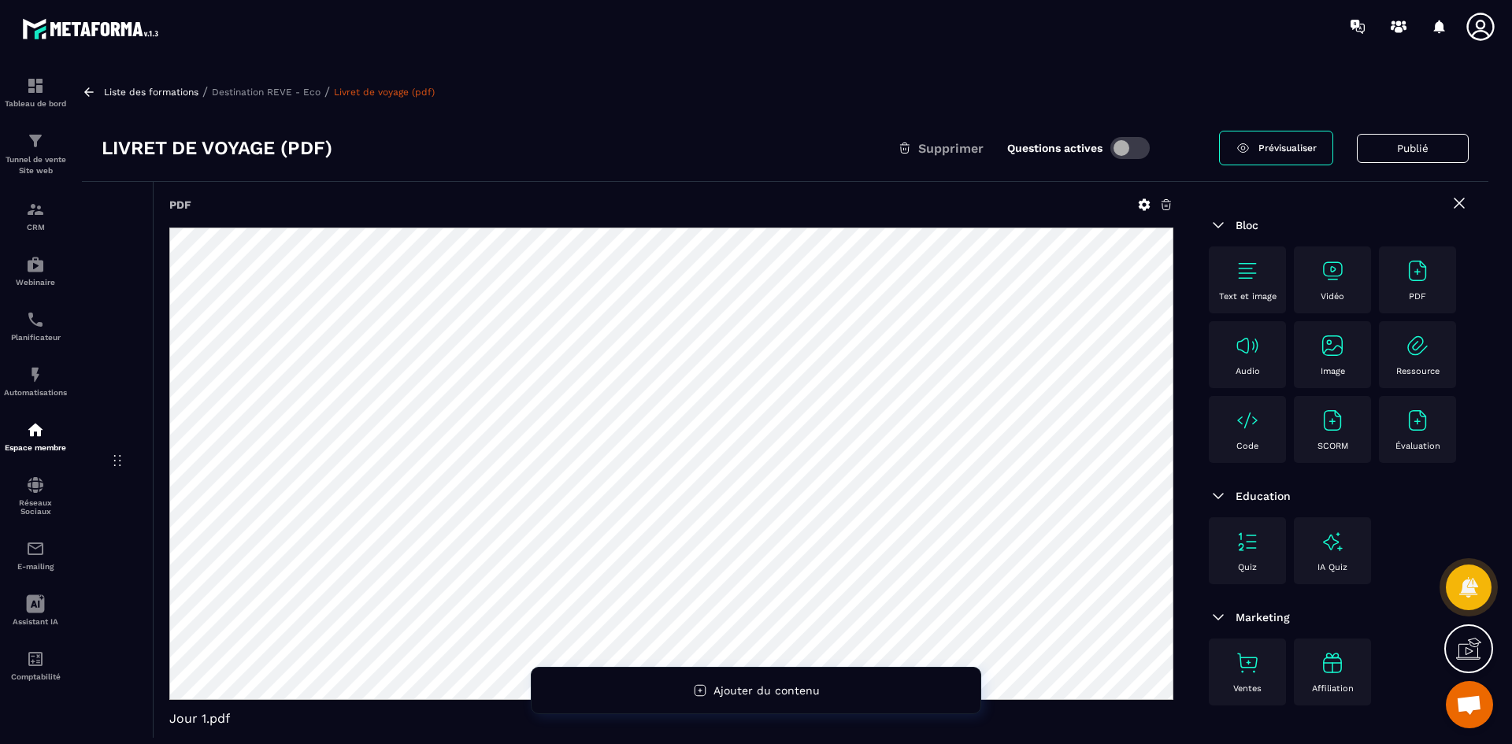
click at [262, 94] on p "Destination REVE - Eco" at bounding box center [266, 92] width 109 height 11
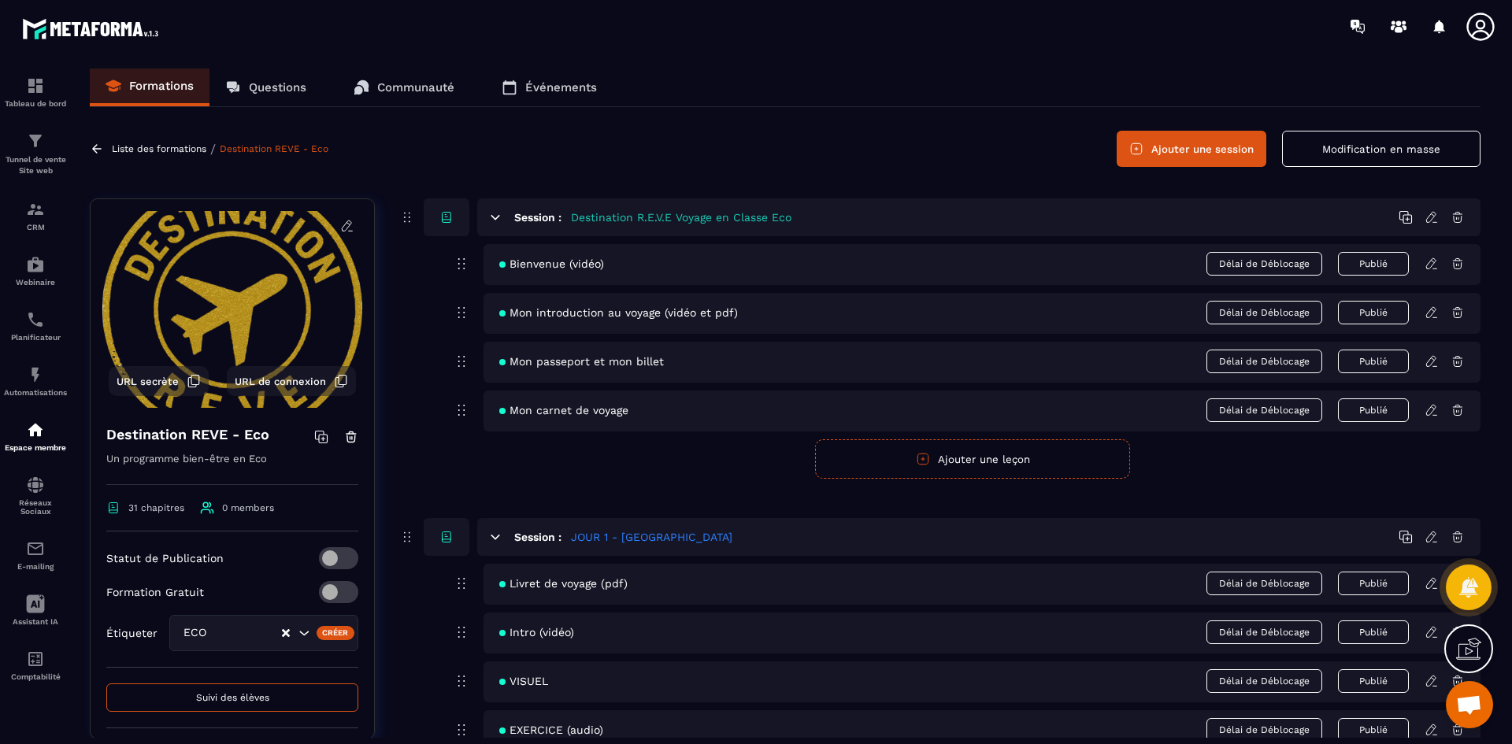
click at [1430, 365] on icon at bounding box center [1431, 361] width 14 height 14
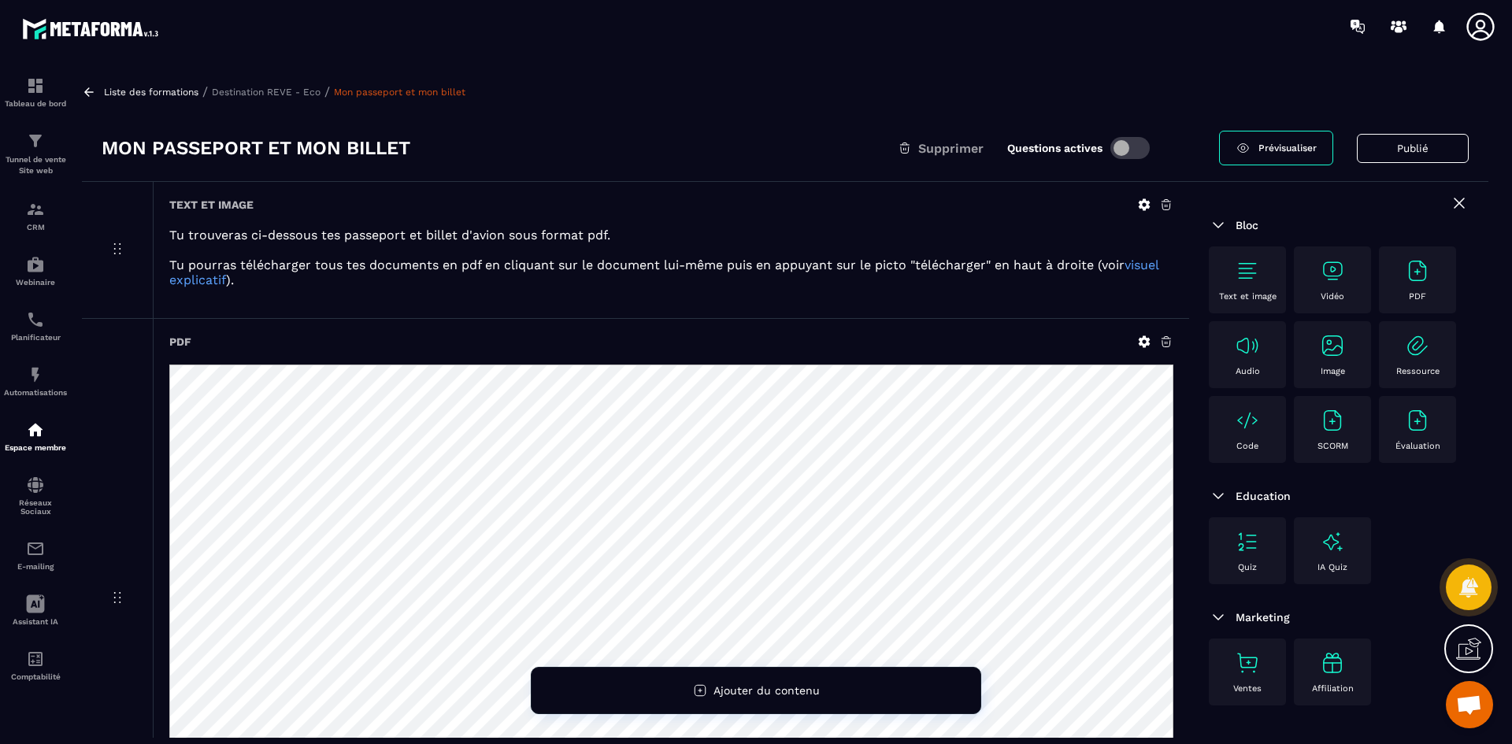
click at [288, 87] on p "Destination REVE - Eco" at bounding box center [266, 92] width 109 height 11
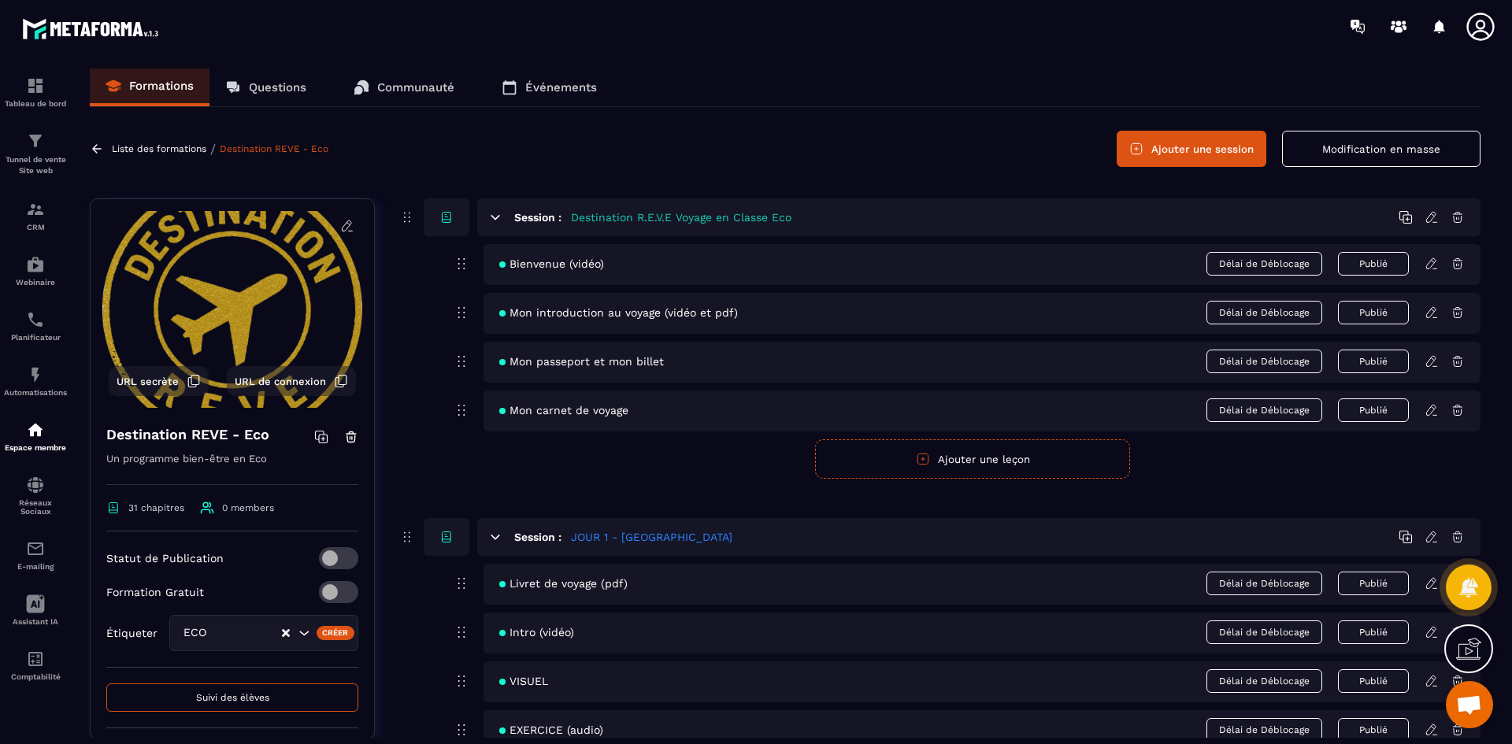
click at [1431, 408] on icon at bounding box center [1431, 410] width 14 height 14
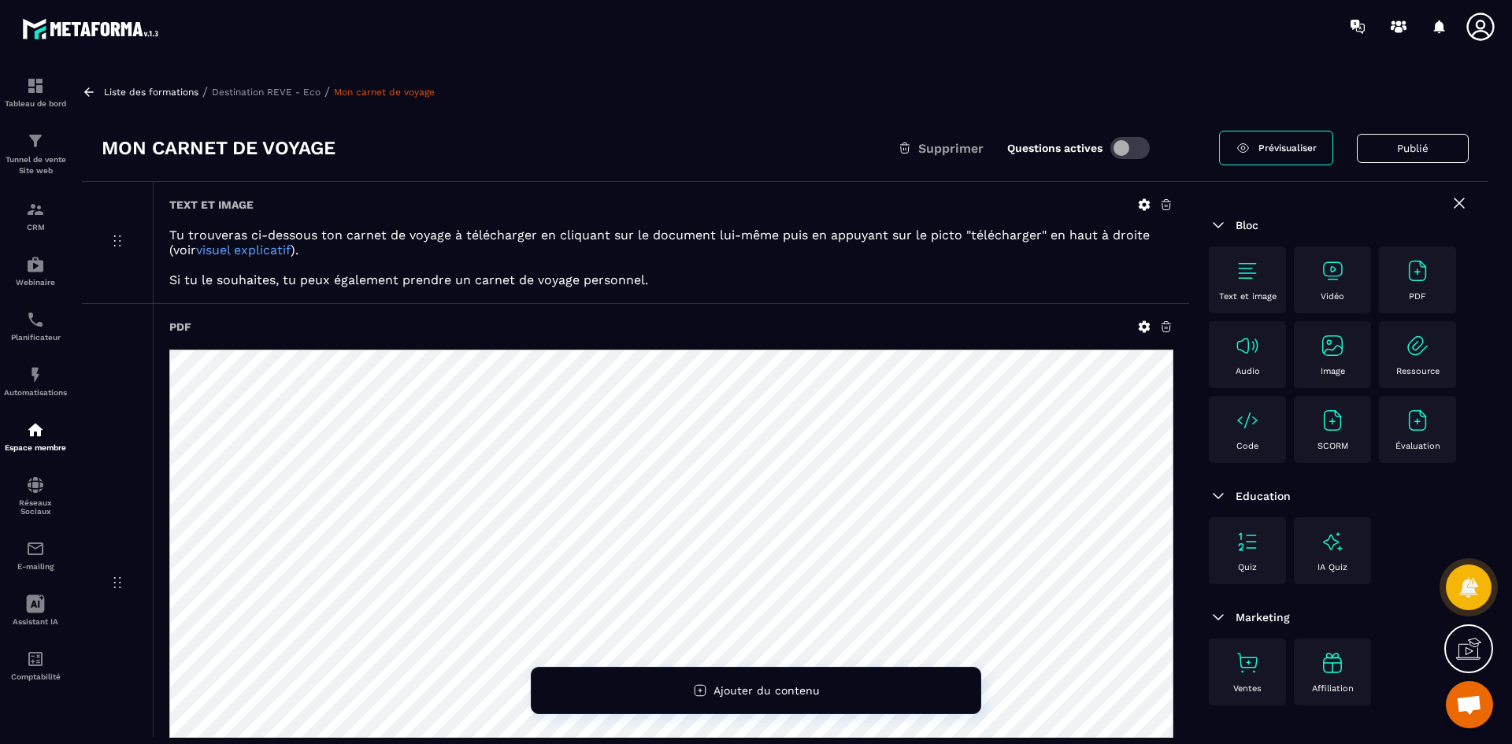
click at [1136, 147] on span at bounding box center [1129, 148] width 39 height 22
click at [294, 91] on p "Destination REVE - Eco" at bounding box center [266, 92] width 109 height 11
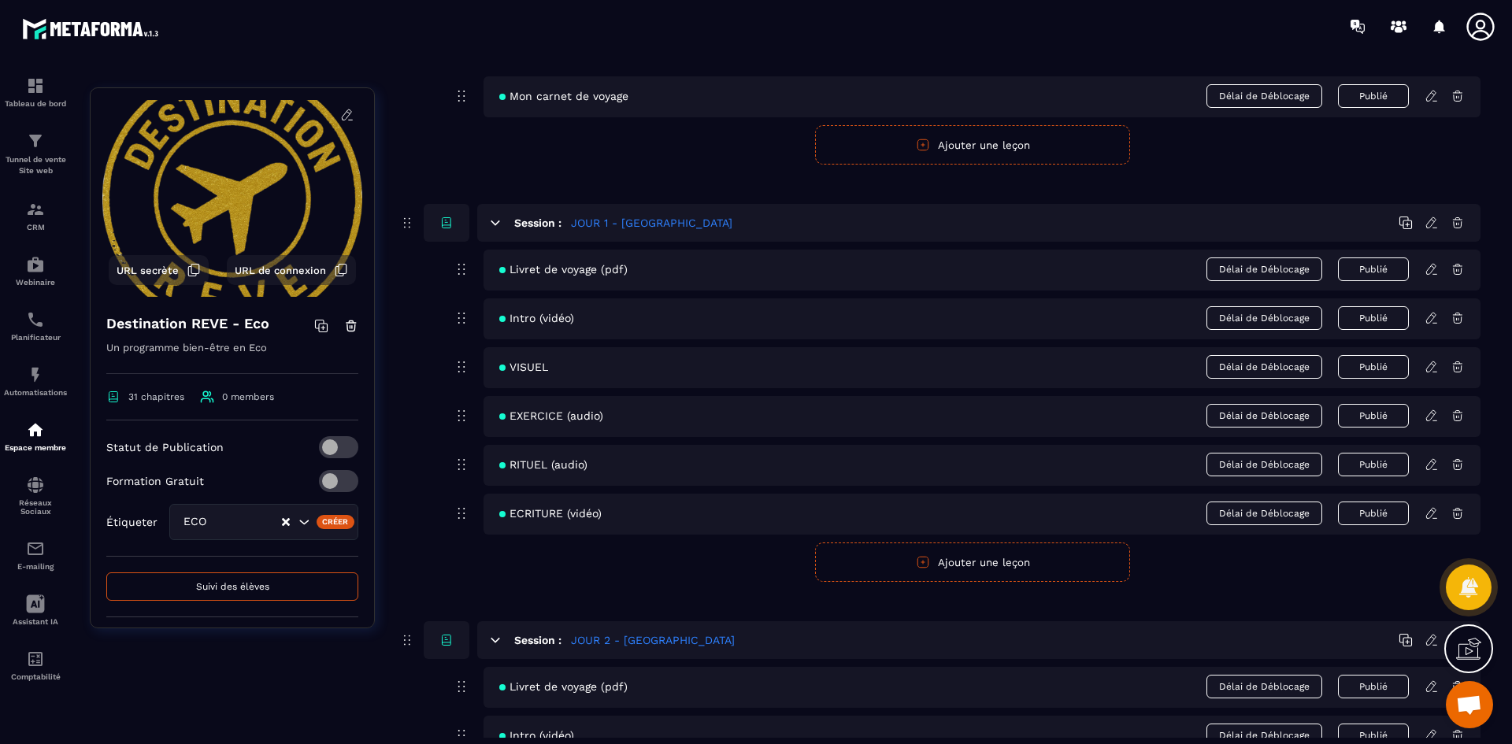
scroll to position [315, 0]
click at [1428, 272] on icon at bounding box center [1431, 268] width 14 height 14
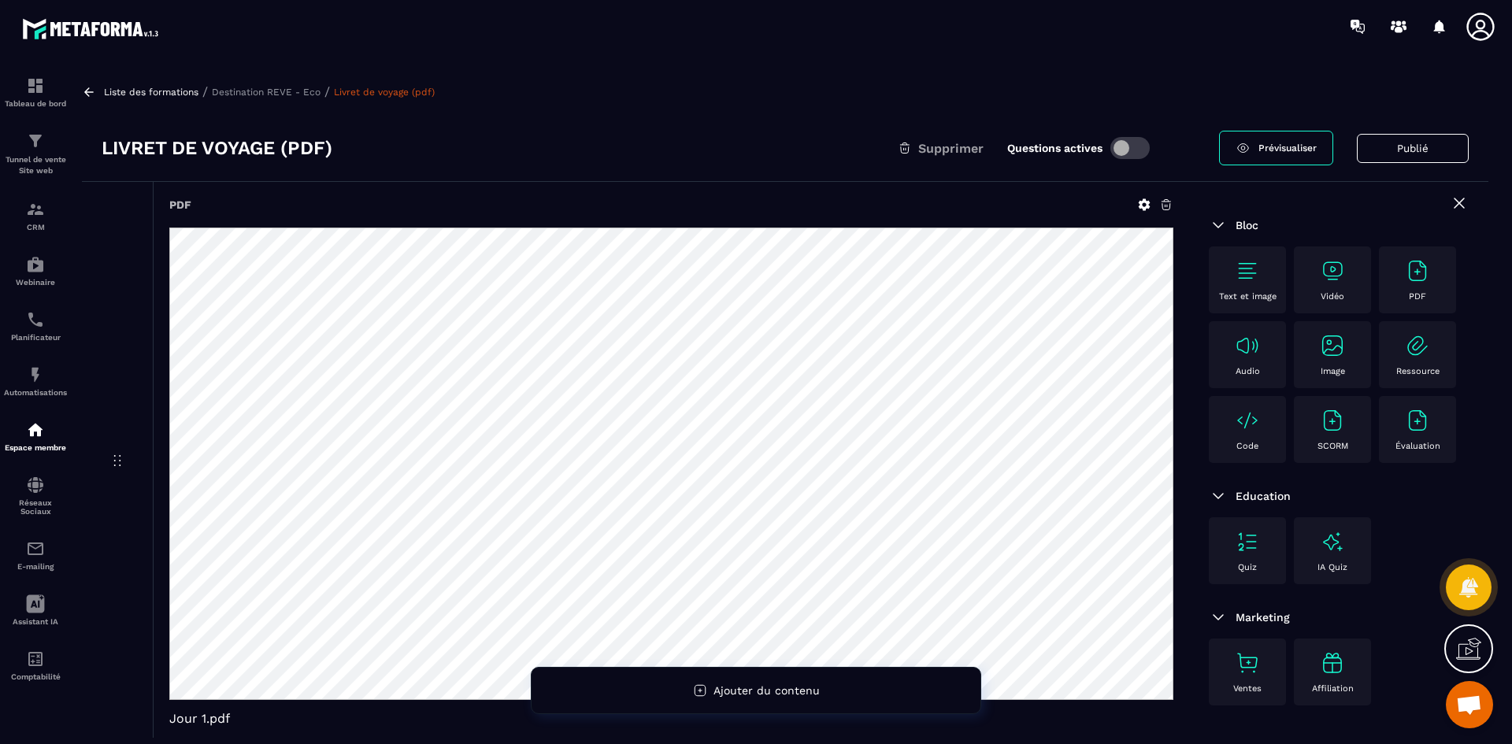
click at [1120, 144] on span at bounding box center [1129, 148] width 39 height 22
click at [296, 92] on p "Destination REVE - Eco" at bounding box center [266, 92] width 109 height 11
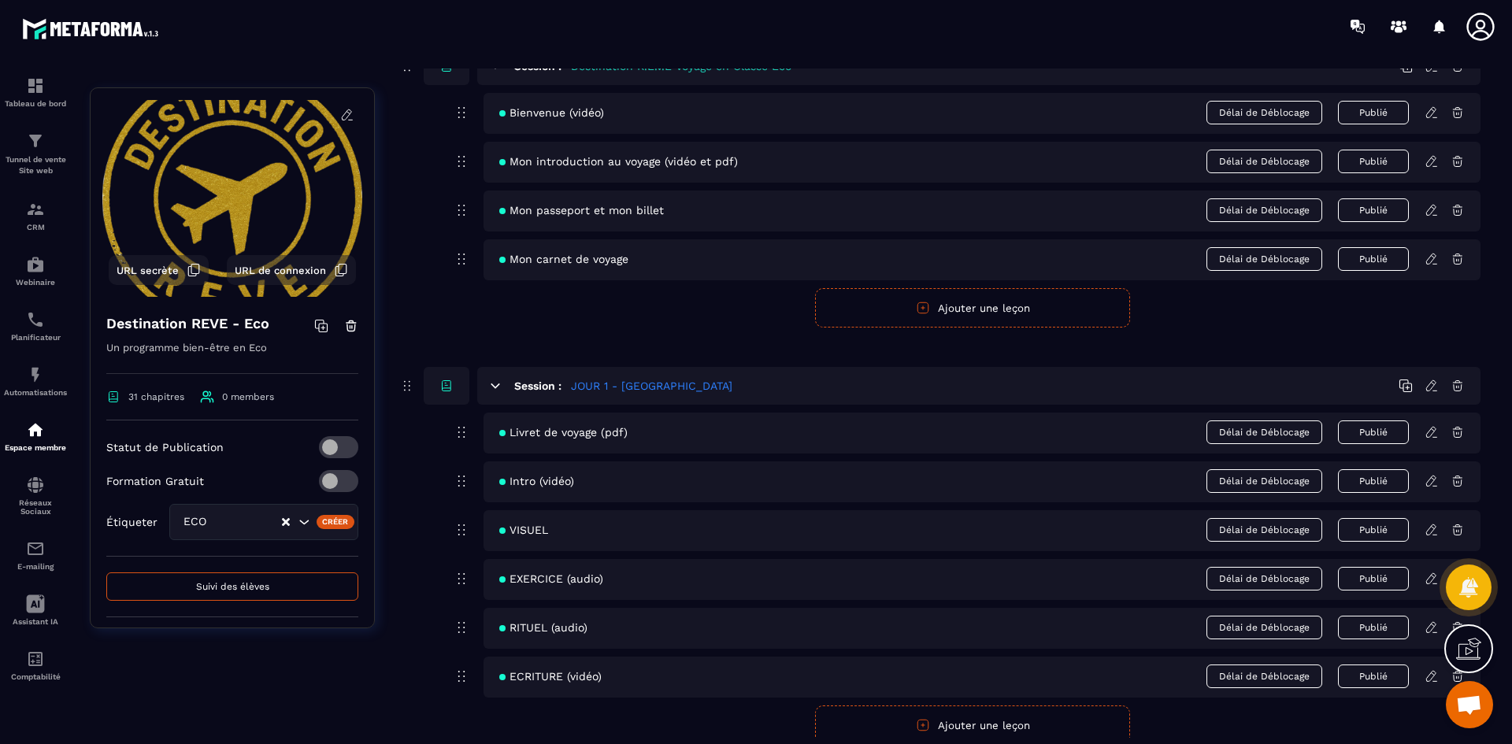
scroll to position [157, 0]
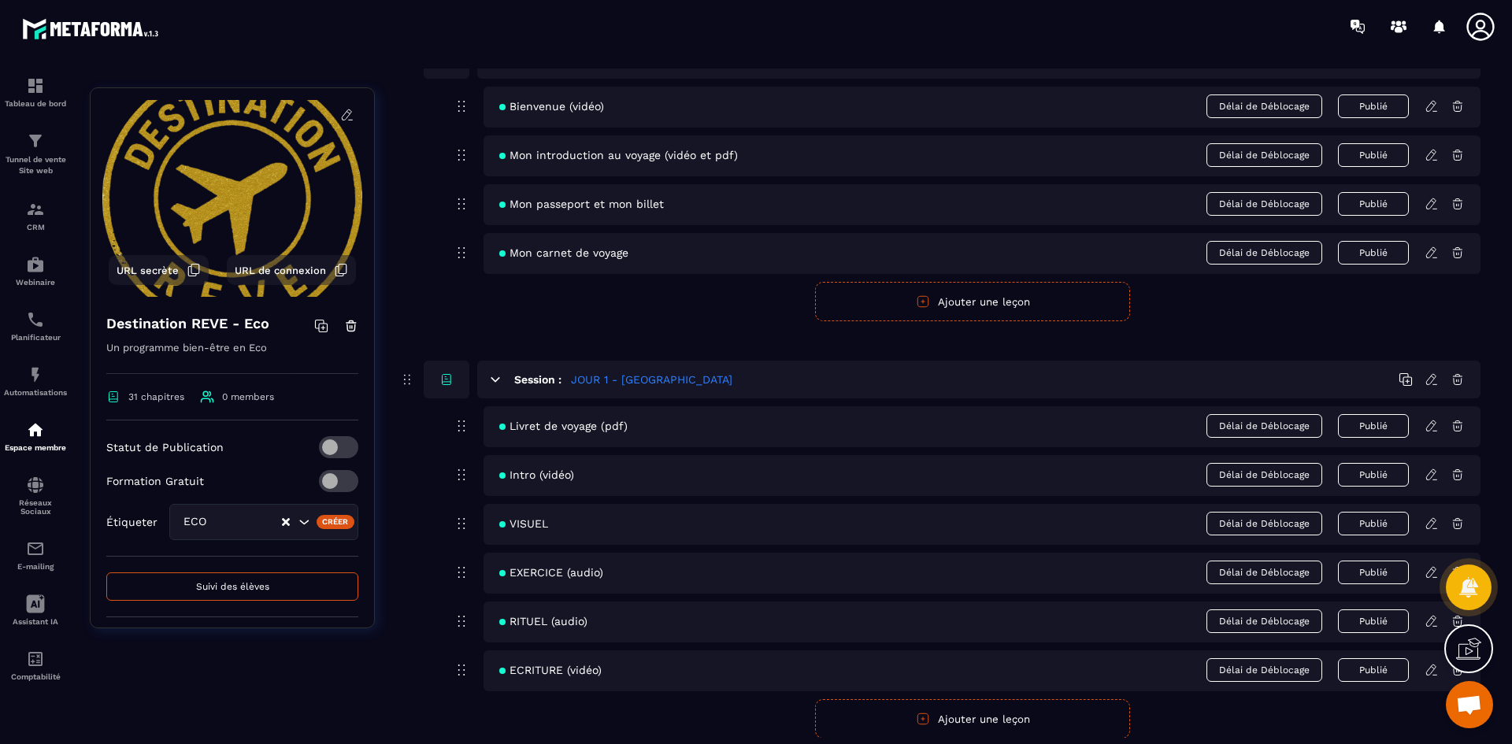
click at [1431, 481] on icon at bounding box center [1431, 475] width 14 height 14
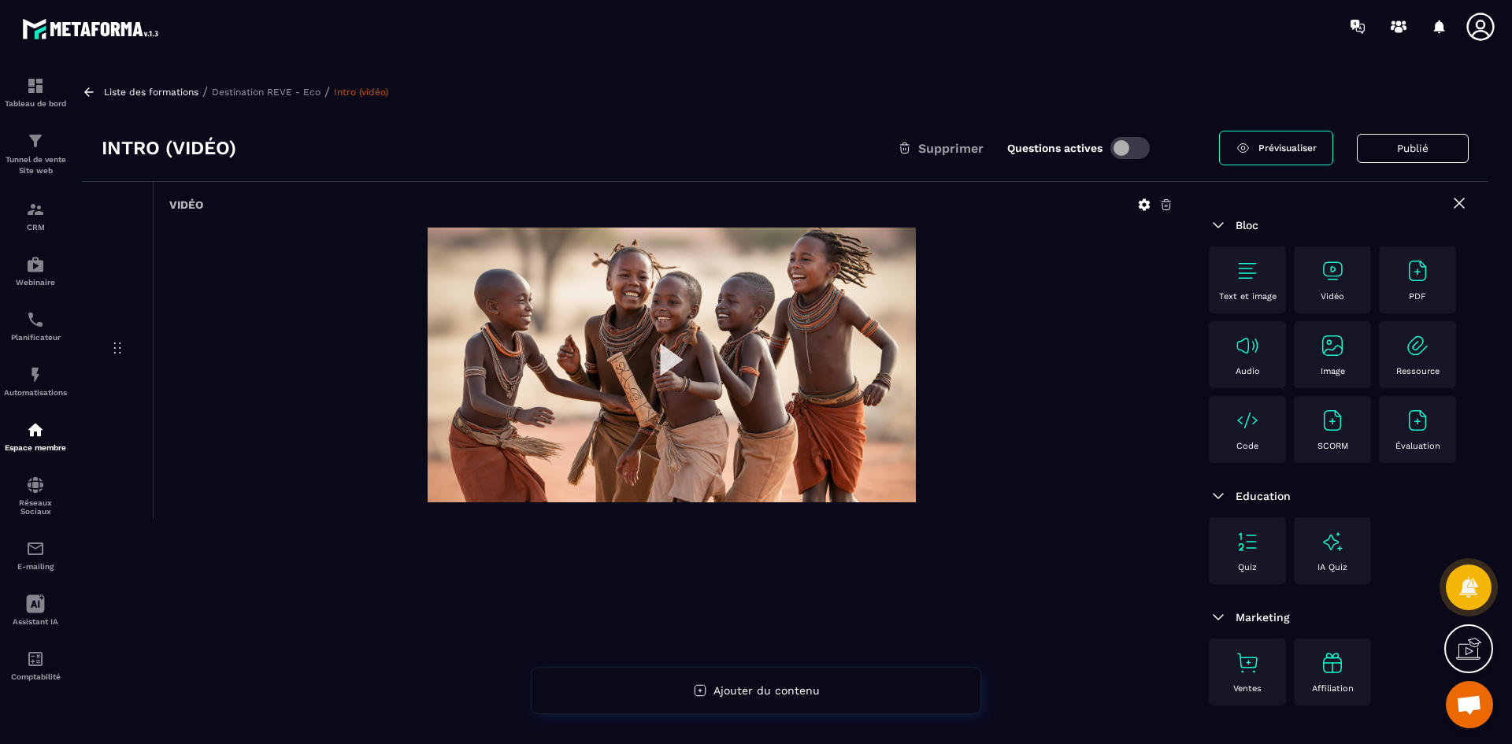
click at [1120, 143] on span at bounding box center [1129, 148] width 39 height 22
click at [262, 93] on p "Destination REVE - Eco" at bounding box center [266, 92] width 109 height 11
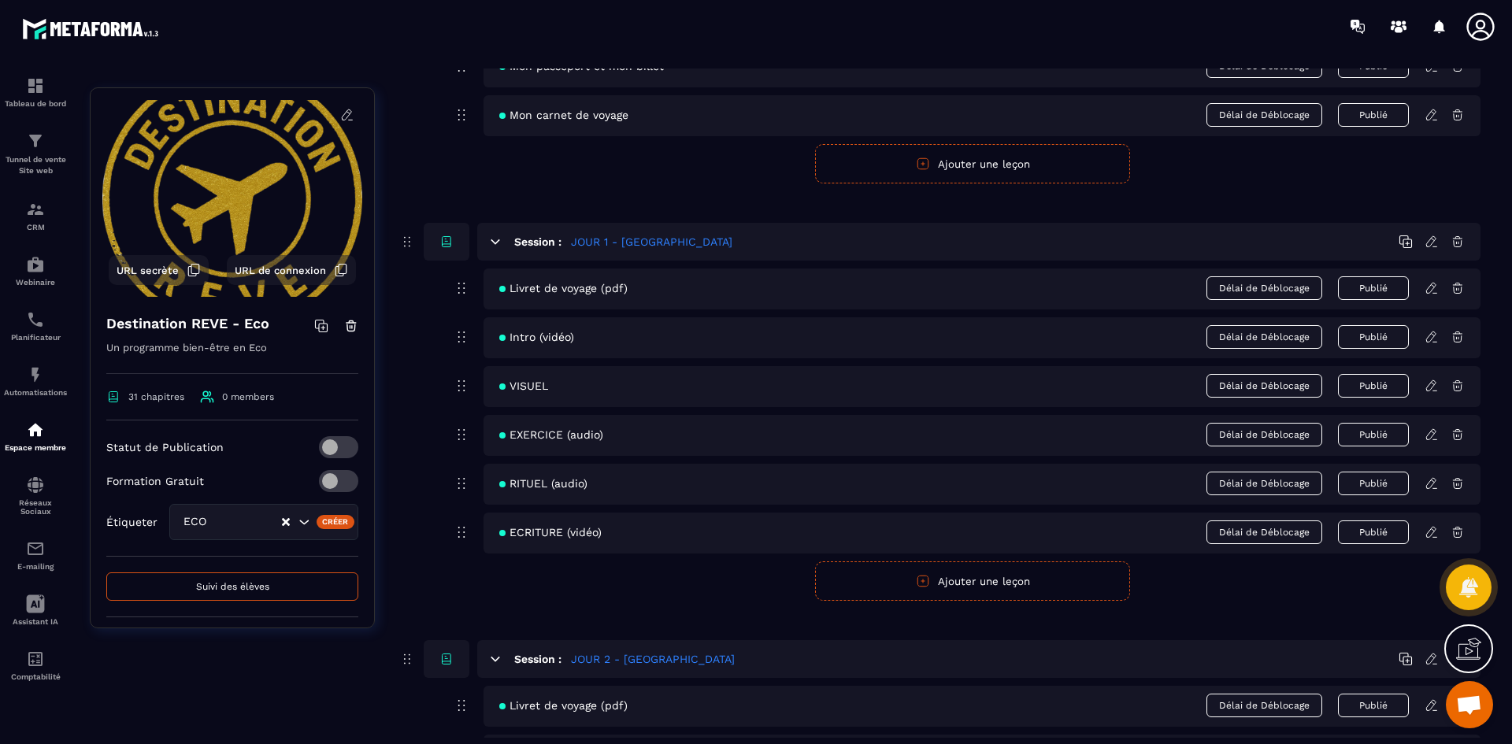
scroll to position [315, 0]
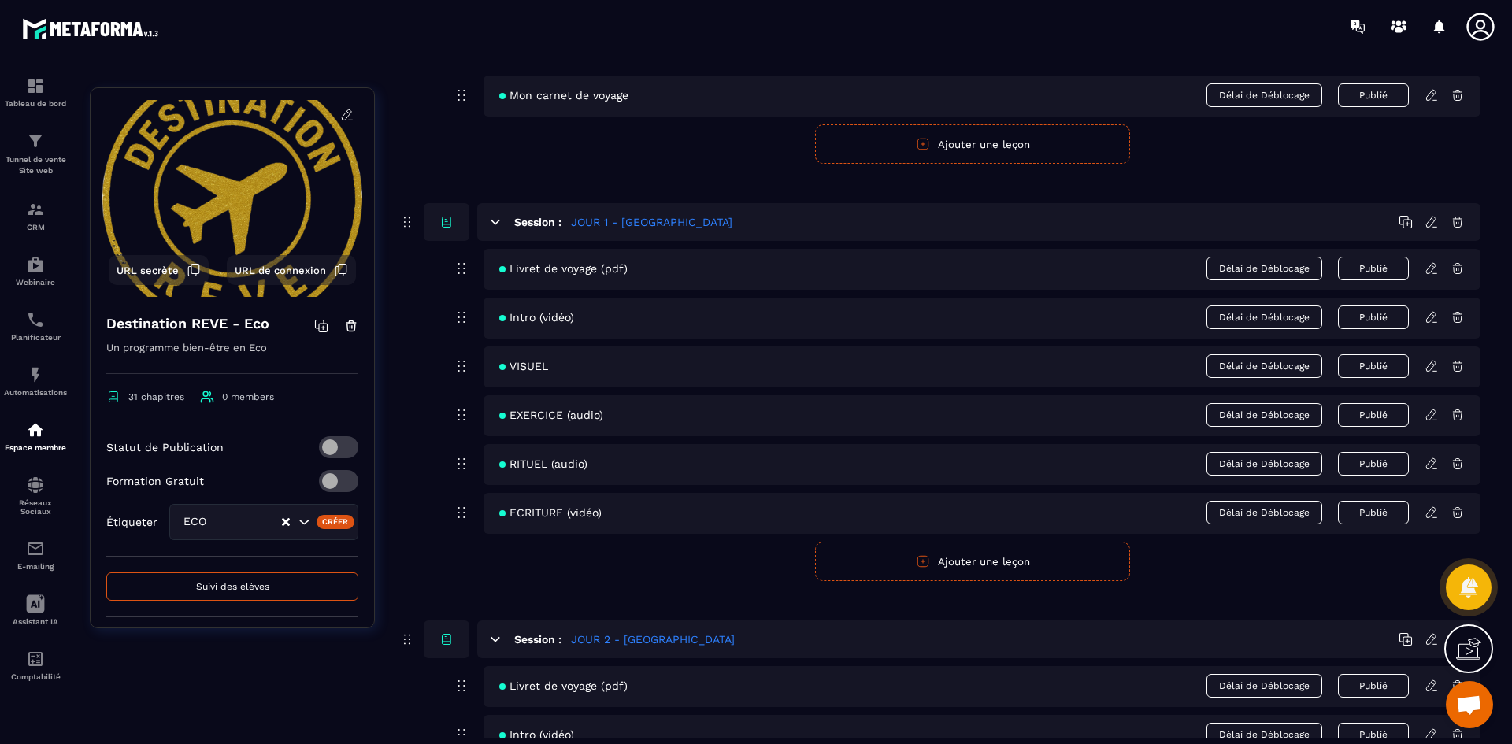
click at [1428, 367] on icon at bounding box center [1431, 366] width 14 height 14
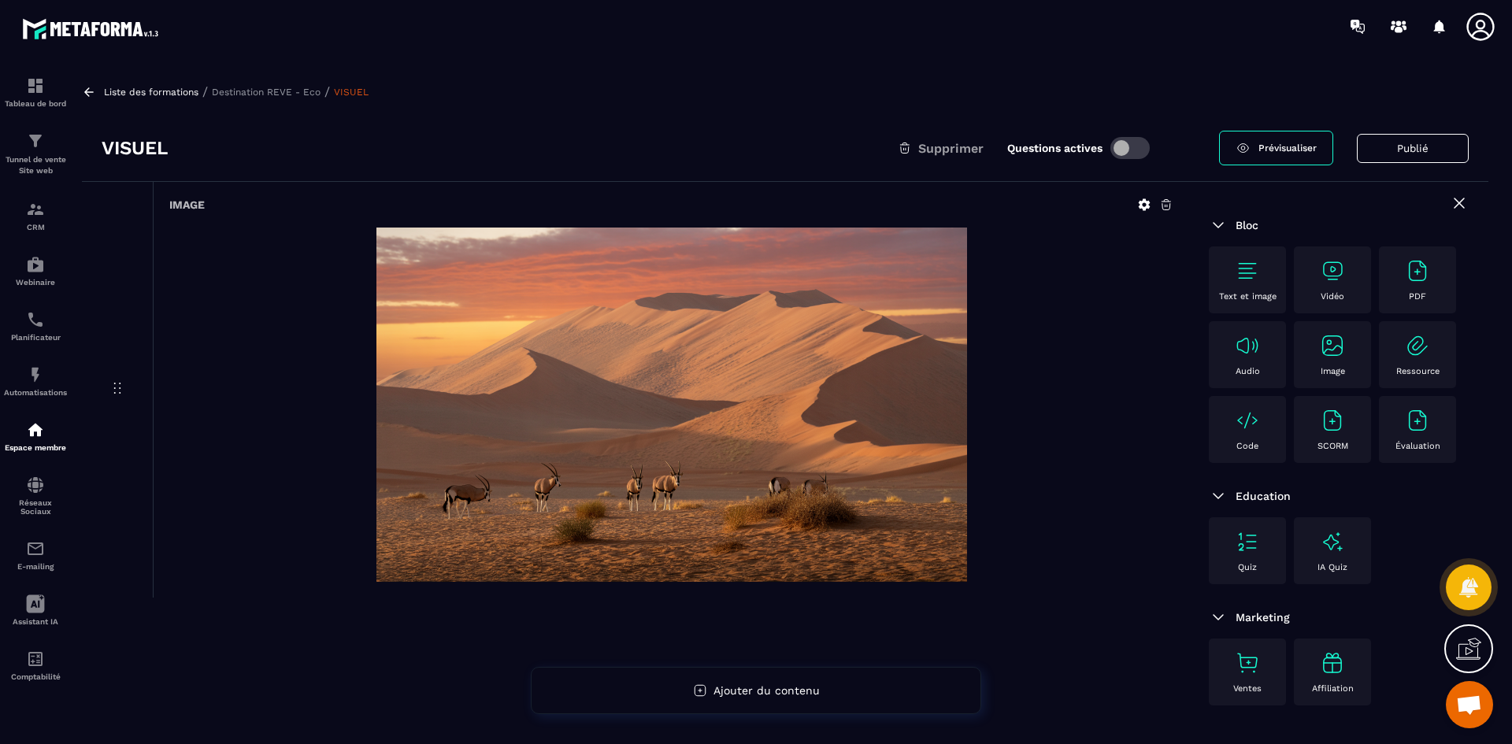
click at [1127, 139] on span at bounding box center [1129, 148] width 39 height 22
click at [289, 87] on p "Destination REVE - Eco" at bounding box center [266, 92] width 109 height 11
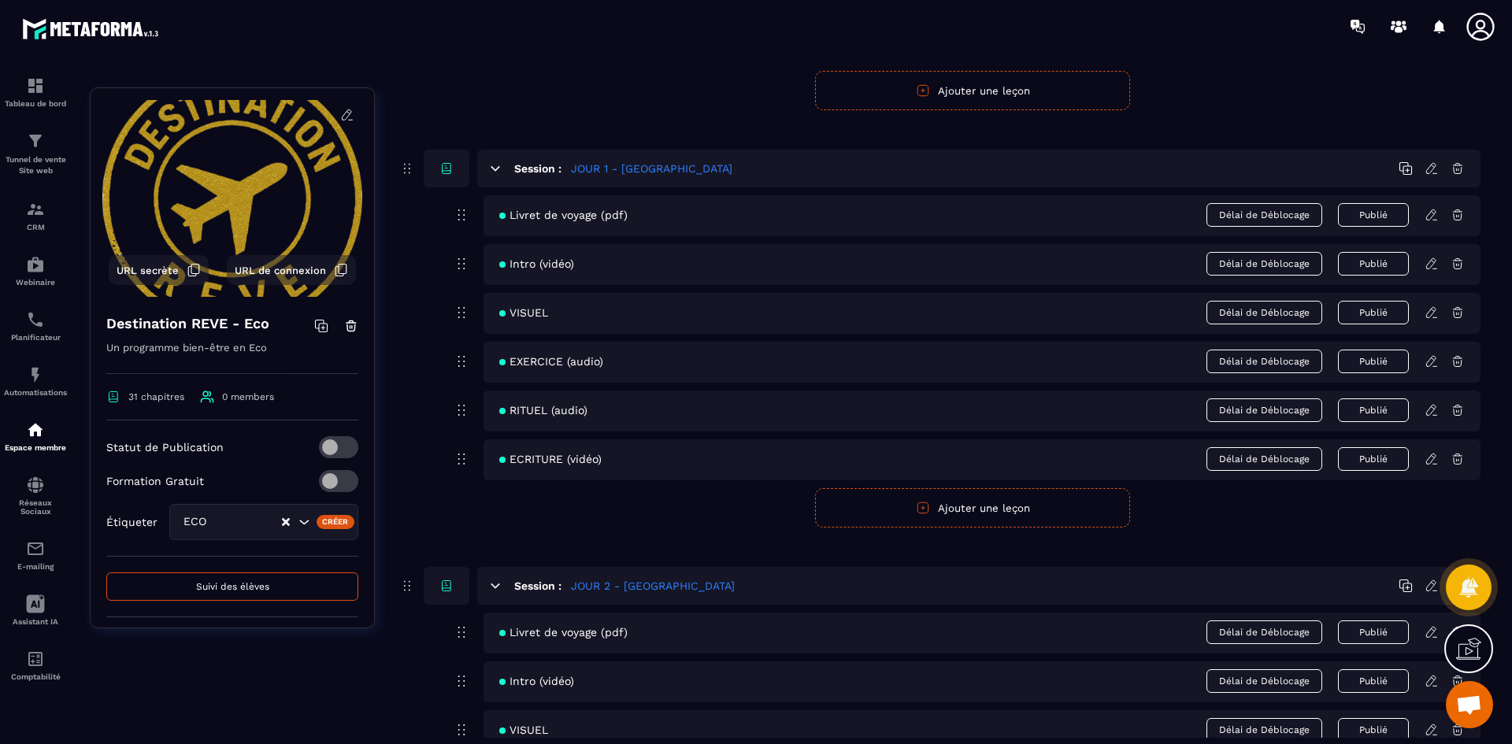
scroll to position [472, 0]
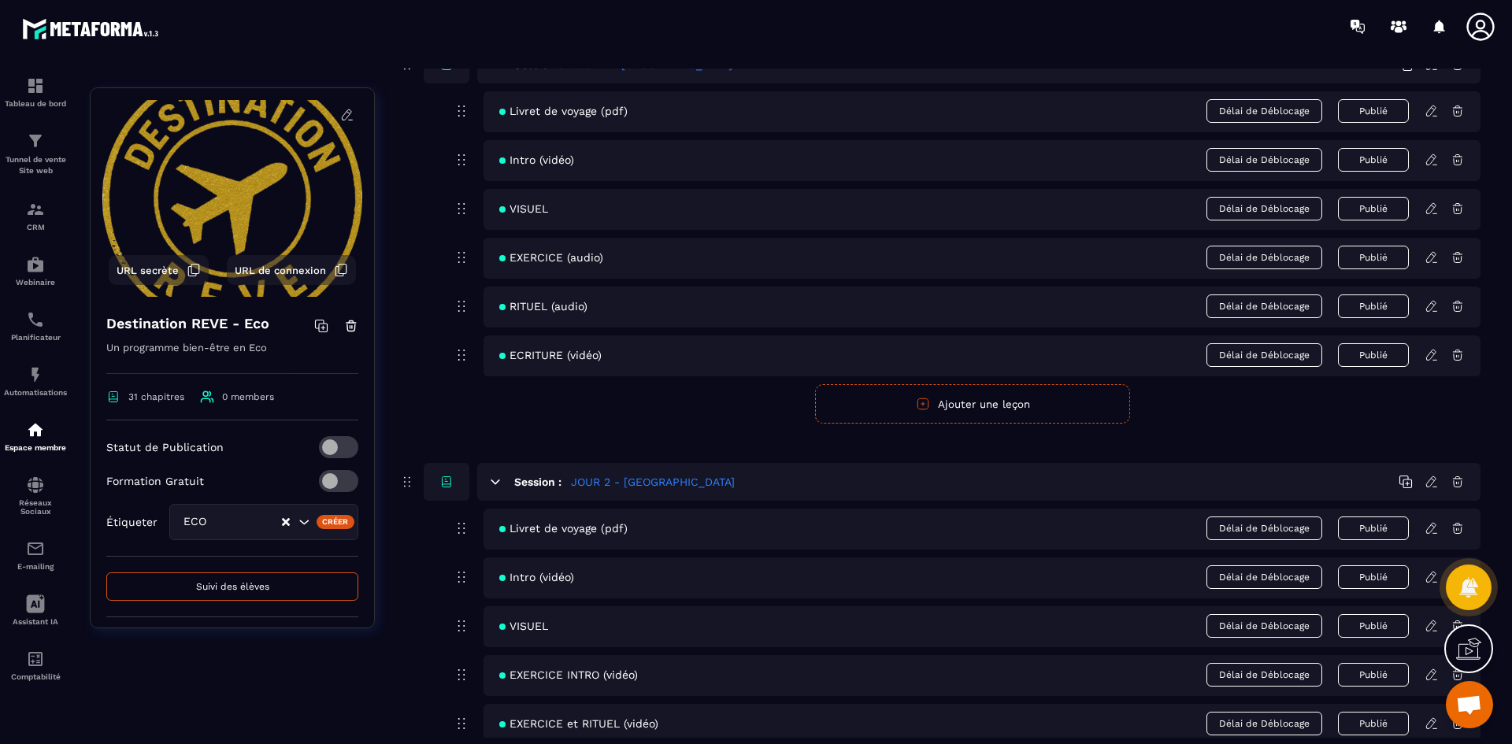
click at [1431, 258] on icon at bounding box center [1431, 257] width 14 height 14
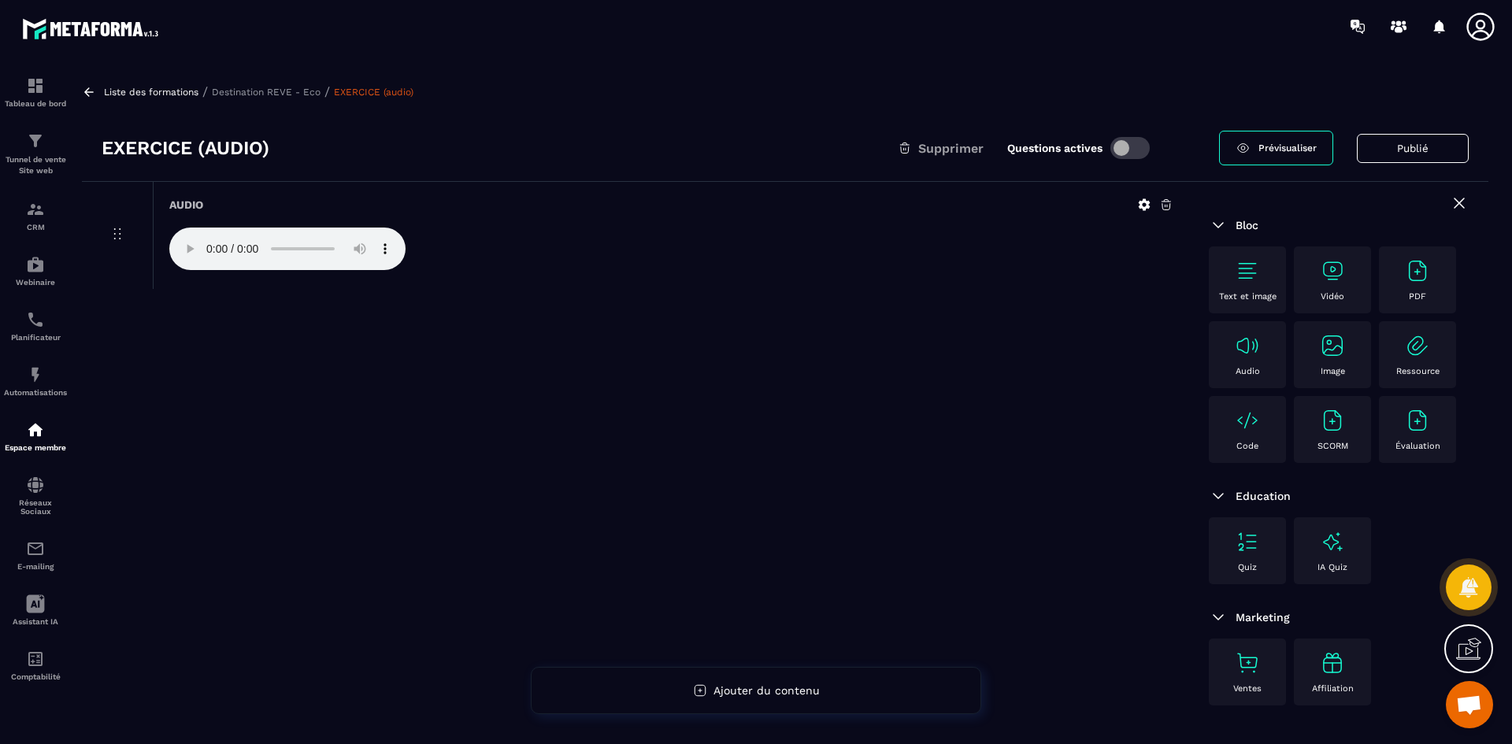
click at [1133, 145] on span at bounding box center [1129, 148] width 39 height 22
click at [307, 91] on p "Destination REVE - Eco" at bounding box center [266, 92] width 109 height 11
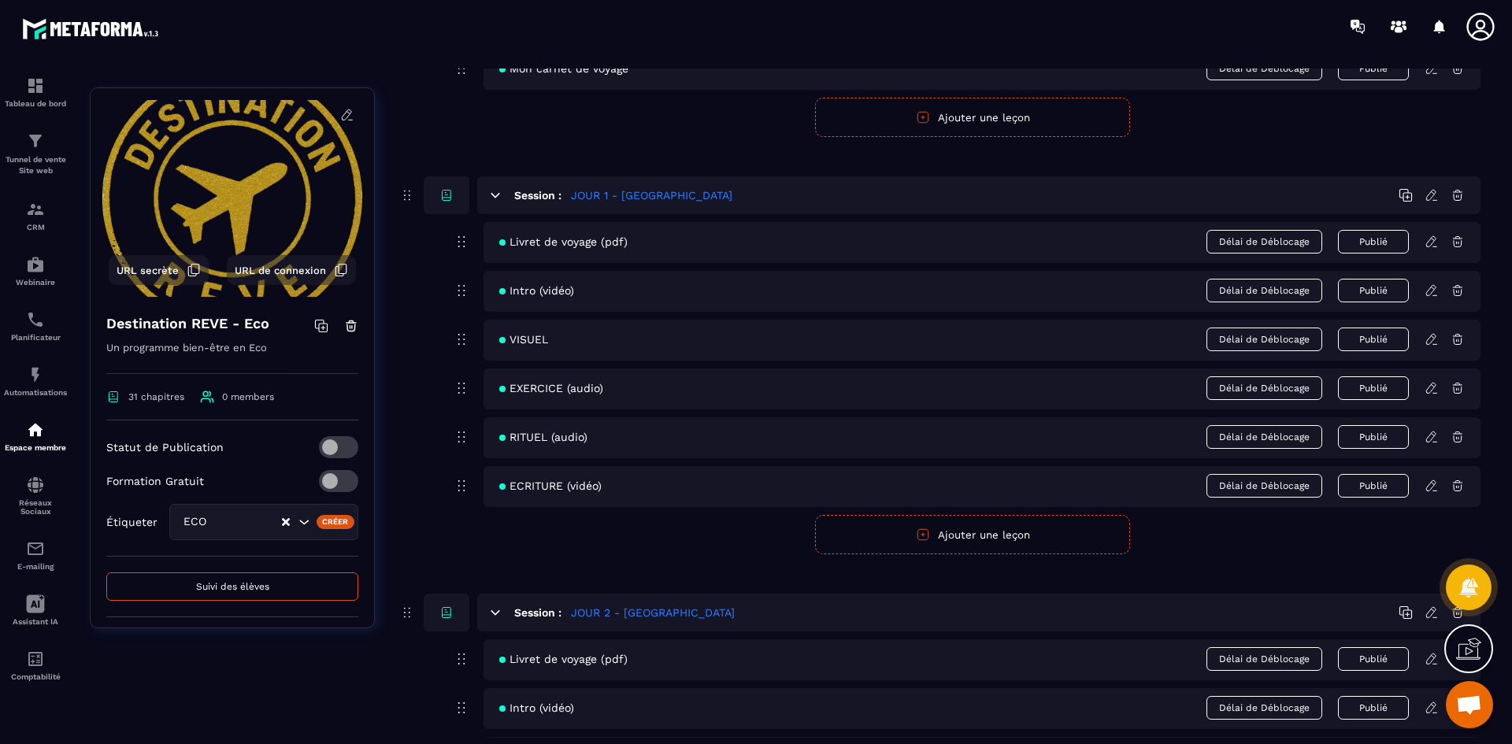
scroll to position [394, 0]
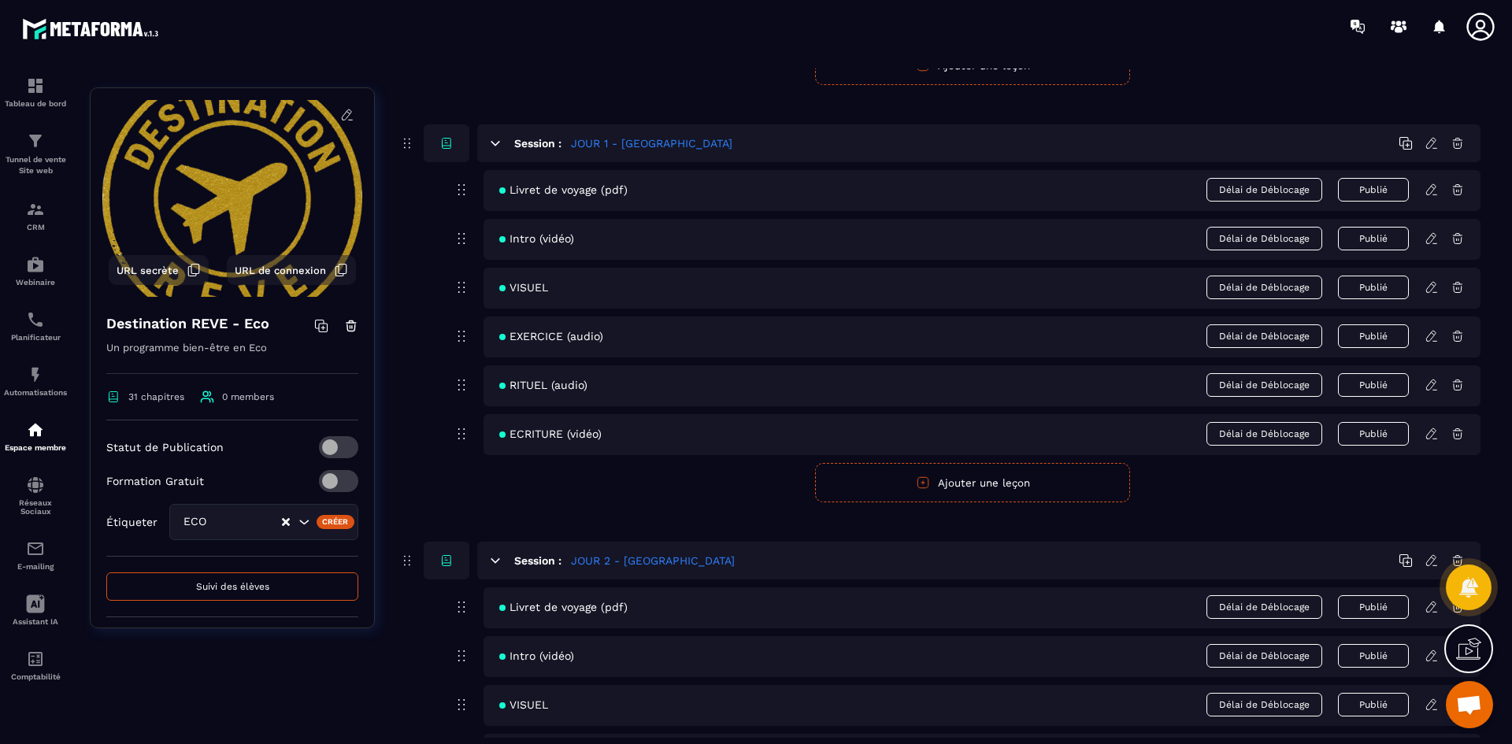
click at [1431, 335] on icon at bounding box center [1431, 336] width 14 height 14
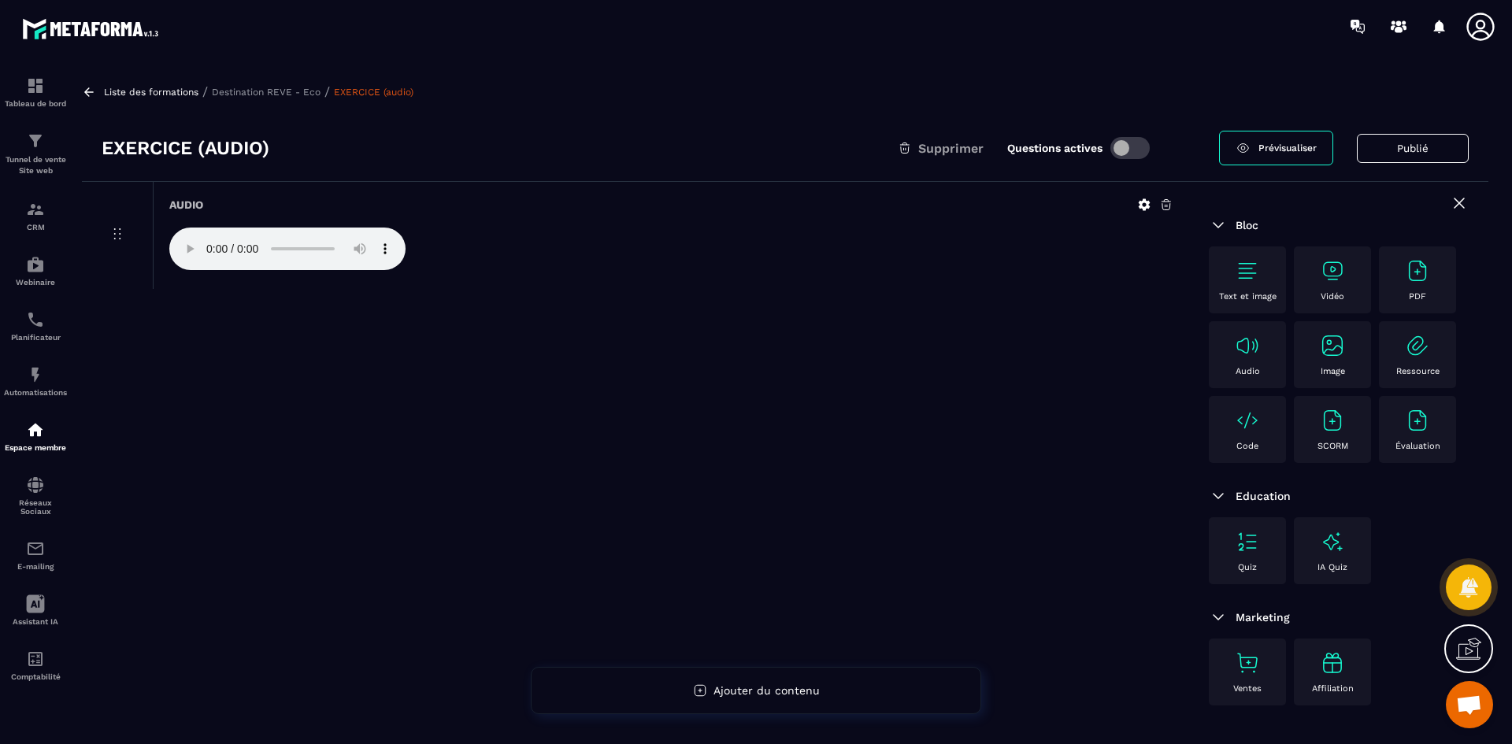
click at [1243, 270] on img at bounding box center [1247, 270] width 25 height 25
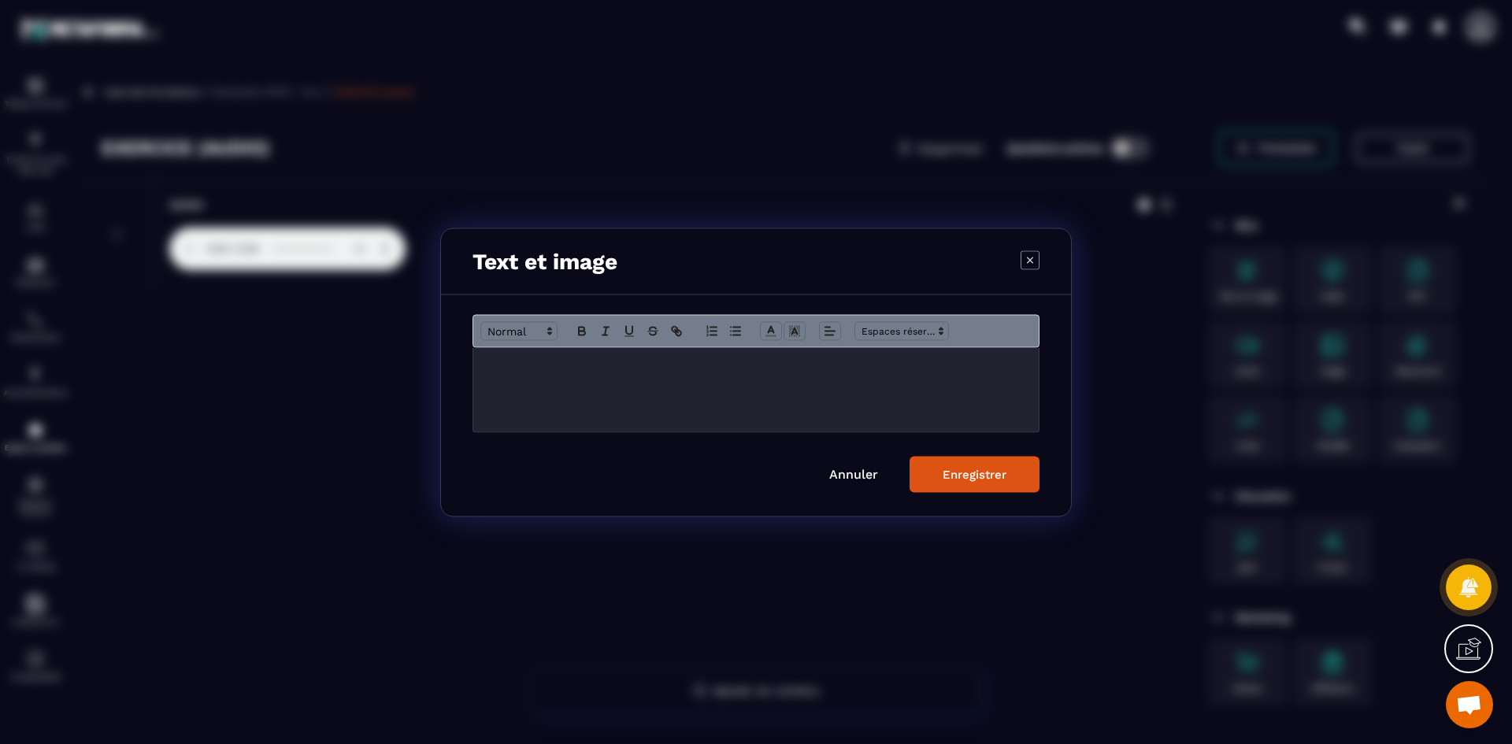
click at [595, 379] on div "Modal window" at bounding box center [755, 389] width 565 height 84
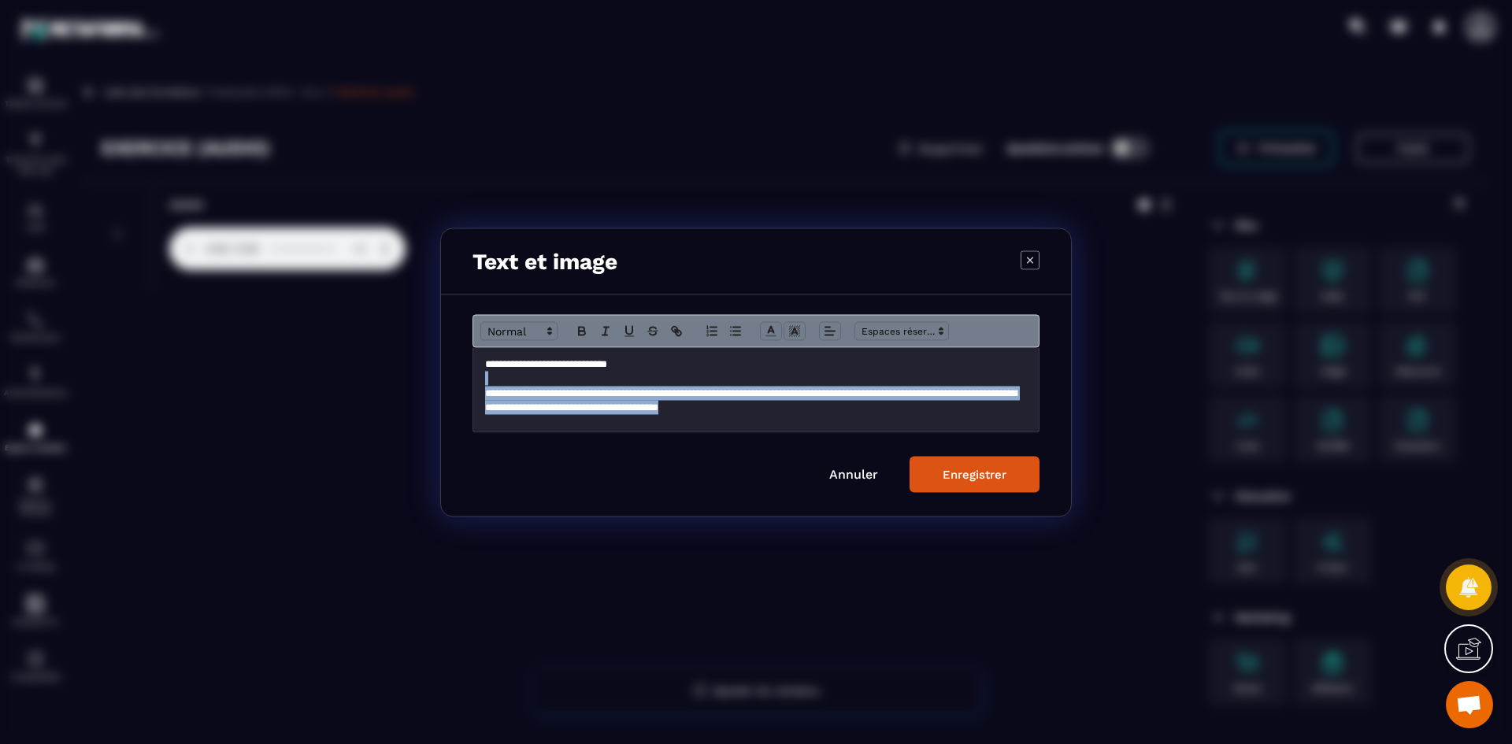
drag, startPoint x: 875, startPoint y: 408, endPoint x: 481, endPoint y: 385, distance: 394.3
click at [481, 385] on div "**********" at bounding box center [755, 389] width 565 height 84
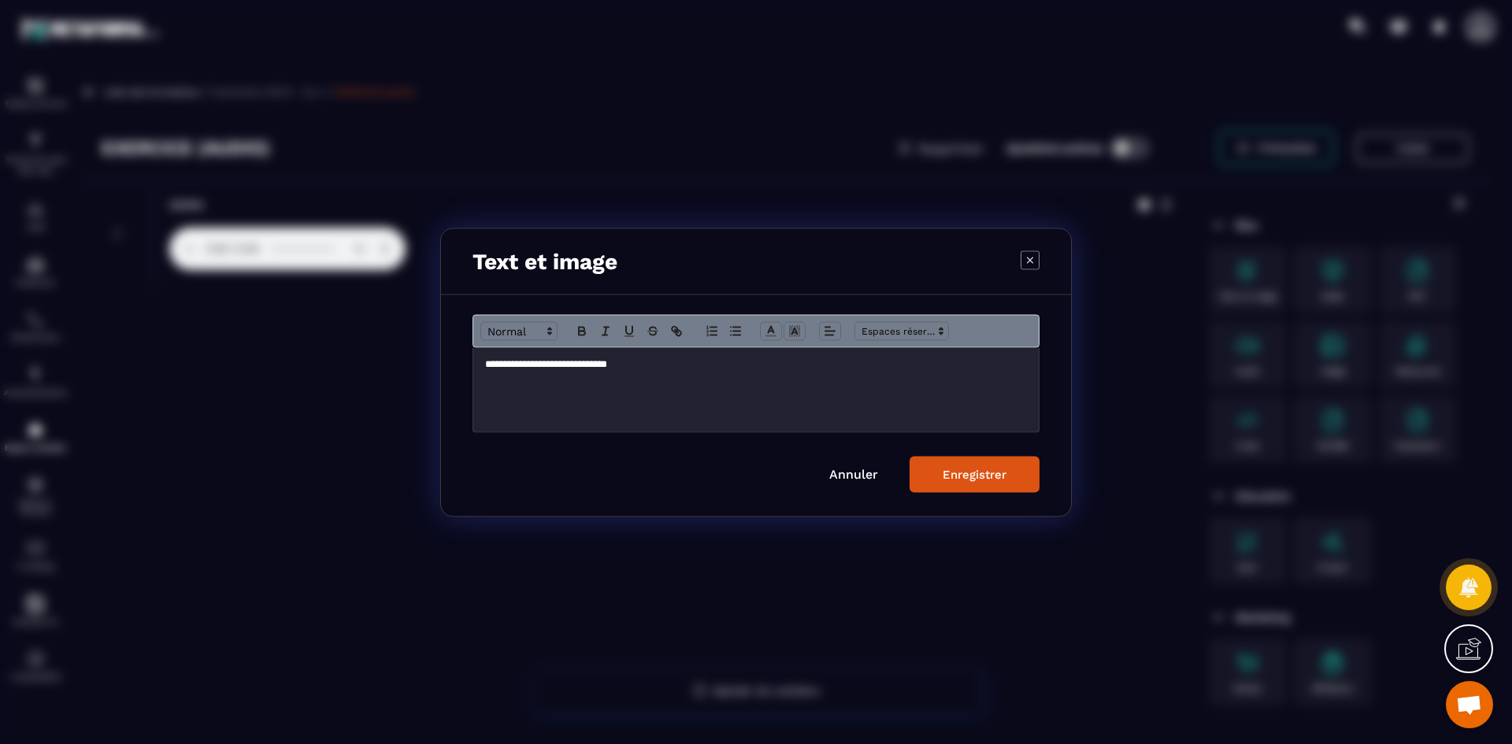
click at [945, 470] on div "Enregistrer" at bounding box center [974, 474] width 64 height 14
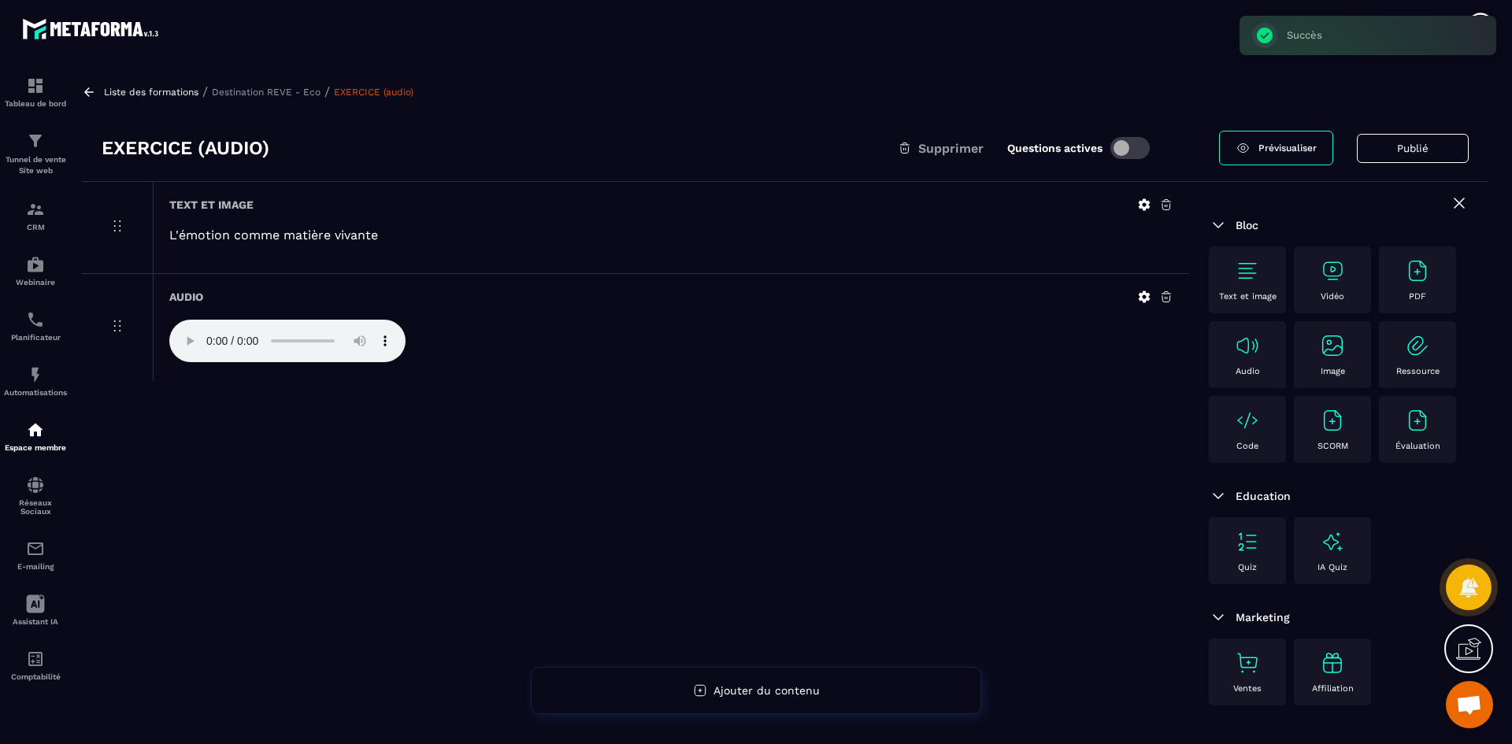
click at [503, 451] on div "Text et image L'émotion comme matière vivante Audio" at bounding box center [635, 503] width 1107 height 642
click at [741, 480] on div "Text et image L'émotion comme matière vivante Audio" at bounding box center [635, 503] width 1107 height 642
click at [263, 90] on p "Destination REVE - Eco" at bounding box center [266, 92] width 109 height 11
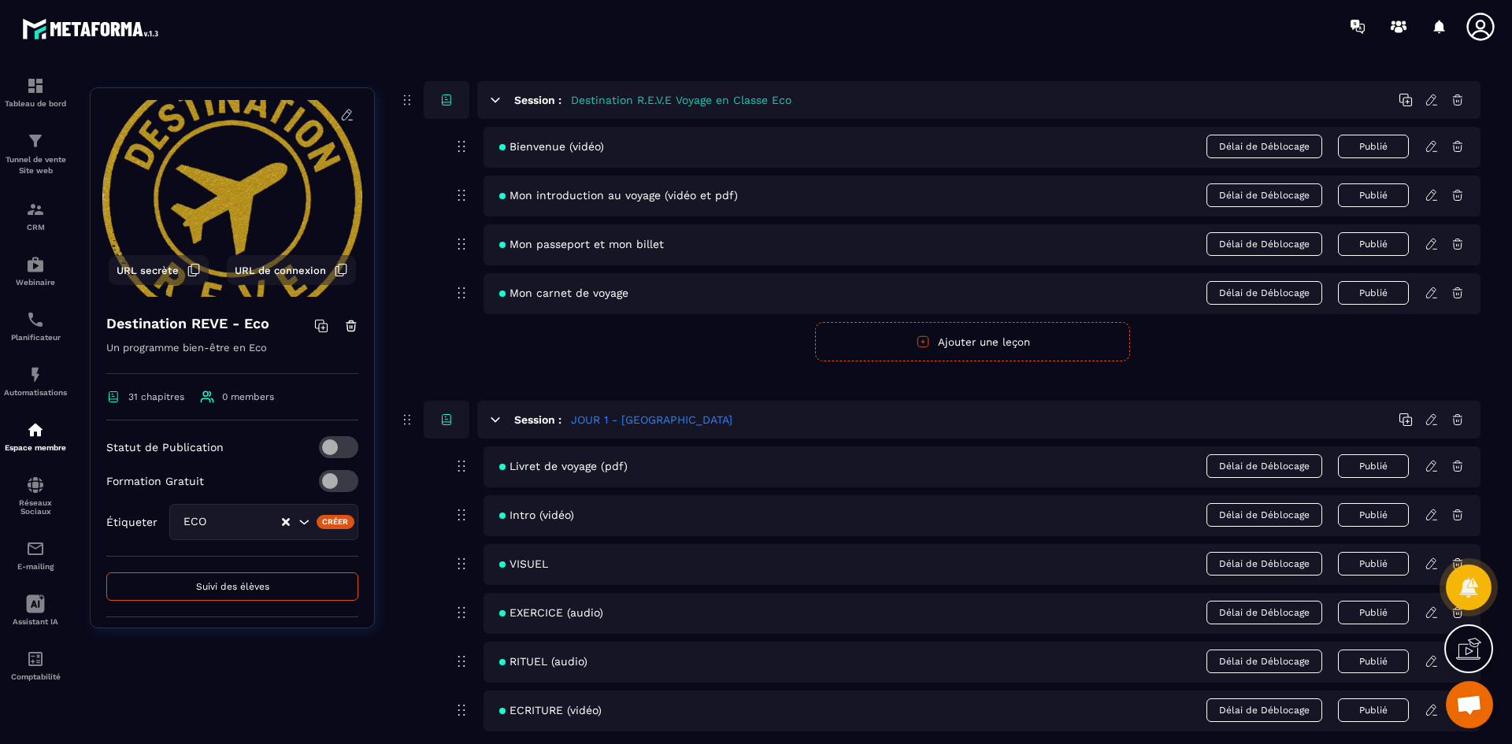
scroll to position [236, 0]
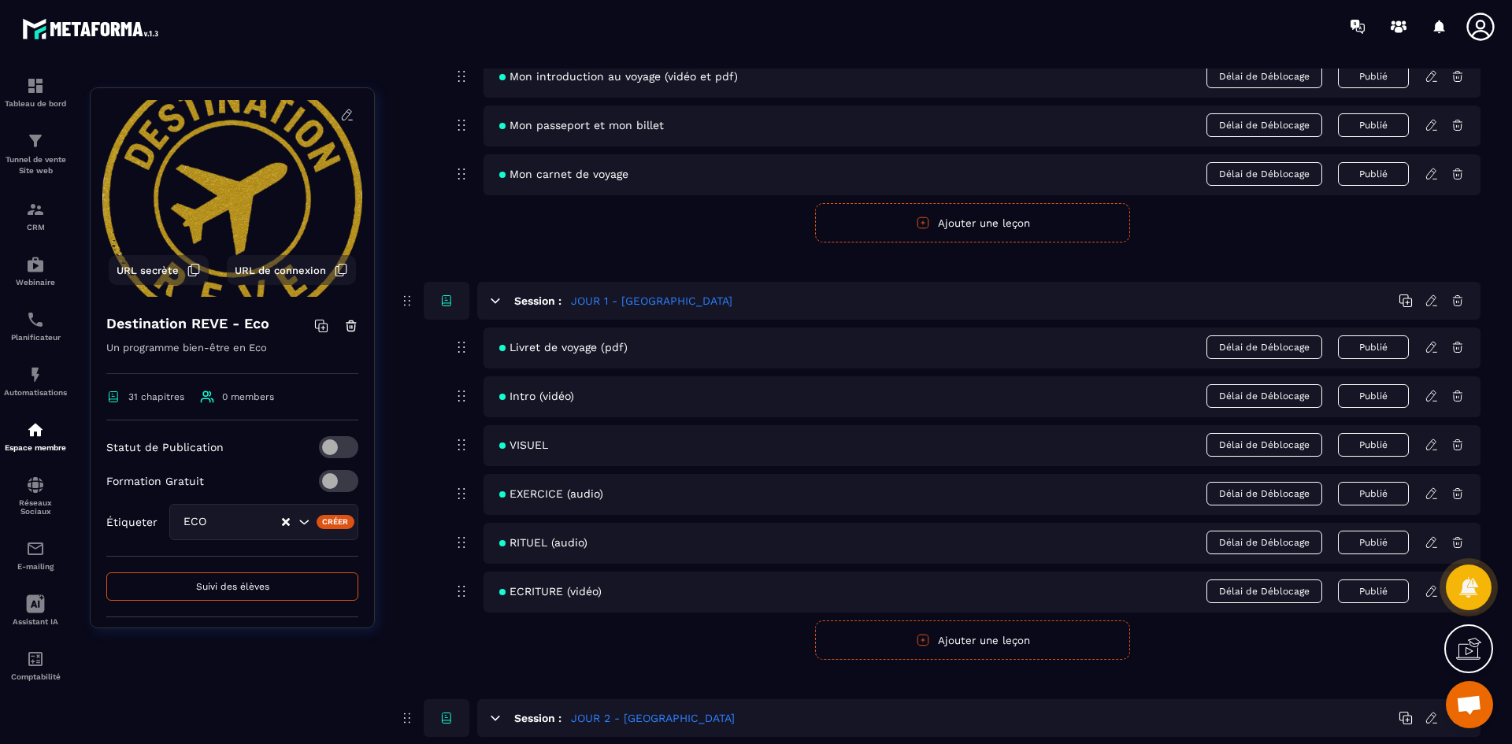
click at [1431, 491] on icon at bounding box center [1431, 494] width 14 height 14
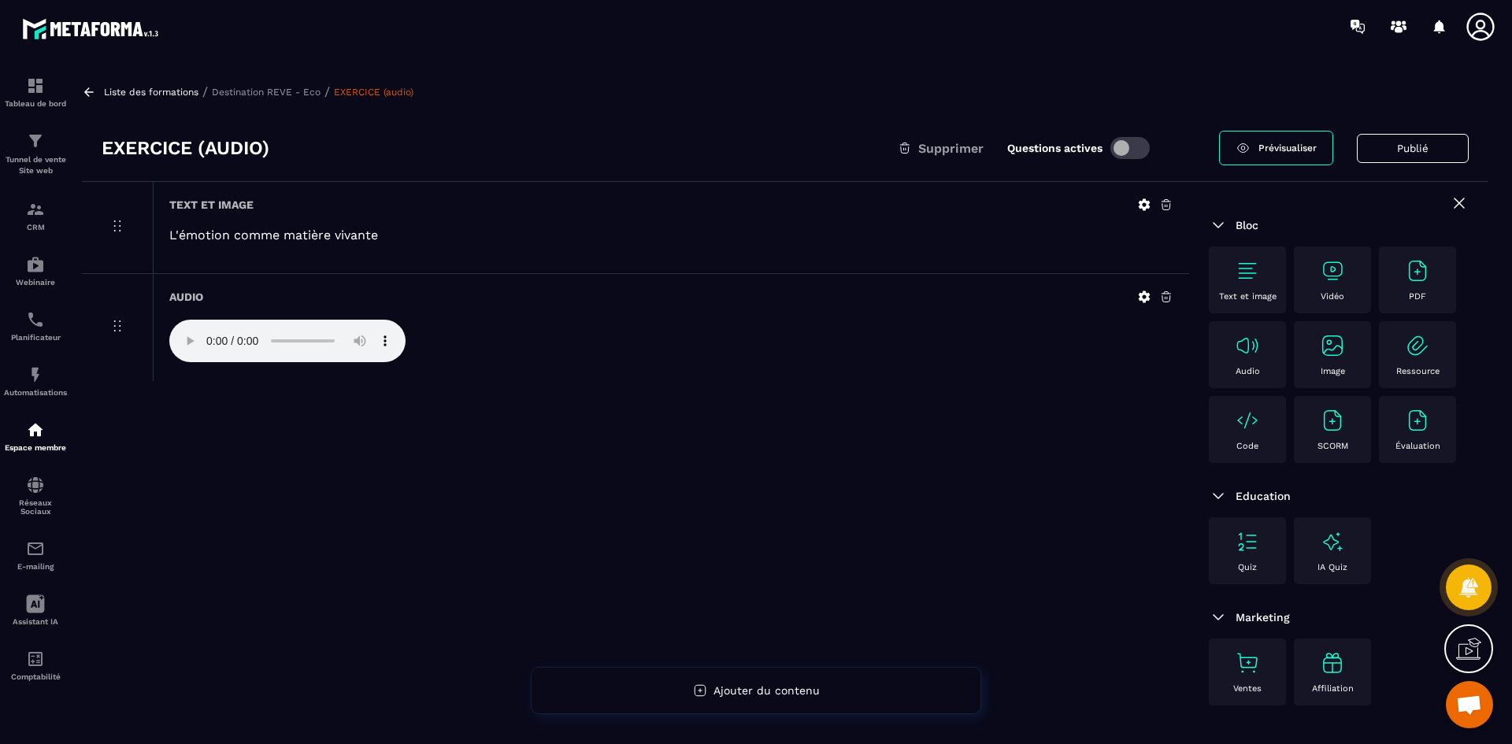
click at [294, 87] on p "Destination REVE - Eco" at bounding box center [266, 92] width 109 height 11
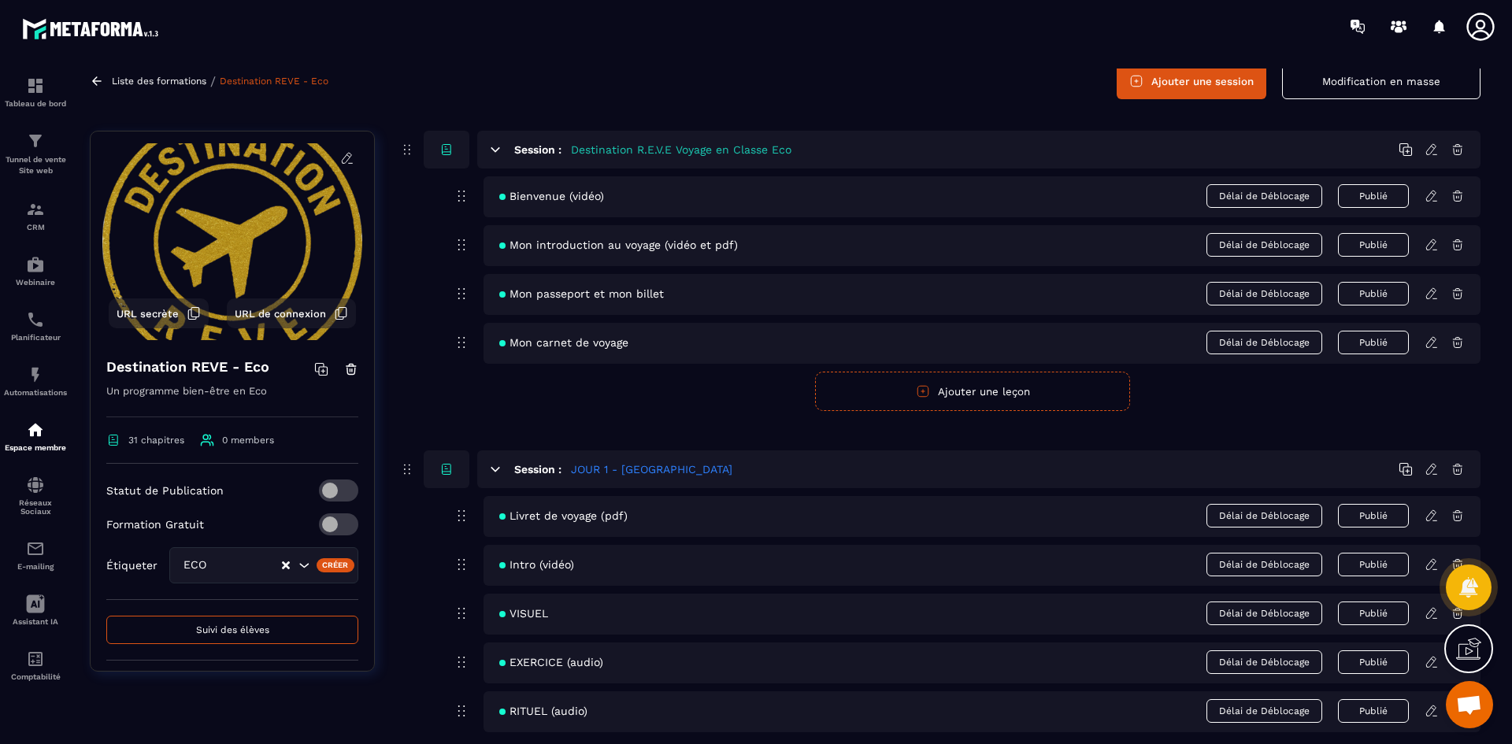
scroll to position [394, 0]
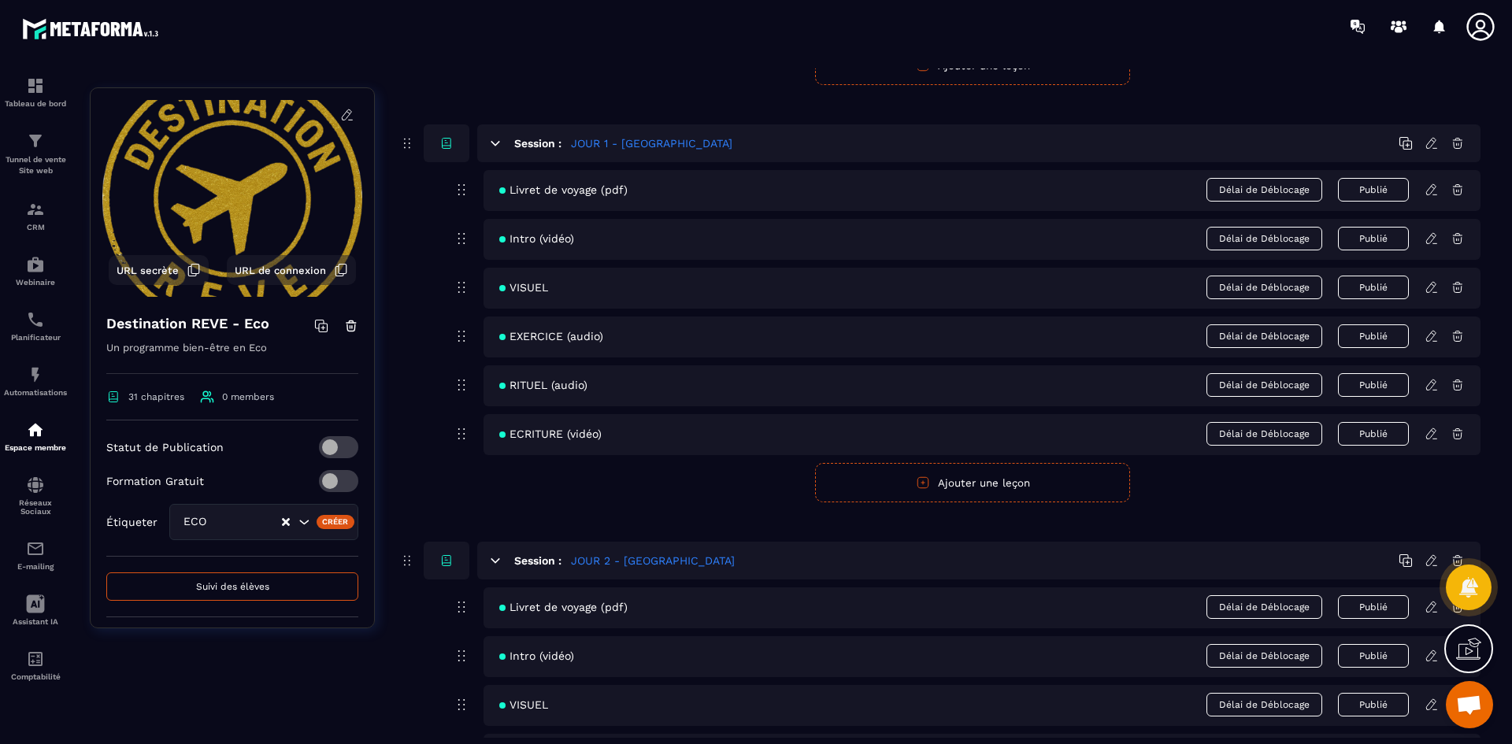
click at [1428, 388] on icon at bounding box center [1431, 385] width 14 height 14
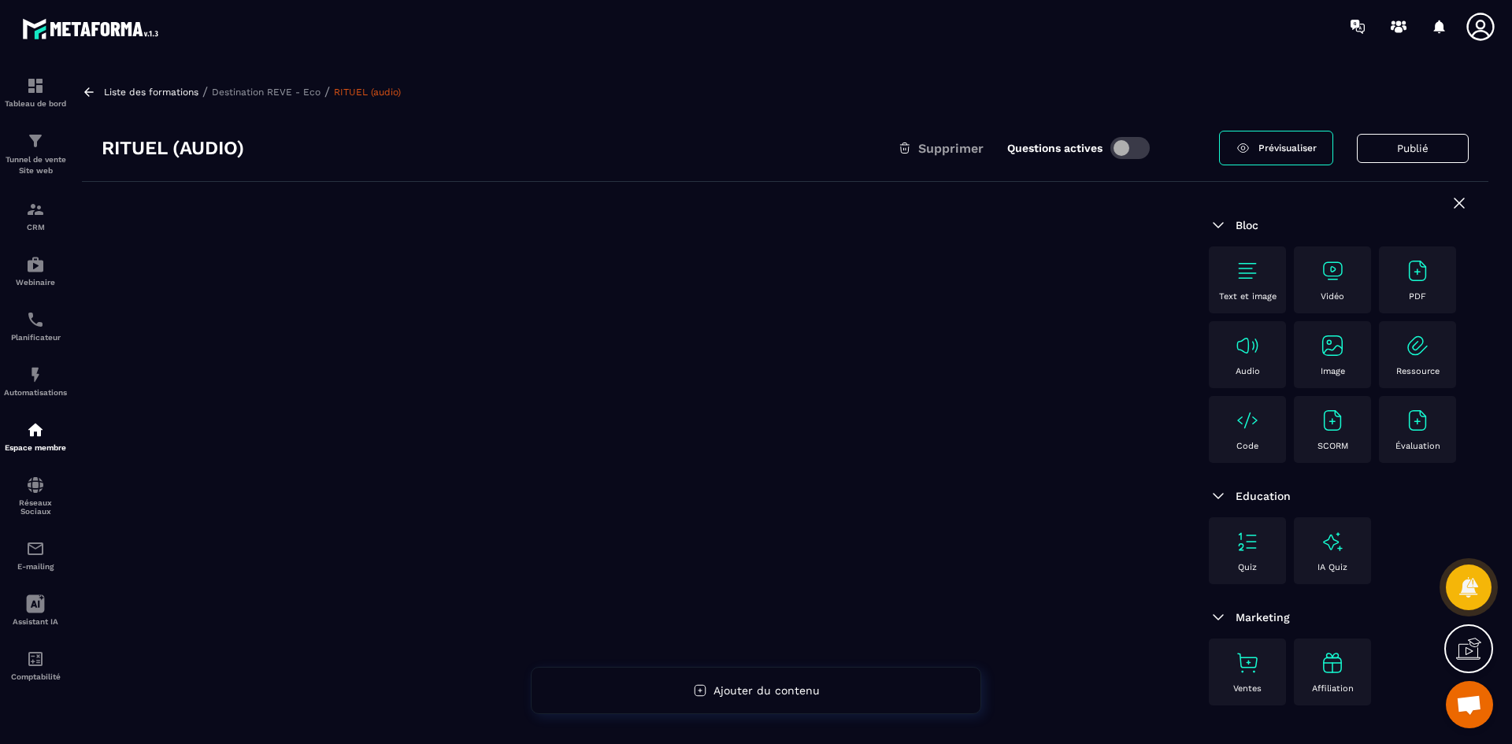
click at [1131, 143] on span at bounding box center [1129, 148] width 39 height 22
click at [1260, 278] on div "Text et image" at bounding box center [1246, 279] width 61 height 43
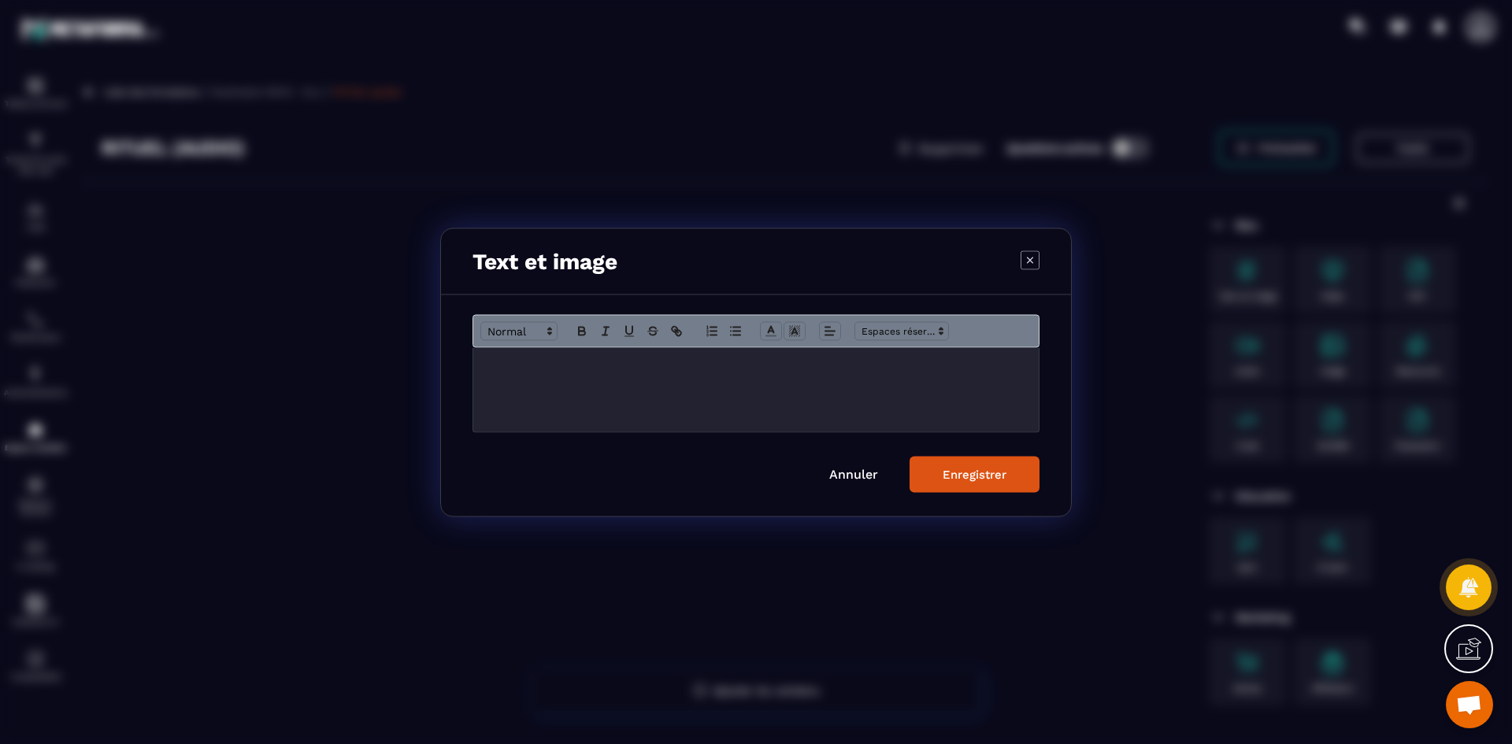
click at [687, 389] on div "Modal window" at bounding box center [755, 389] width 565 height 84
click at [583, 390] on div "Modal window" at bounding box center [755, 389] width 565 height 84
click at [1005, 468] on div "Enregistrer" at bounding box center [974, 474] width 64 height 14
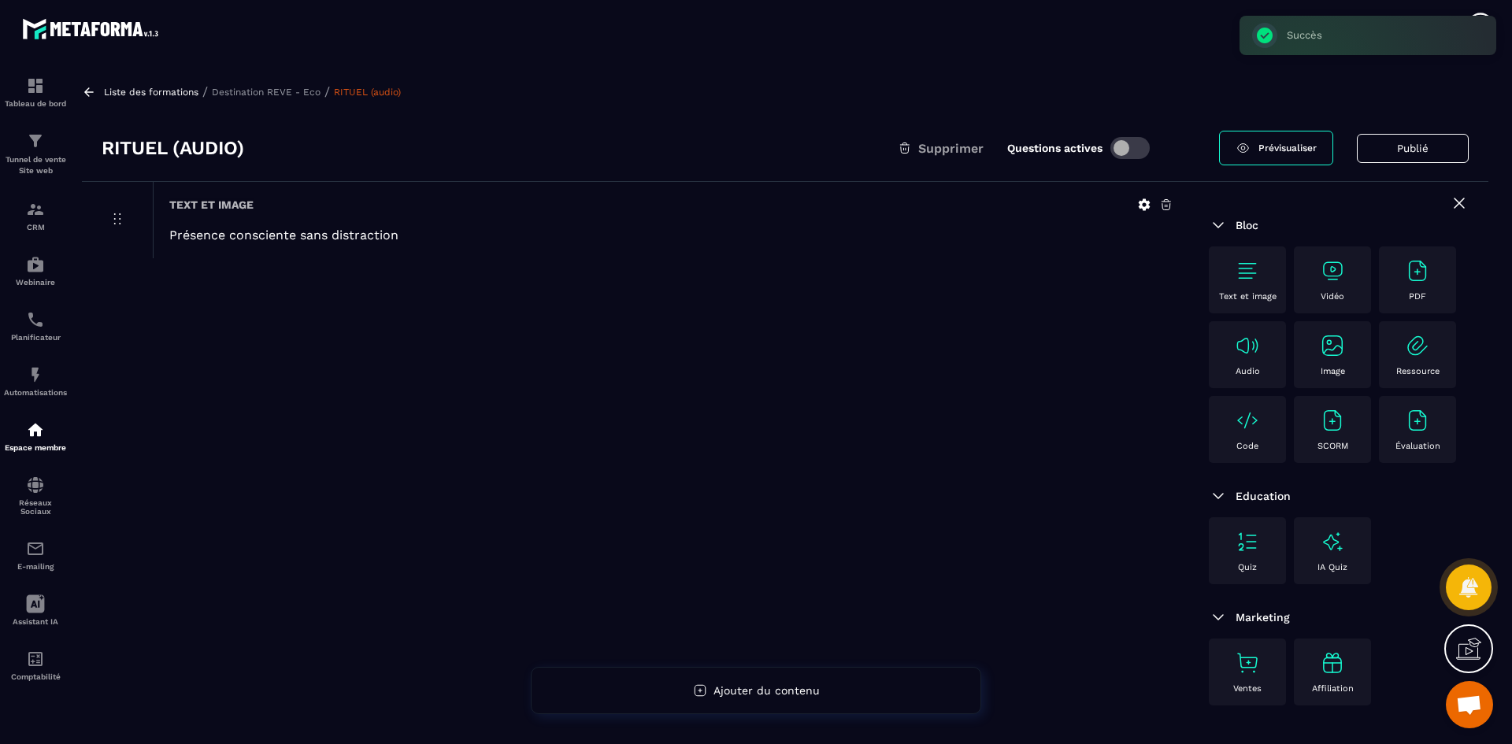
click at [1252, 344] on img at bounding box center [1247, 345] width 25 height 25
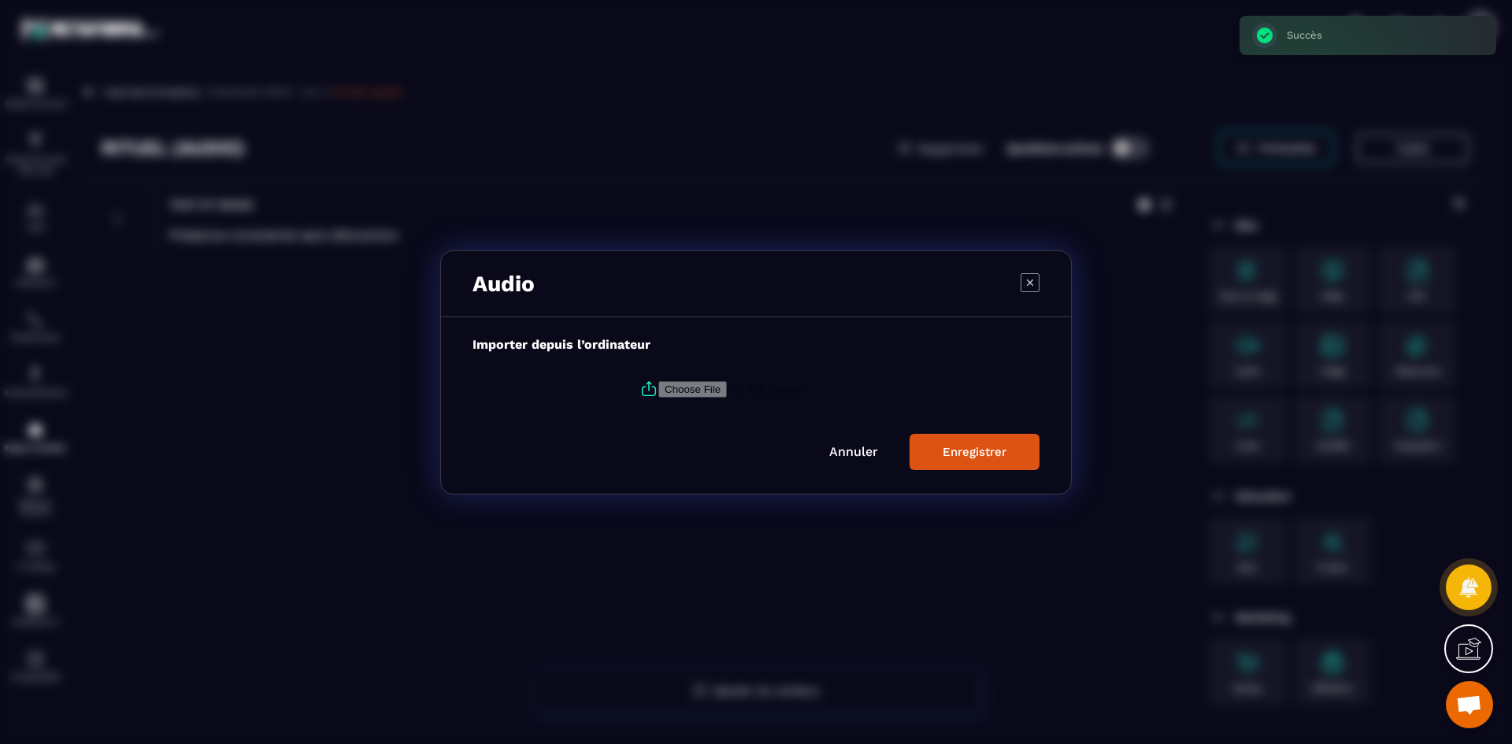
click at [646, 389] on icon "Modal window" at bounding box center [648, 388] width 19 height 19
click at [658, 389] on input "Modal window" at bounding box center [765, 388] width 214 height 17
type input "**********"
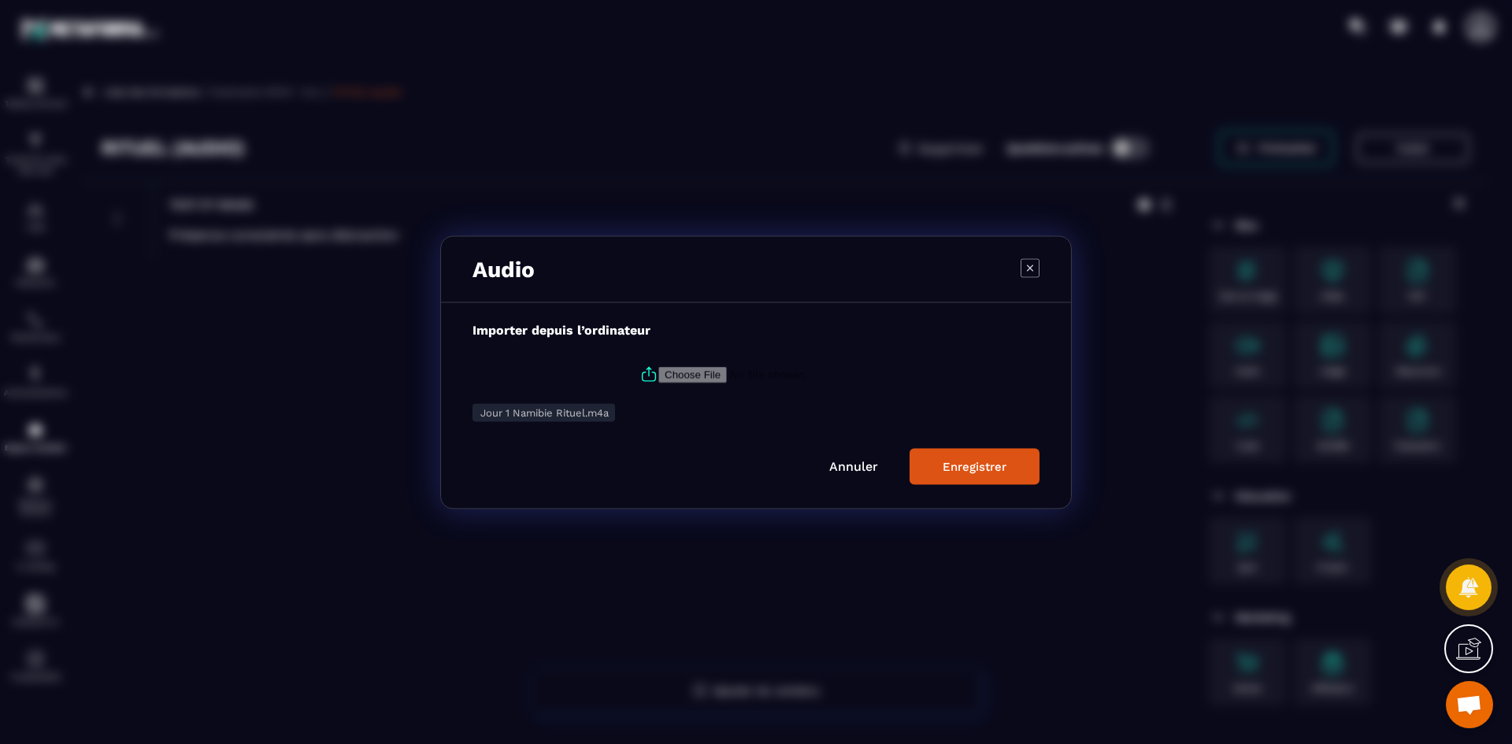
click at [968, 476] on button "Enregistrer" at bounding box center [974, 466] width 130 height 36
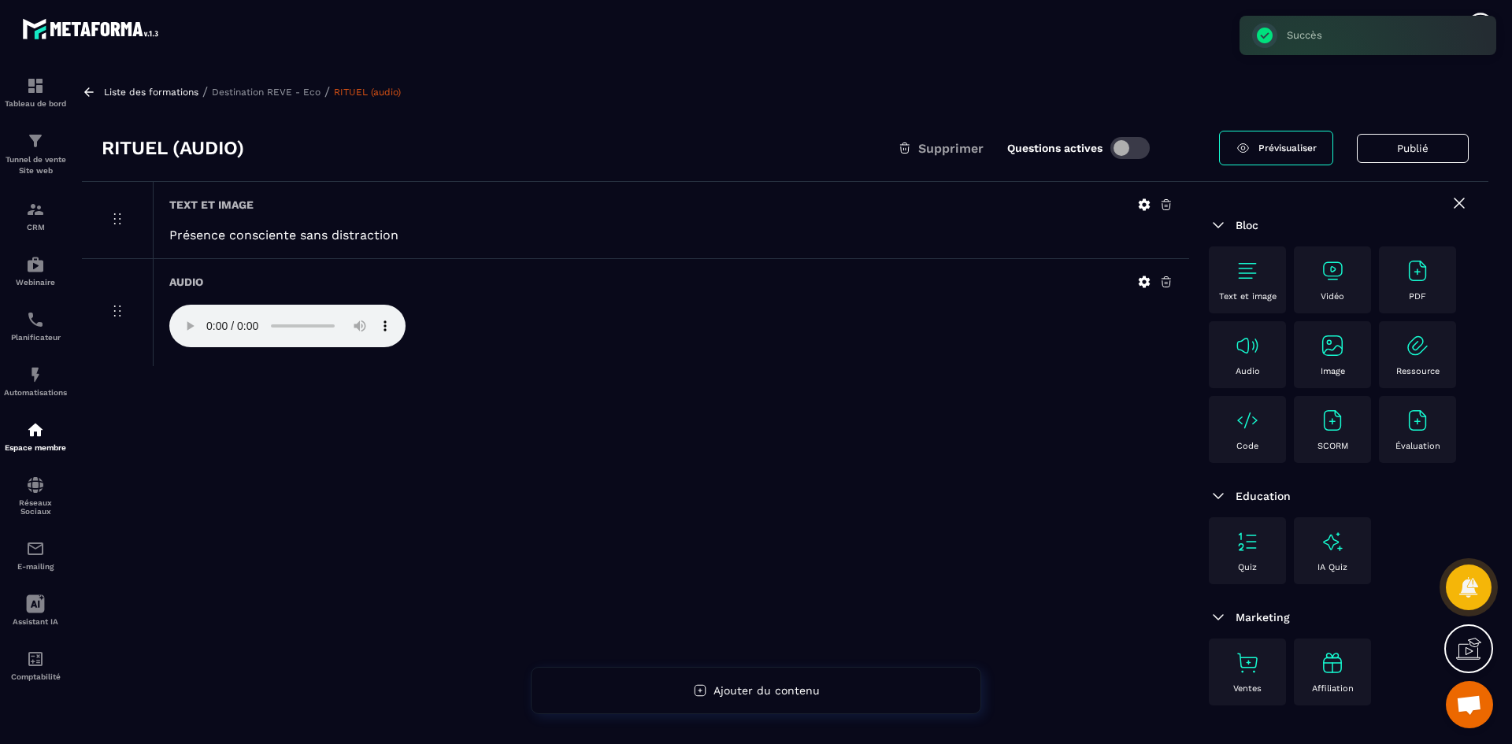
click at [244, 89] on p "Destination REVE - Eco" at bounding box center [266, 92] width 109 height 11
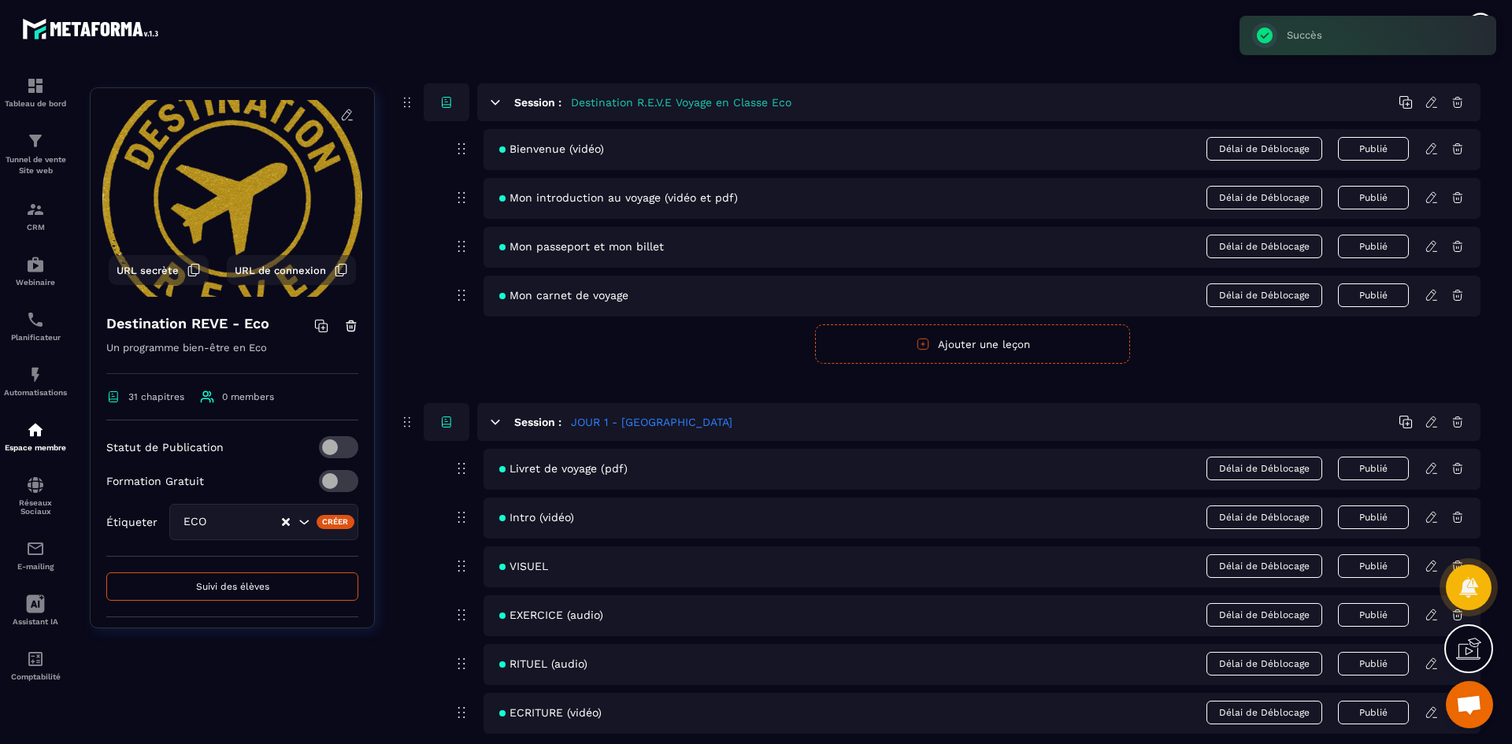
scroll to position [315, 0]
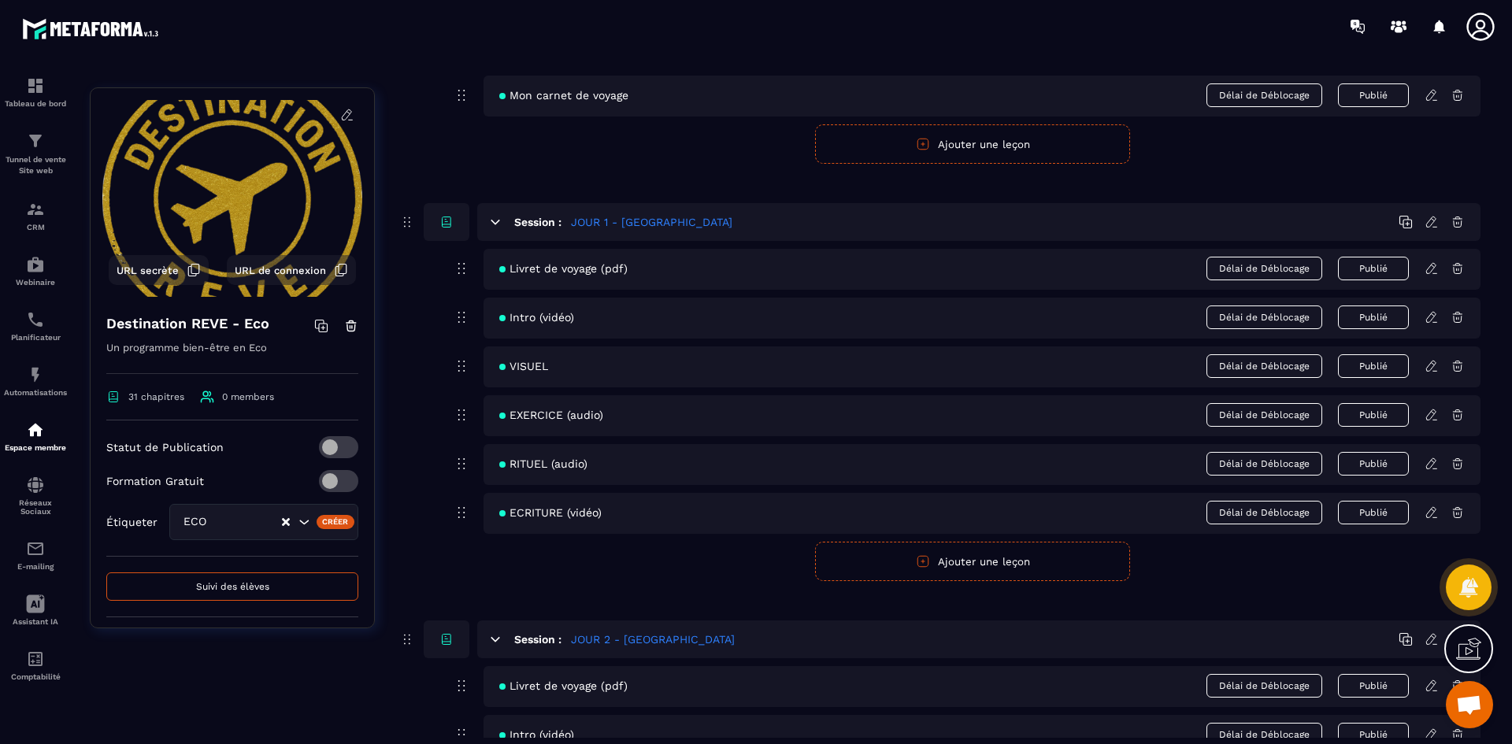
click at [1427, 513] on icon at bounding box center [1431, 512] width 14 height 14
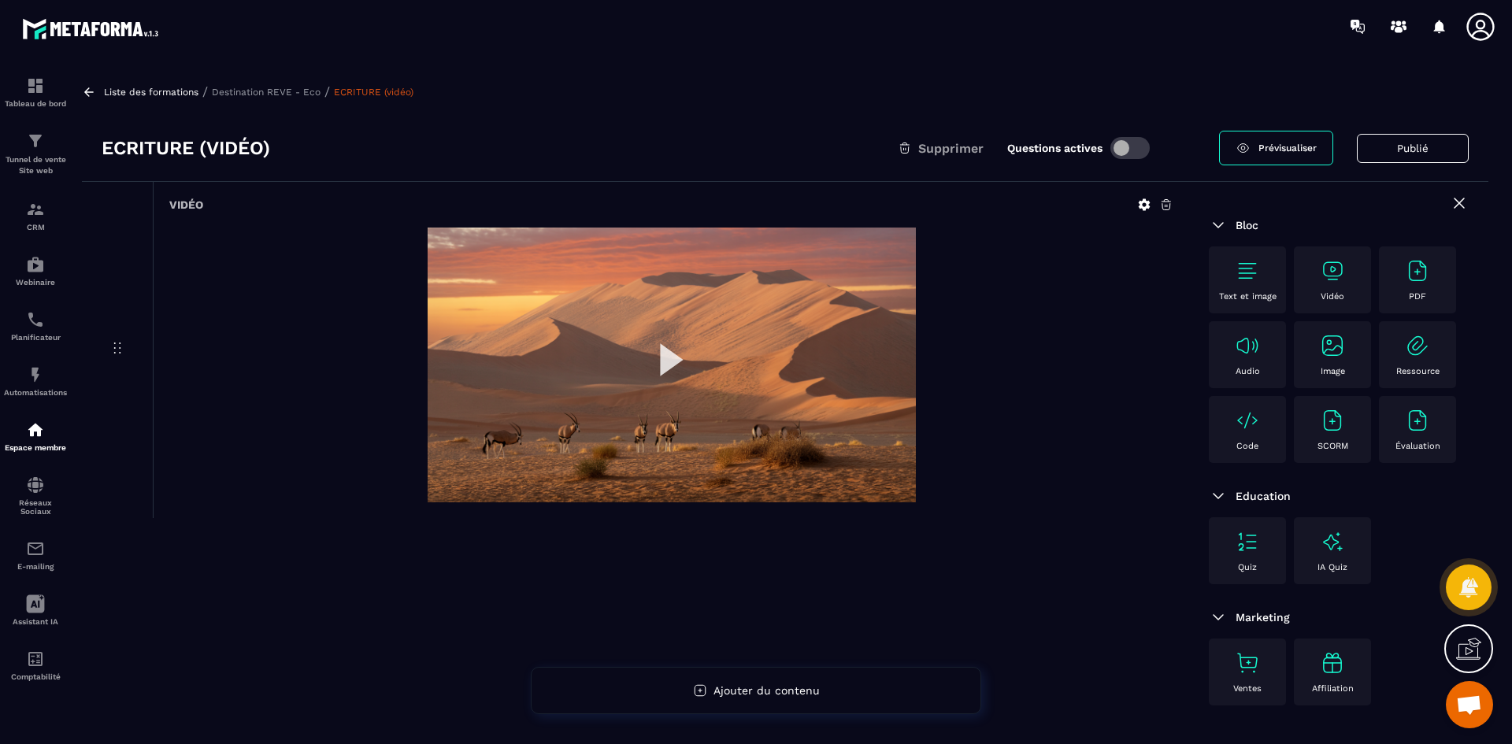
click at [1116, 146] on span at bounding box center [1129, 148] width 39 height 22
click at [281, 91] on p "Destination REVE - Eco" at bounding box center [266, 92] width 109 height 11
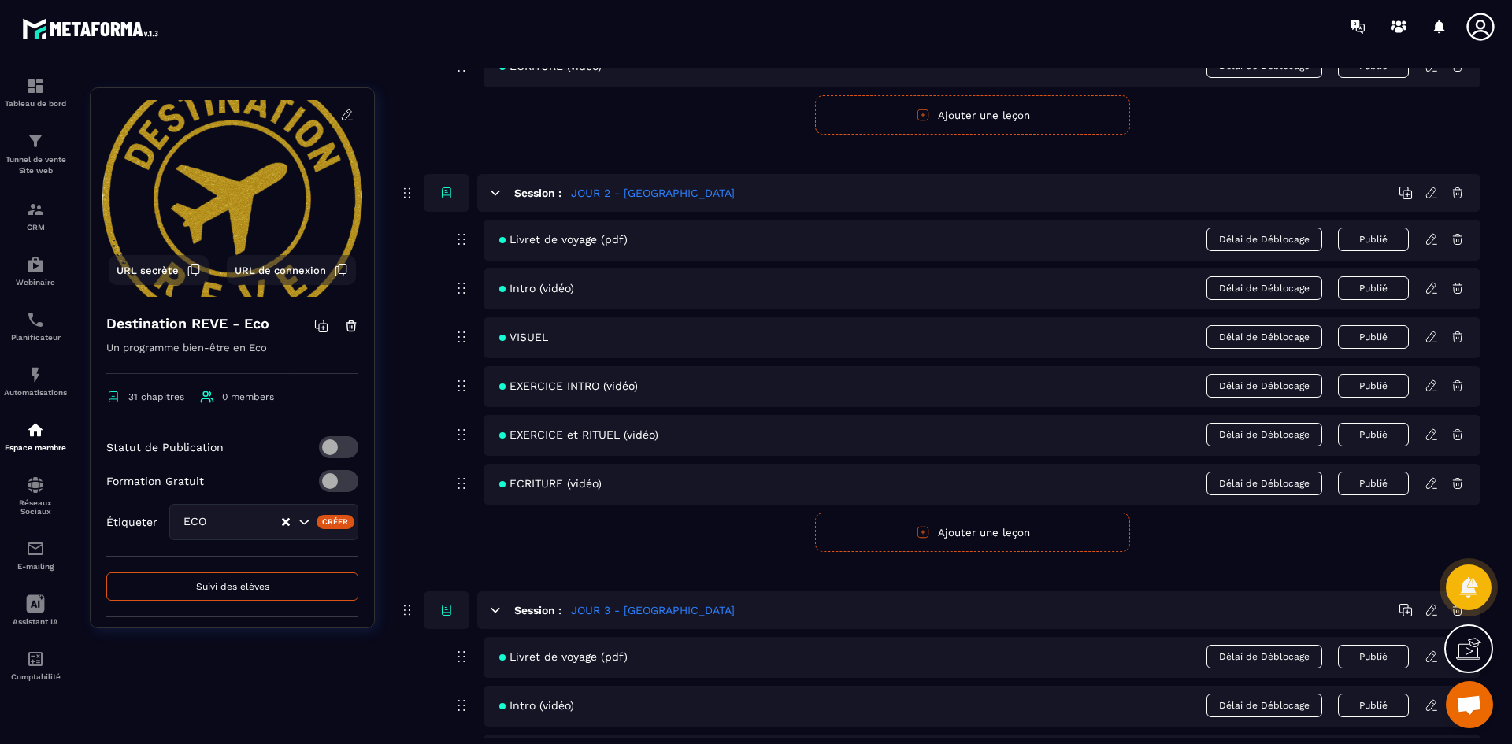
scroll to position [787, 0]
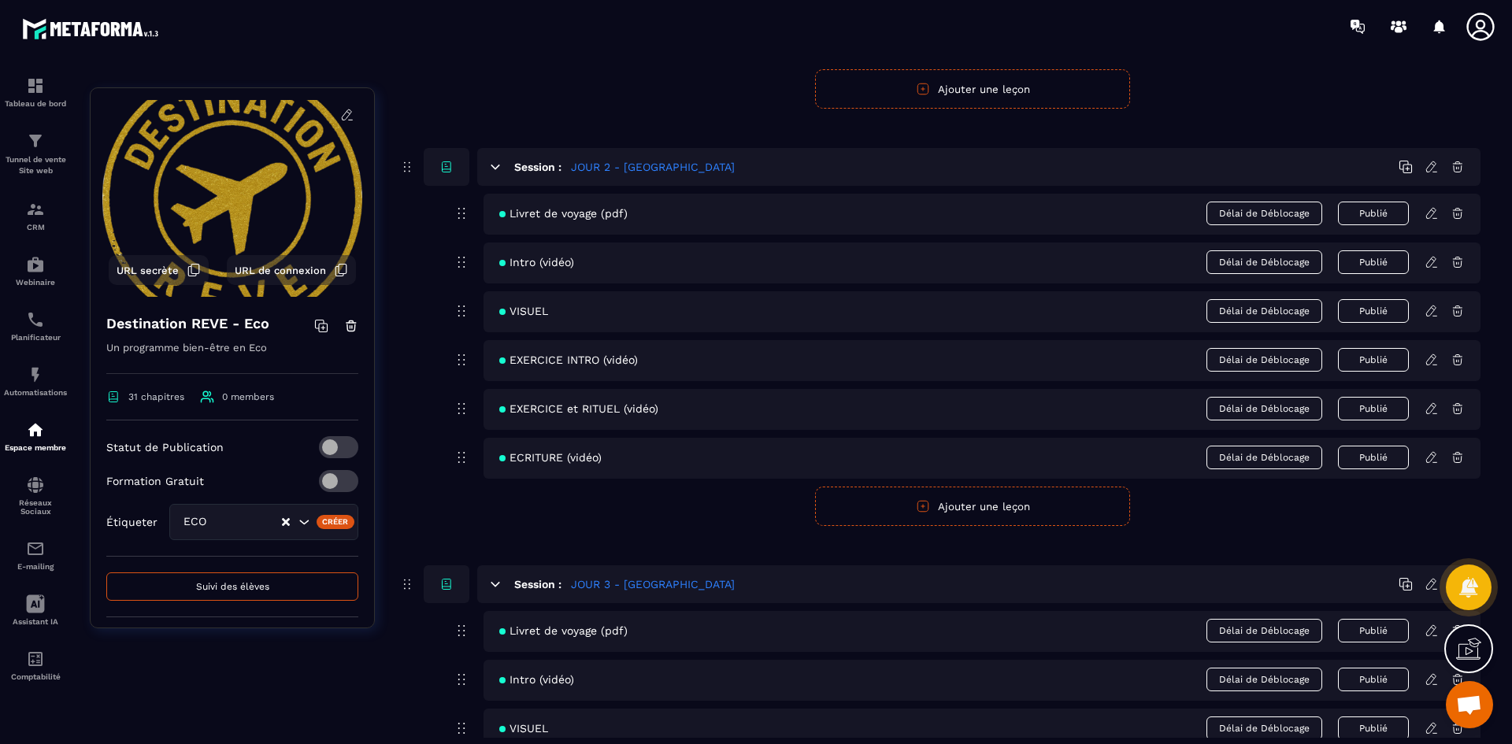
click at [1431, 215] on icon at bounding box center [1431, 213] width 14 height 14
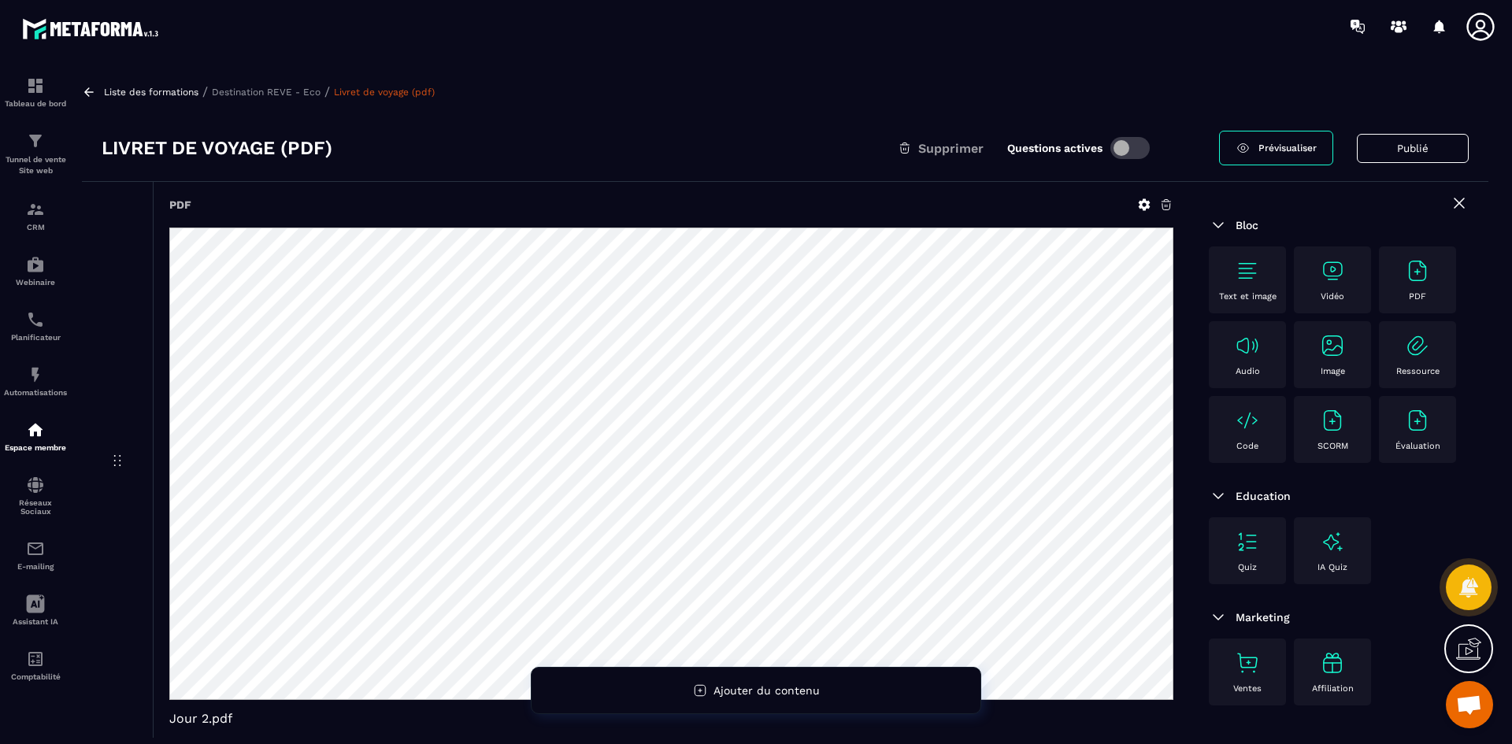
click at [1127, 142] on span at bounding box center [1129, 148] width 39 height 22
click at [285, 94] on p "Destination REVE - Eco" at bounding box center [266, 92] width 109 height 11
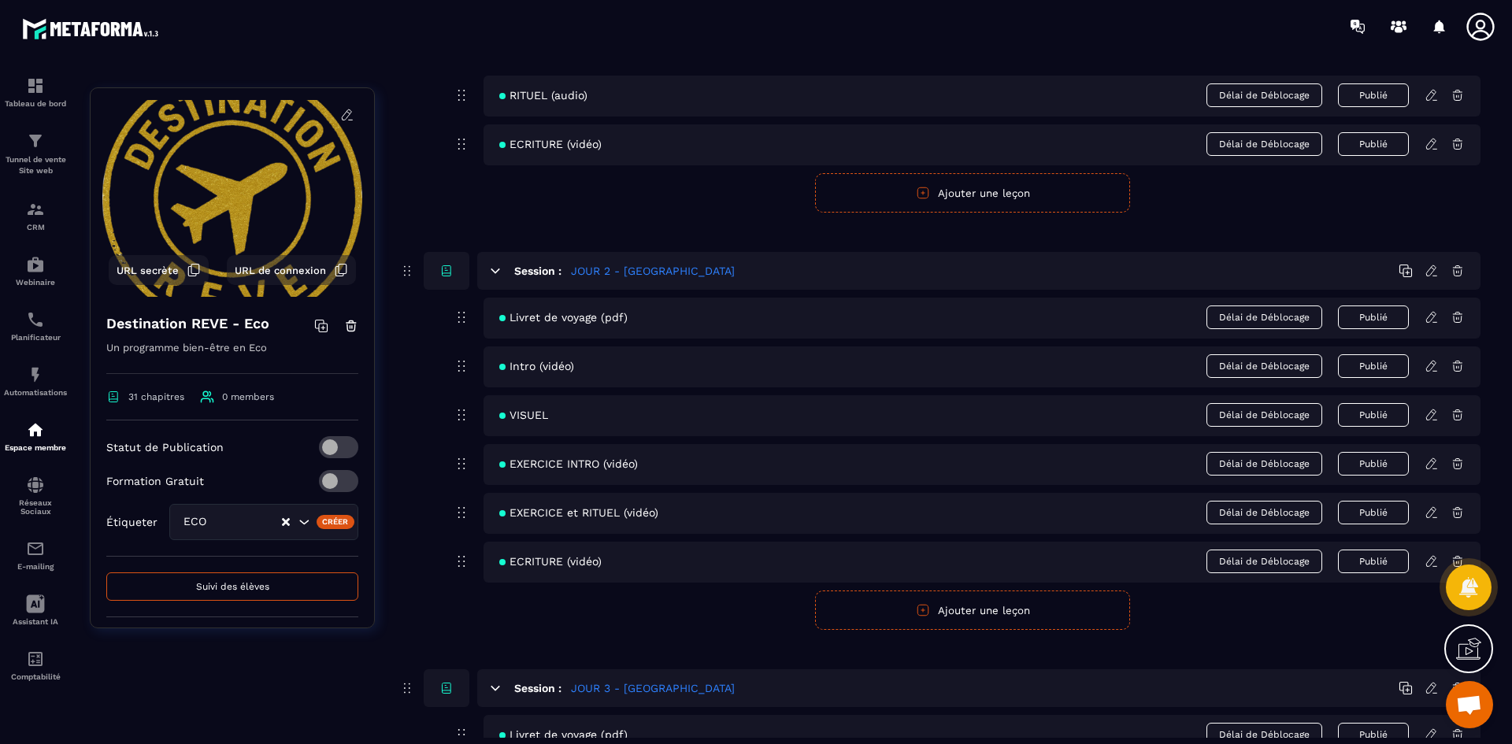
scroll to position [787, 0]
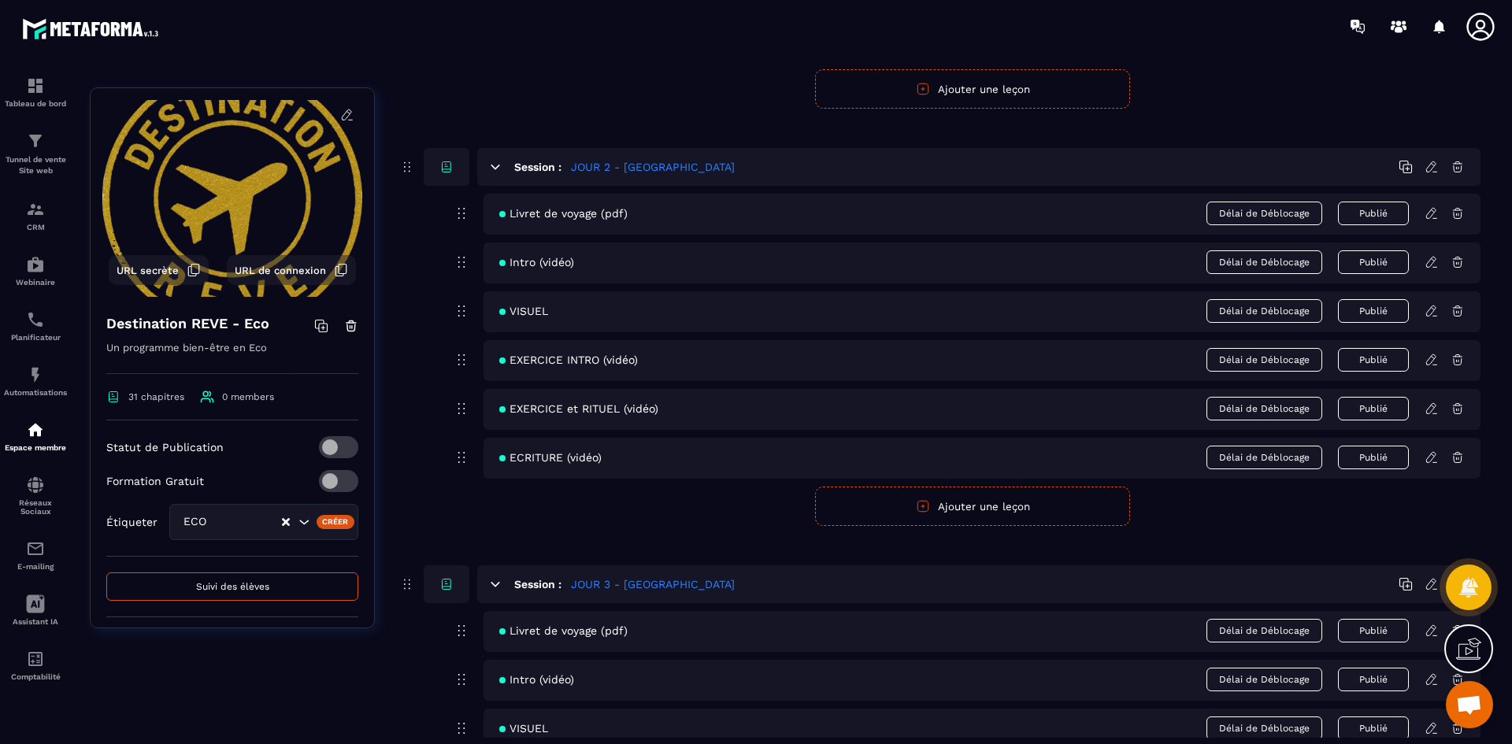
click at [1431, 263] on icon at bounding box center [1431, 262] width 14 height 14
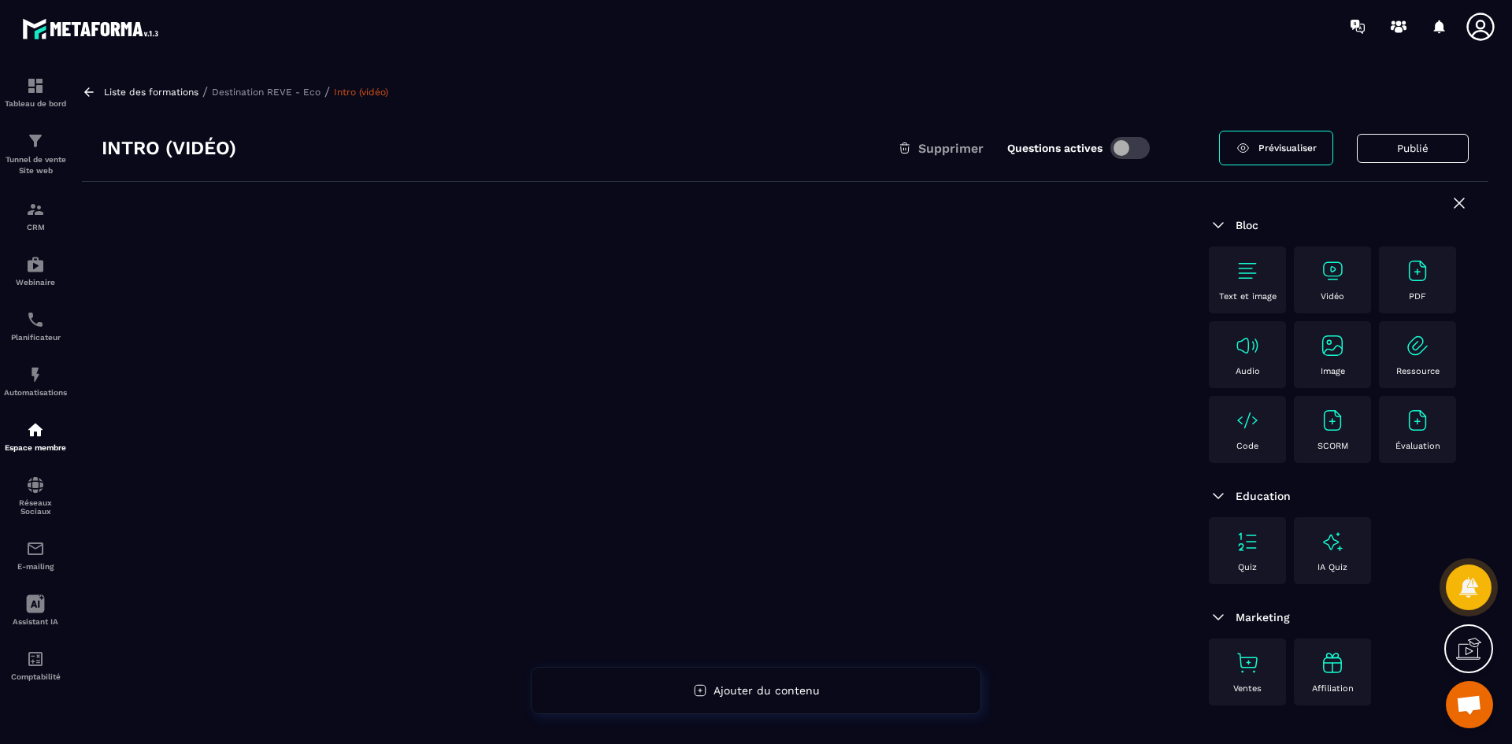
click at [1127, 151] on span at bounding box center [1129, 148] width 39 height 22
click at [264, 93] on p "Destination REVE - Eco" at bounding box center [266, 92] width 109 height 11
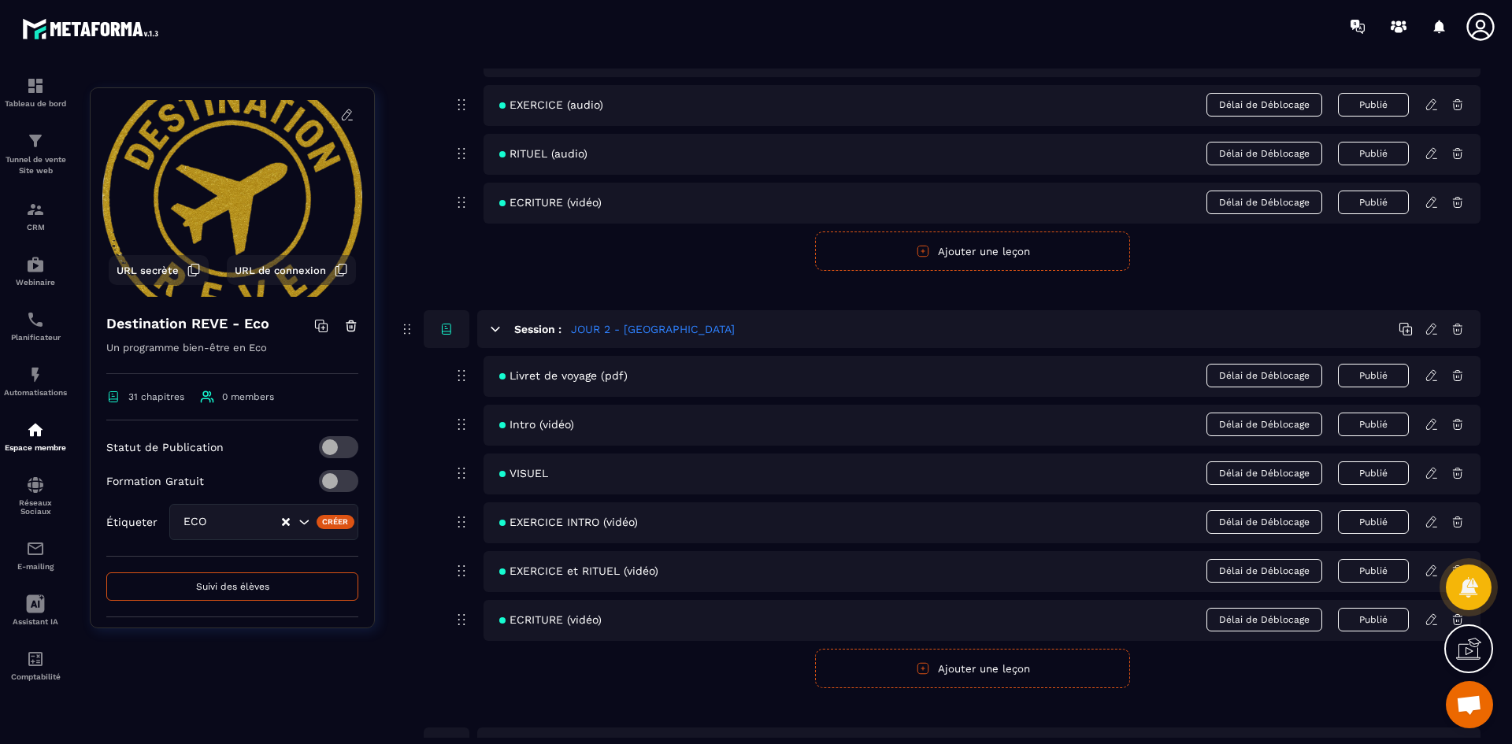
scroll to position [630, 0]
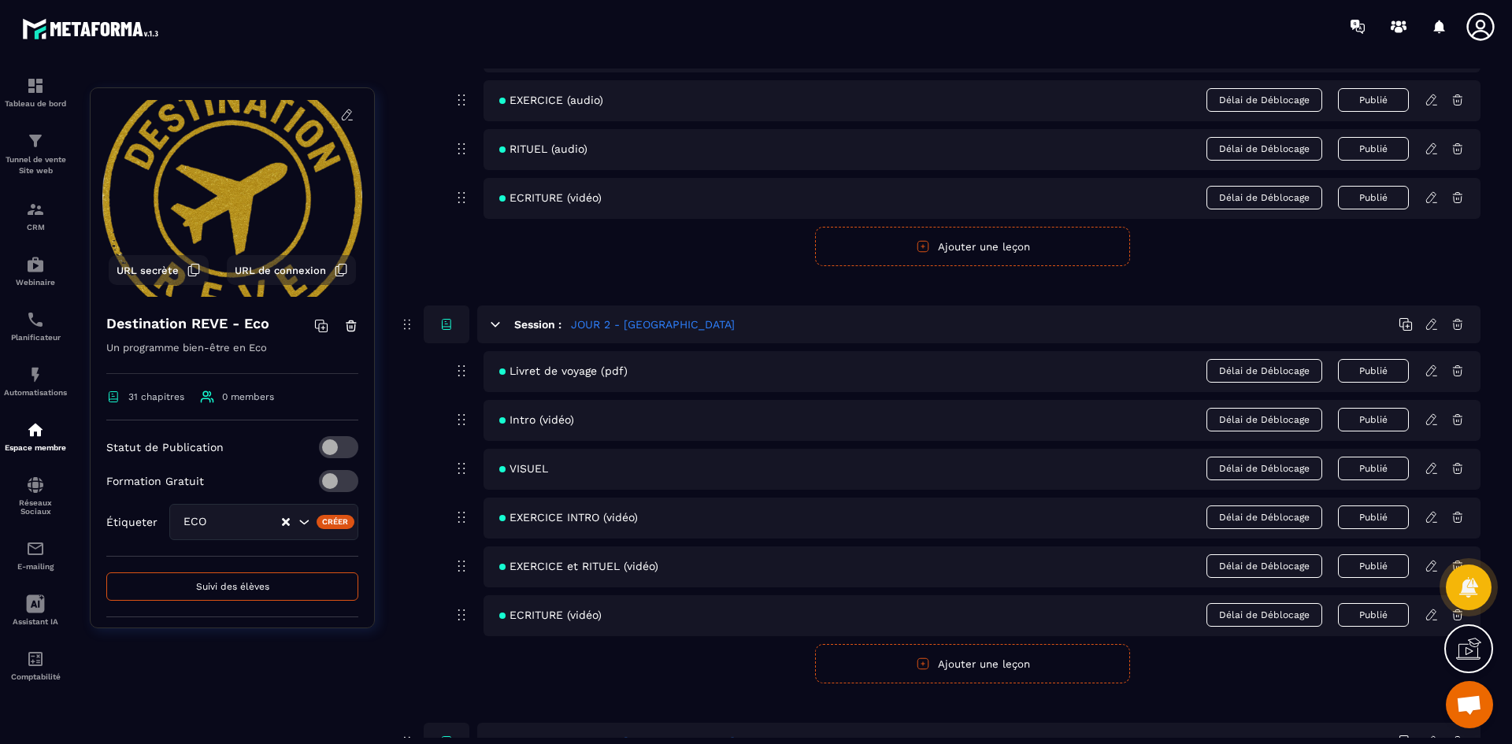
click at [1436, 368] on icon at bounding box center [1431, 371] width 14 height 14
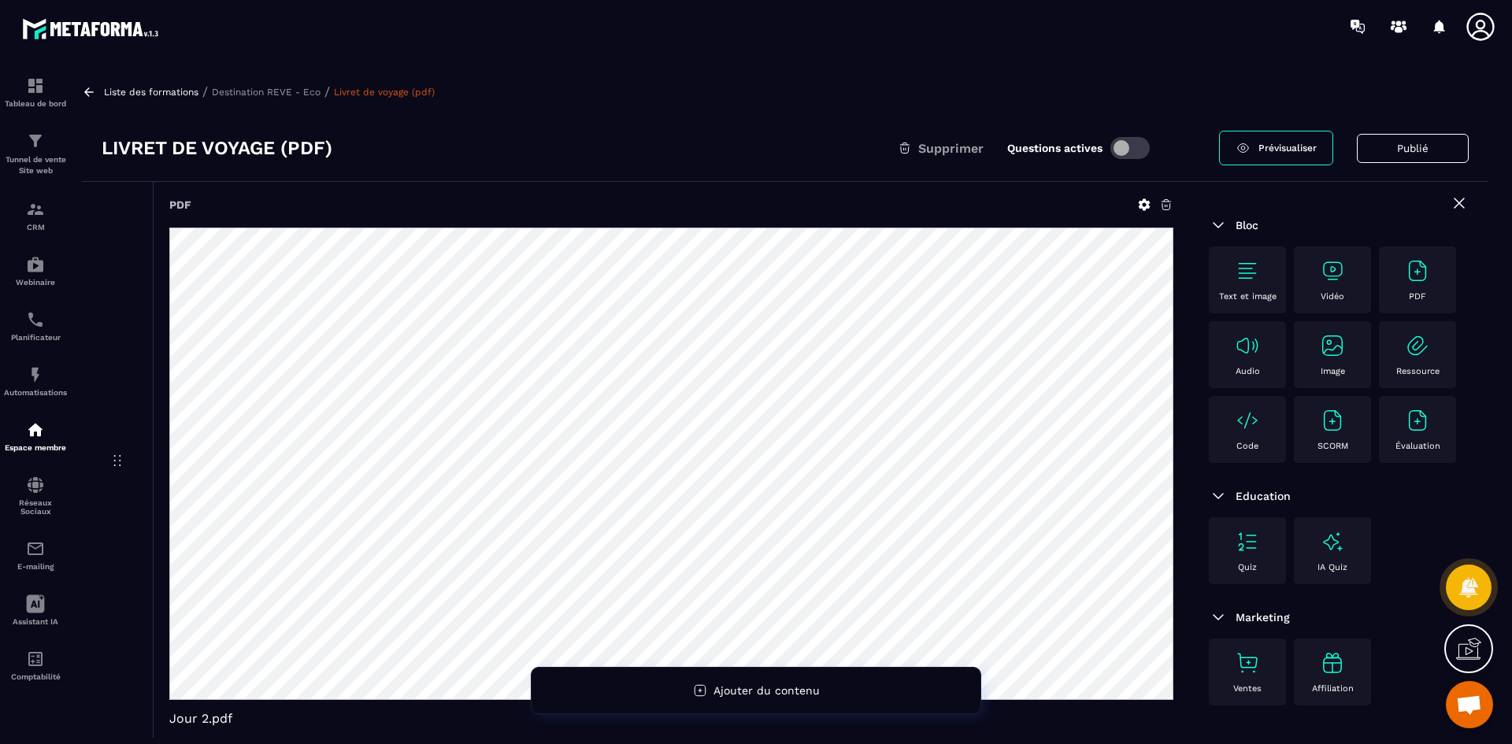
click at [262, 94] on p "Destination REVE - Eco" at bounding box center [266, 92] width 109 height 11
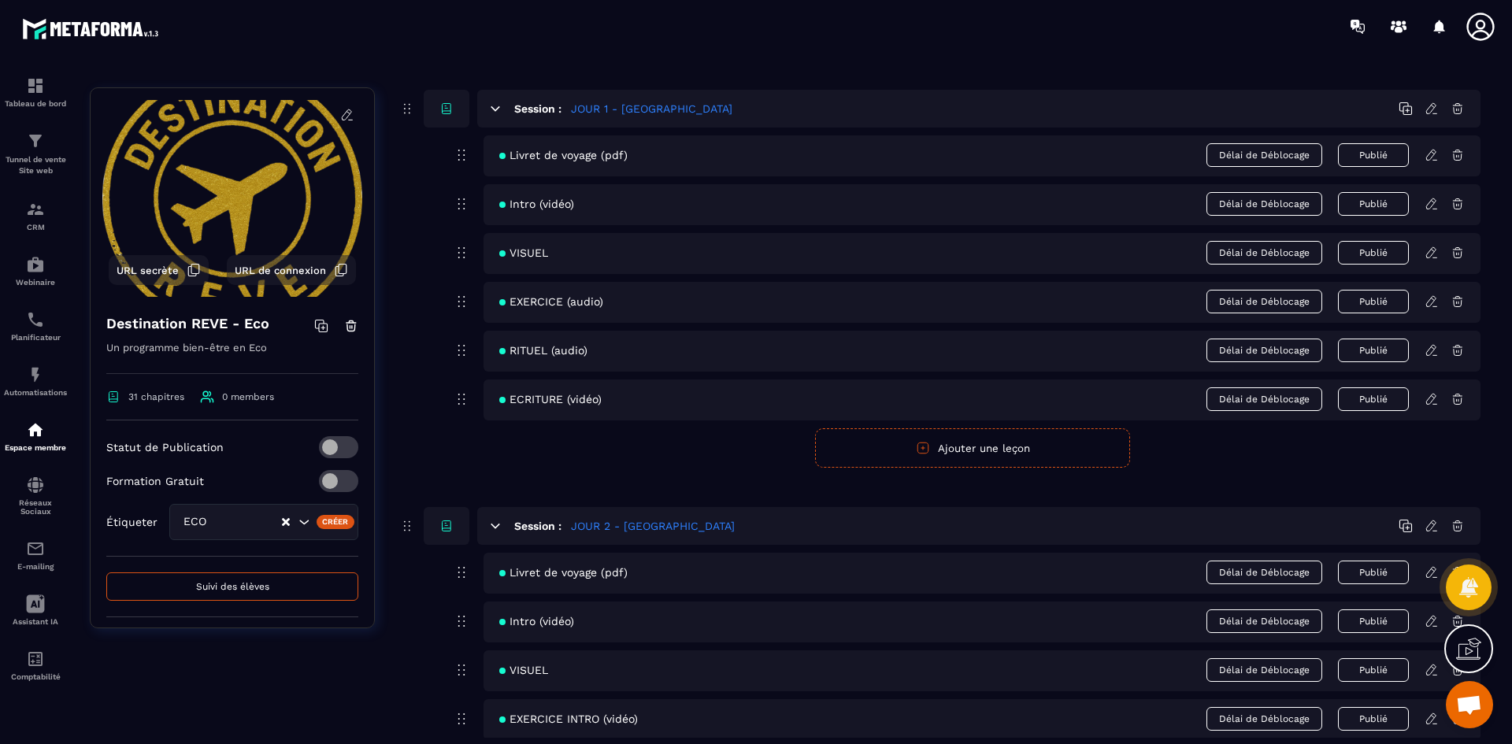
scroll to position [551, 0]
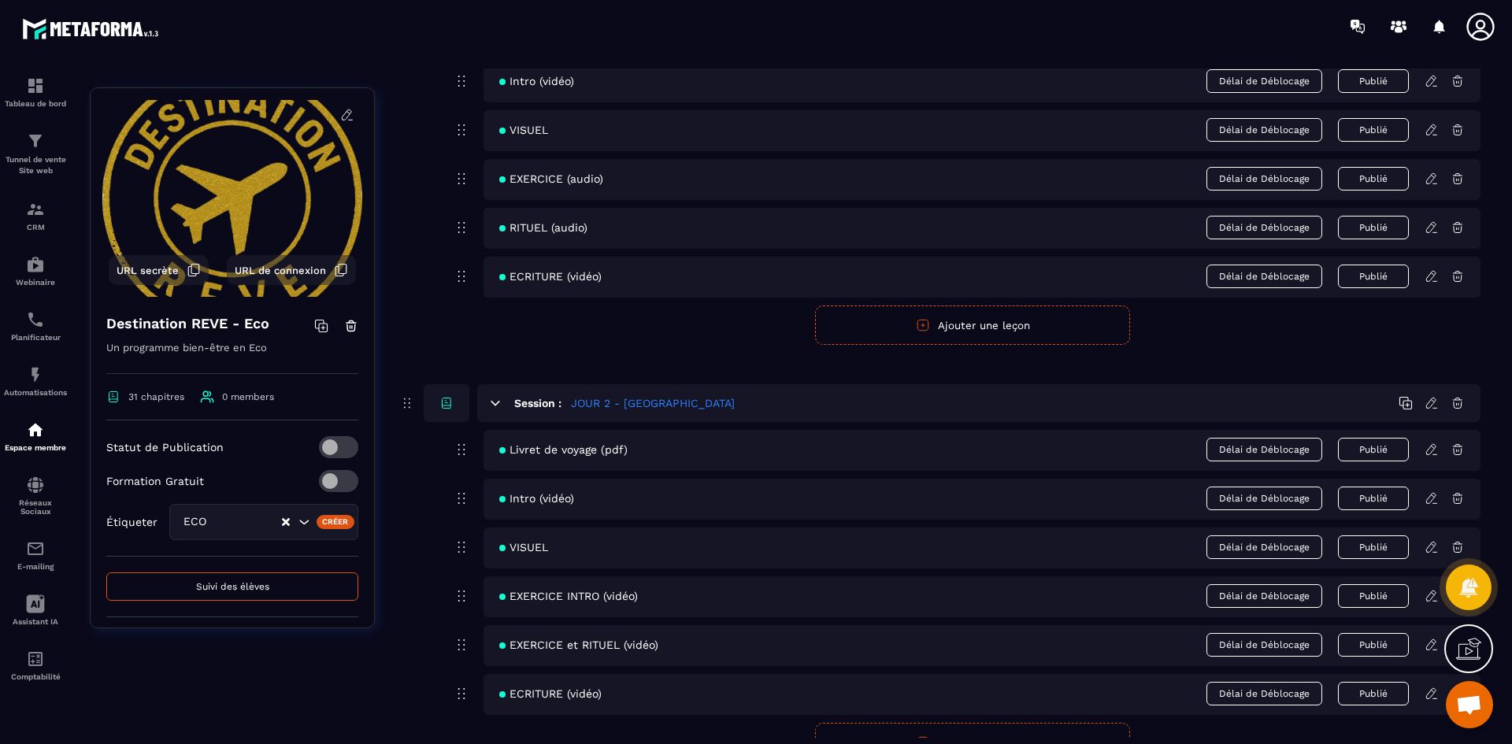
click at [1429, 498] on icon at bounding box center [1430, 498] width 9 height 10
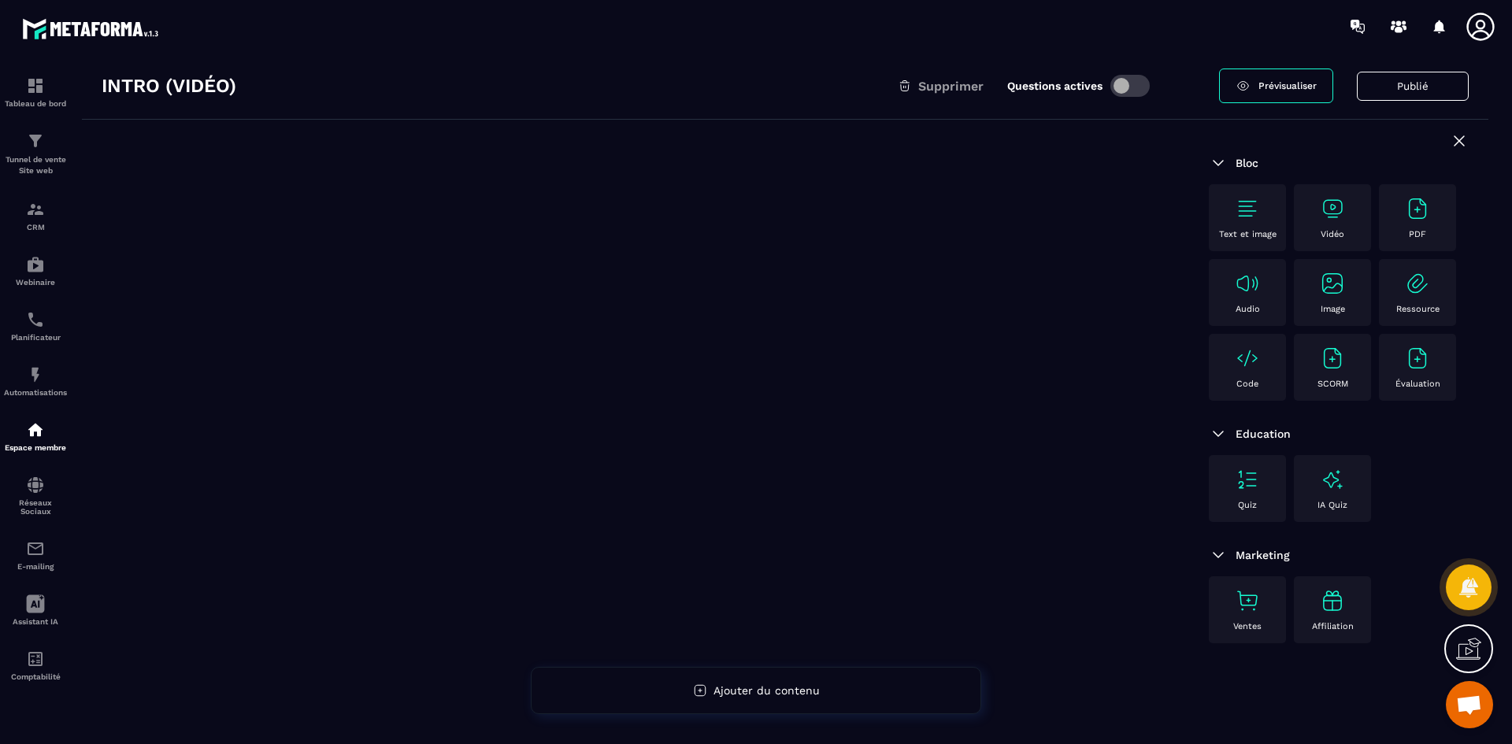
scroll to position [23, 0]
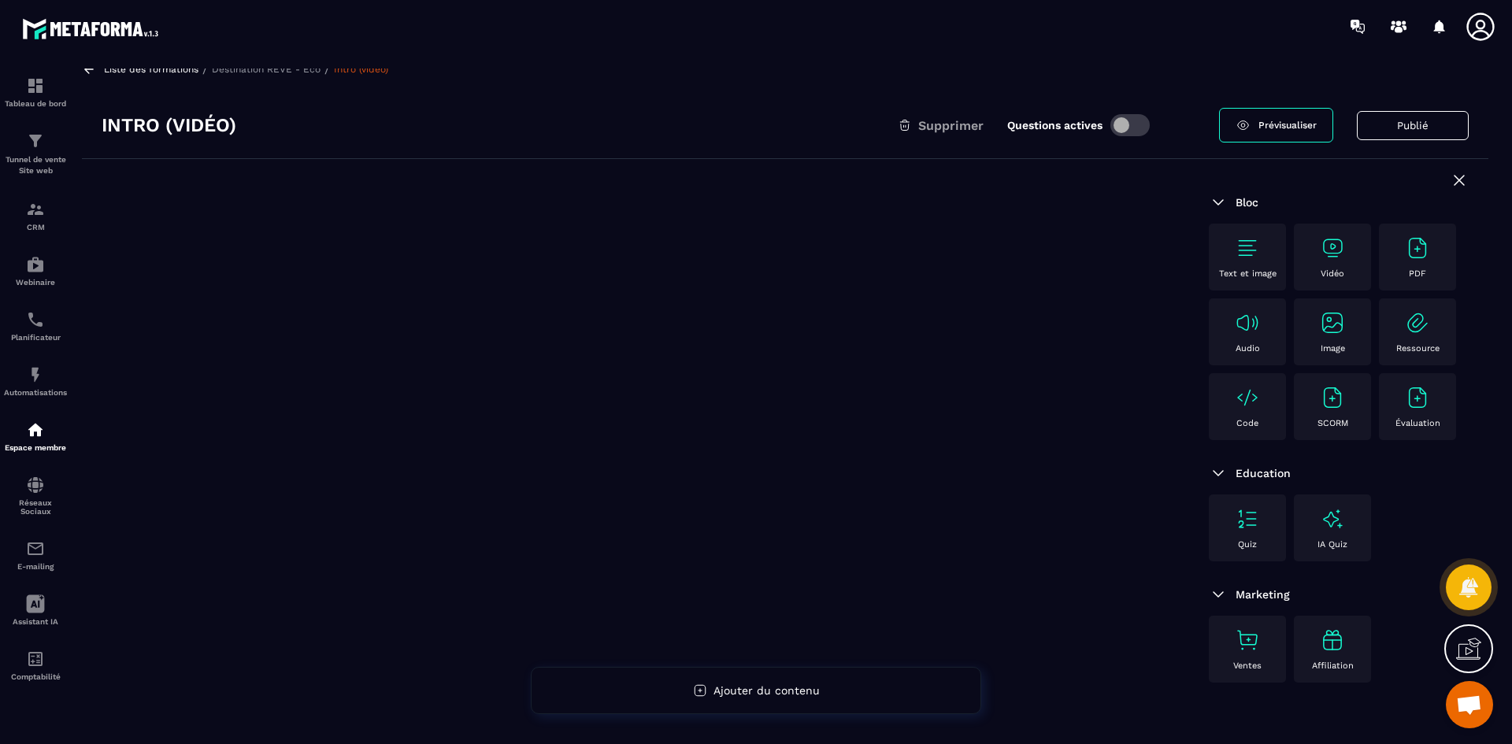
click at [1325, 250] on img at bounding box center [1332, 247] width 25 height 25
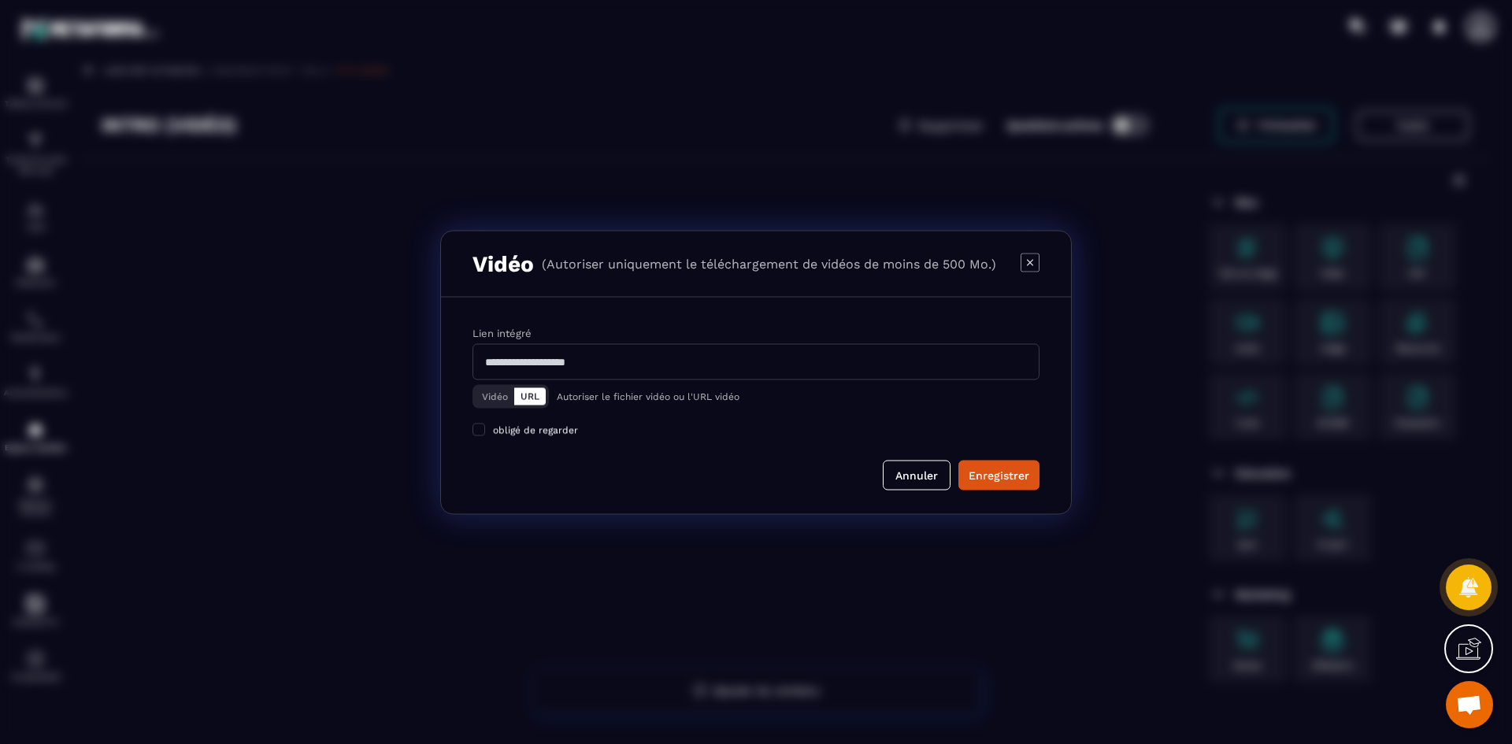
click at [506, 393] on button "Vidéo" at bounding box center [495, 395] width 39 height 17
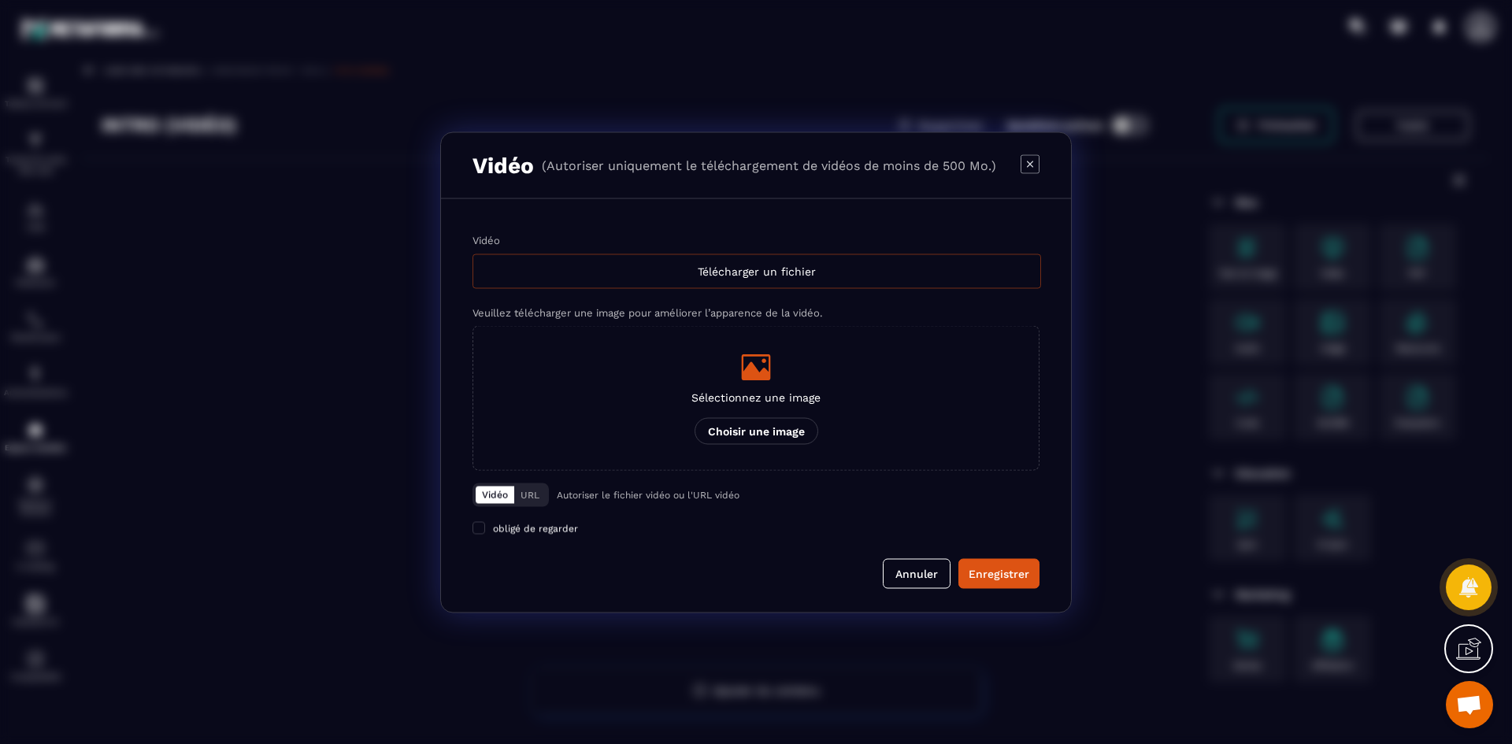
click at [764, 281] on div "Télécharger un fichier" at bounding box center [756, 271] width 568 height 35
click at [0, 0] on input "Vidéo Télécharger un fichier" at bounding box center [0, 0] width 0 height 0
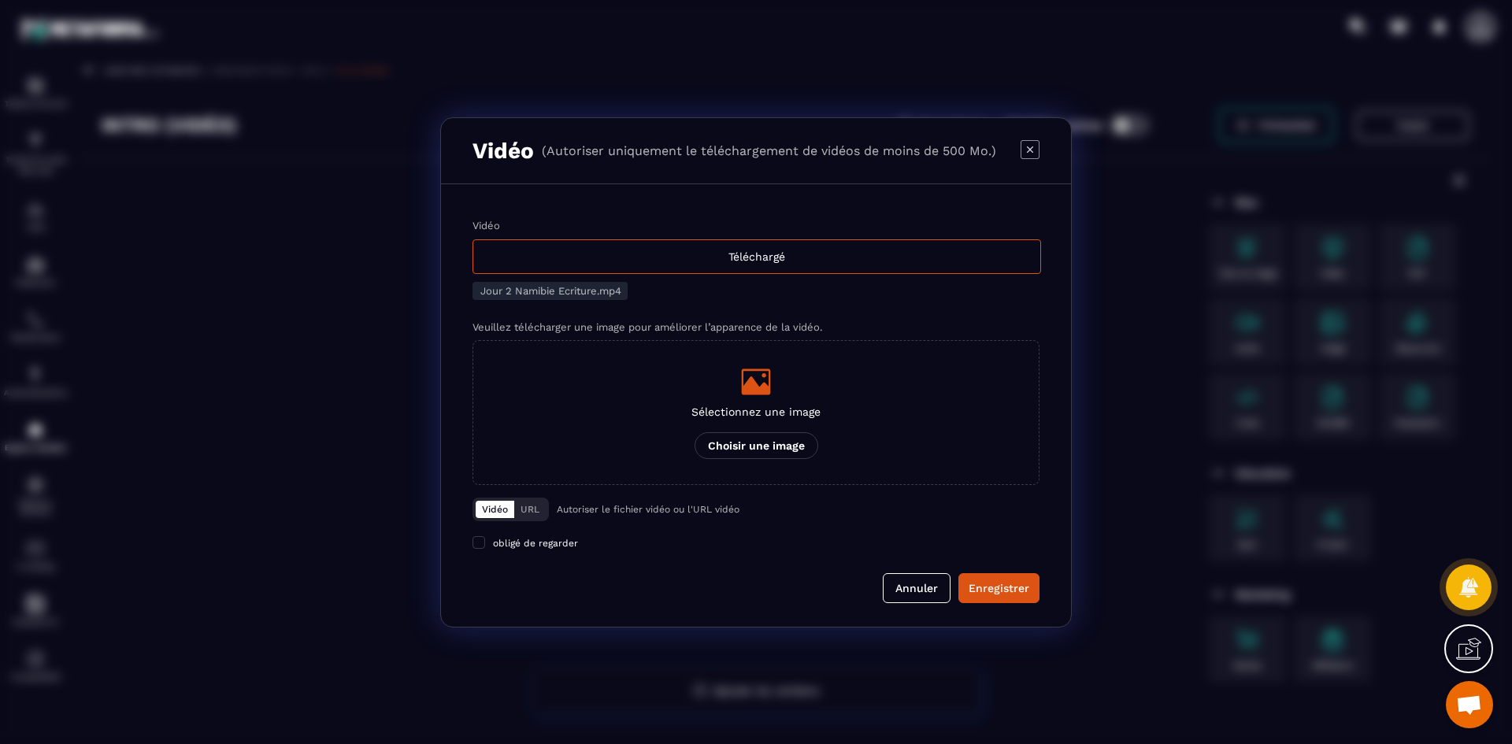
click at [1025, 150] on icon "Modal window" at bounding box center [1029, 148] width 19 height 19
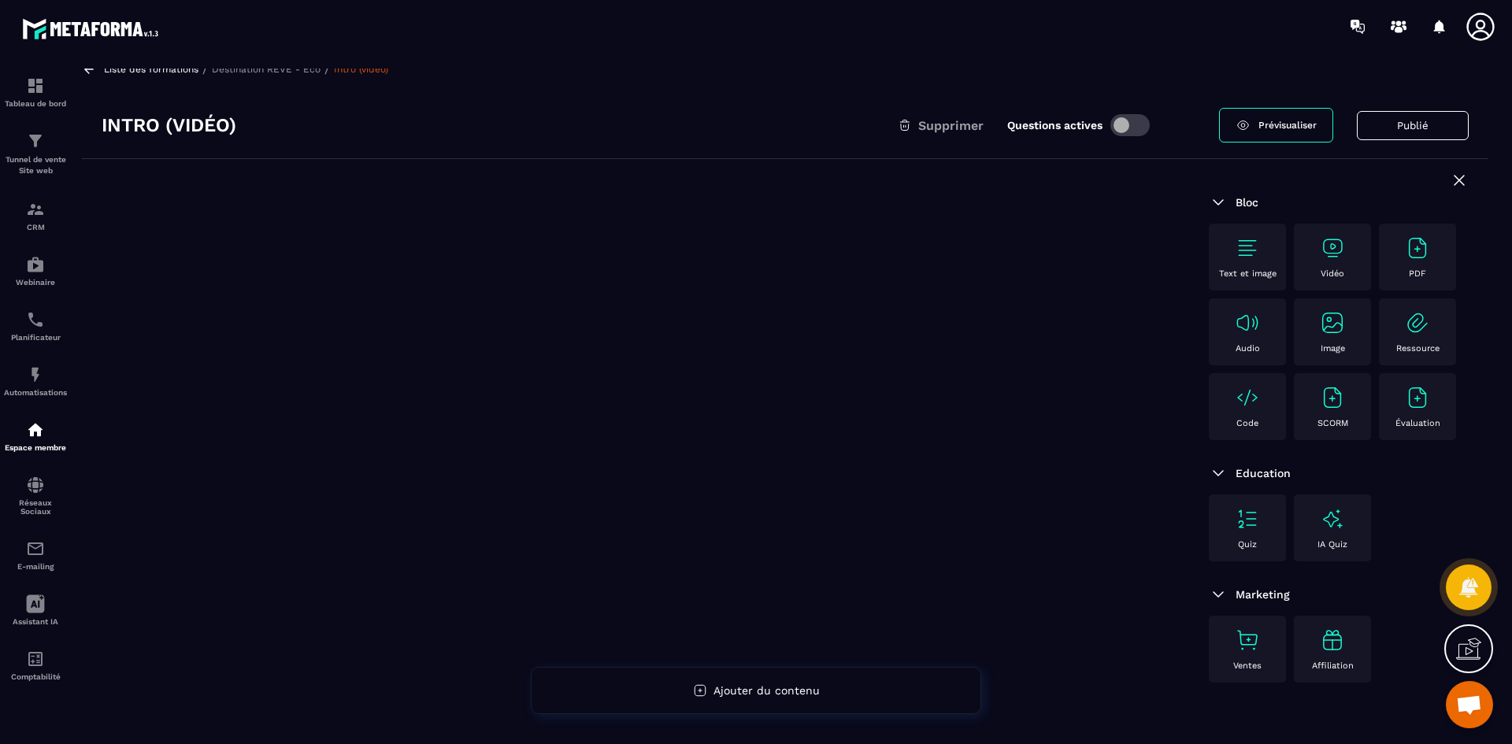
click at [1330, 278] on p "Vidéo" at bounding box center [1332, 273] width 24 height 10
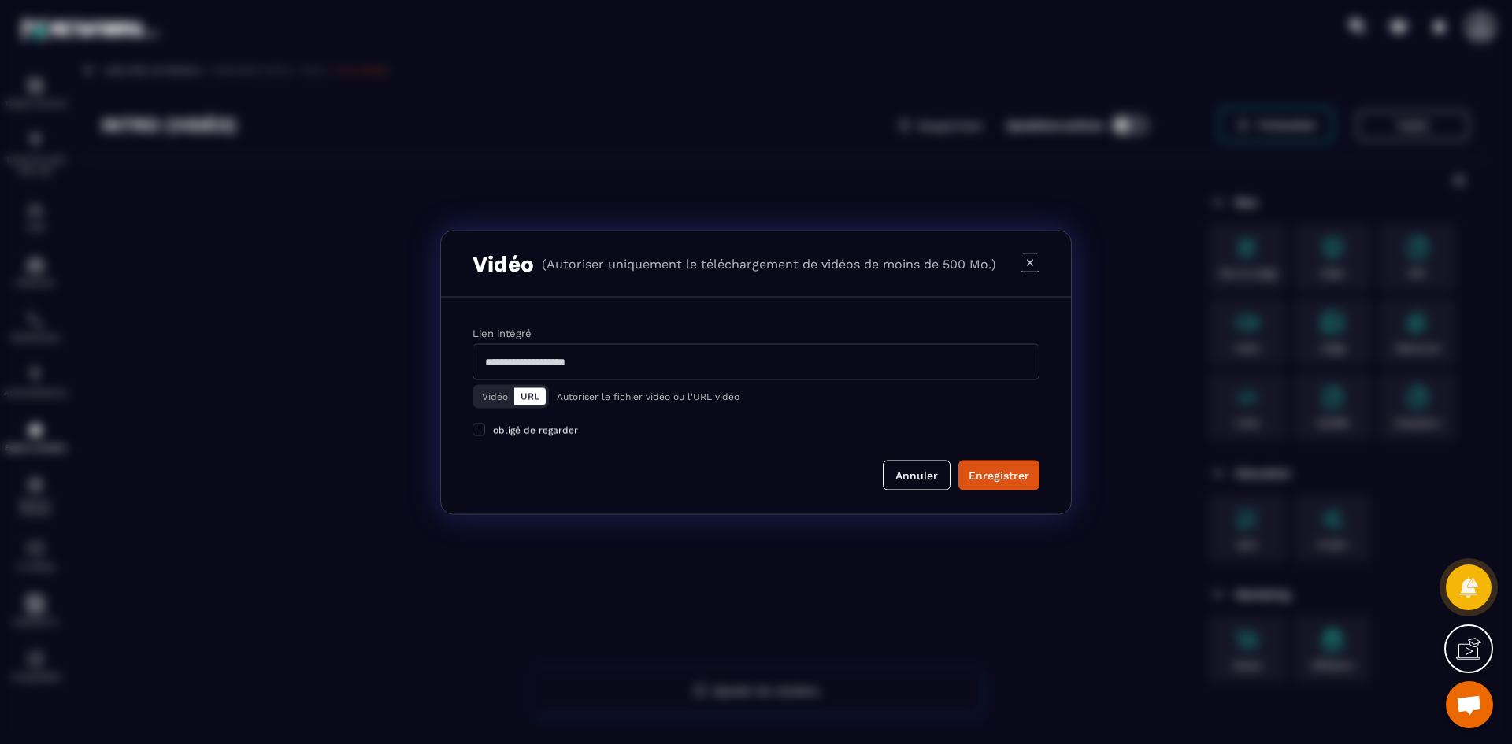
click at [498, 402] on button "Vidéo" at bounding box center [495, 395] width 39 height 17
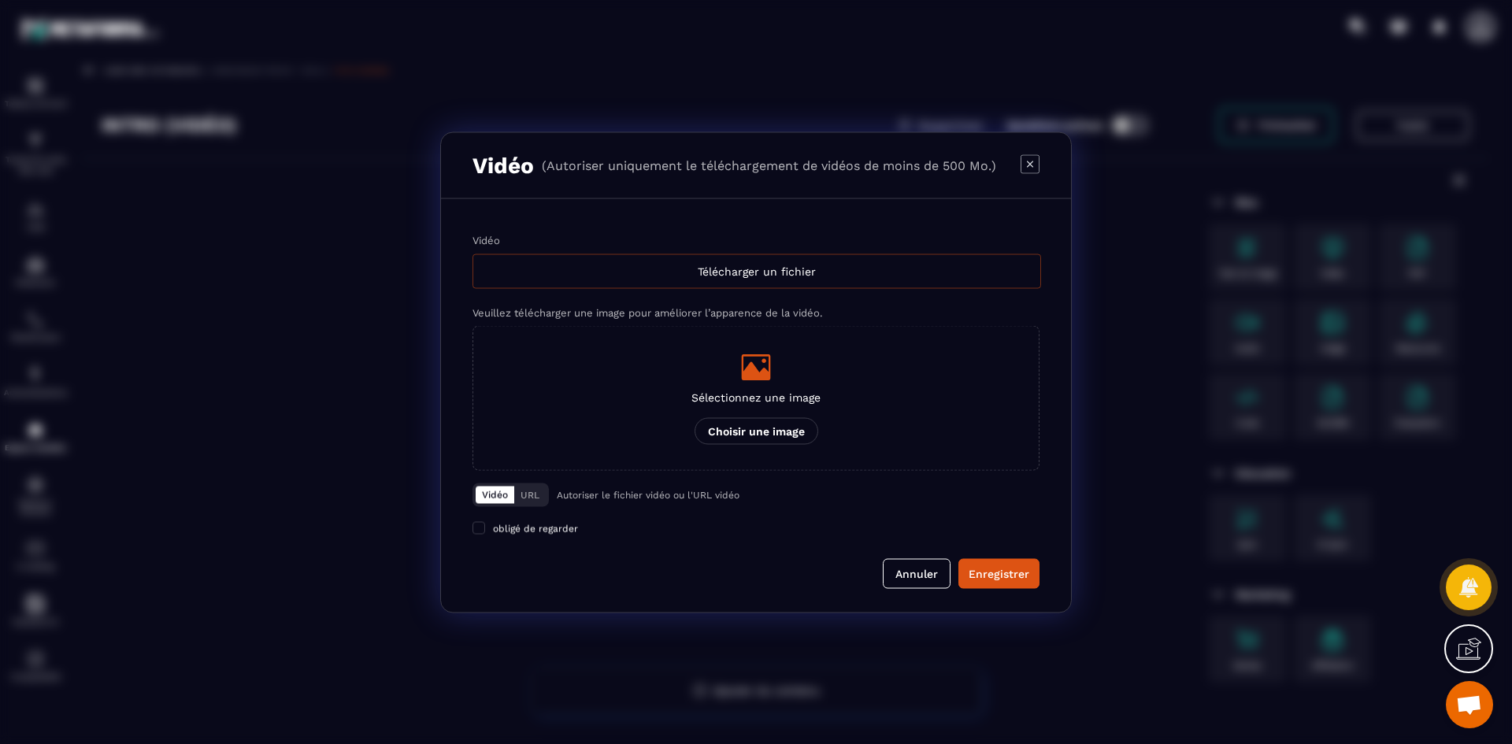
click at [689, 271] on div "Télécharger un fichier" at bounding box center [756, 271] width 568 height 35
click at [0, 0] on input "Vidéo Télécharger un fichier" at bounding box center [0, 0] width 0 height 0
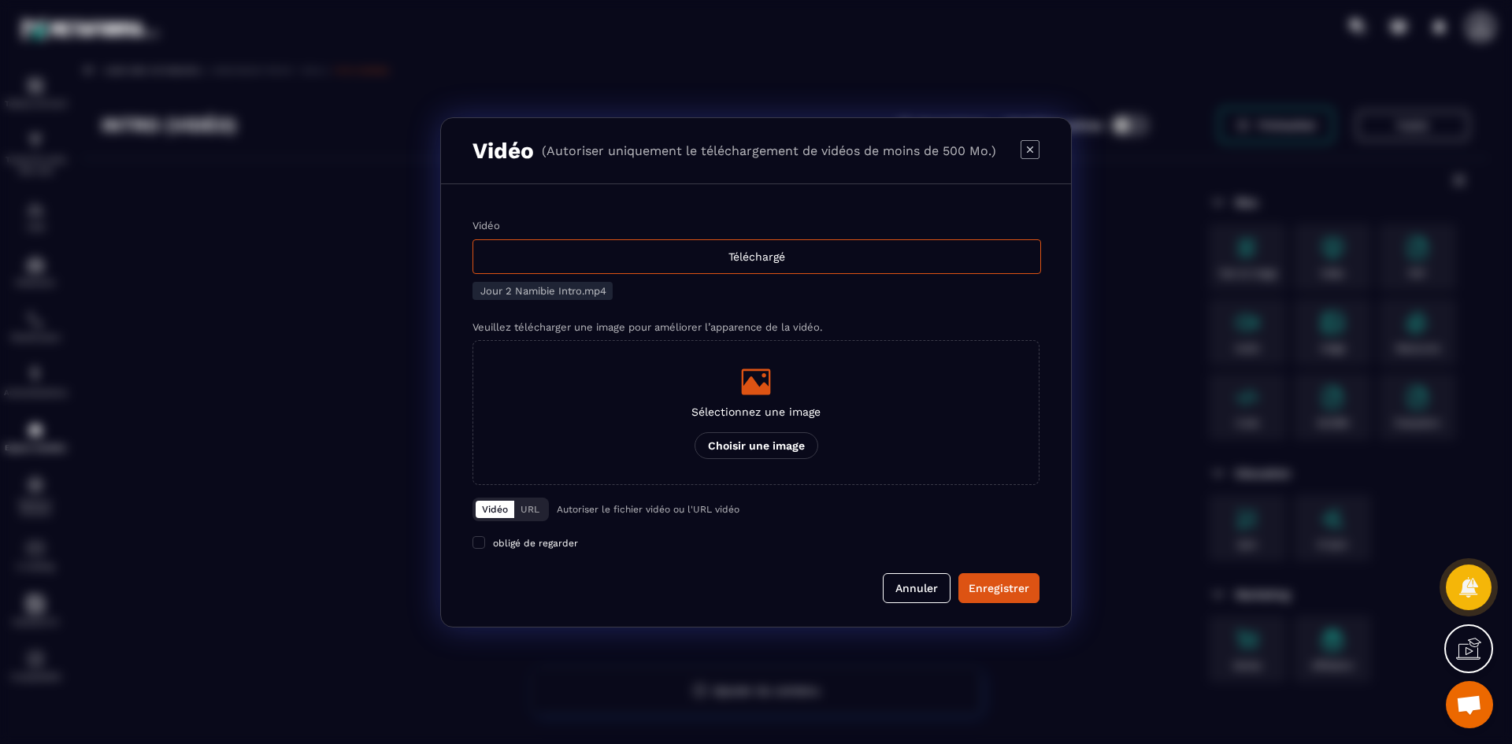
click at [777, 446] on p "Choisir une image" at bounding box center [756, 445] width 124 height 27
click at [0, 0] on input "Sélectionnez une image Choisir une image" at bounding box center [0, 0] width 0 height 0
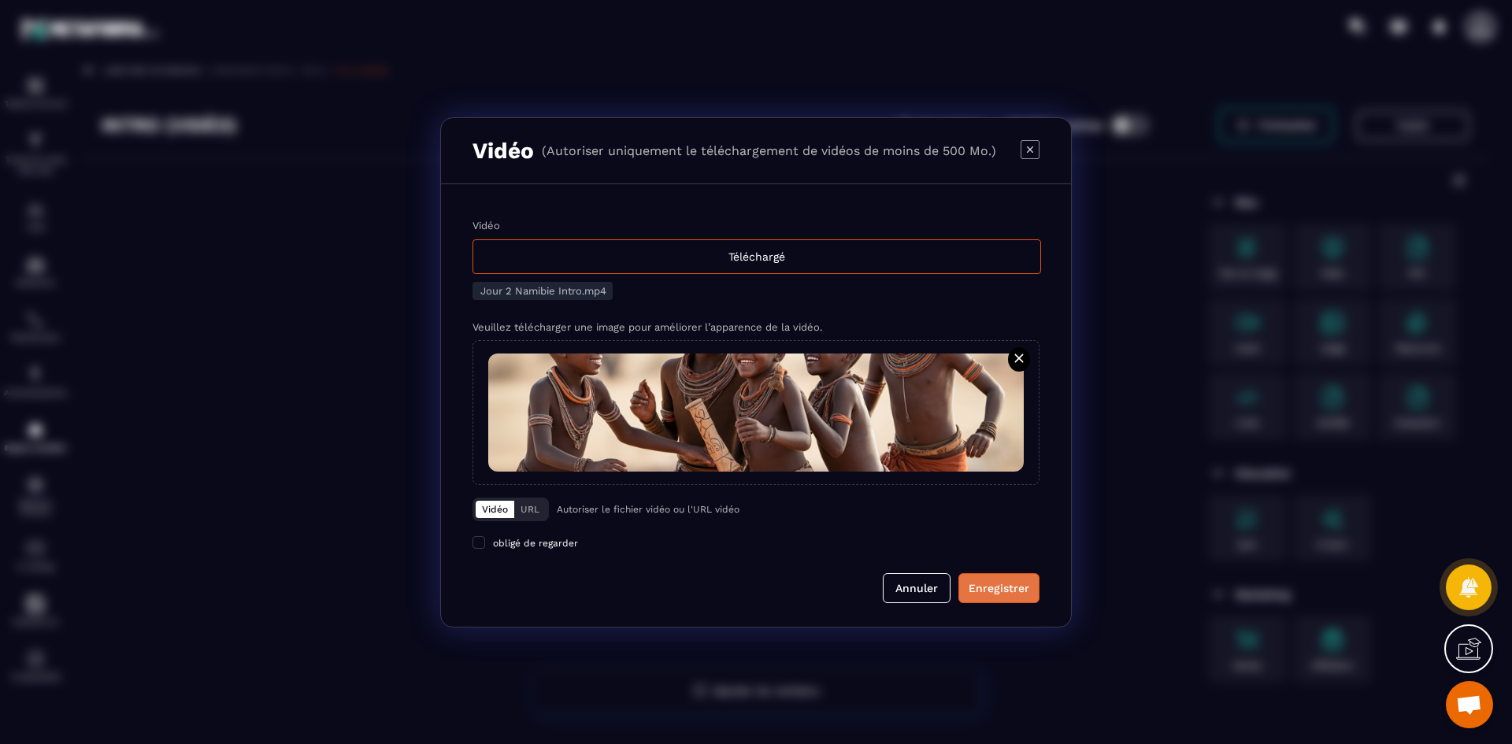
click at [994, 587] on div "Enregistrer" at bounding box center [998, 588] width 61 height 16
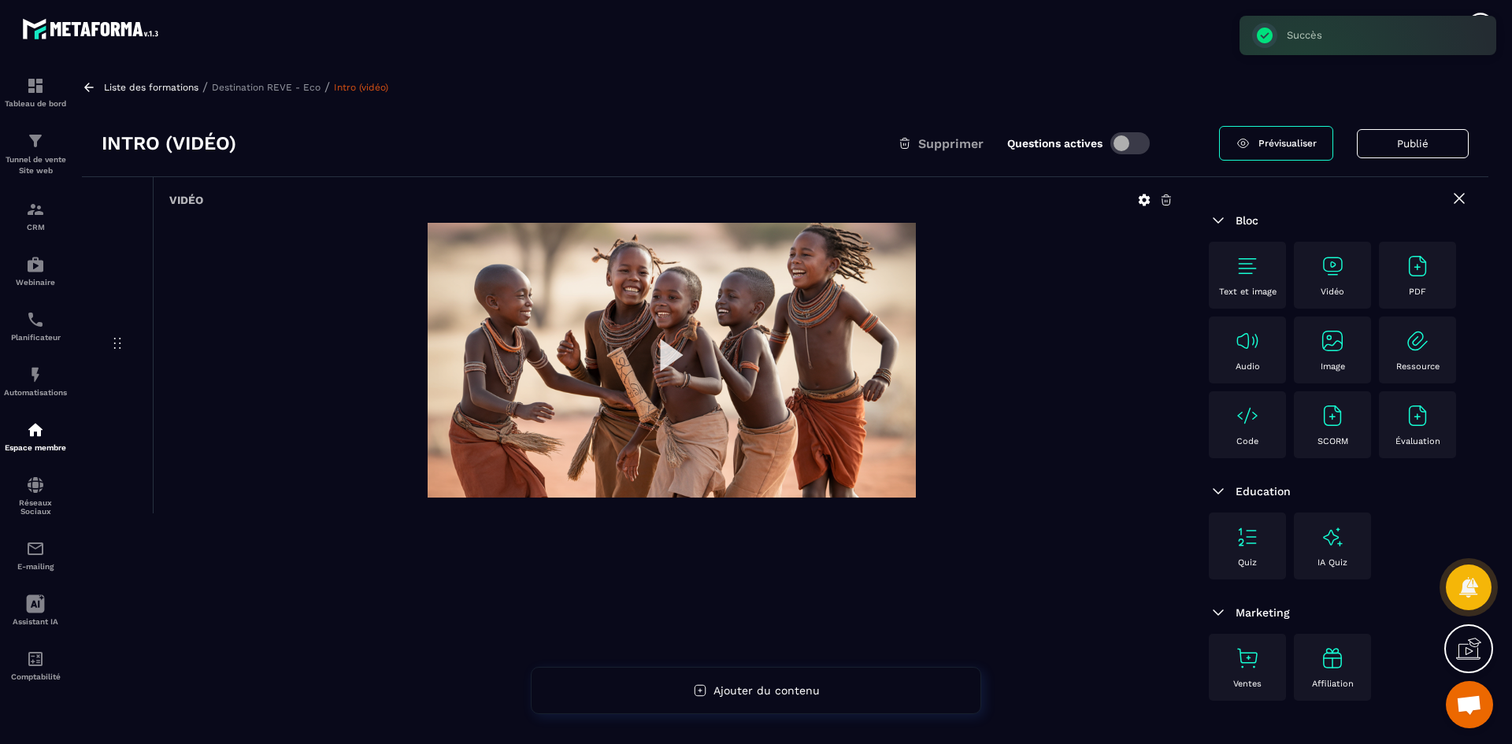
scroll to position [0, 0]
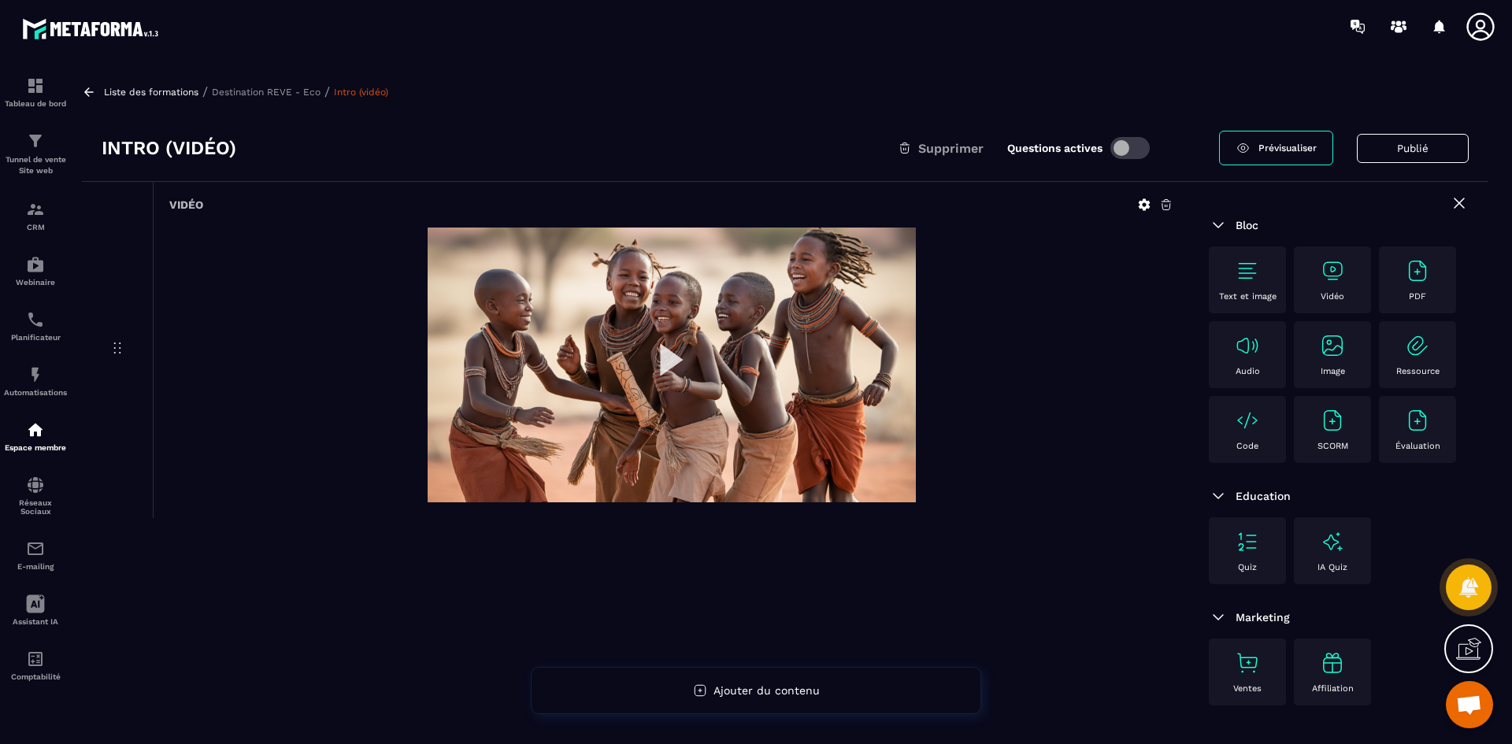
click at [313, 95] on p "Destination REVE - Eco" at bounding box center [266, 92] width 109 height 11
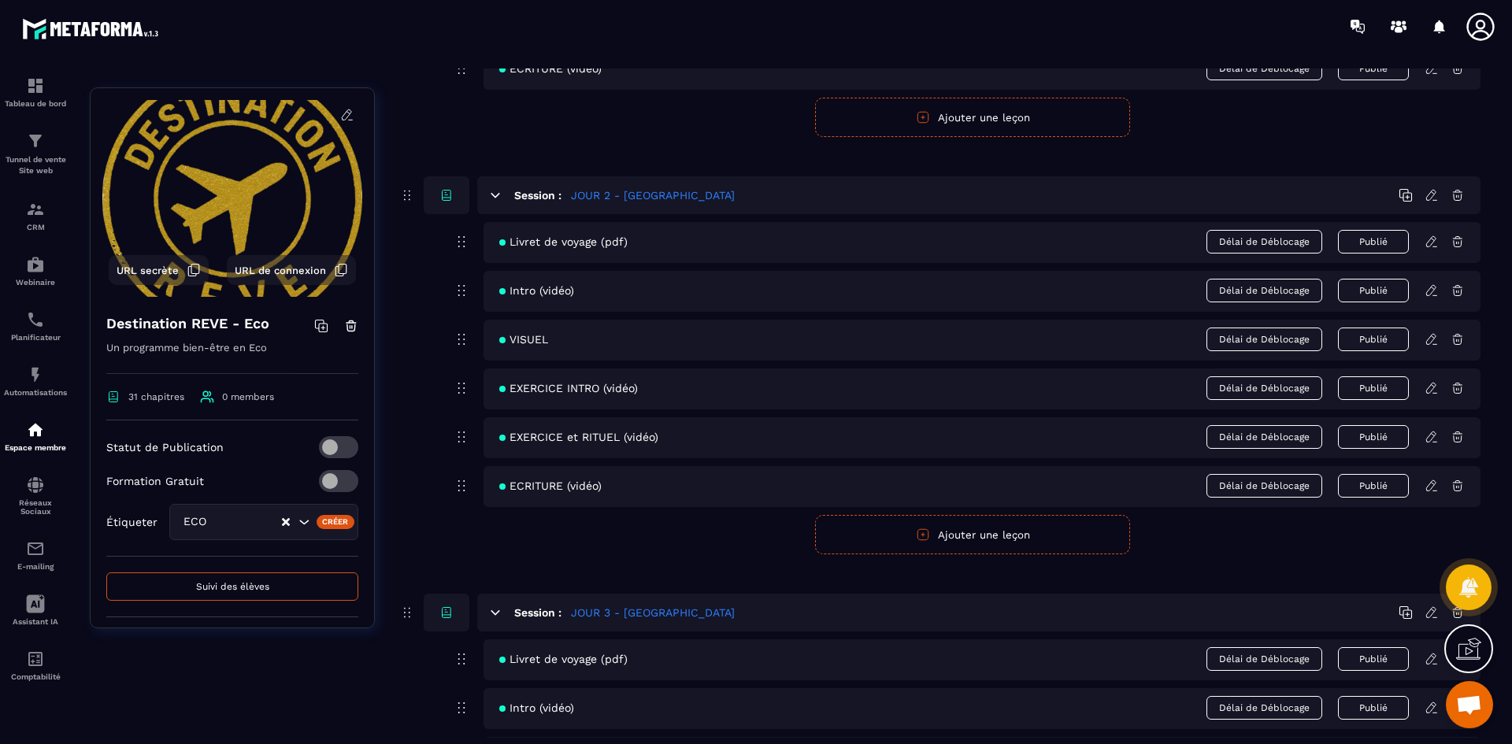
scroll to position [787, 0]
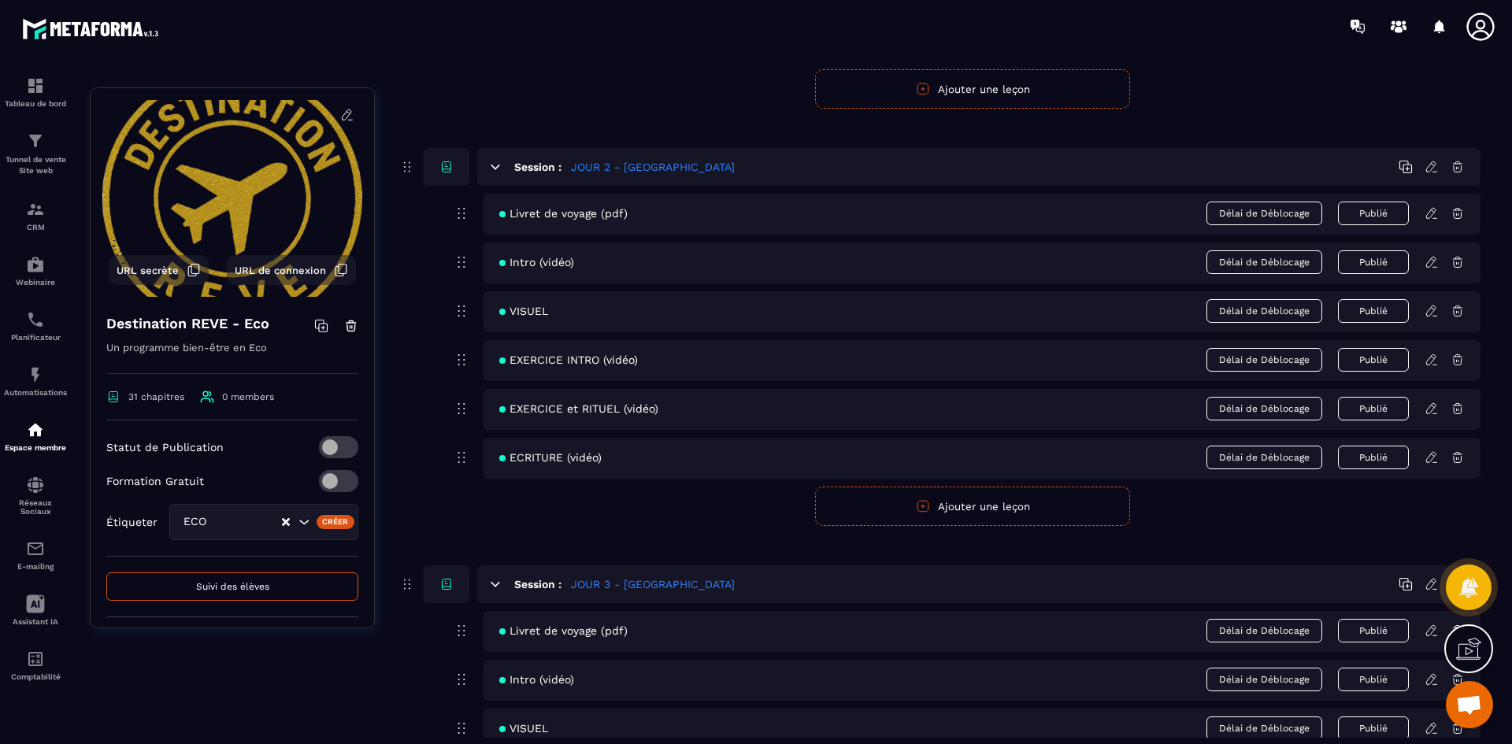
click at [1427, 316] on icon at bounding box center [1431, 311] width 14 height 14
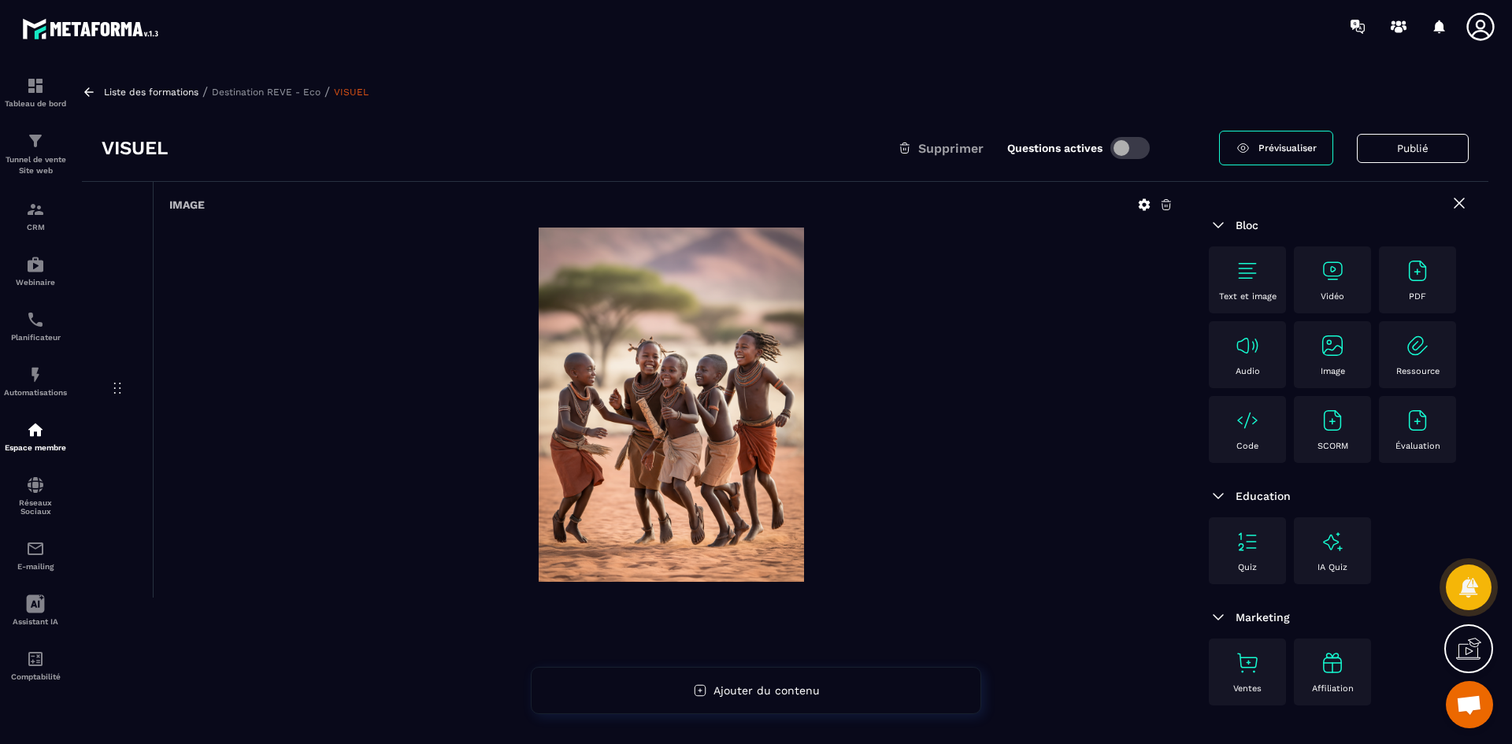
click at [308, 95] on p "Destination REVE - Eco" at bounding box center [266, 92] width 109 height 11
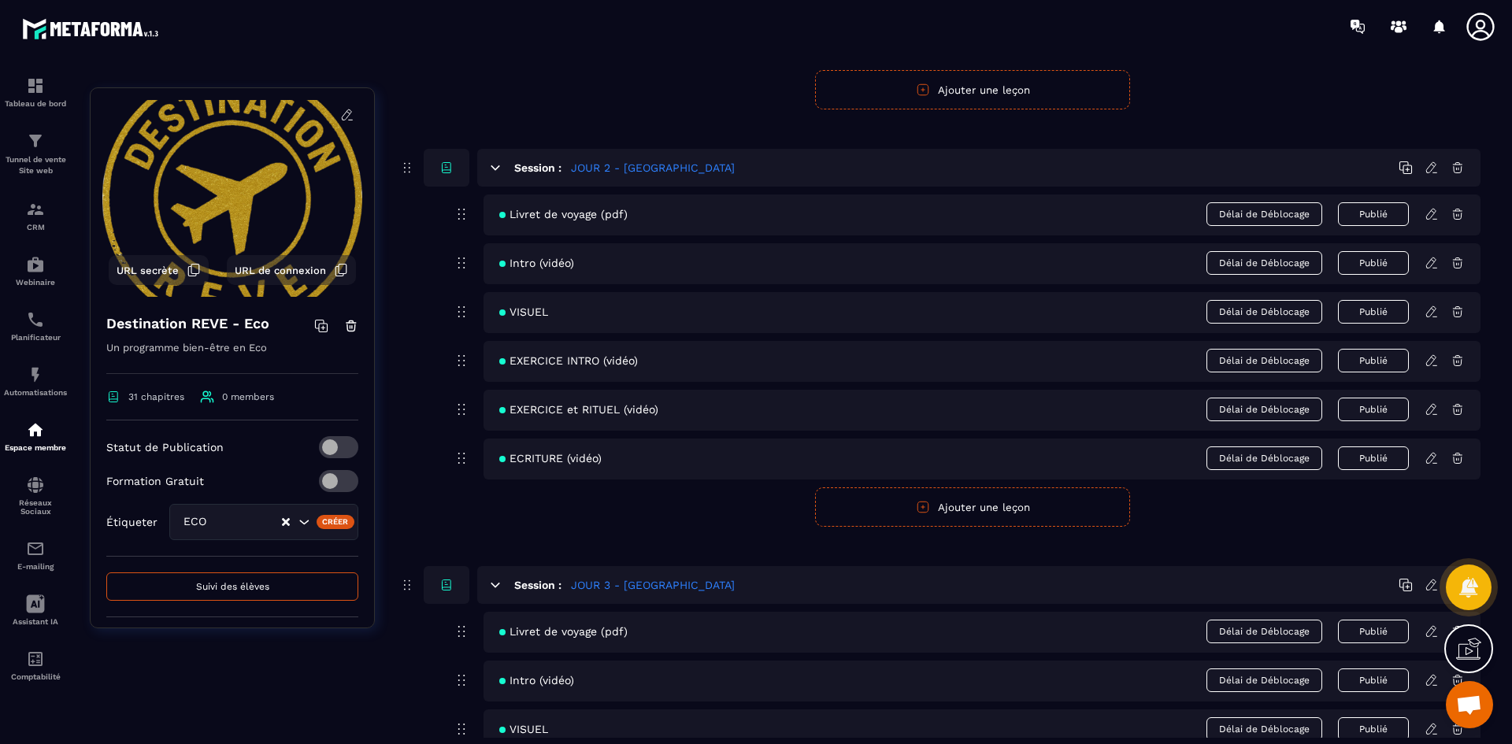
scroll to position [787, 0]
click at [1427, 358] on icon at bounding box center [1431, 360] width 14 height 14
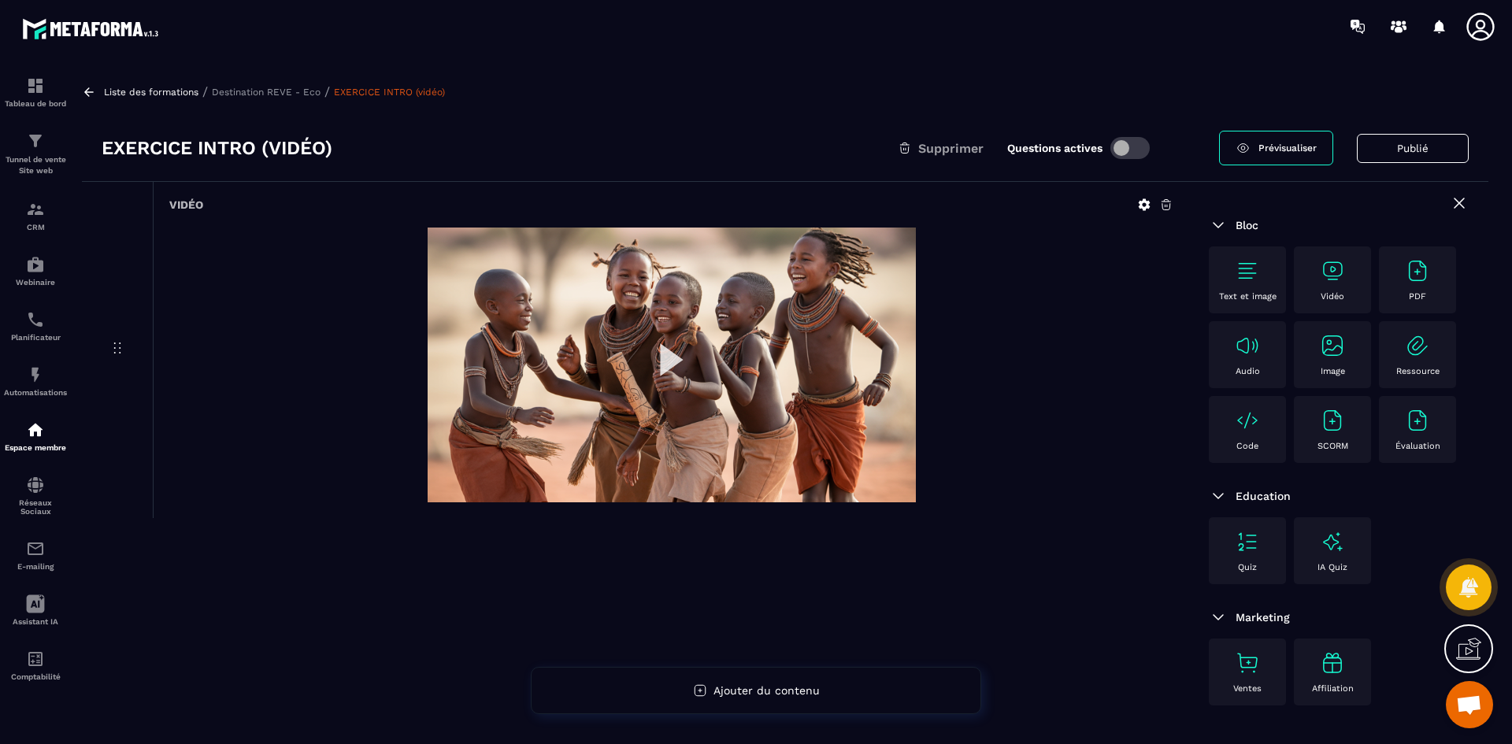
click at [1125, 148] on span at bounding box center [1129, 148] width 39 height 22
click at [294, 94] on p "Destination REVE - Eco" at bounding box center [266, 92] width 109 height 11
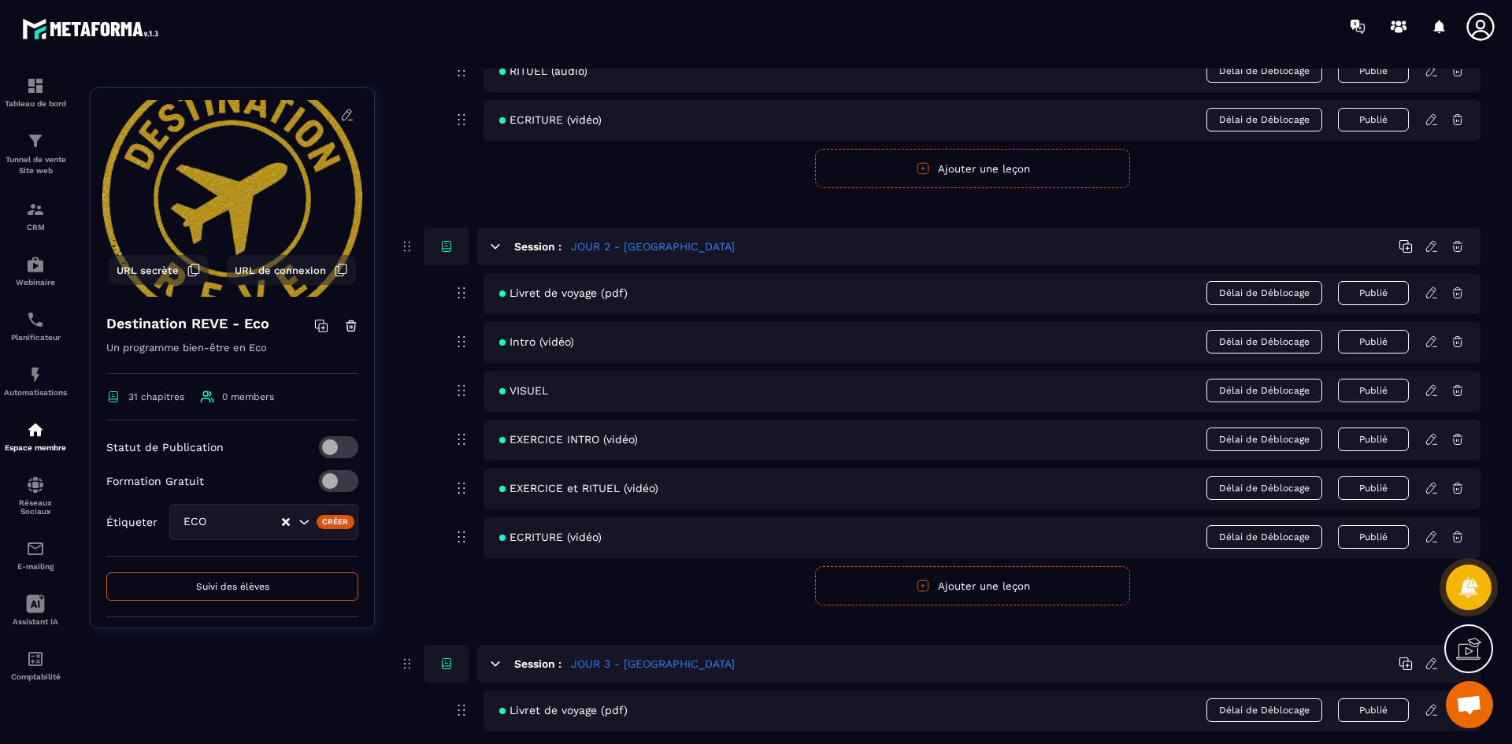
scroll to position [709, 0]
click at [1431, 387] on icon at bounding box center [1431, 390] width 14 height 14
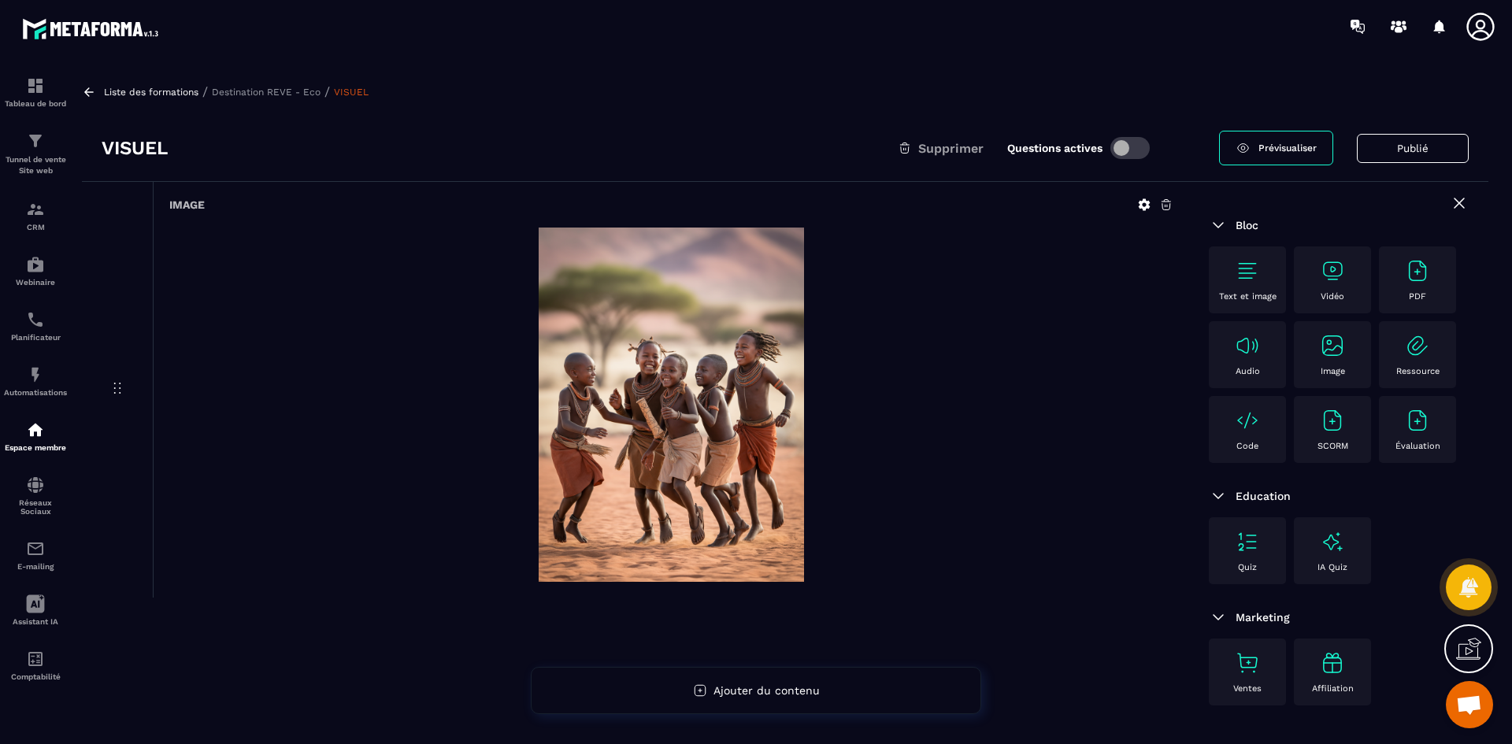
click at [1122, 146] on span at bounding box center [1129, 148] width 39 height 22
click at [299, 96] on p "Destination REVE - Eco" at bounding box center [266, 92] width 109 height 11
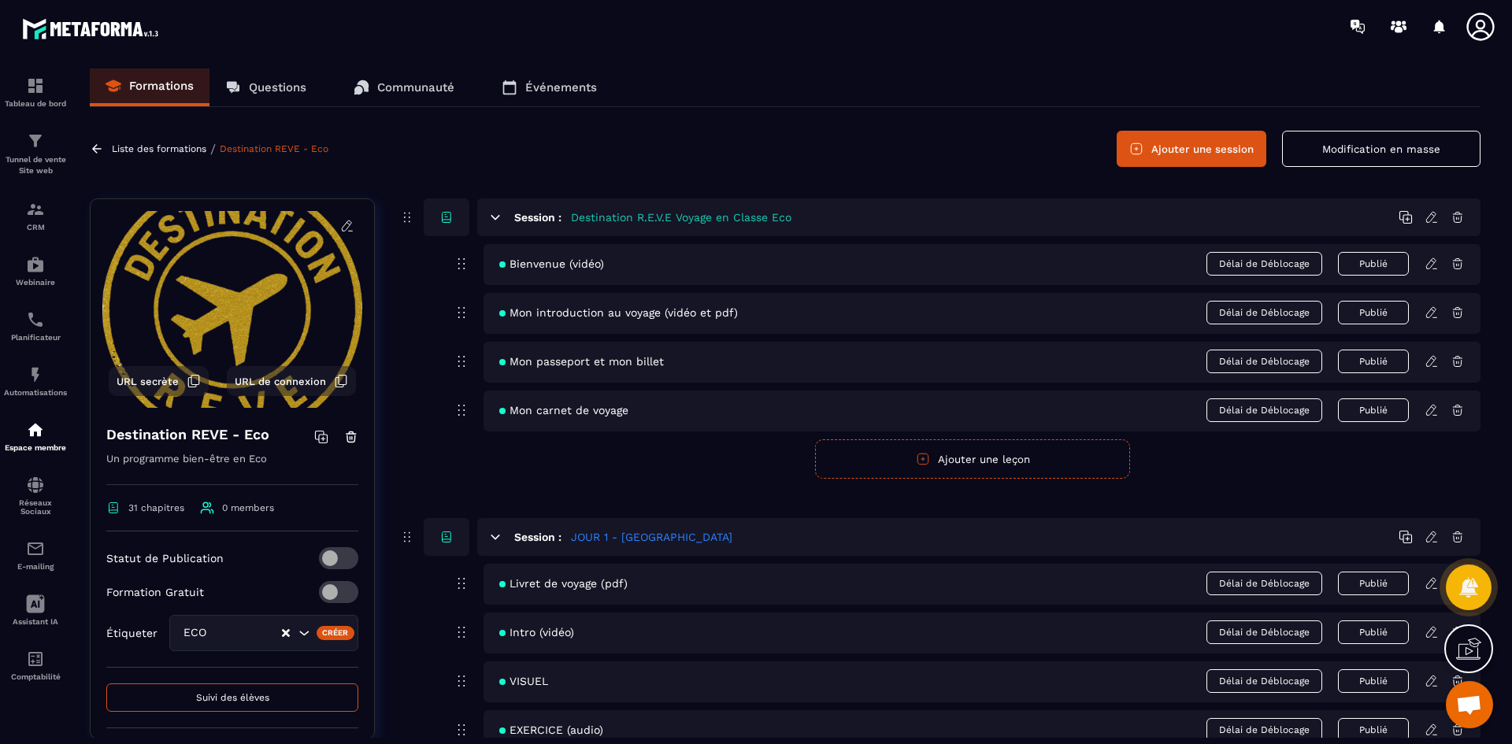
click at [1433, 628] on icon at bounding box center [1431, 632] width 14 height 14
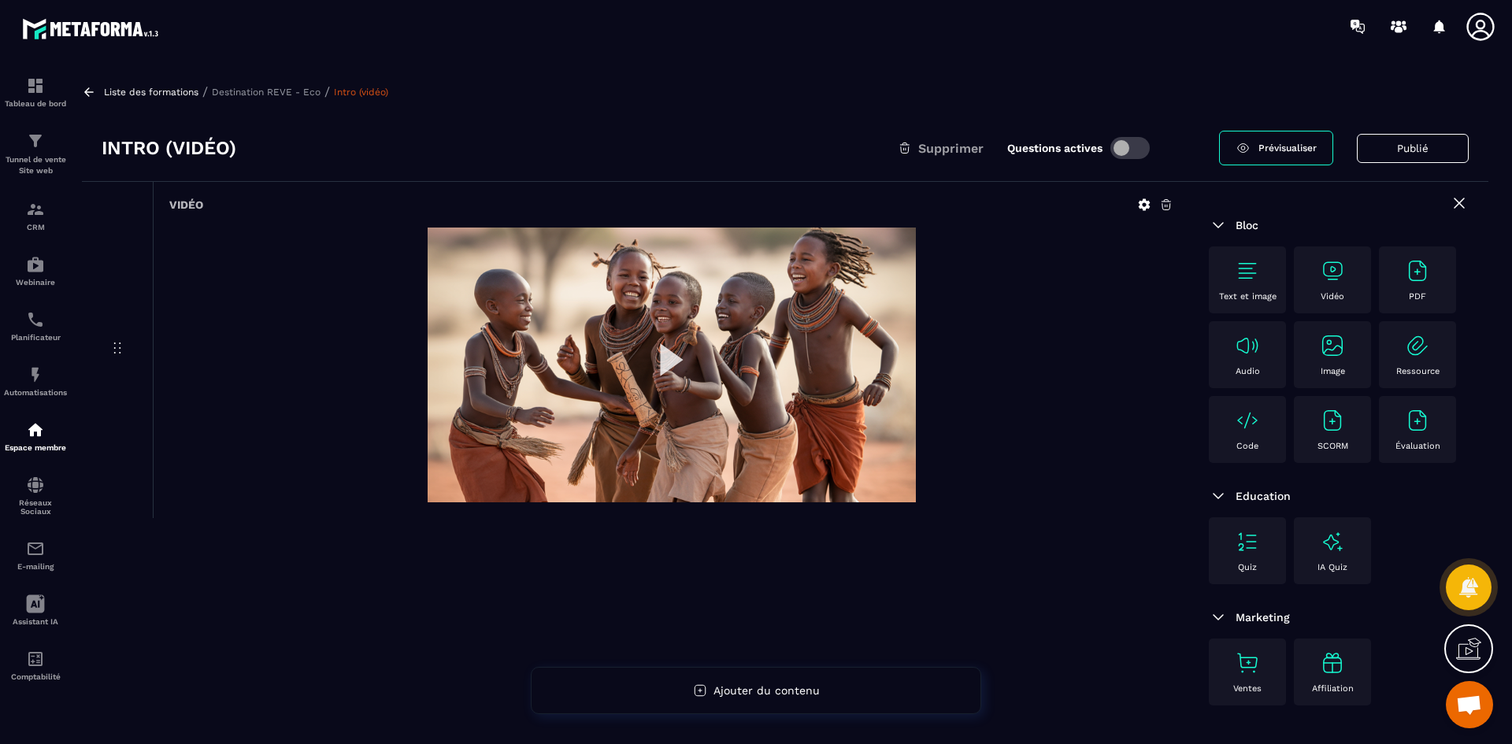
click at [302, 91] on p "Destination REVE - Eco" at bounding box center [266, 92] width 109 height 11
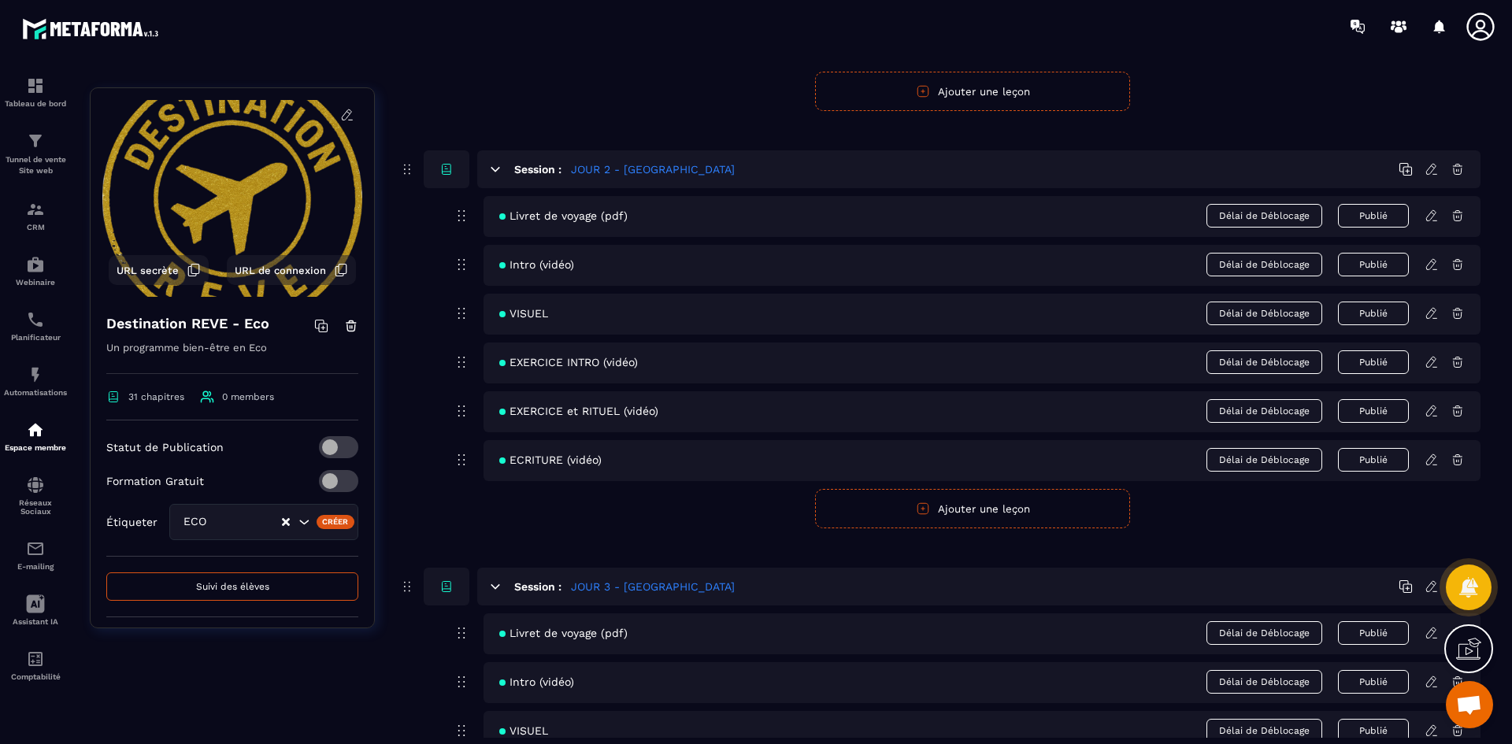
scroll to position [787, 0]
click at [1431, 305] on icon at bounding box center [1431, 311] width 14 height 14
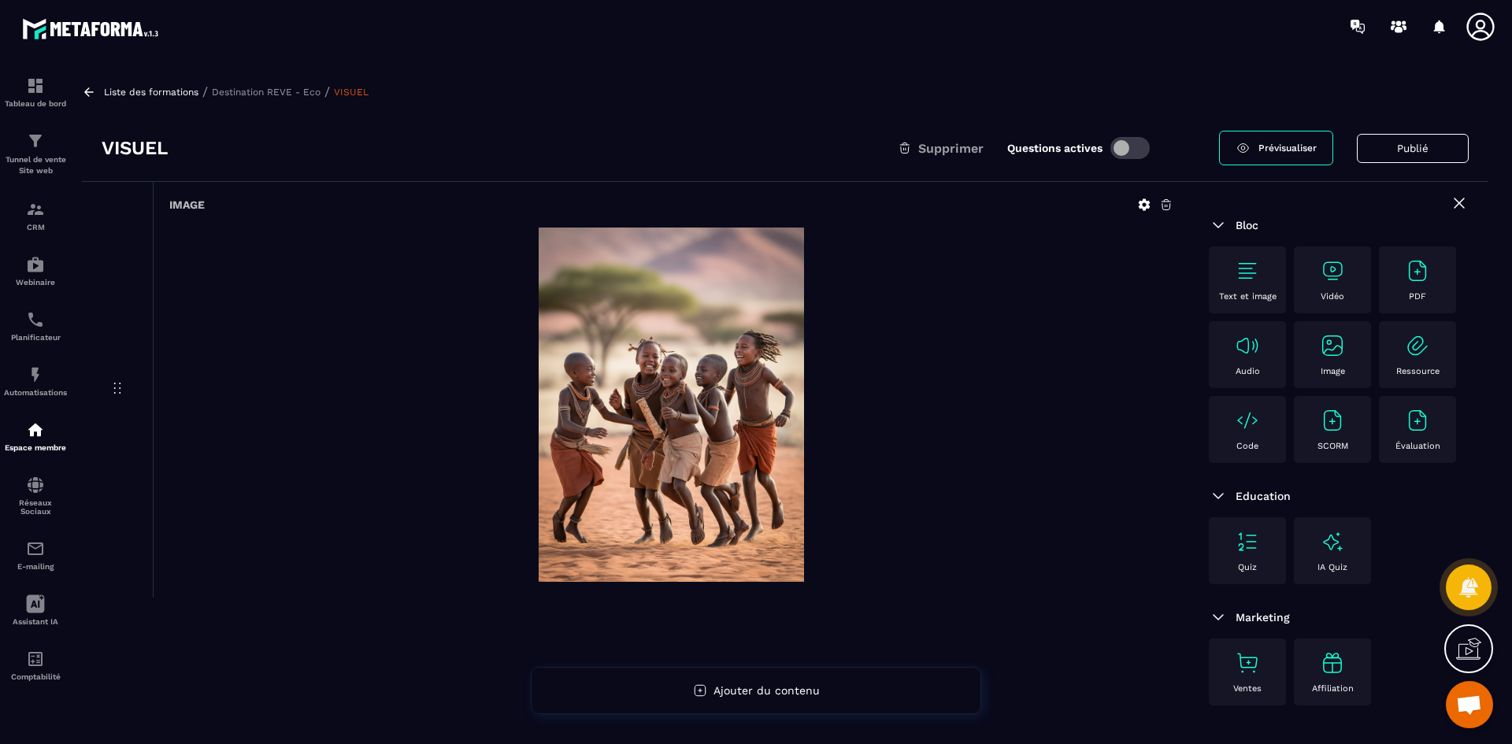
click at [283, 88] on p "Destination REVE - Eco" at bounding box center [266, 92] width 109 height 11
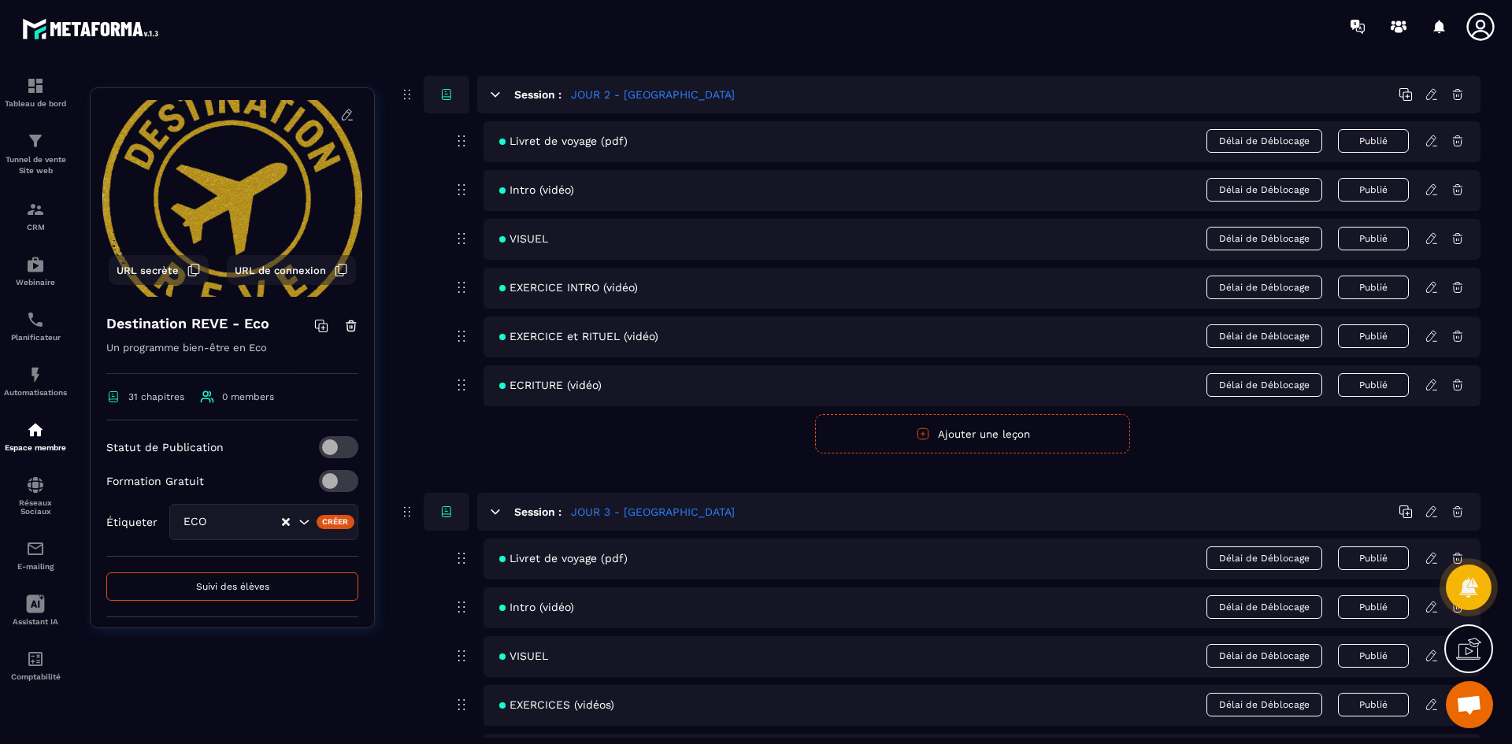
scroll to position [866, 0]
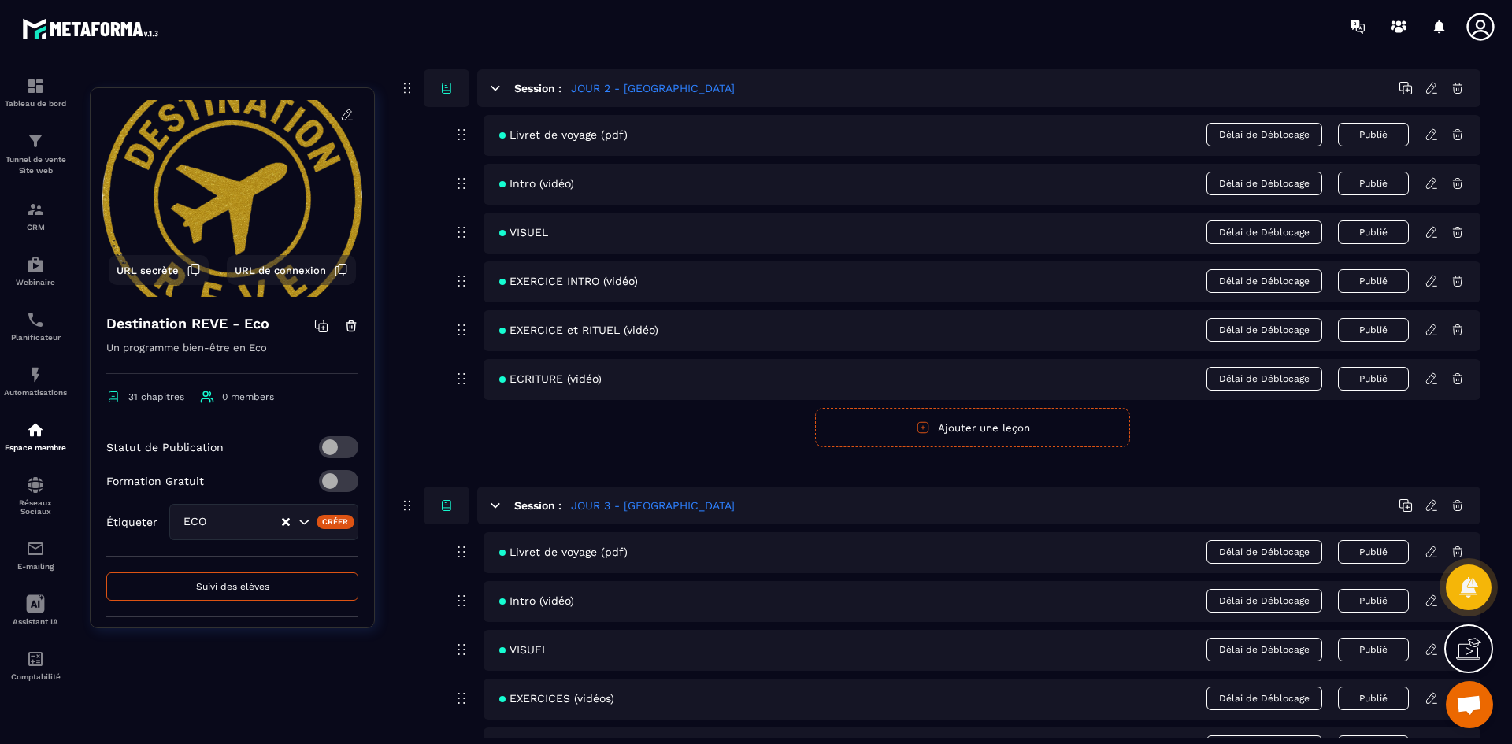
click at [1433, 283] on icon at bounding box center [1431, 281] width 14 height 14
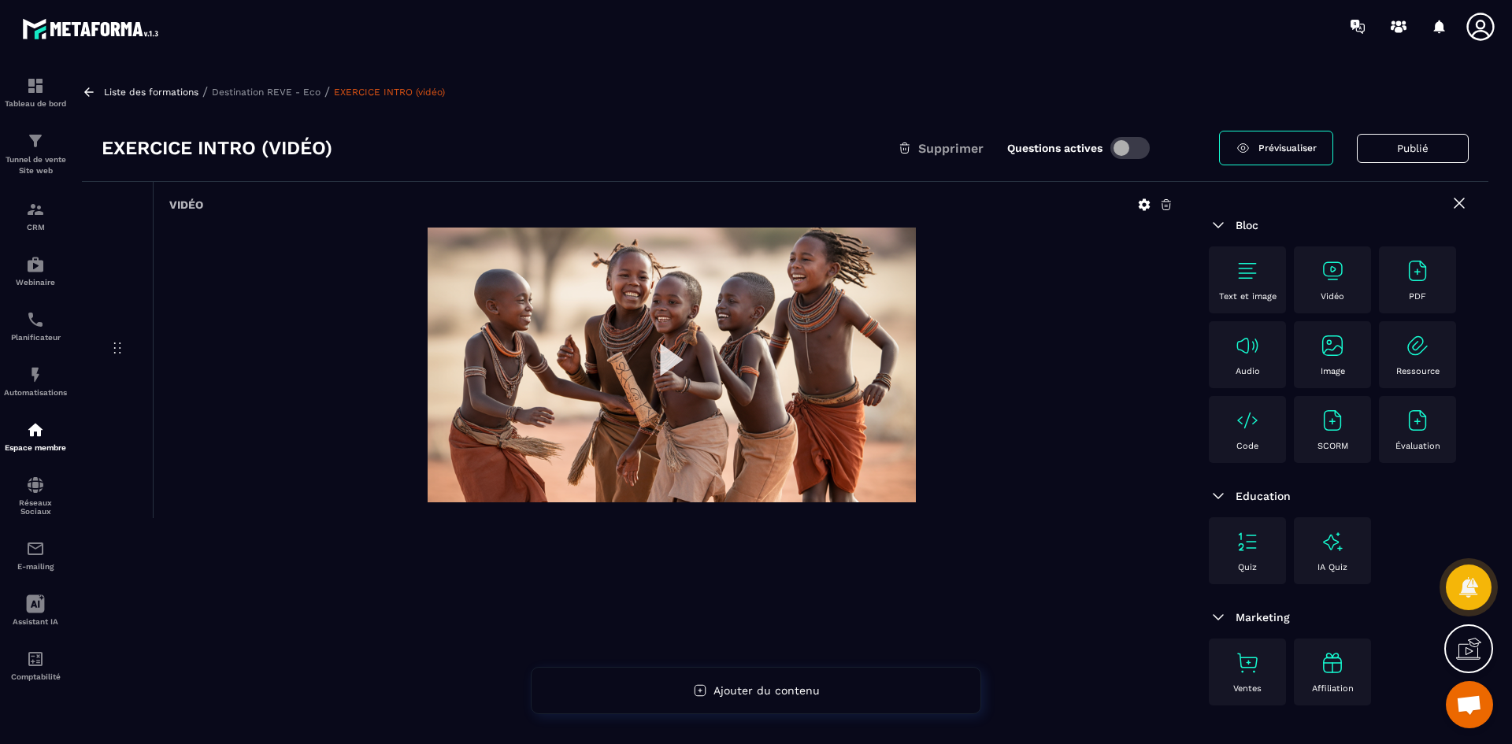
click at [283, 94] on p "Destination REVE - Eco" at bounding box center [266, 92] width 109 height 11
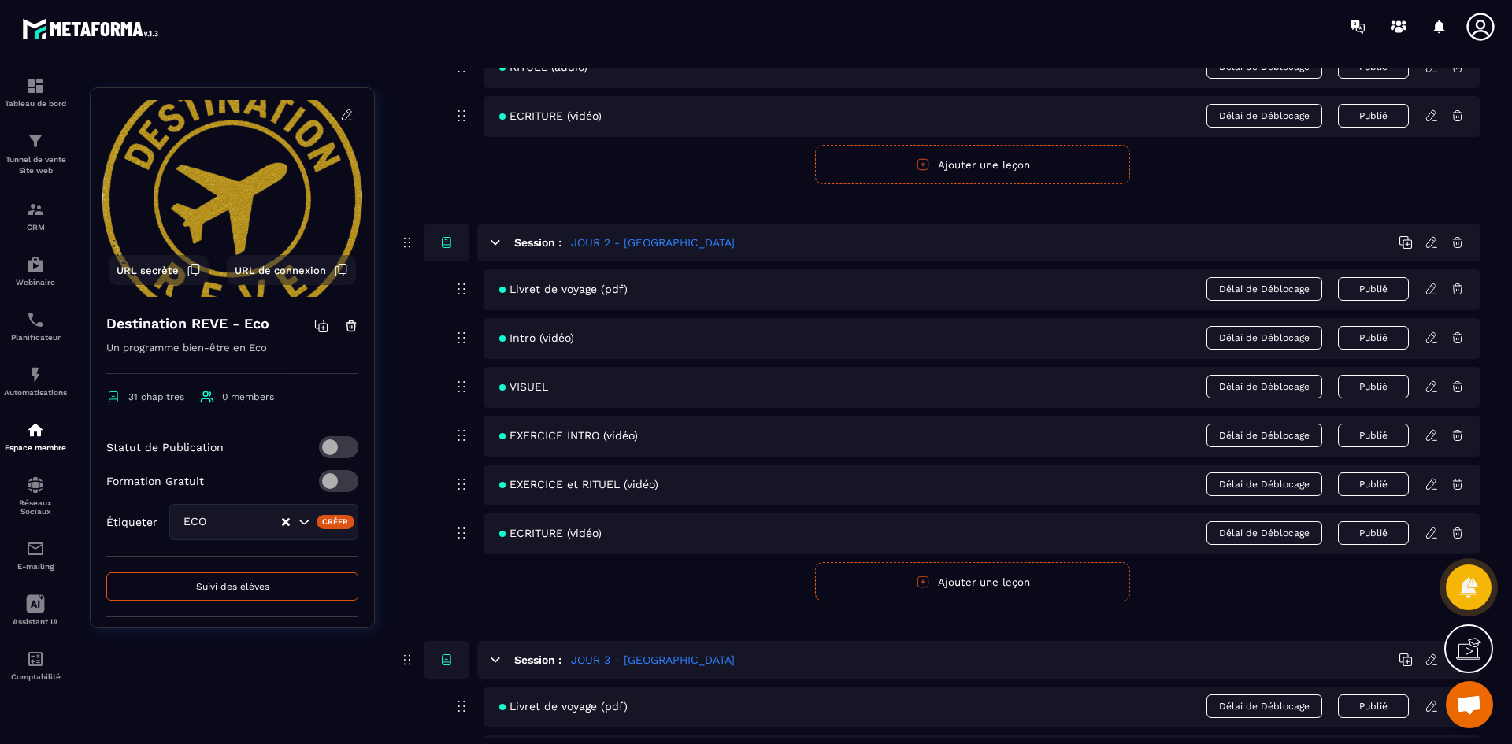
scroll to position [787, 0]
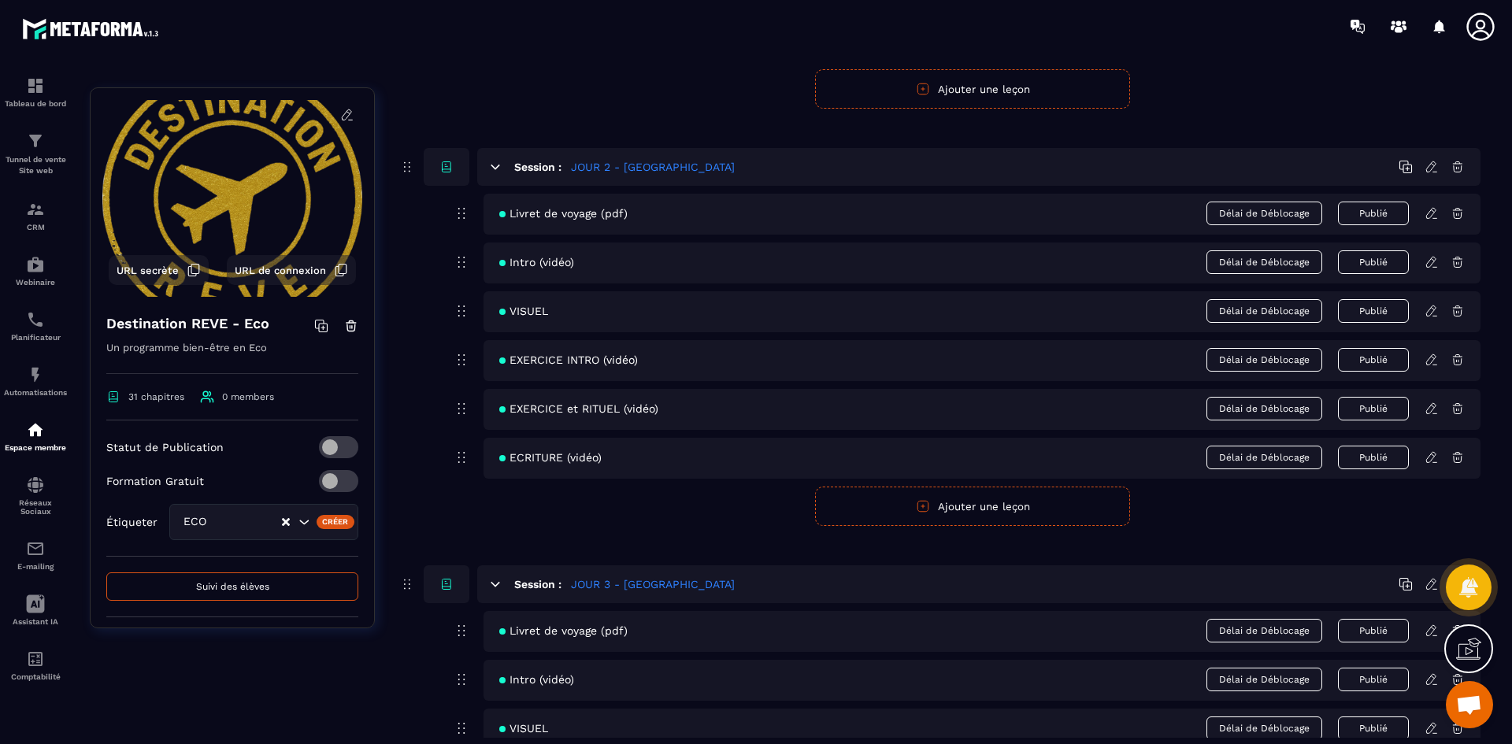
click at [1433, 403] on icon at bounding box center [1430, 408] width 9 height 10
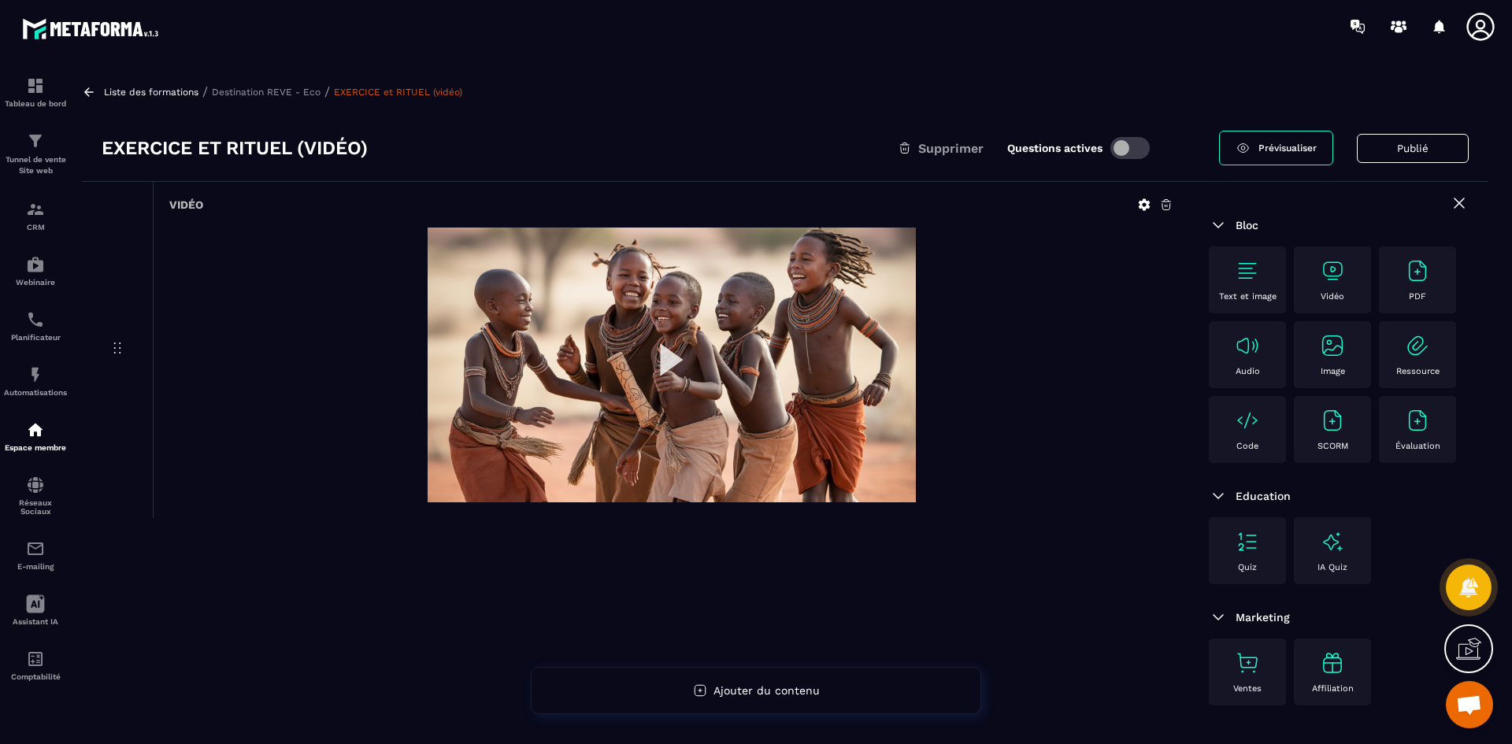
click at [1123, 145] on span at bounding box center [1129, 148] width 39 height 22
click at [265, 88] on p "Destination REVE - Eco" at bounding box center [266, 92] width 109 height 11
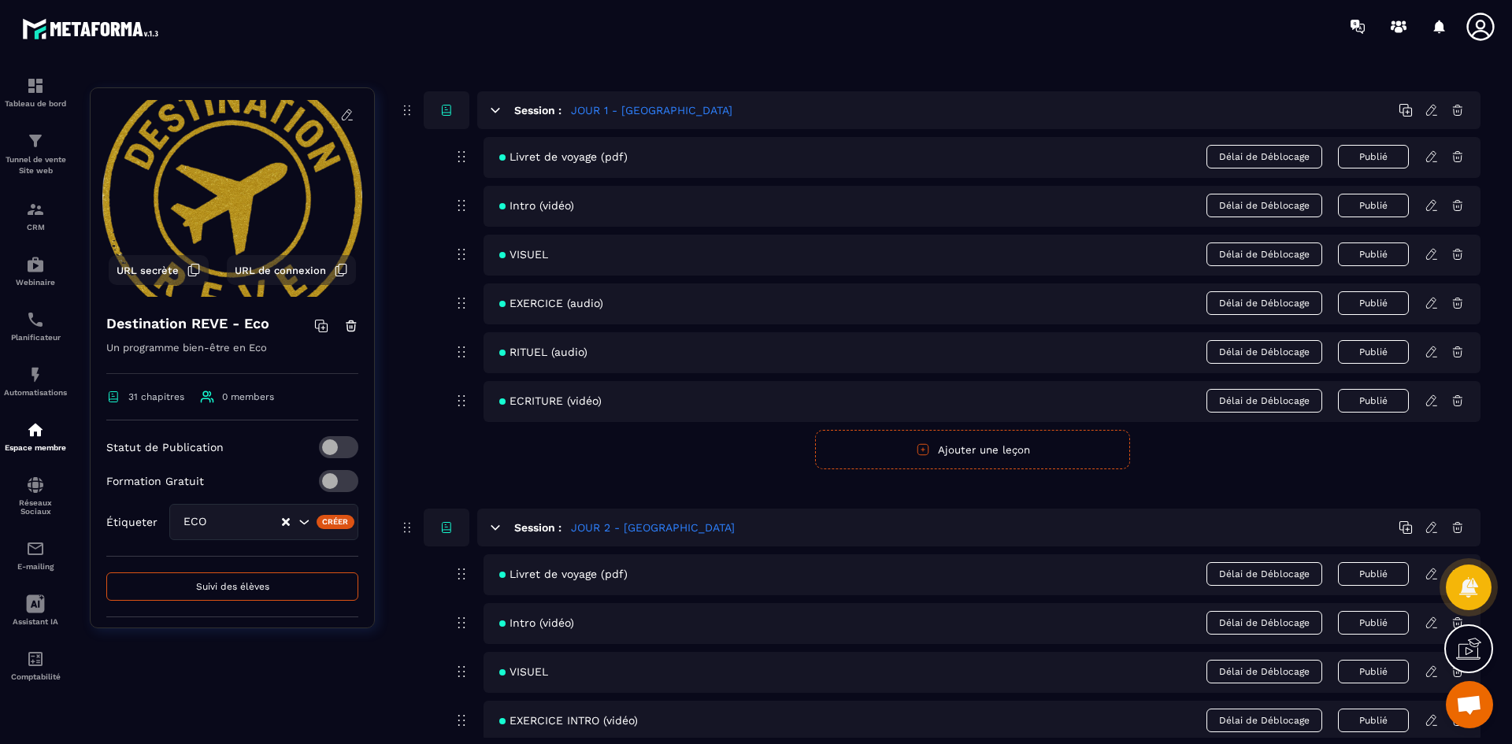
scroll to position [709, 0]
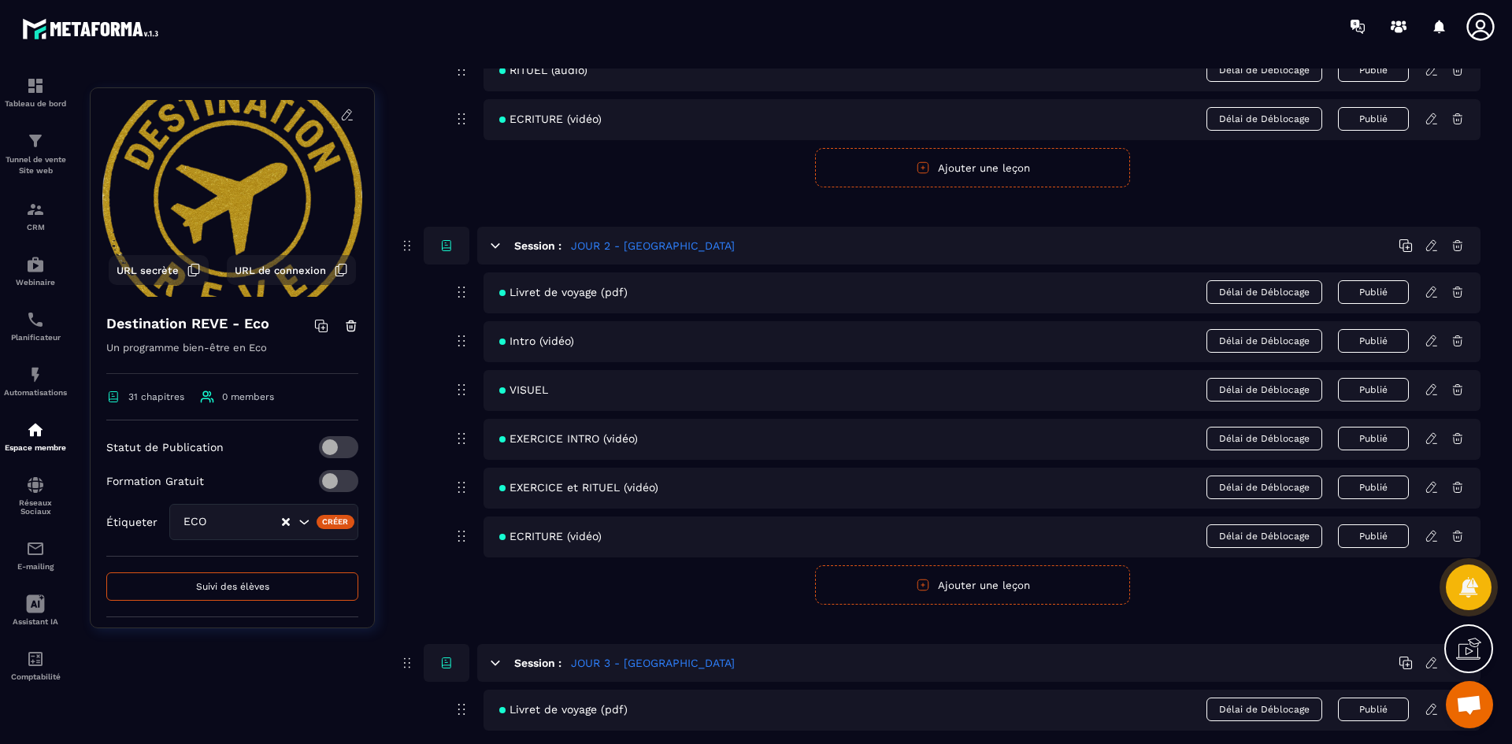
click at [1431, 532] on icon at bounding box center [1430, 536] width 9 height 10
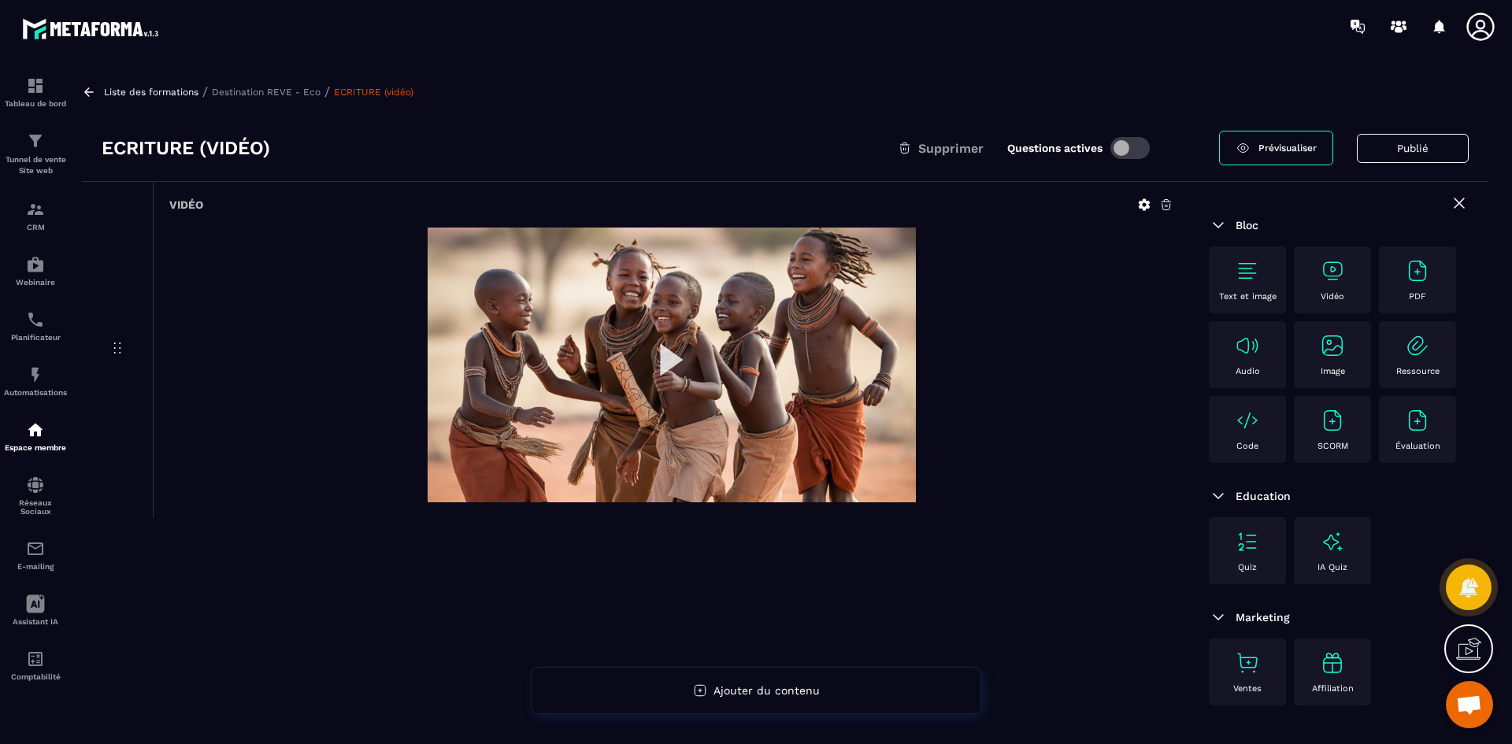
click at [1123, 145] on span at bounding box center [1129, 148] width 39 height 22
click at [266, 87] on p "Destination REVE - Eco" at bounding box center [266, 92] width 109 height 11
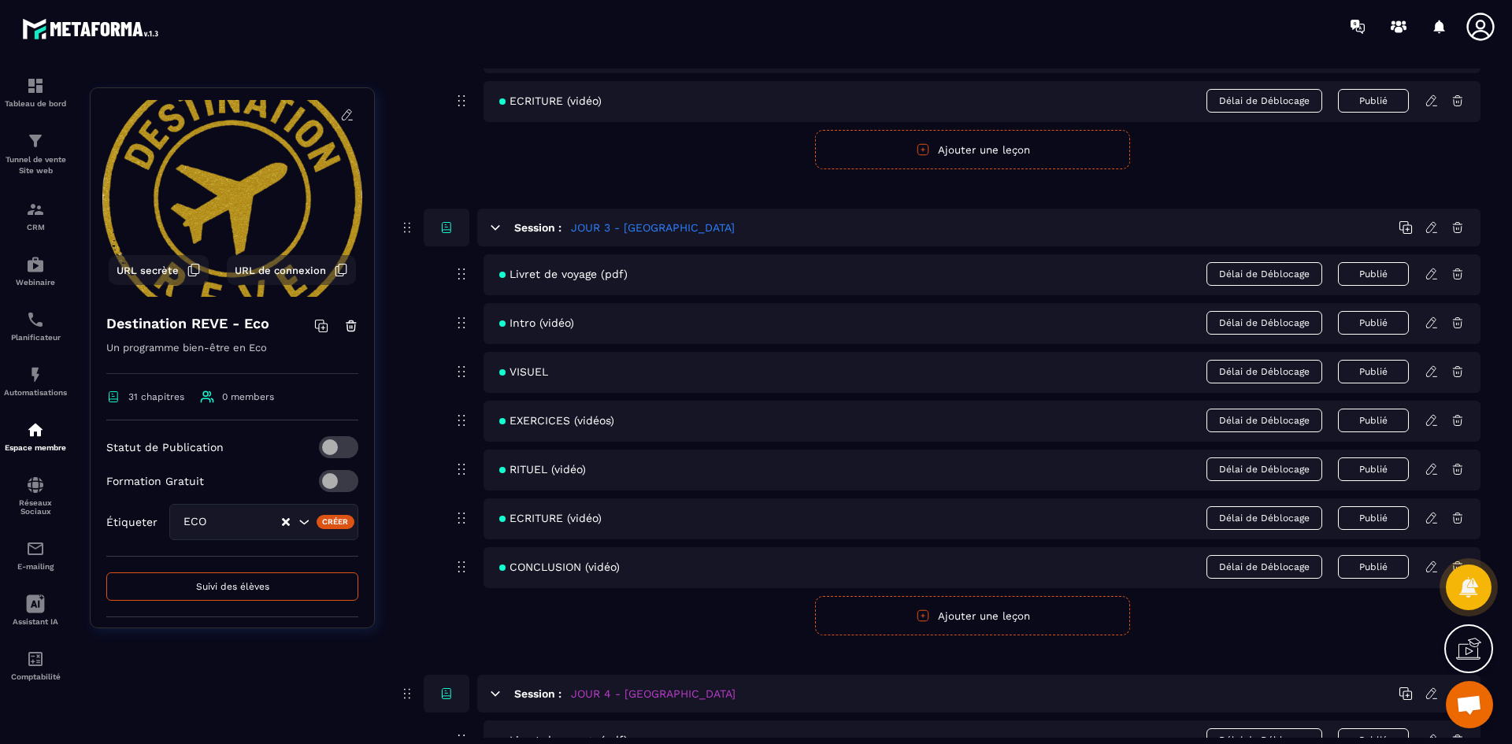
scroll to position [1181, 0]
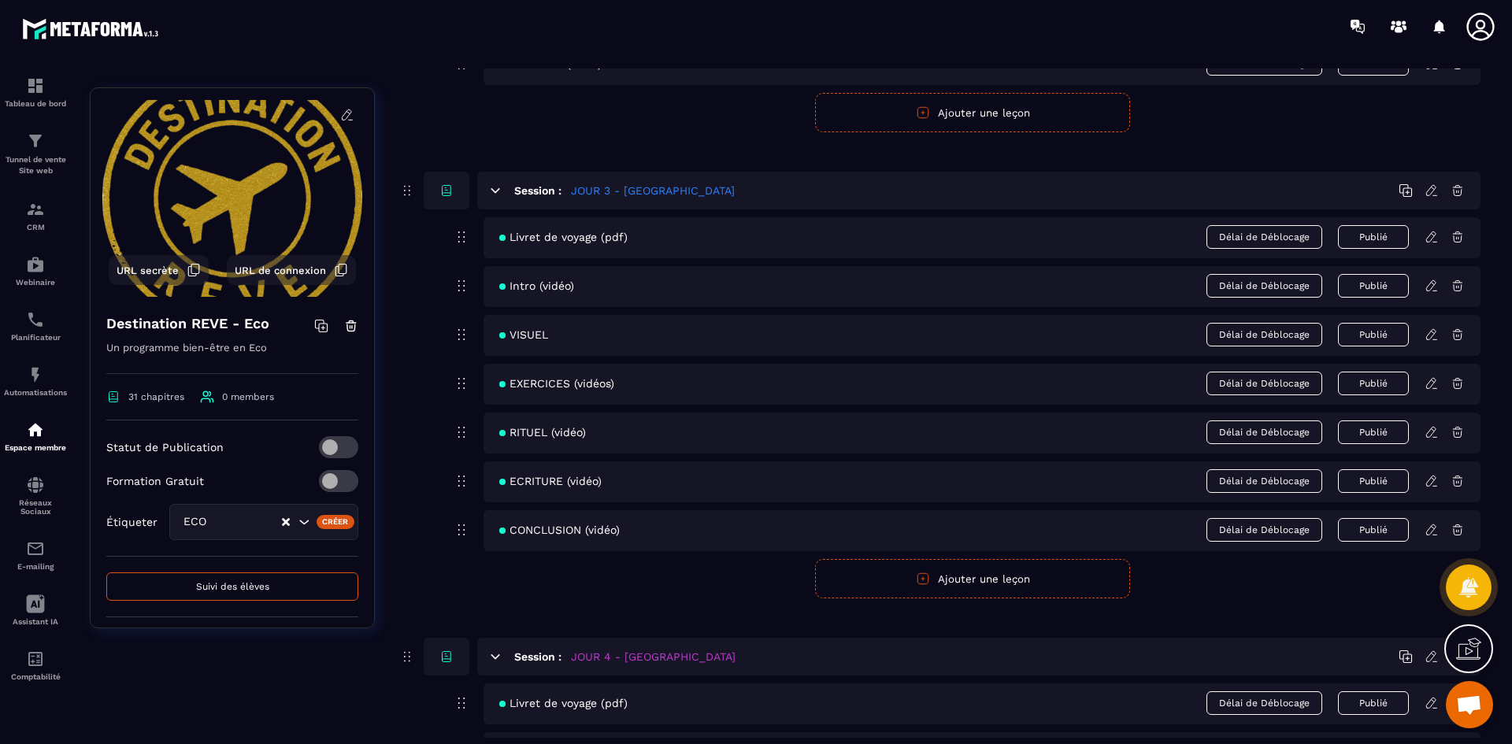
click at [1428, 234] on icon at bounding box center [1431, 237] width 14 height 14
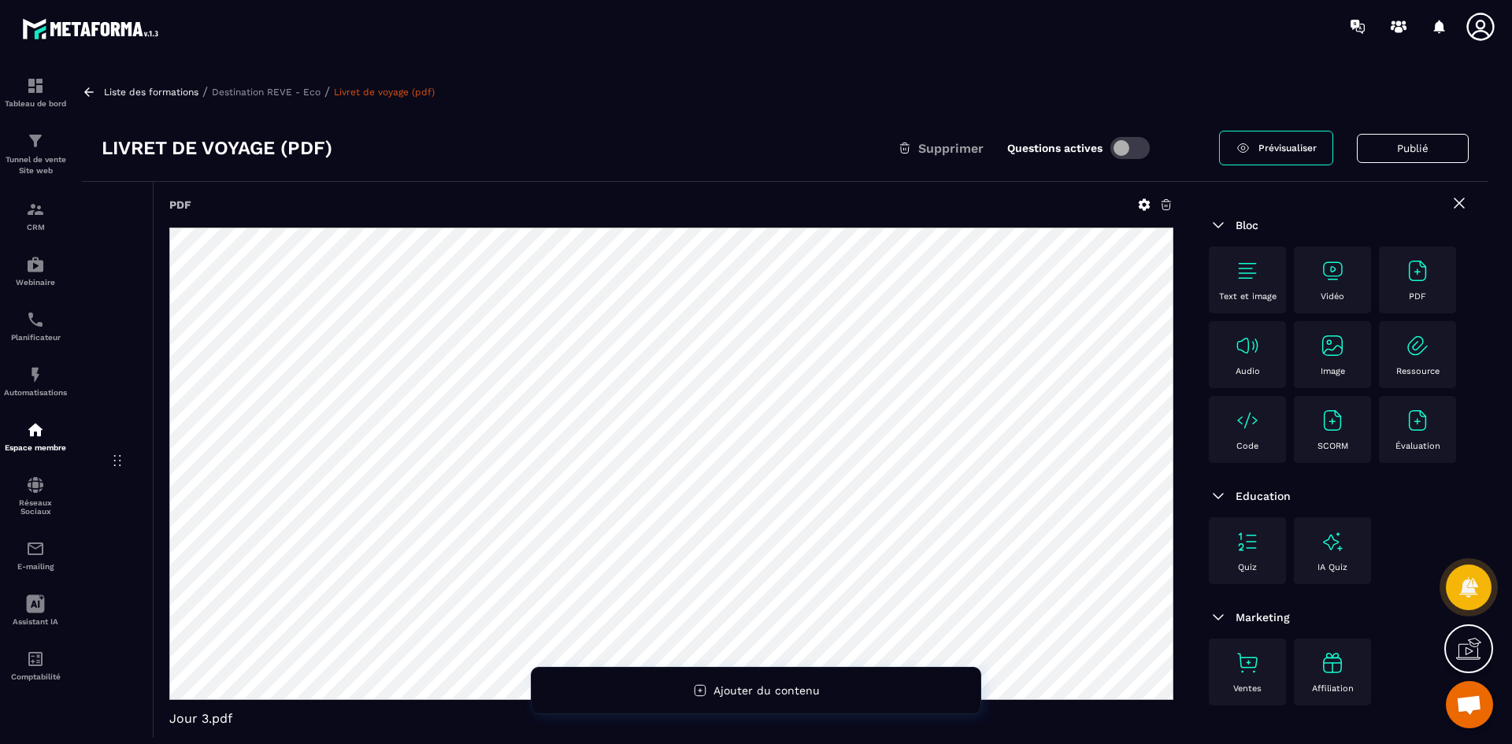
click at [1127, 143] on span at bounding box center [1129, 148] width 39 height 22
click at [292, 90] on p "Destination REVE - Eco" at bounding box center [266, 92] width 109 height 11
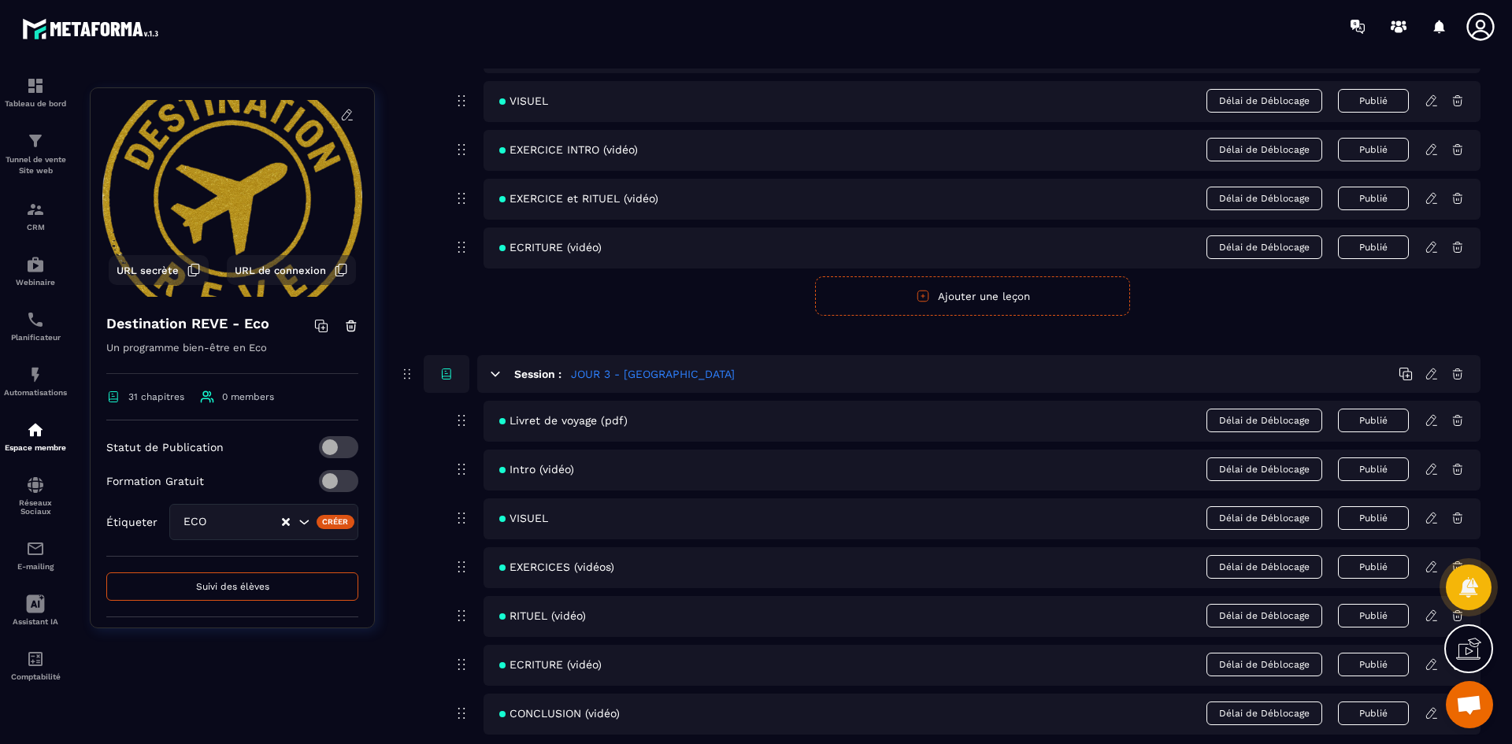
scroll to position [1181, 0]
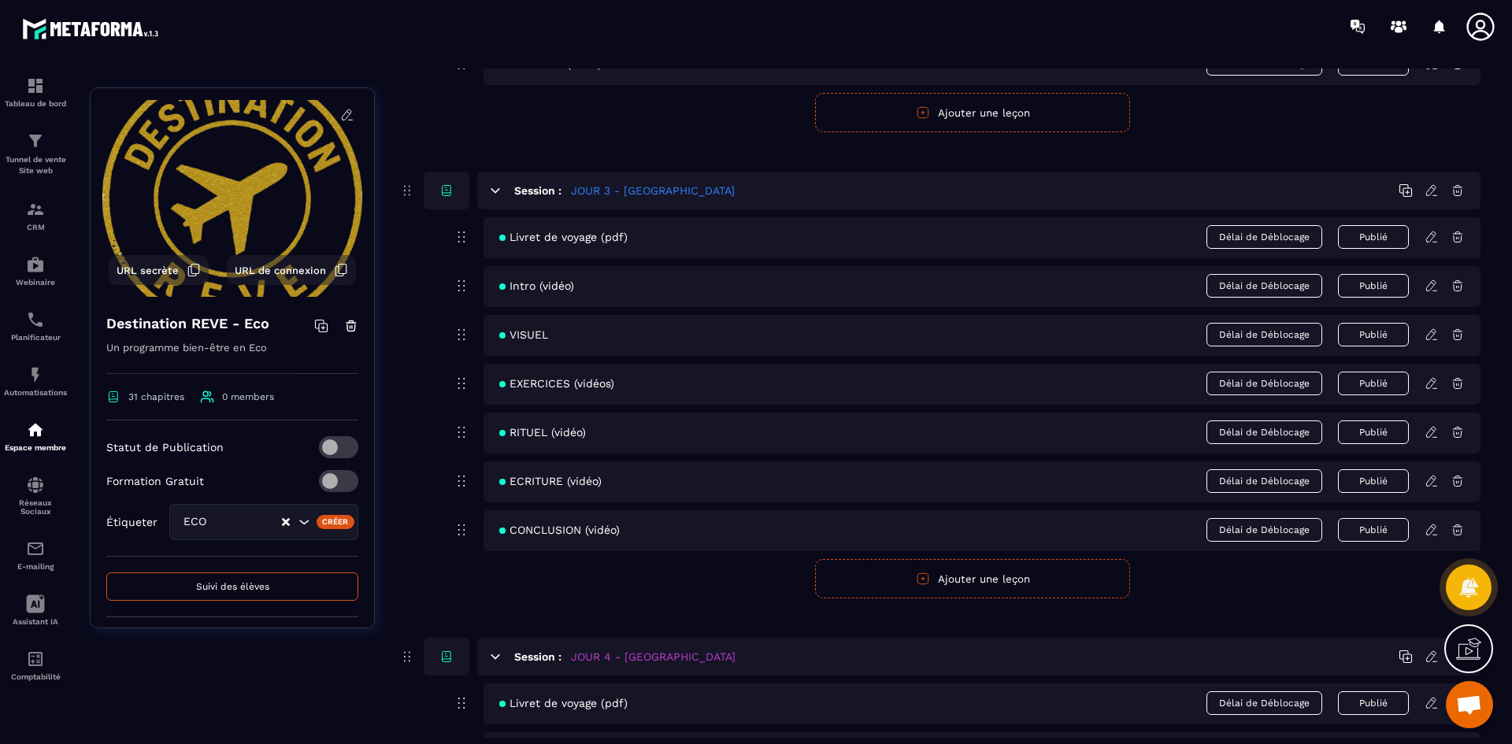
click at [1429, 284] on icon at bounding box center [1430, 285] width 9 height 10
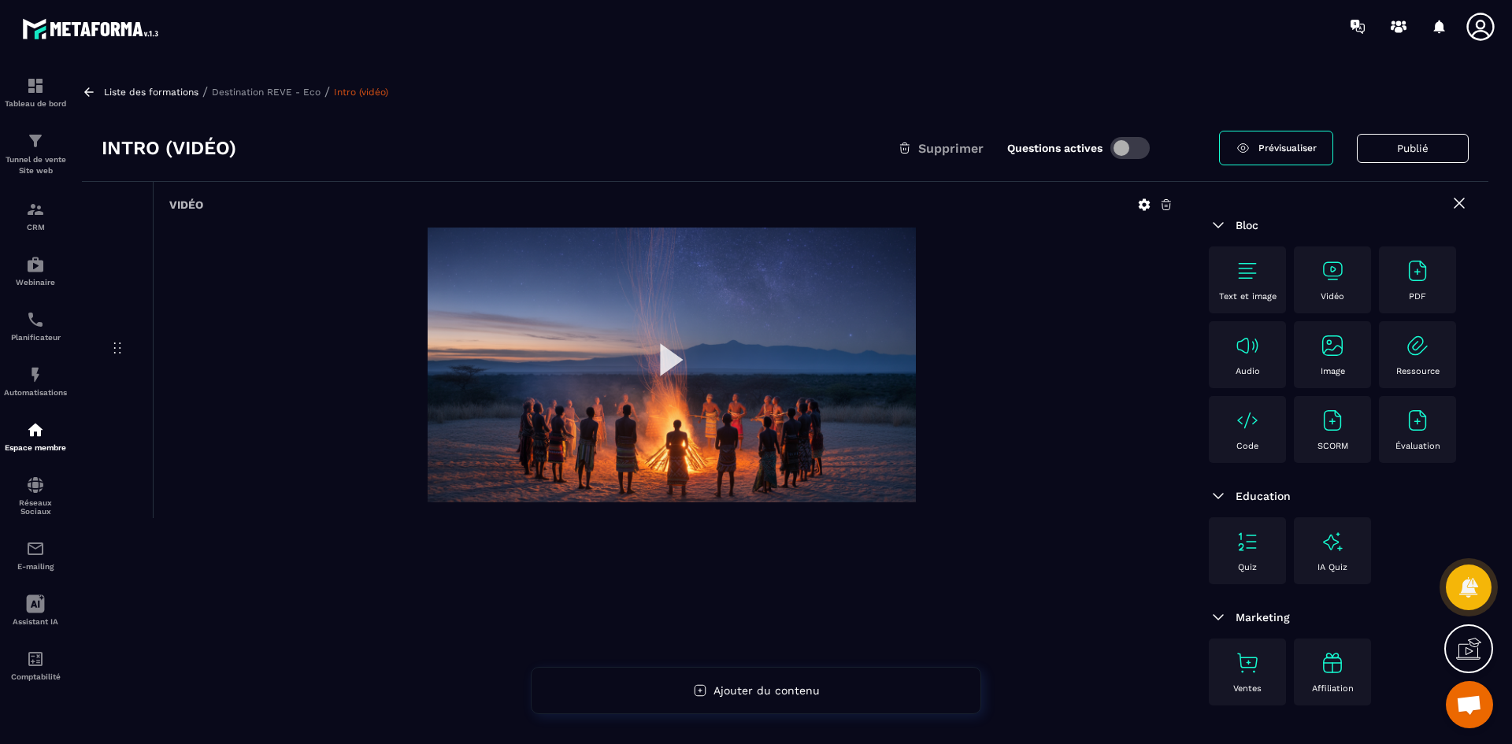
click at [1123, 141] on span at bounding box center [1129, 148] width 39 height 22
click at [303, 87] on p "Destination REVE - Eco" at bounding box center [266, 92] width 109 height 11
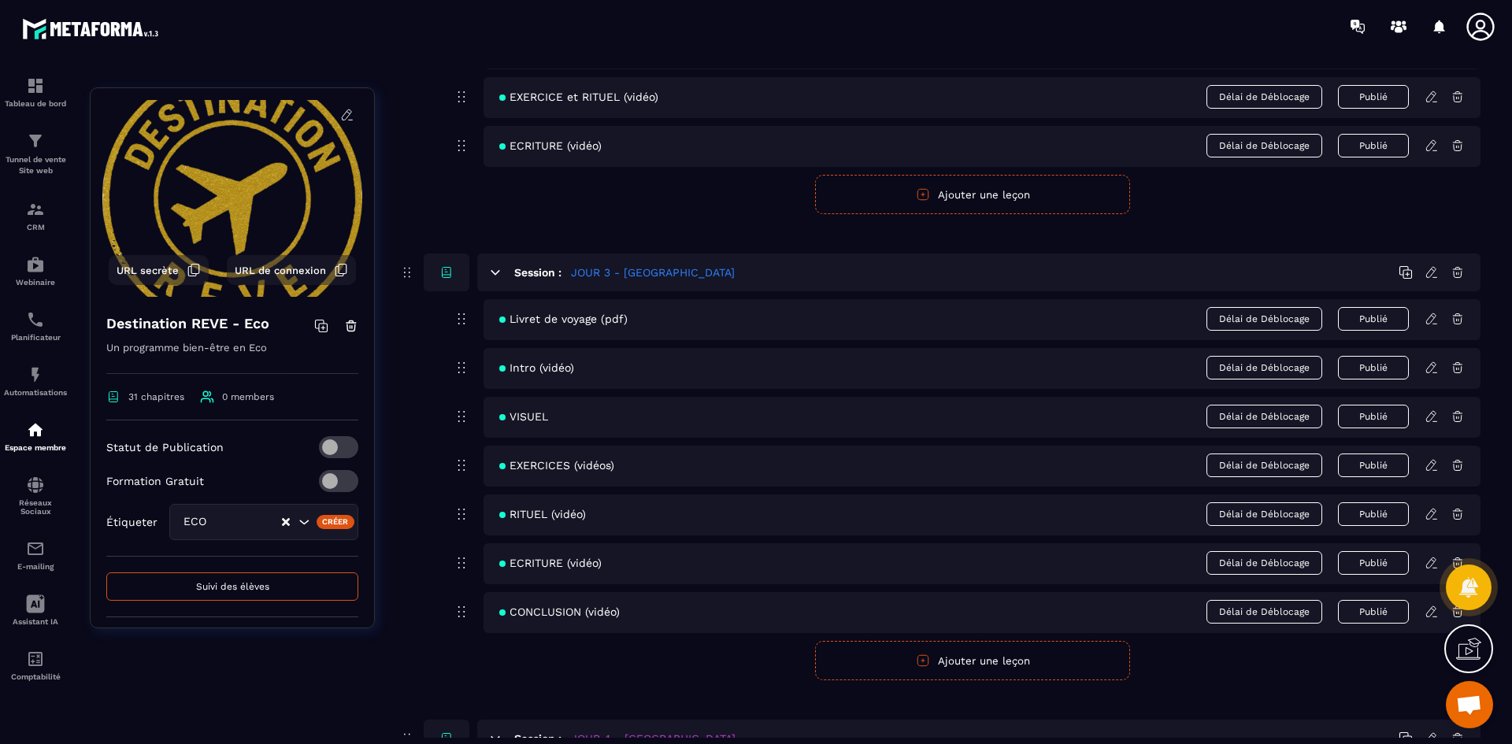
scroll to position [1102, 0]
click at [1434, 416] on icon at bounding box center [1431, 413] width 14 height 14
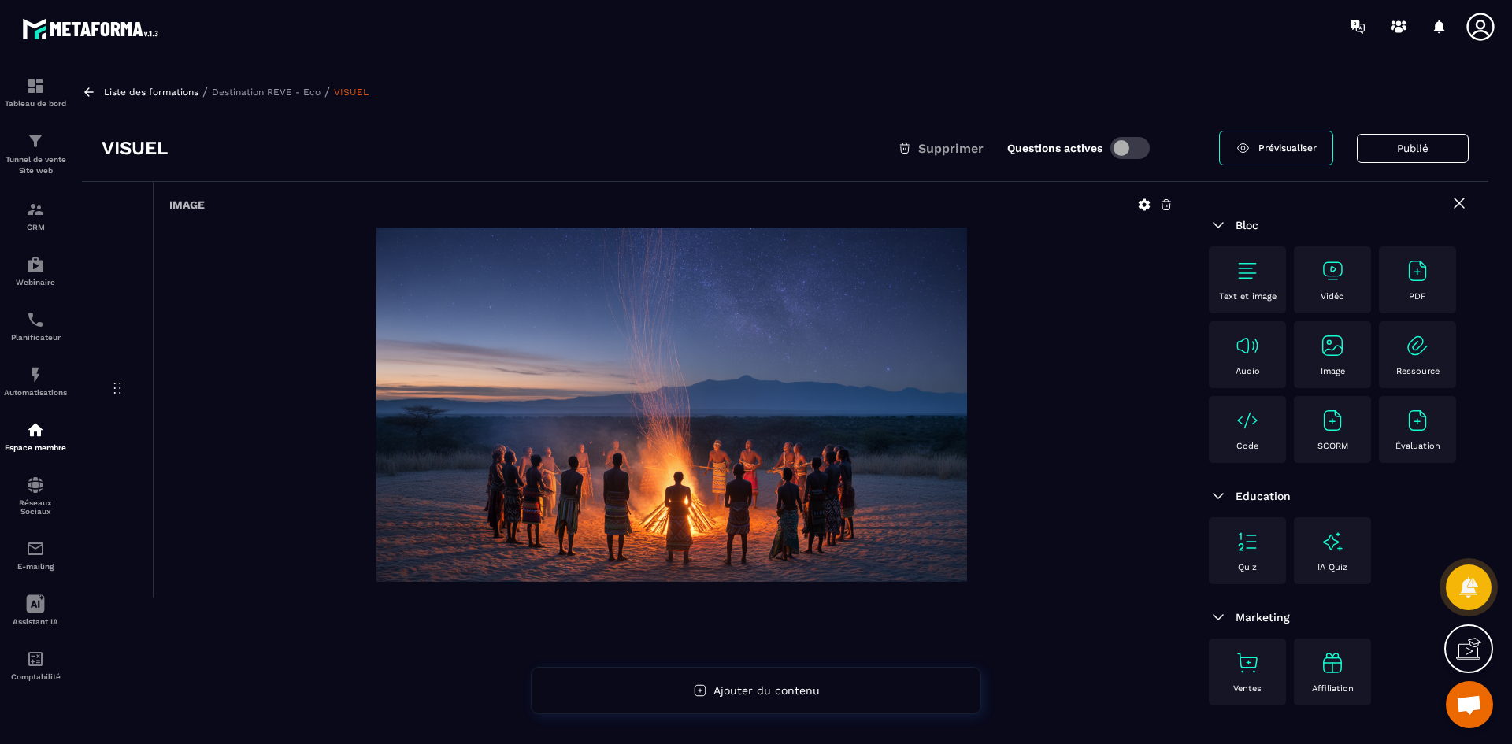
click at [1123, 147] on span at bounding box center [1129, 148] width 39 height 22
click at [254, 94] on p "Destination REVE - Eco" at bounding box center [266, 92] width 109 height 11
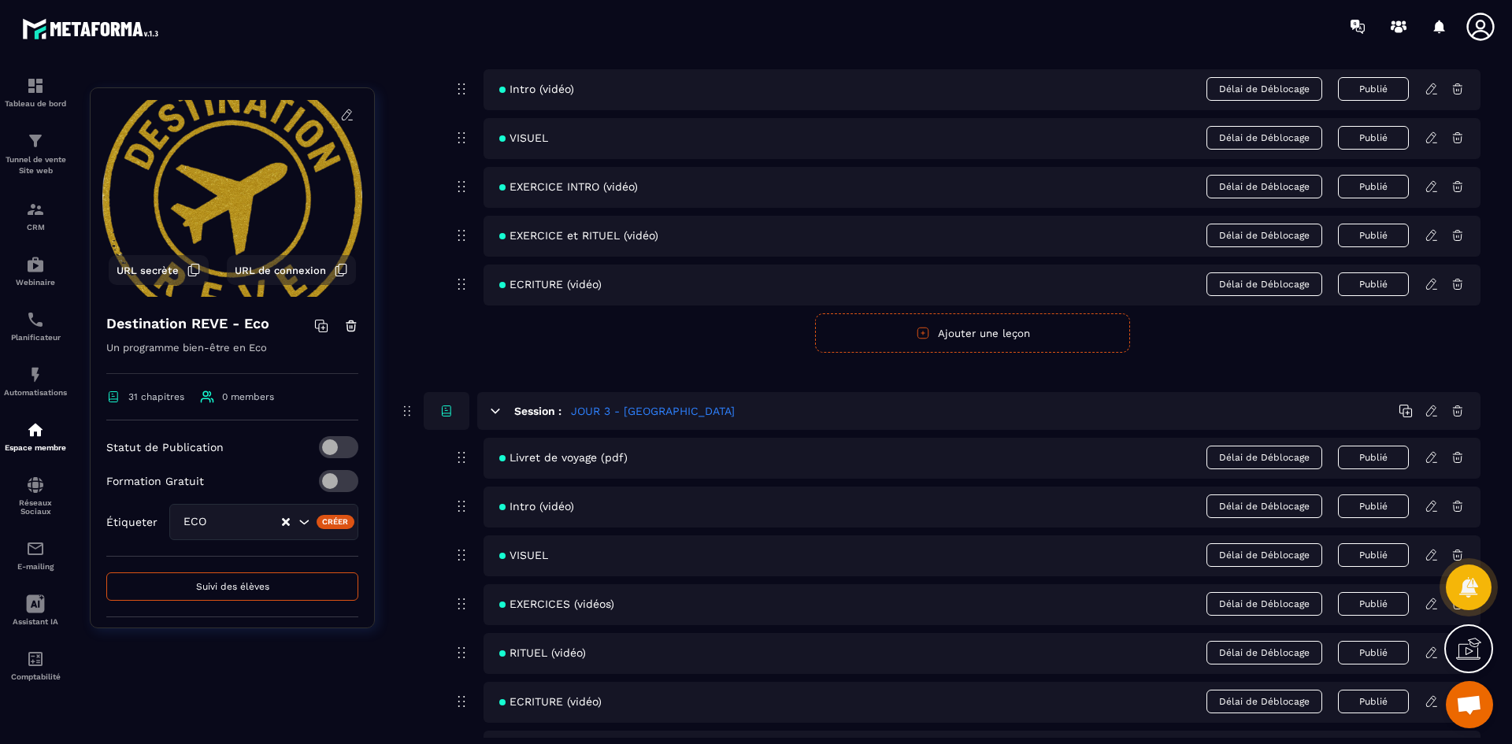
scroll to position [1102, 0]
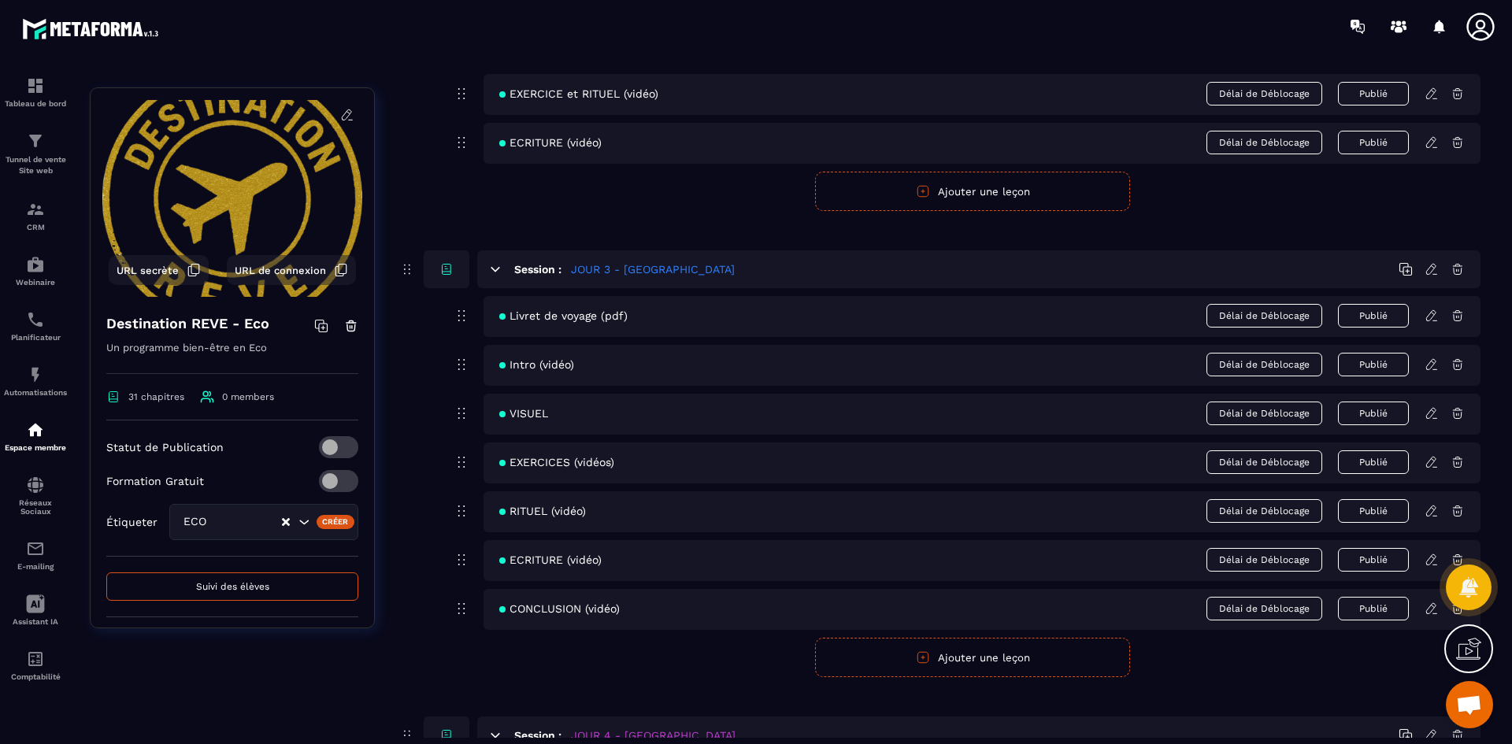
click at [1427, 461] on icon at bounding box center [1431, 462] width 14 height 14
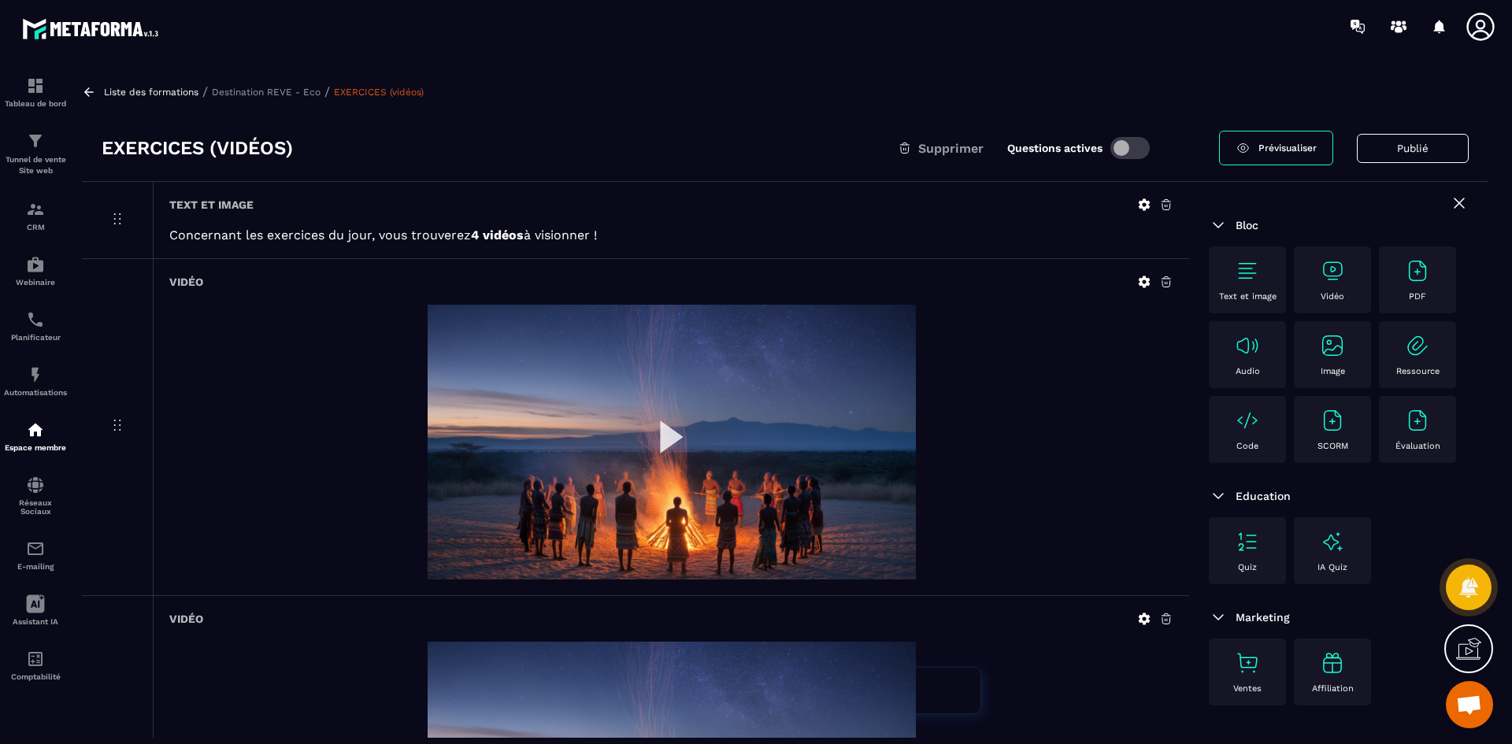
click at [1134, 146] on span at bounding box center [1129, 148] width 39 height 22
click at [272, 91] on p "Destination REVE - Eco" at bounding box center [266, 92] width 109 height 11
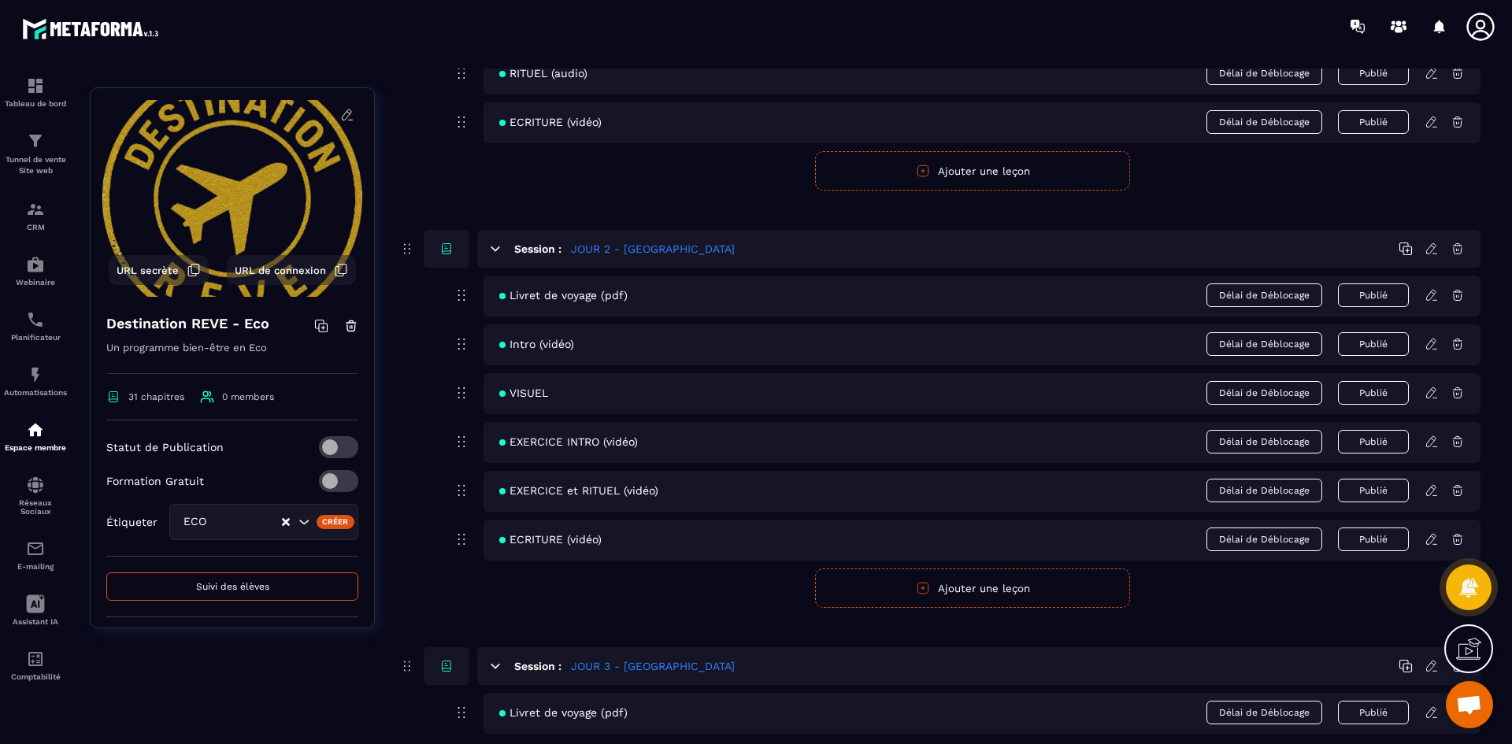
scroll to position [1102, 0]
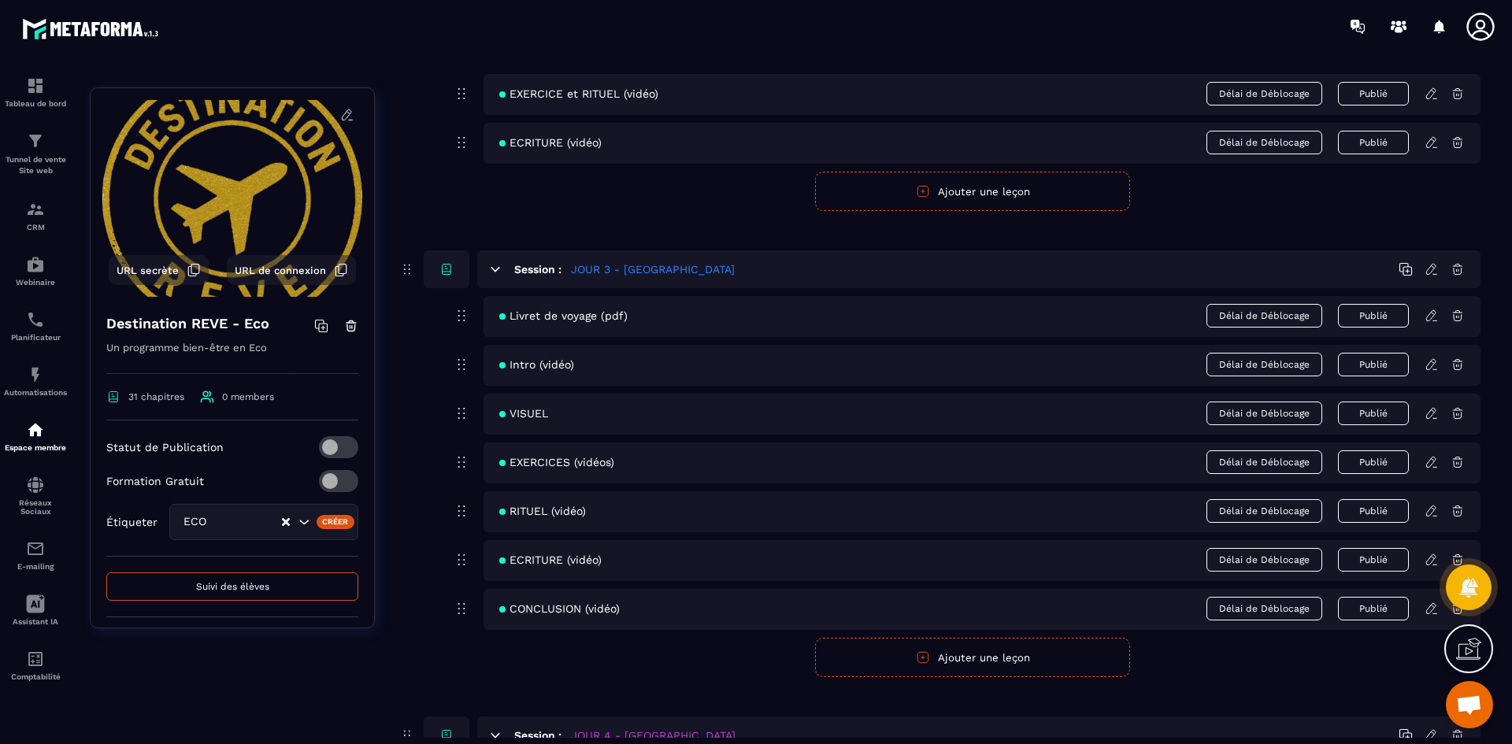
click at [1427, 513] on icon at bounding box center [1431, 511] width 14 height 14
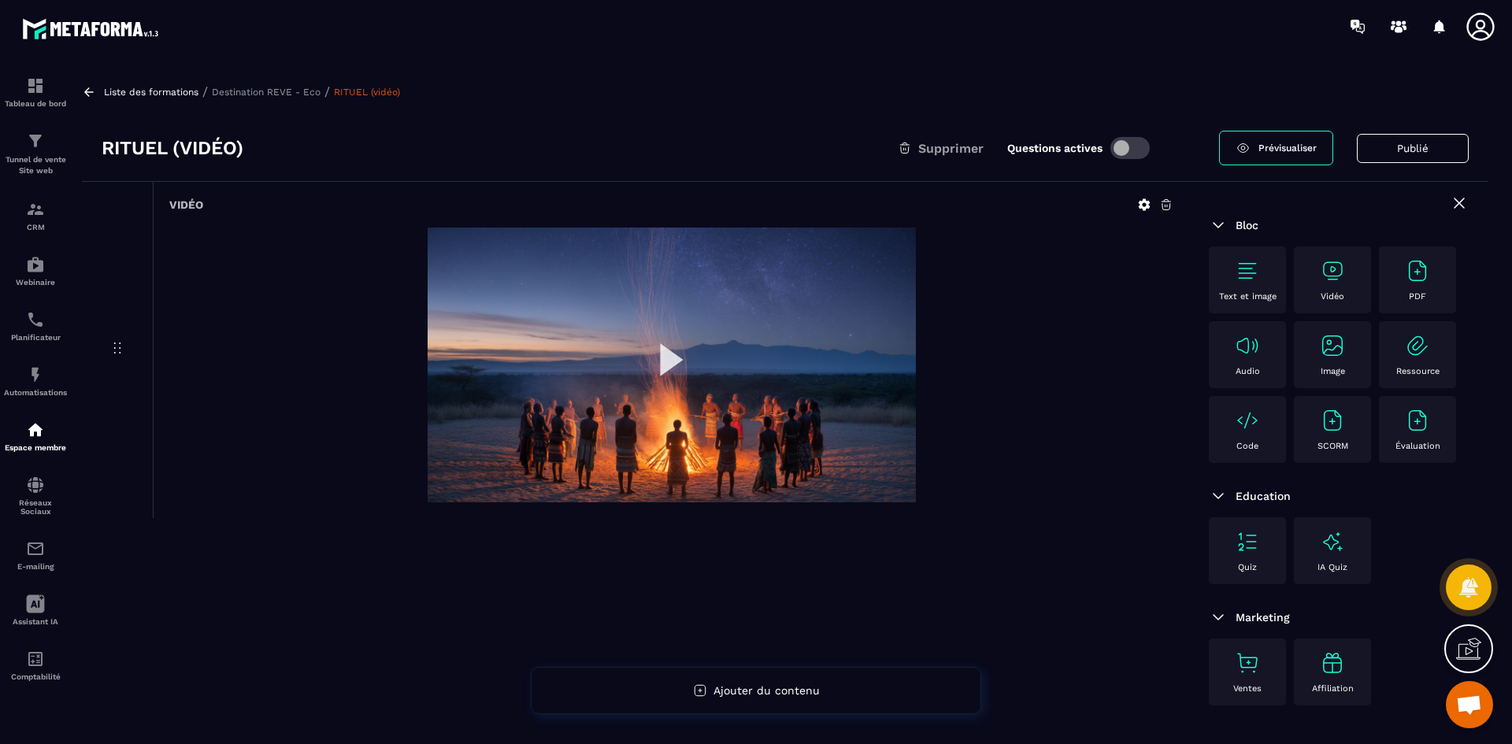
click at [1123, 154] on span at bounding box center [1129, 148] width 39 height 22
click at [306, 96] on p "Destination REVE - Eco" at bounding box center [266, 92] width 109 height 11
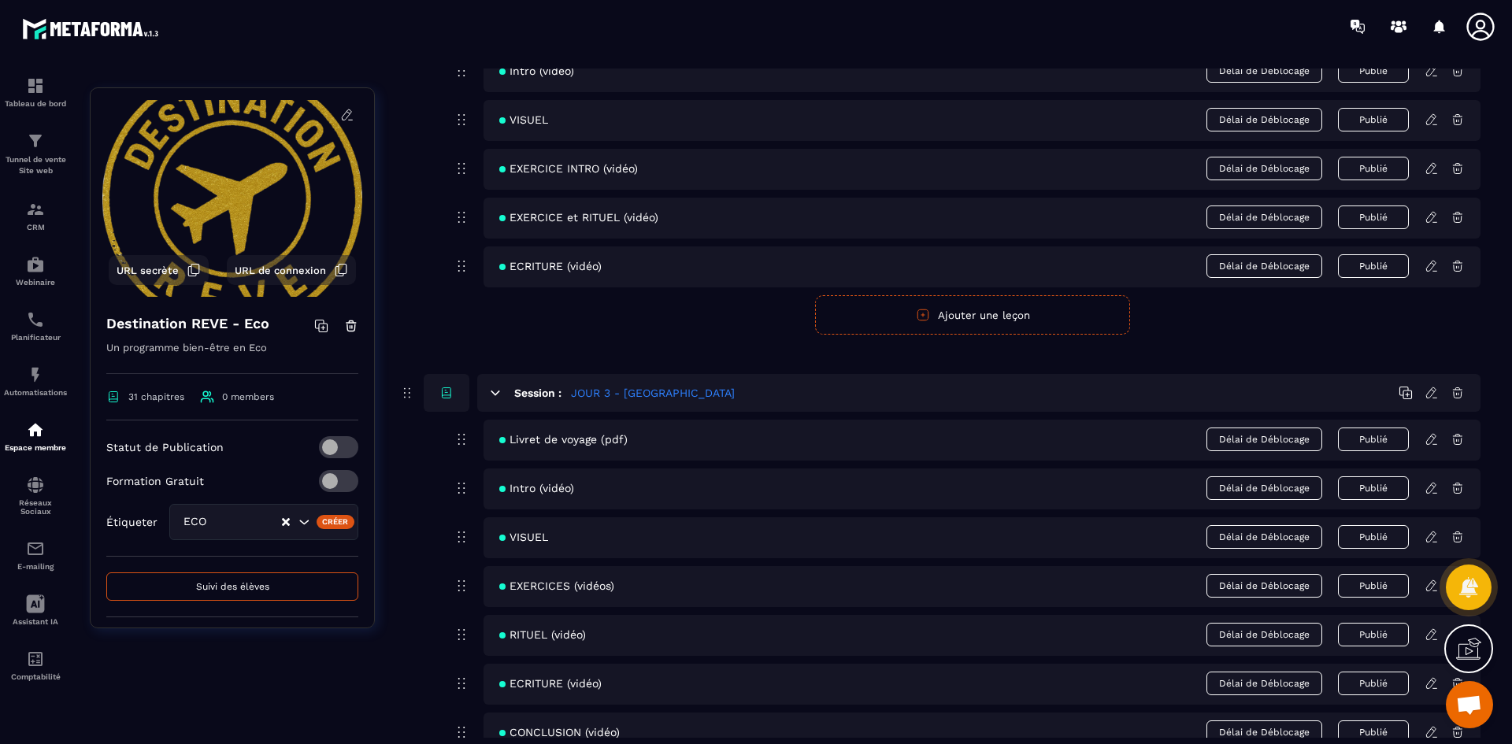
scroll to position [1181, 0]
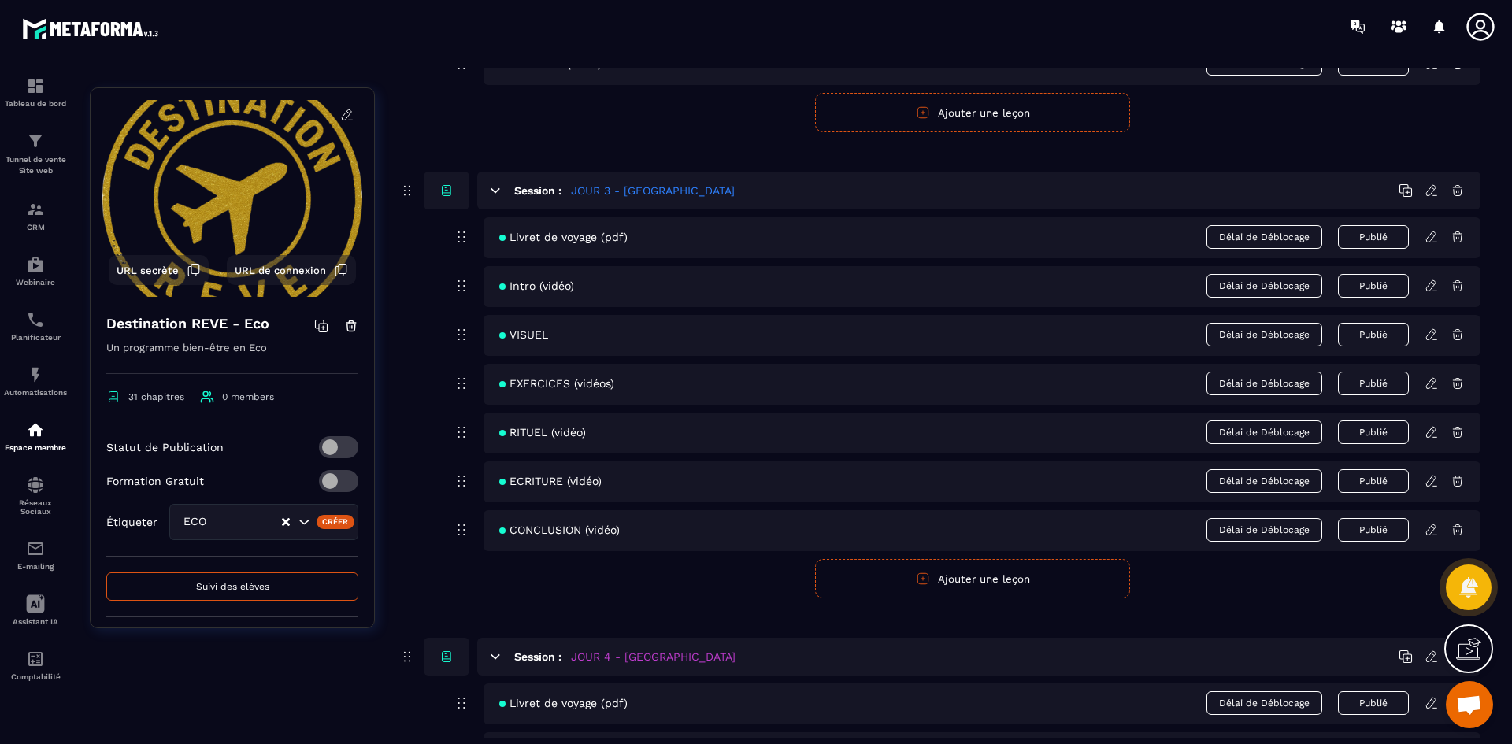
click at [1428, 488] on div "ECRITURE (vidéo) Délai de Déblocage Publié" at bounding box center [981, 481] width 997 height 41
click at [1430, 480] on icon at bounding box center [1431, 481] width 14 height 14
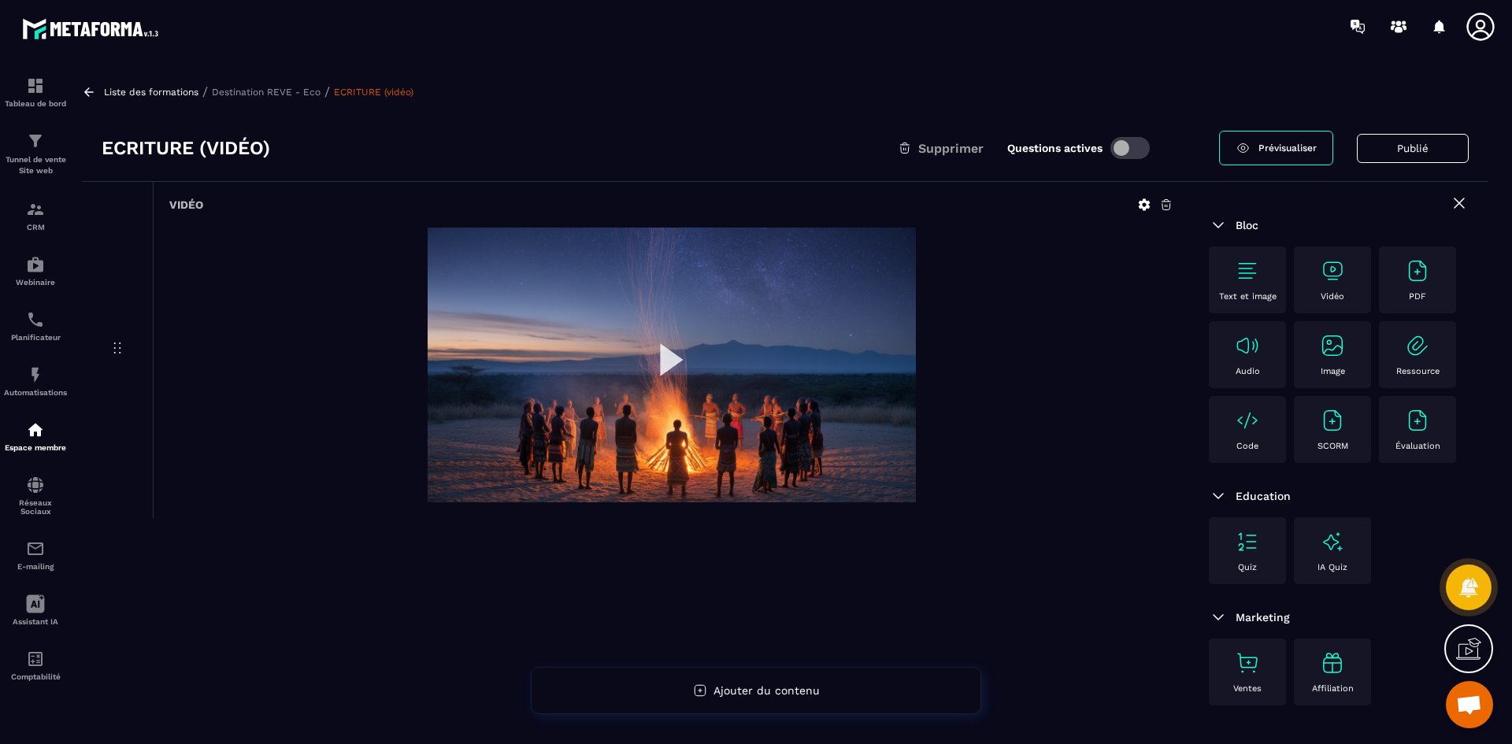
click at [1123, 147] on span at bounding box center [1129, 148] width 39 height 22
click at [309, 89] on p "Destination REVE - Eco" at bounding box center [266, 92] width 109 height 11
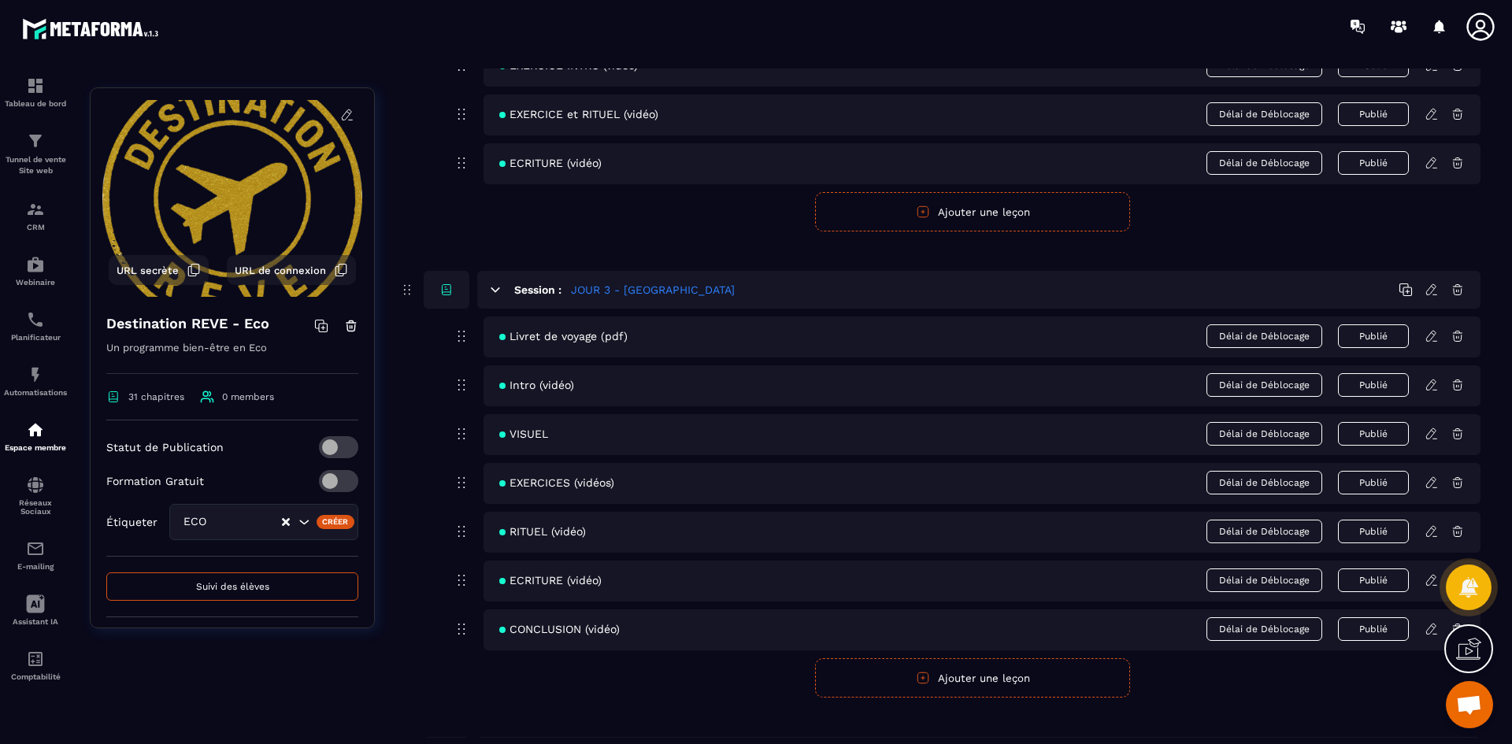
scroll to position [1260, 0]
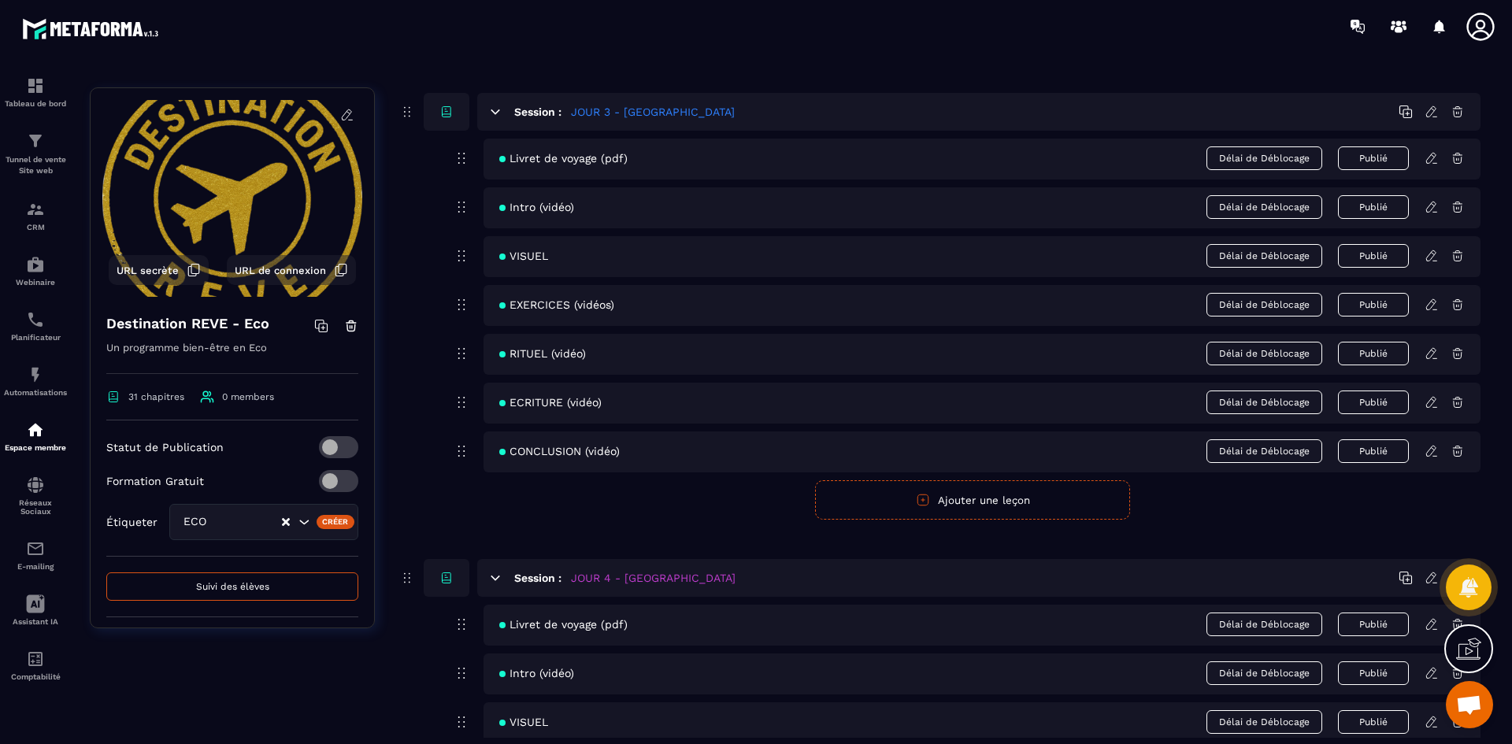
click at [1431, 445] on icon at bounding box center [1431, 451] width 14 height 14
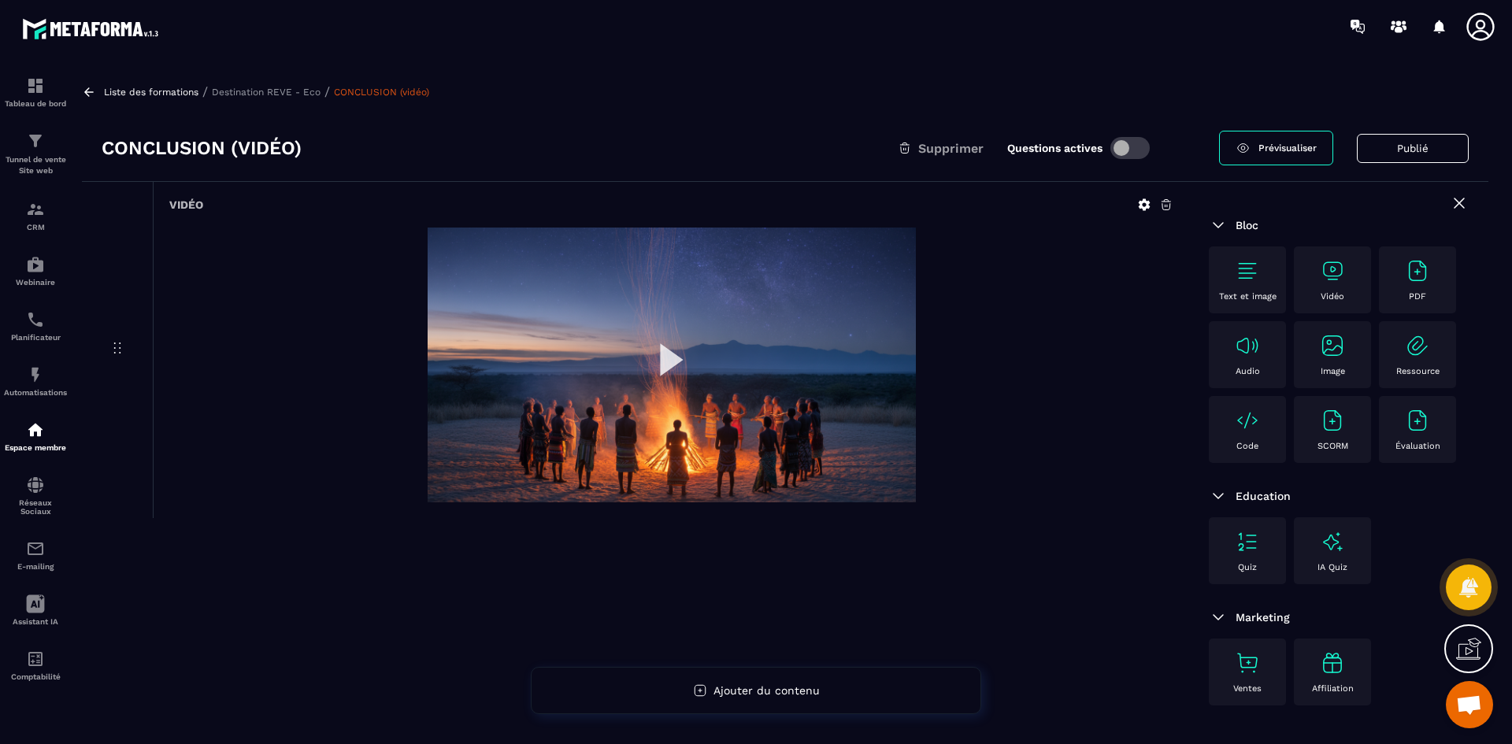
click at [302, 96] on p "Destination REVE - Eco" at bounding box center [266, 92] width 109 height 11
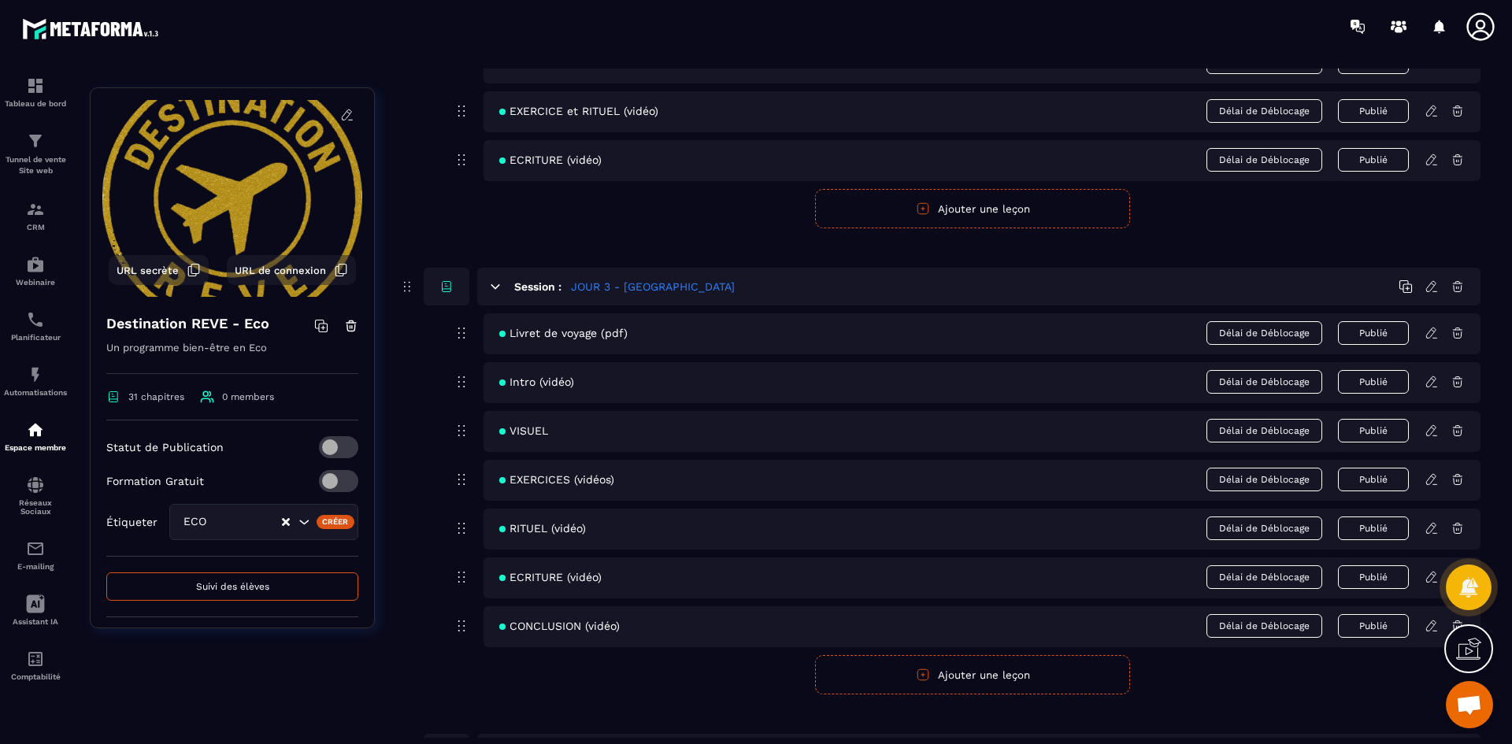
scroll to position [1260, 0]
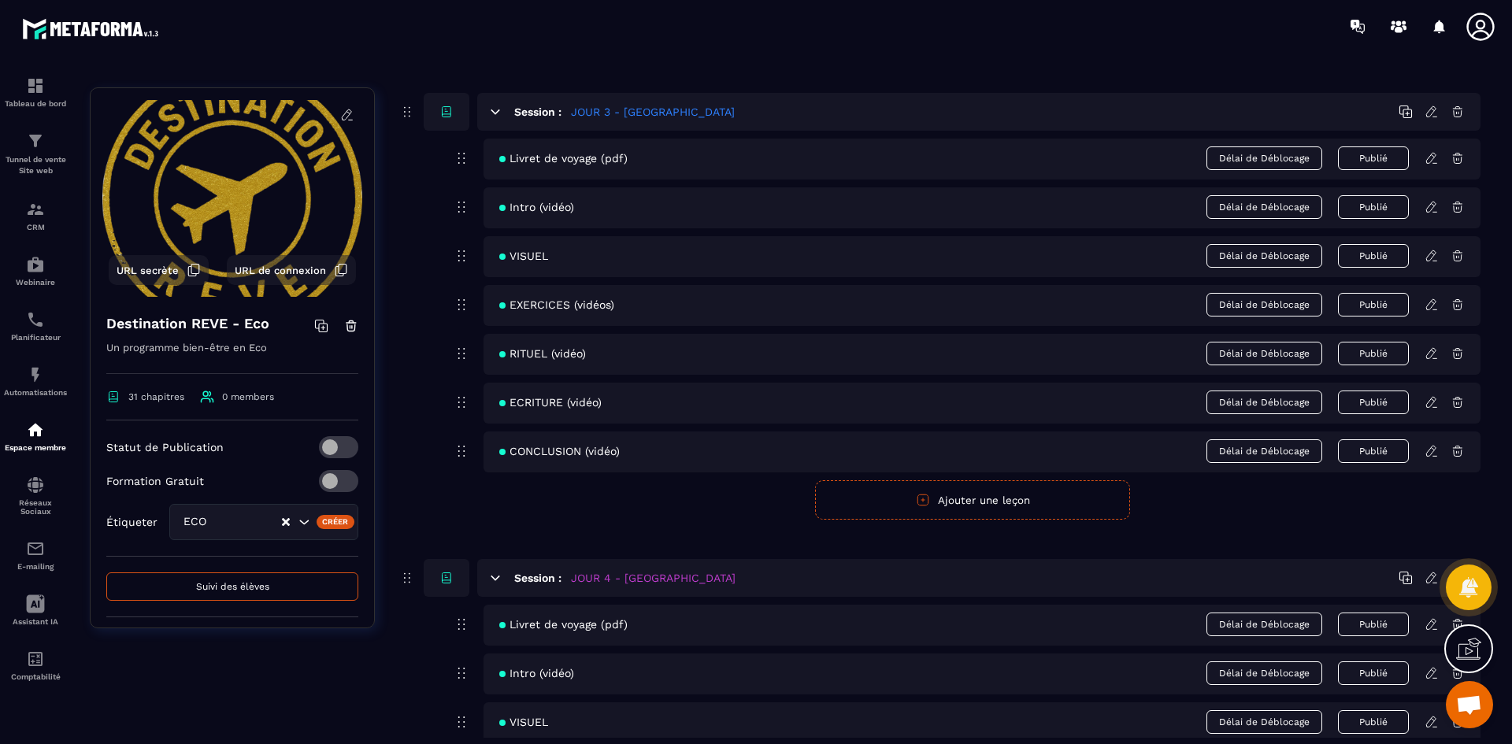
click at [1434, 457] on icon at bounding box center [1431, 451] width 14 height 14
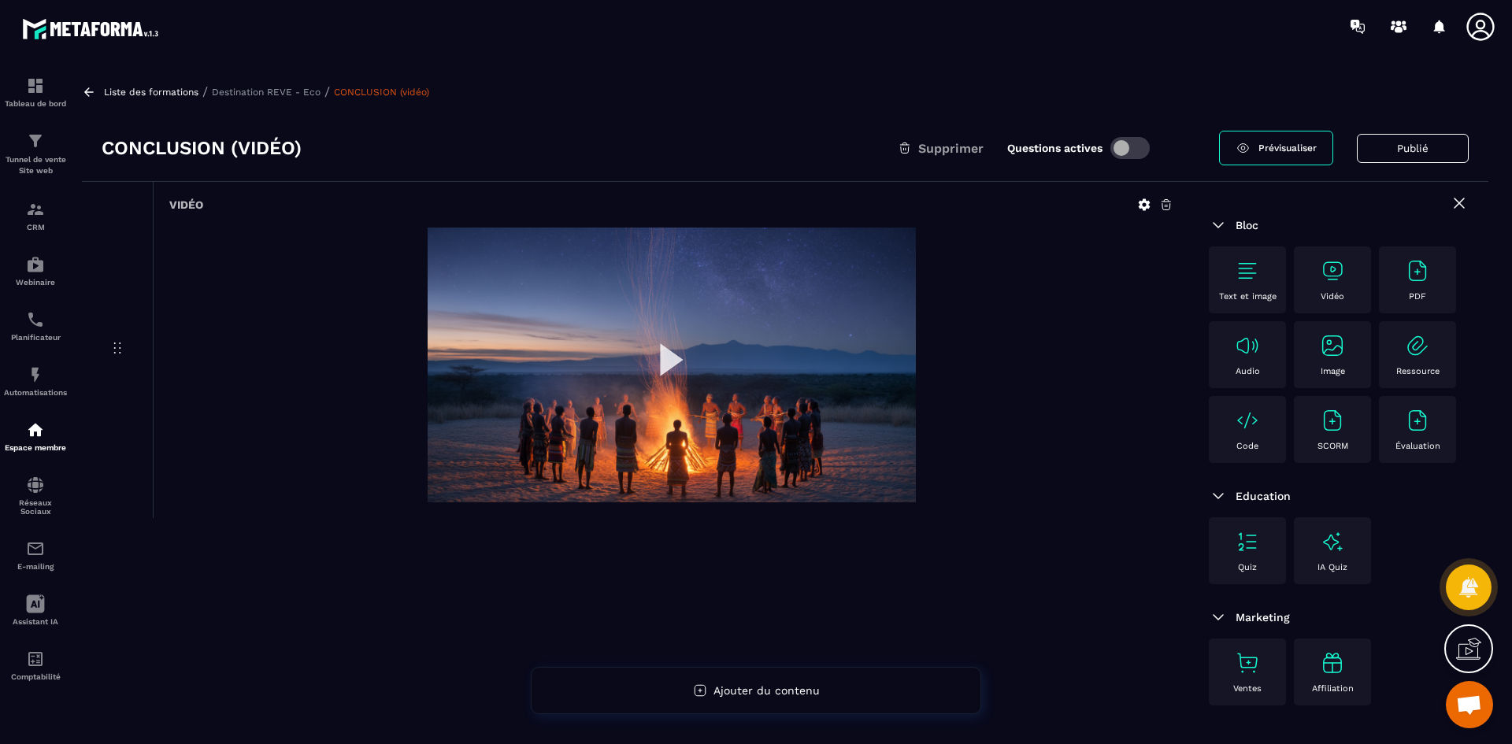
click at [1131, 150] on span at bounding box center [1129, 148] width 39 height 22
click at [294, 94] on p "Destination REVE - Eco" at bounding box center [266, 92] width 109 height 11
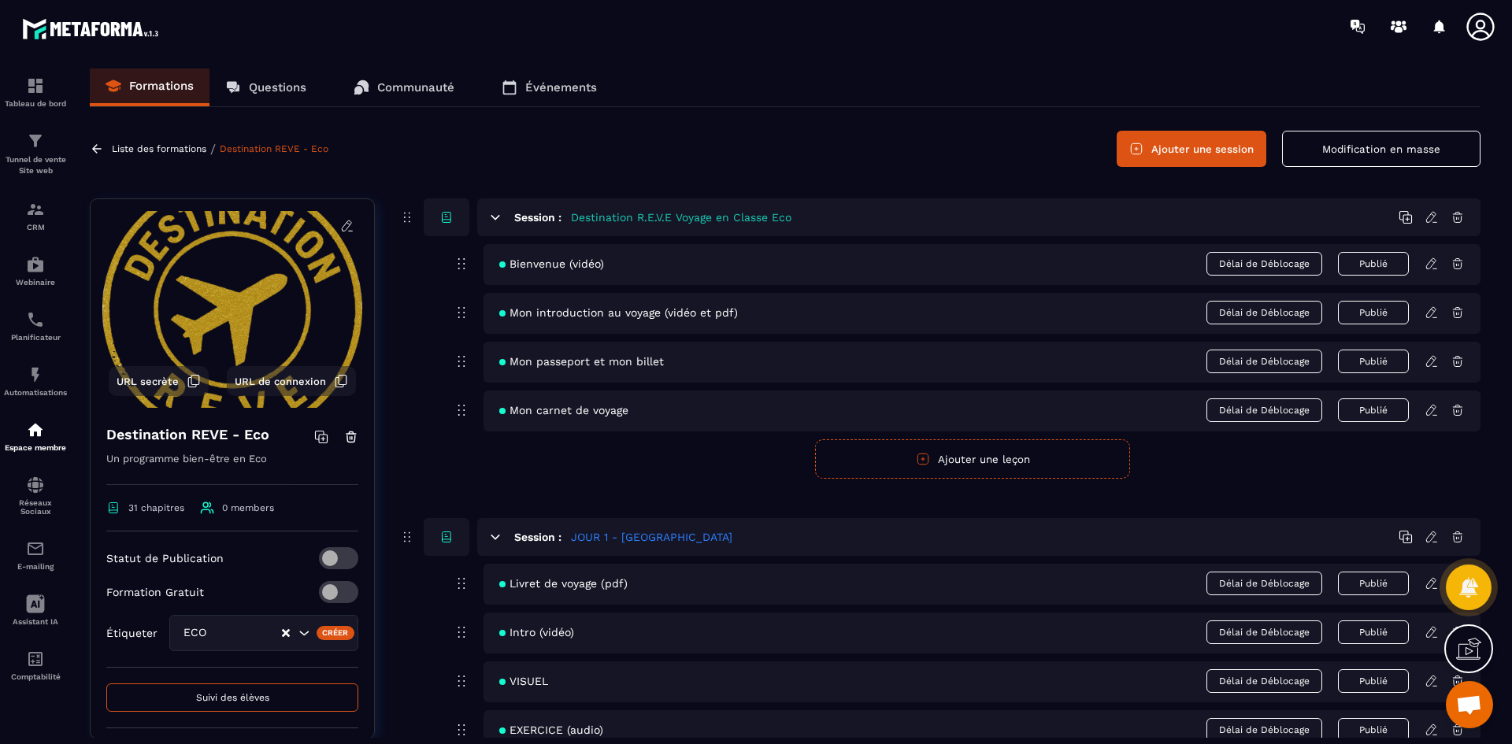
click at [1474, 35] on icon at bounding box center [1479, 26] width 31 height 31
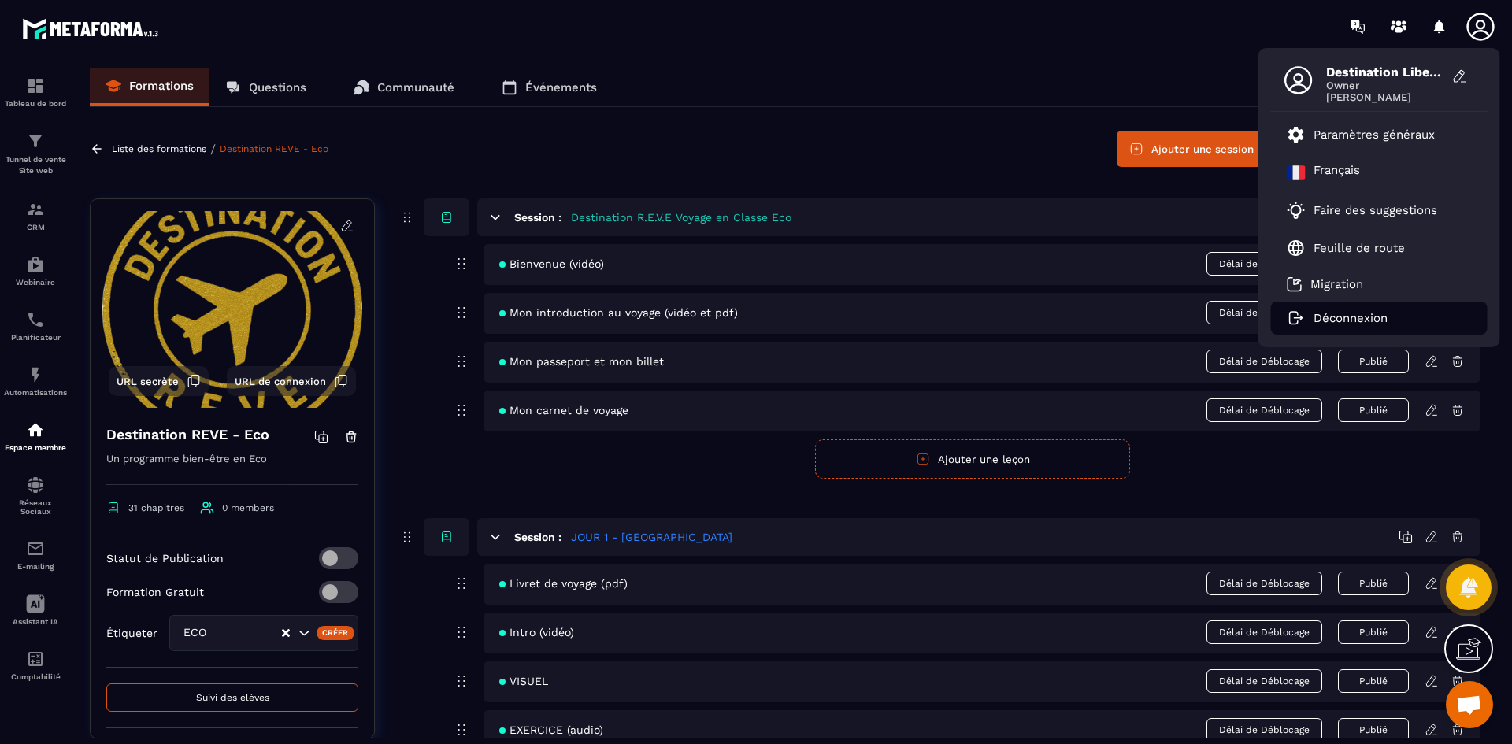
click at [1379, 324] on p "Déconnexion" at bounding box center [1350, 318] width 74 height 14
